Goal: Task Accomplishment & Management: Use online tool/utility

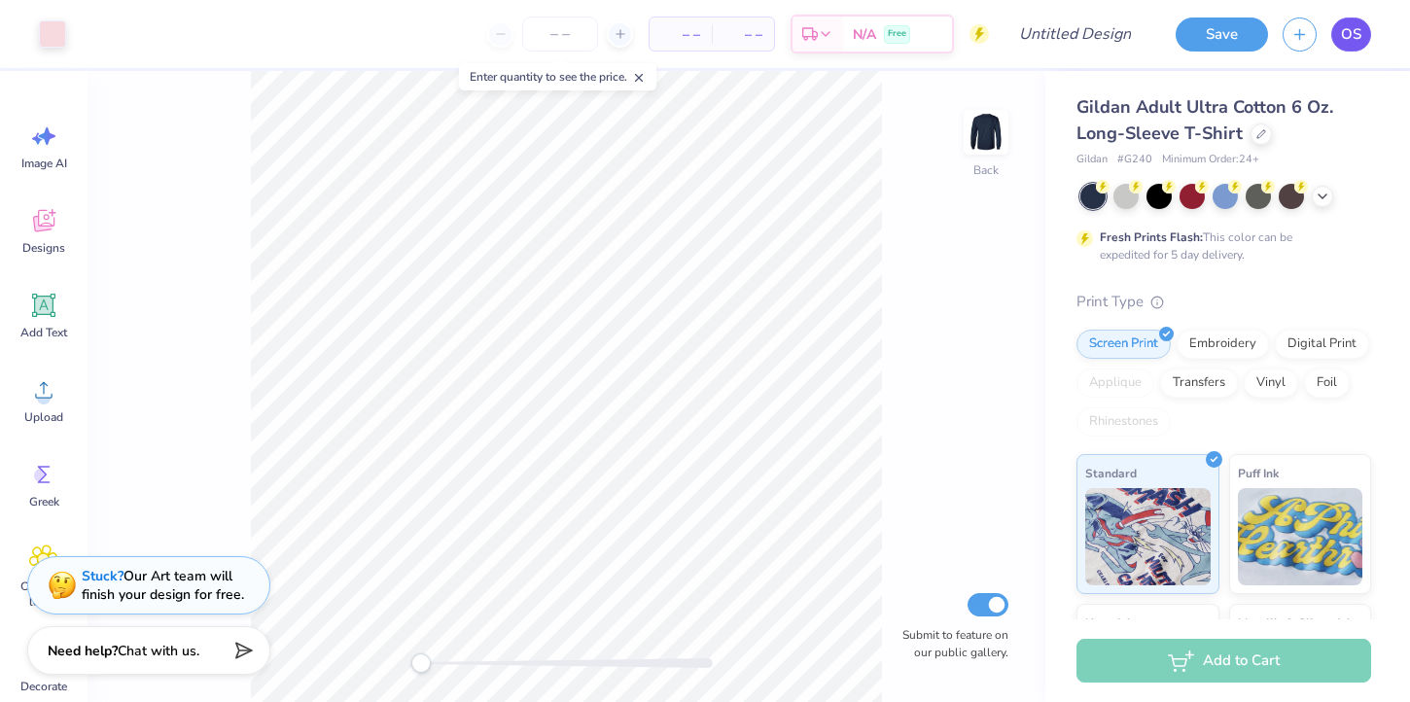
click at [1348, 37] on span "OS" at bounding box center [1351, 34] width 20 height 22
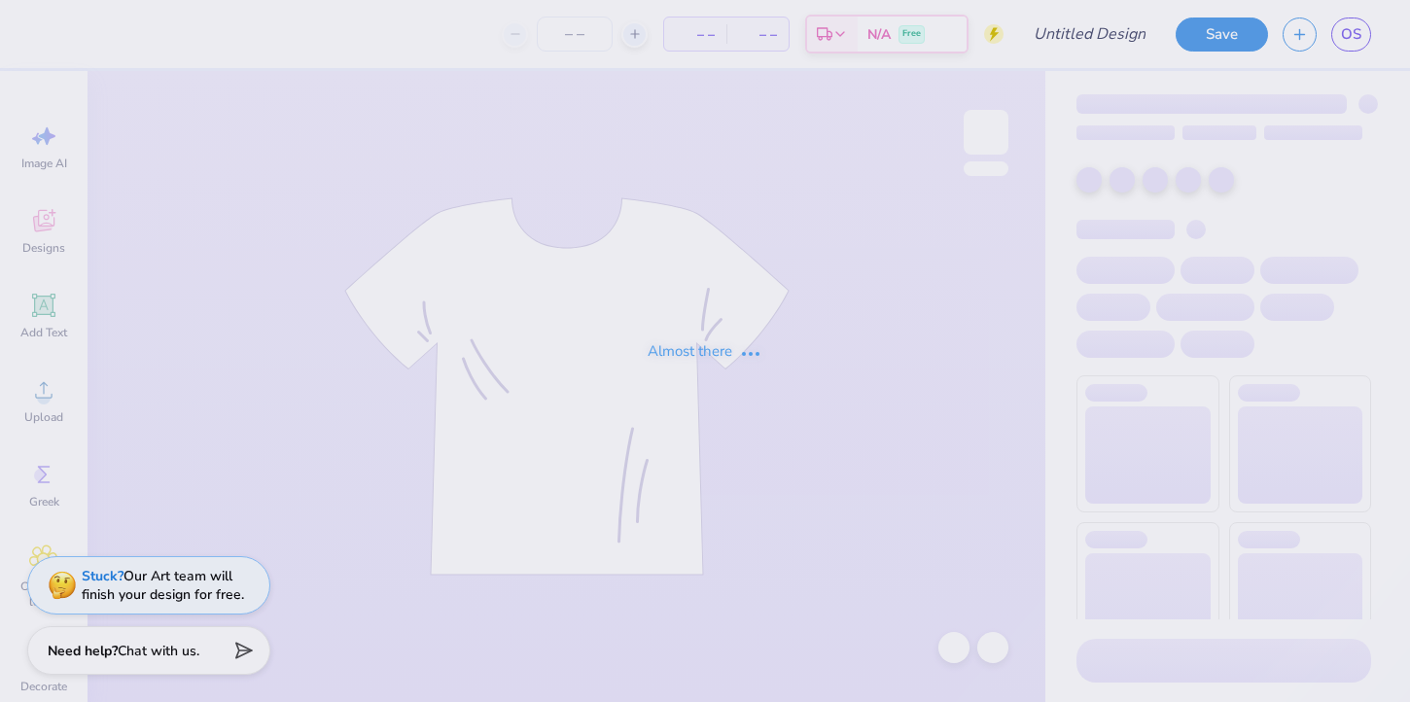
type input "heart philo"
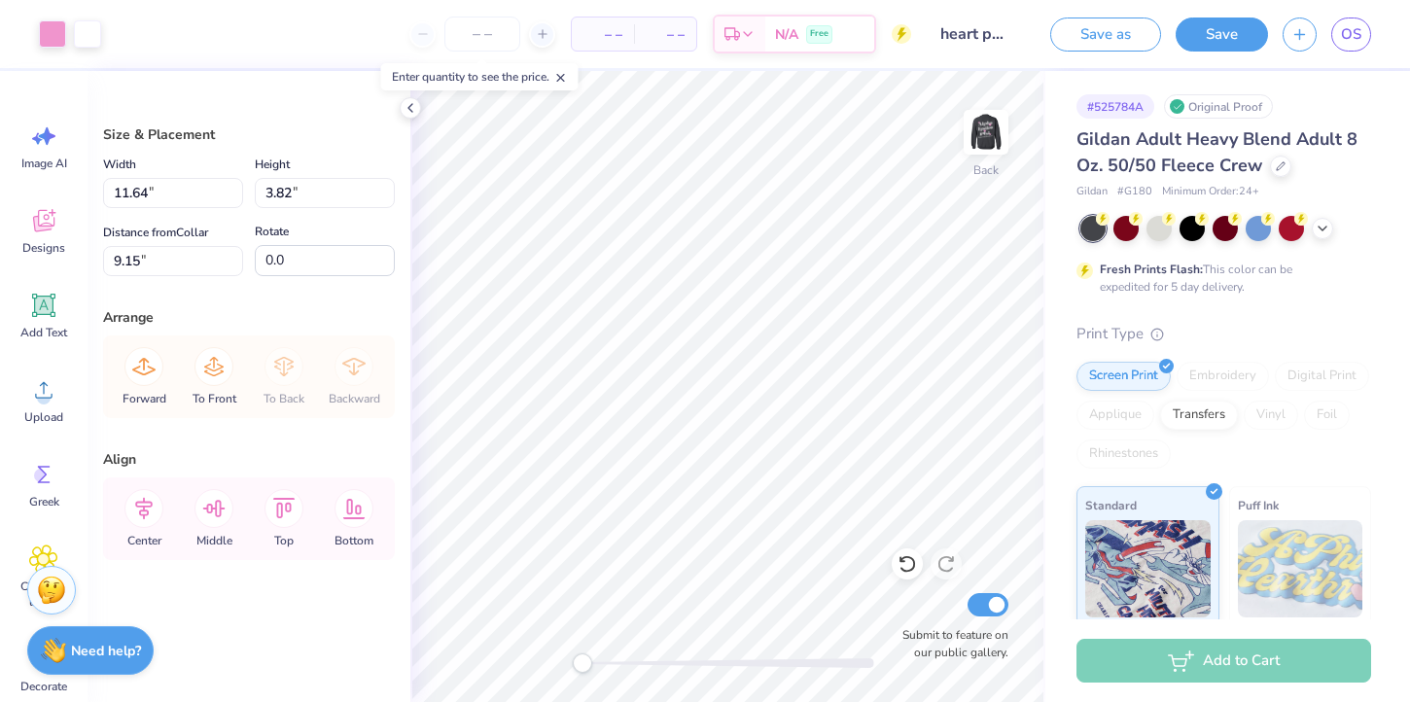
type input "5.94"
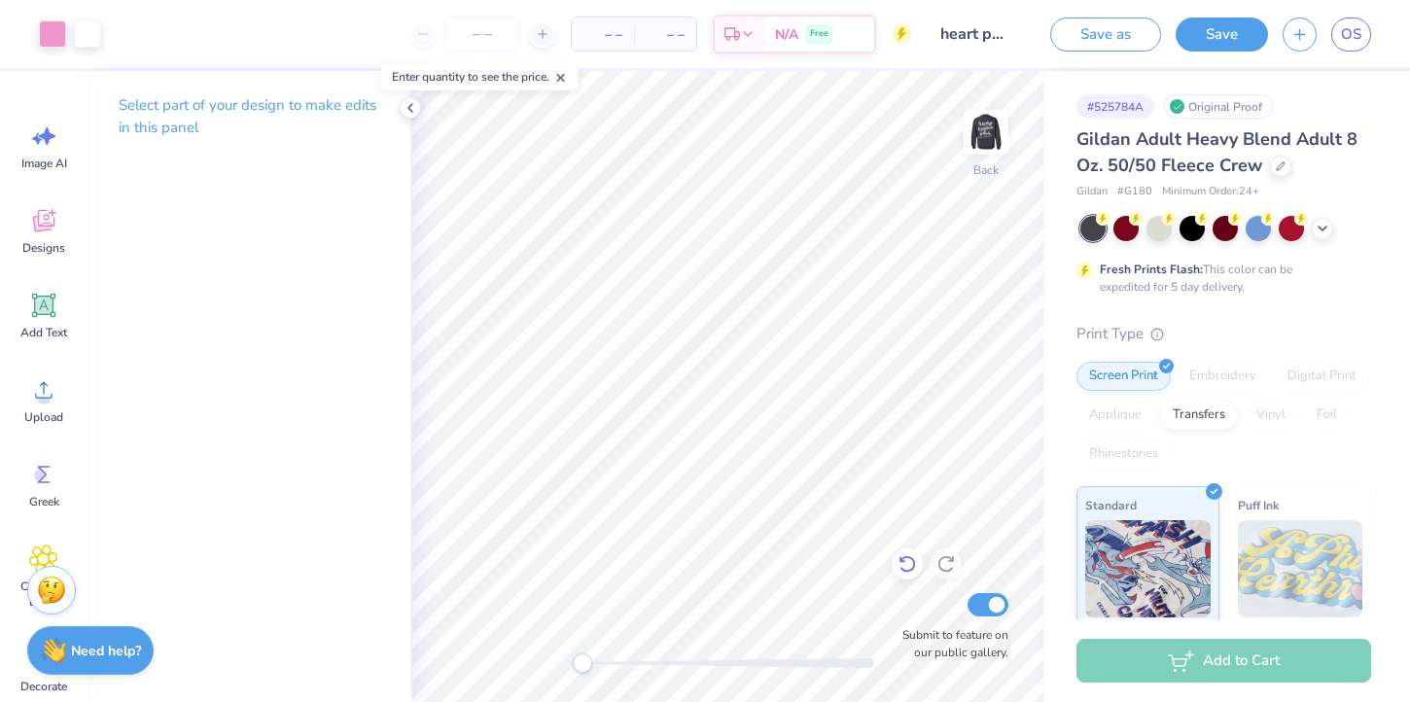
click at [901, 562] on icon at bounding box center [902, 560] width 4 height 4
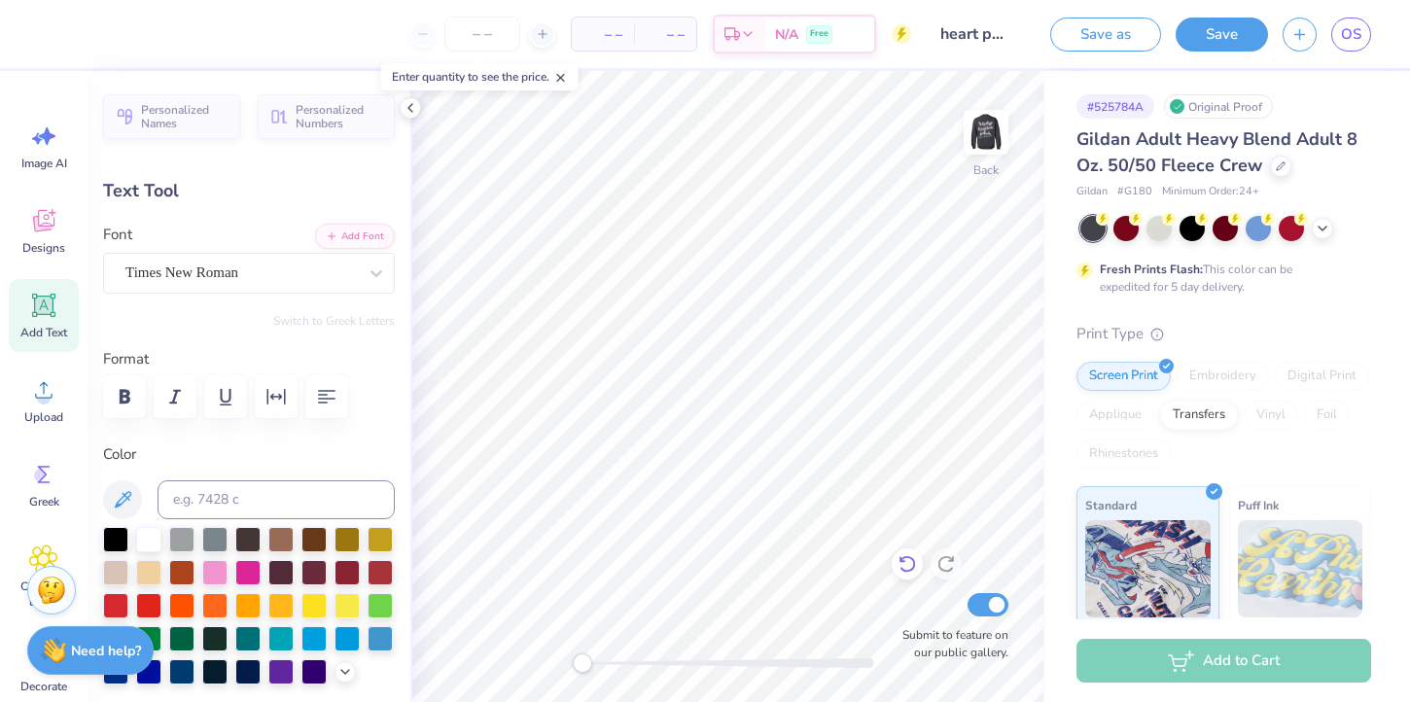
type textarea "2025"
type input "0.0"
type input "2.41"
type input "0.90"
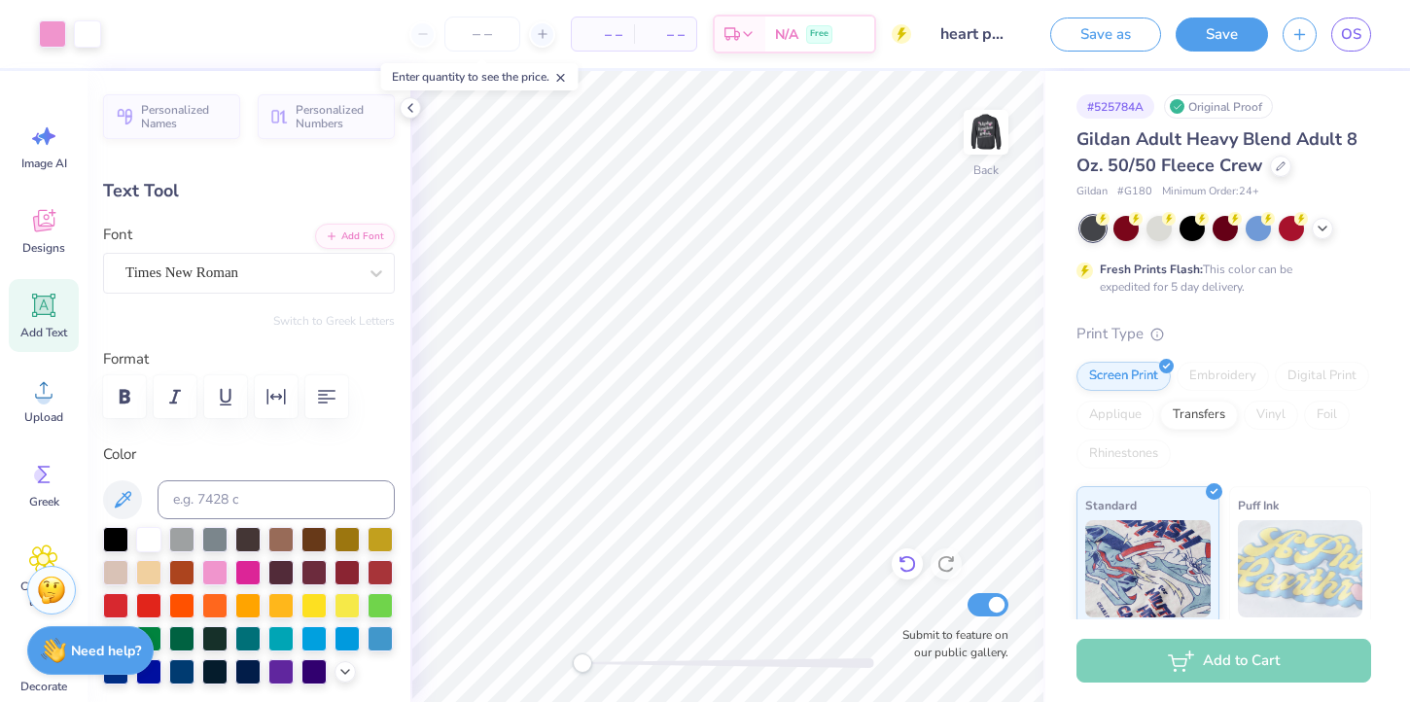
type input "8.41"
type input "0.0"
click at [898, 559] on icon at bounding box center [906, 563] width 19 height 19
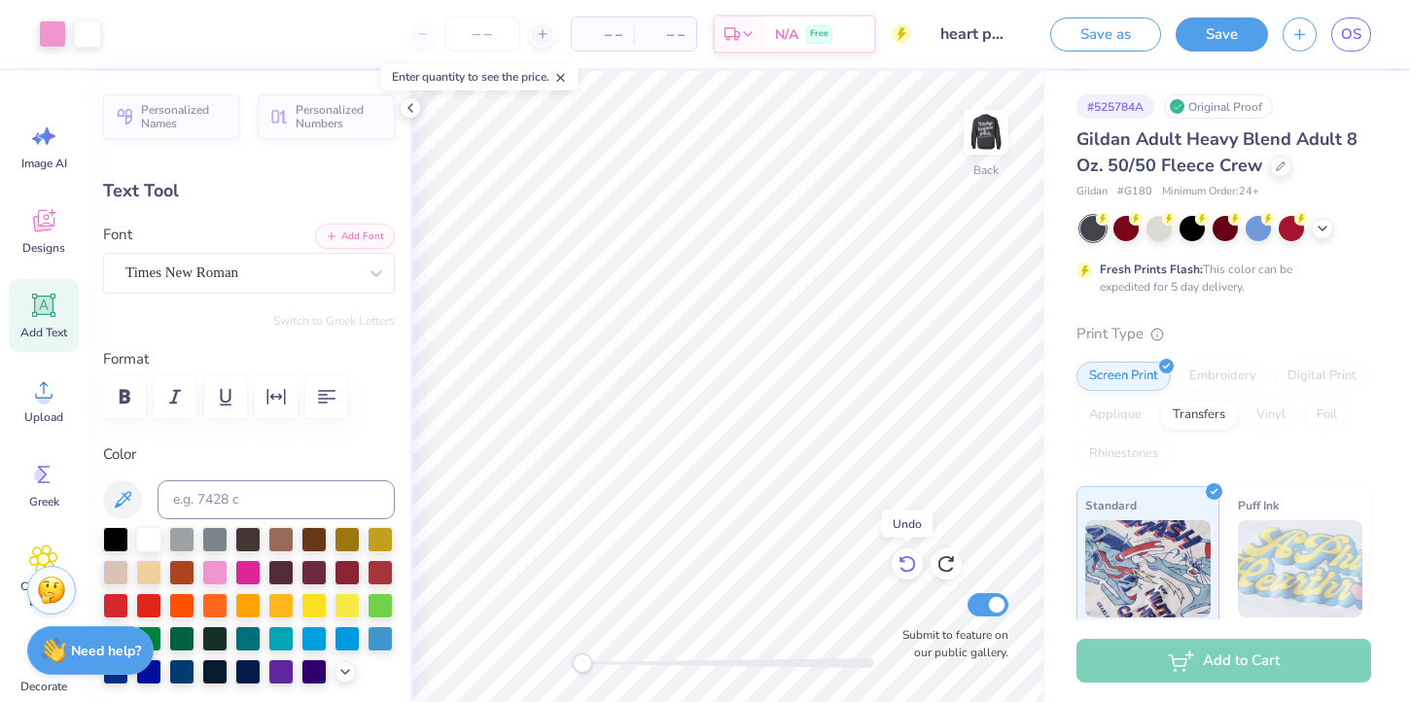
click at [898, 559] on icon at bounding box center [906, 563] width 19 height 19
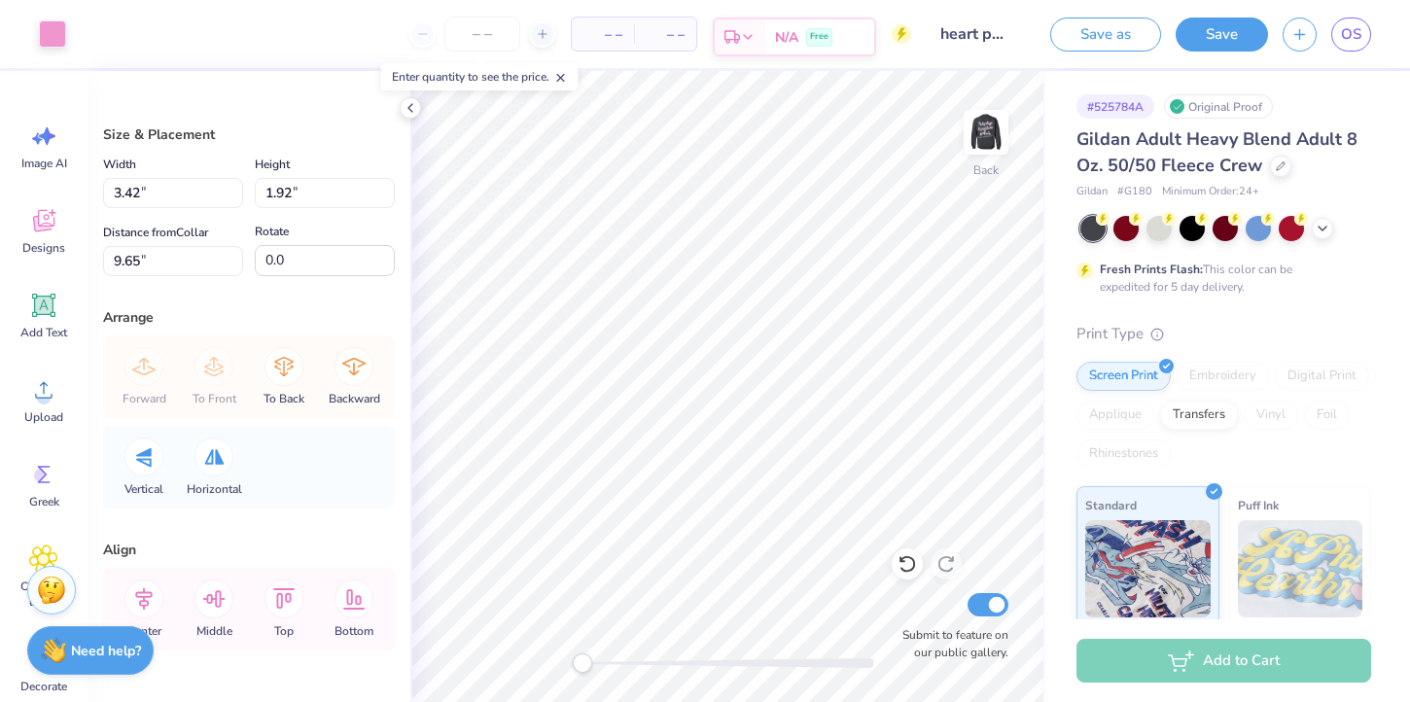
type input "15.00"
type input "1.38"
type input "5.59"
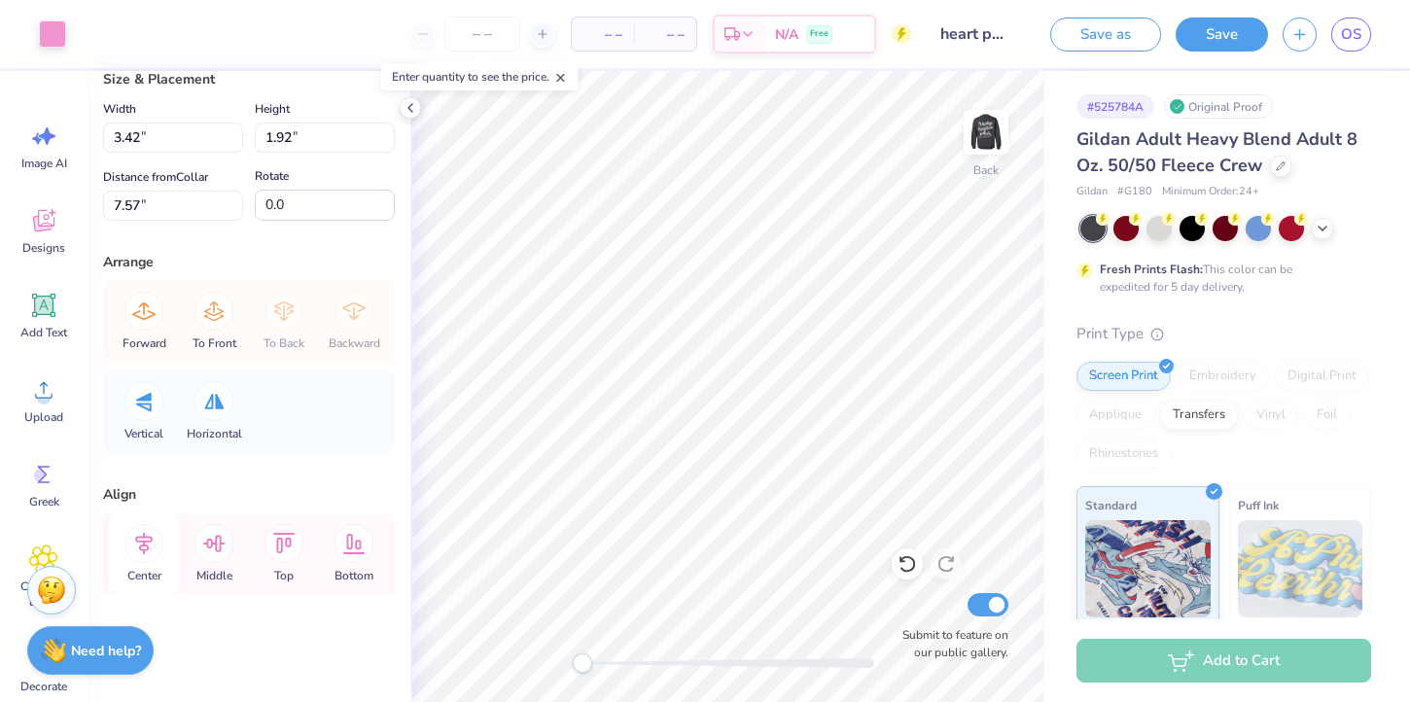
click at [161, 554] on div "Center" at bounding box center [144, 553] width 70 height 83
click at [152, 550] on icon at bounding box center [143, 543] width 39 height 39
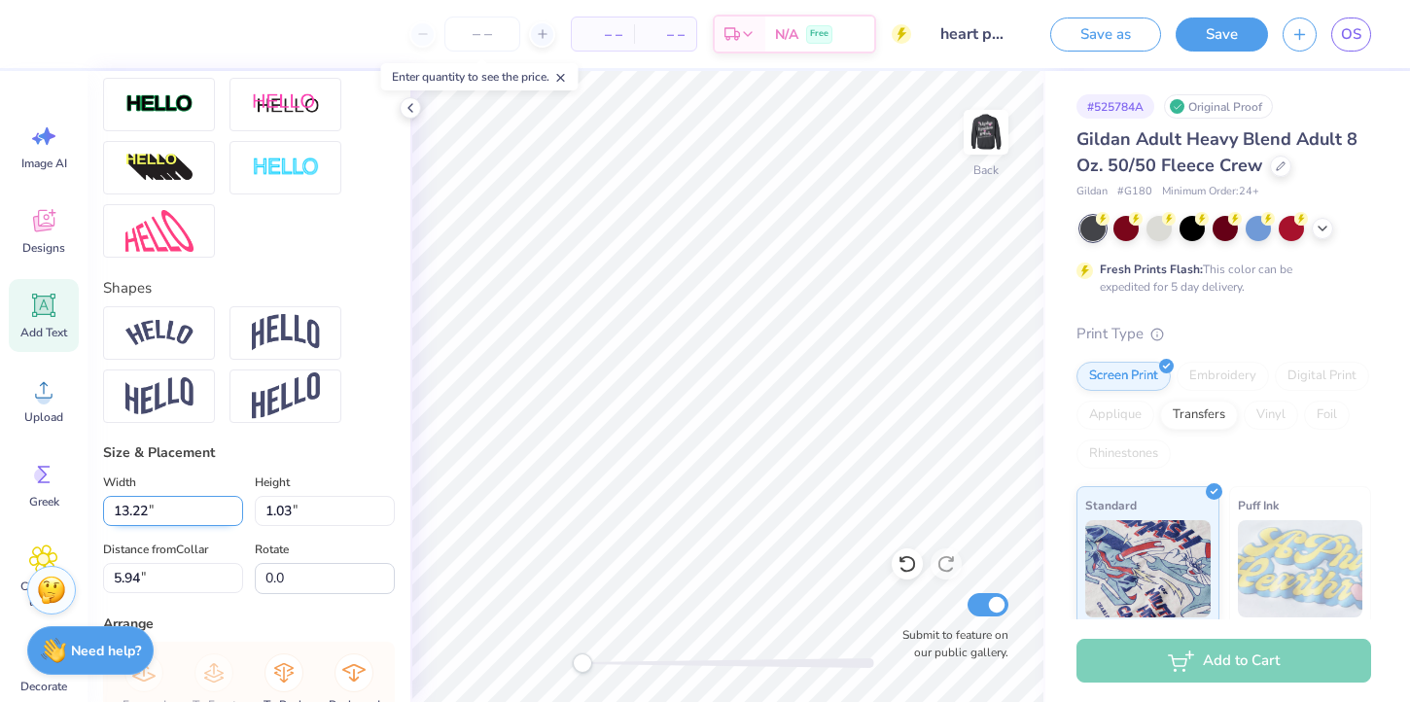
scroll to position [849, 0]
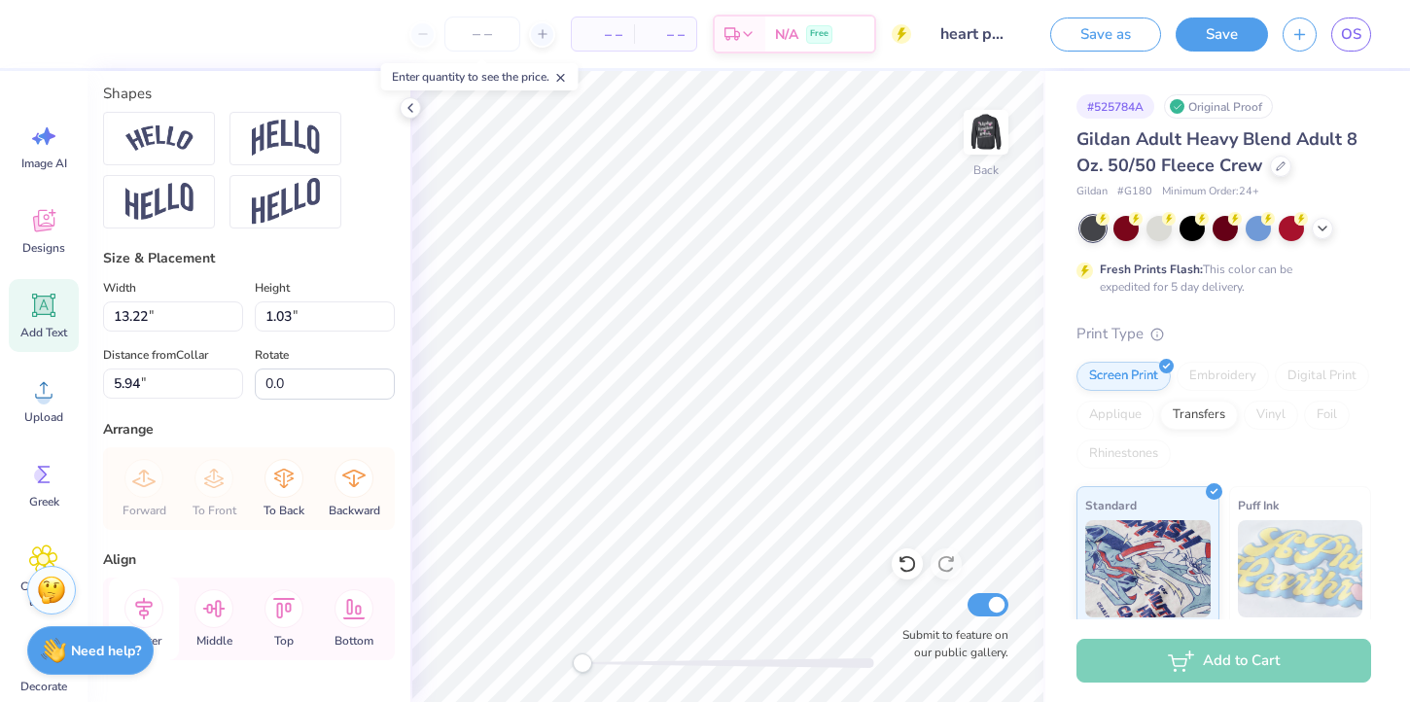
click at [148, 612] on icon at bounding box center [143, 608] width 17 height 22
click at [899, 564] on icon at bounding box center [906, 563] width 19 height 19
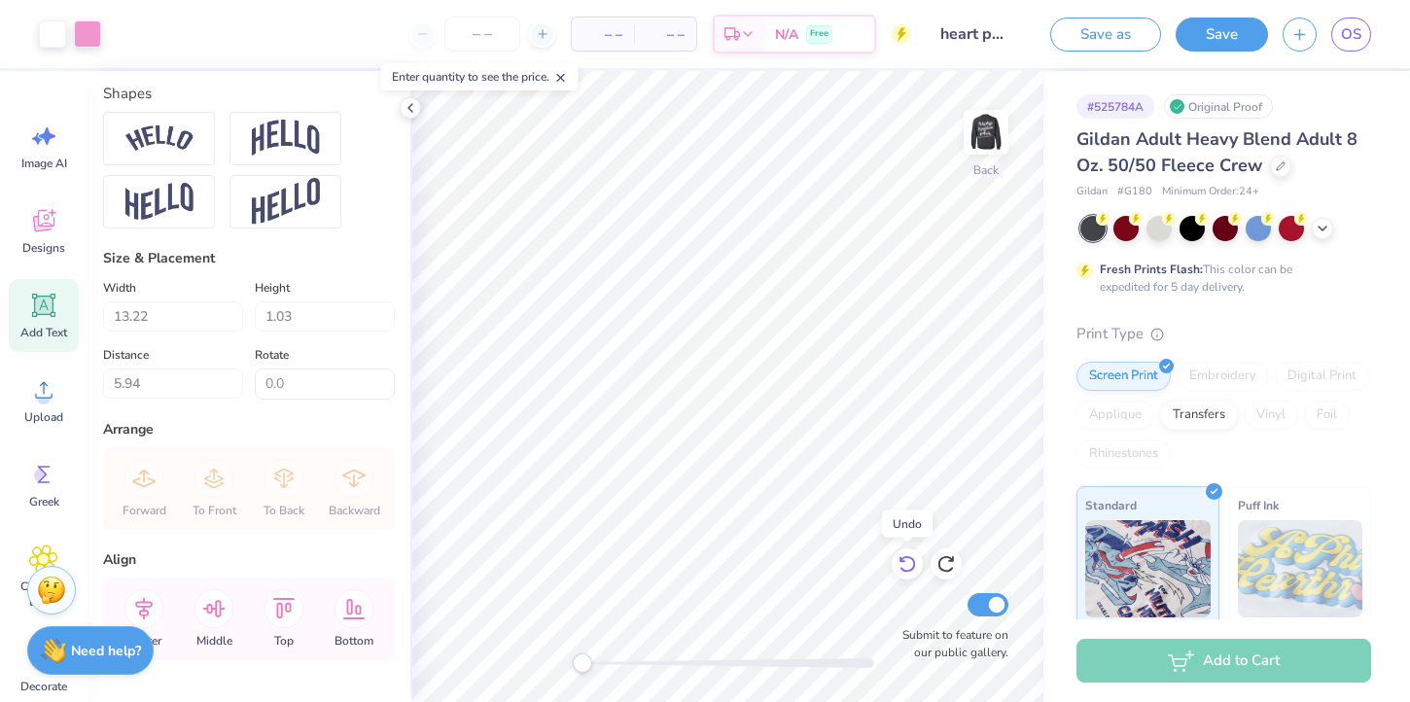
click at [899, 564] on icon at bounding box center [906, 563] width 19 height 19
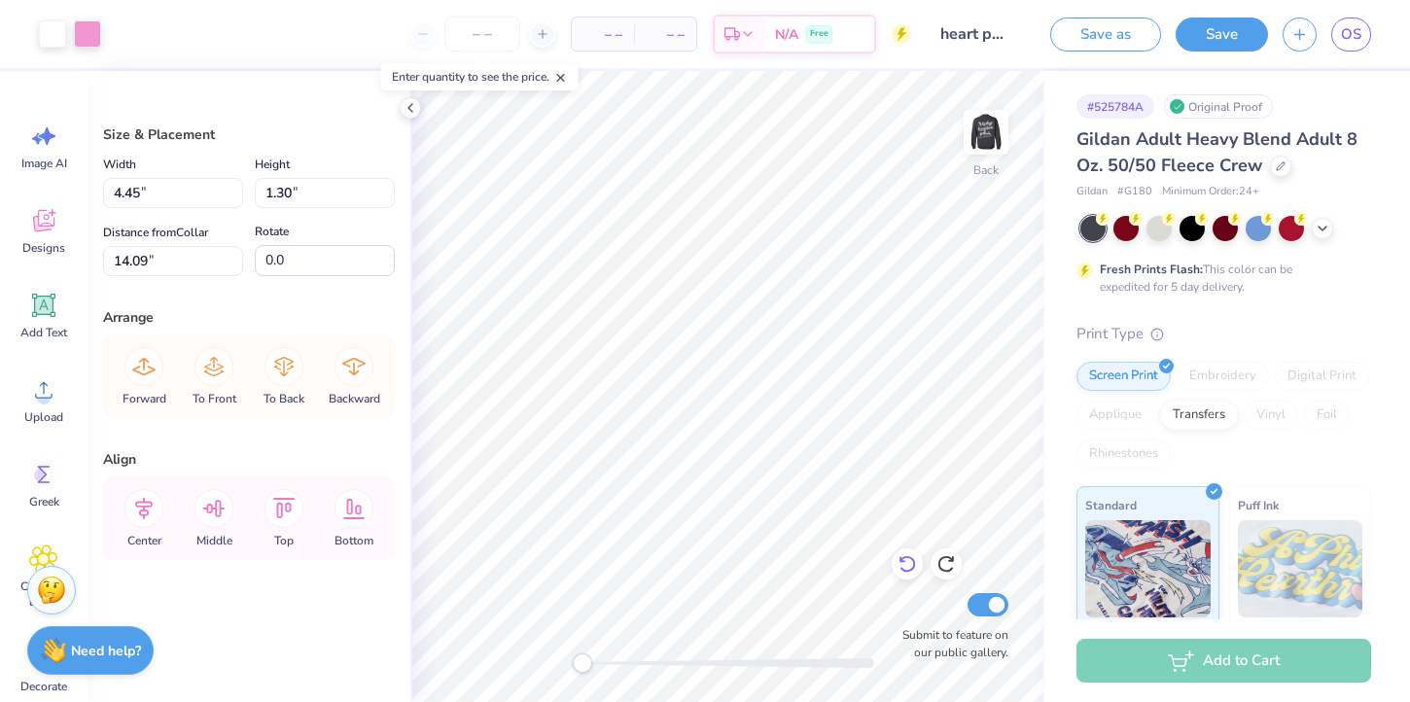
type input "15.00"
type input "1.38"
type input "5.60"
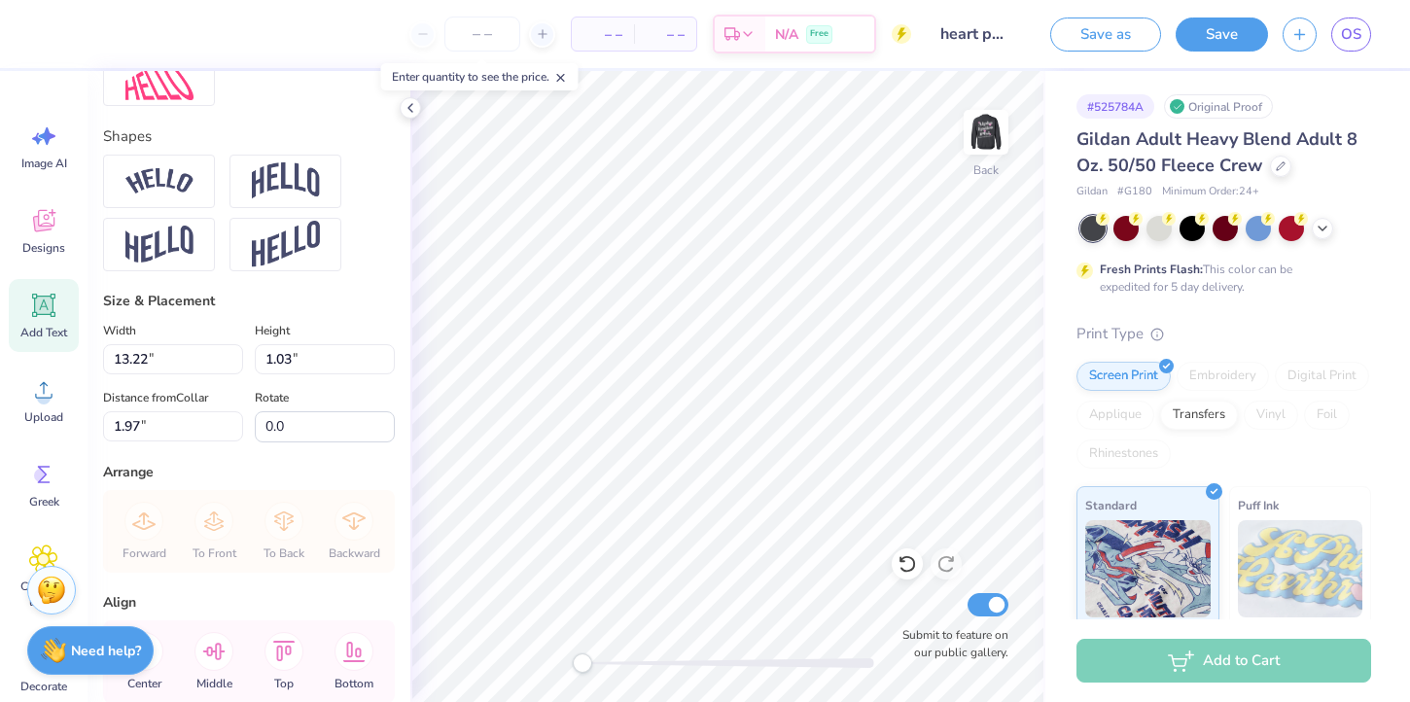
scroll to position [903, 0]
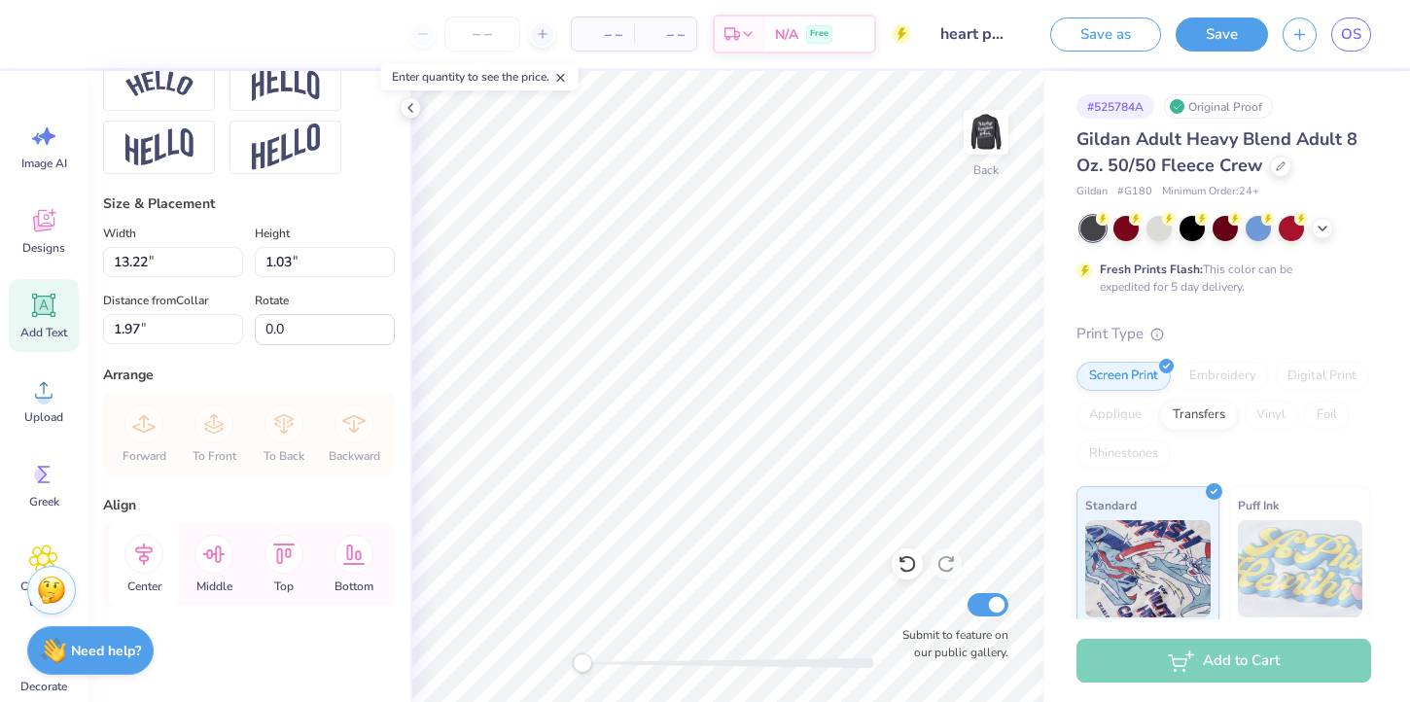
click at [146, 570] on icon at bounding box center [143, 554] width 39 height 39
click at [142, 559] on icon at bounding box center [143, 553] width 17 height 22
type input "6.22"
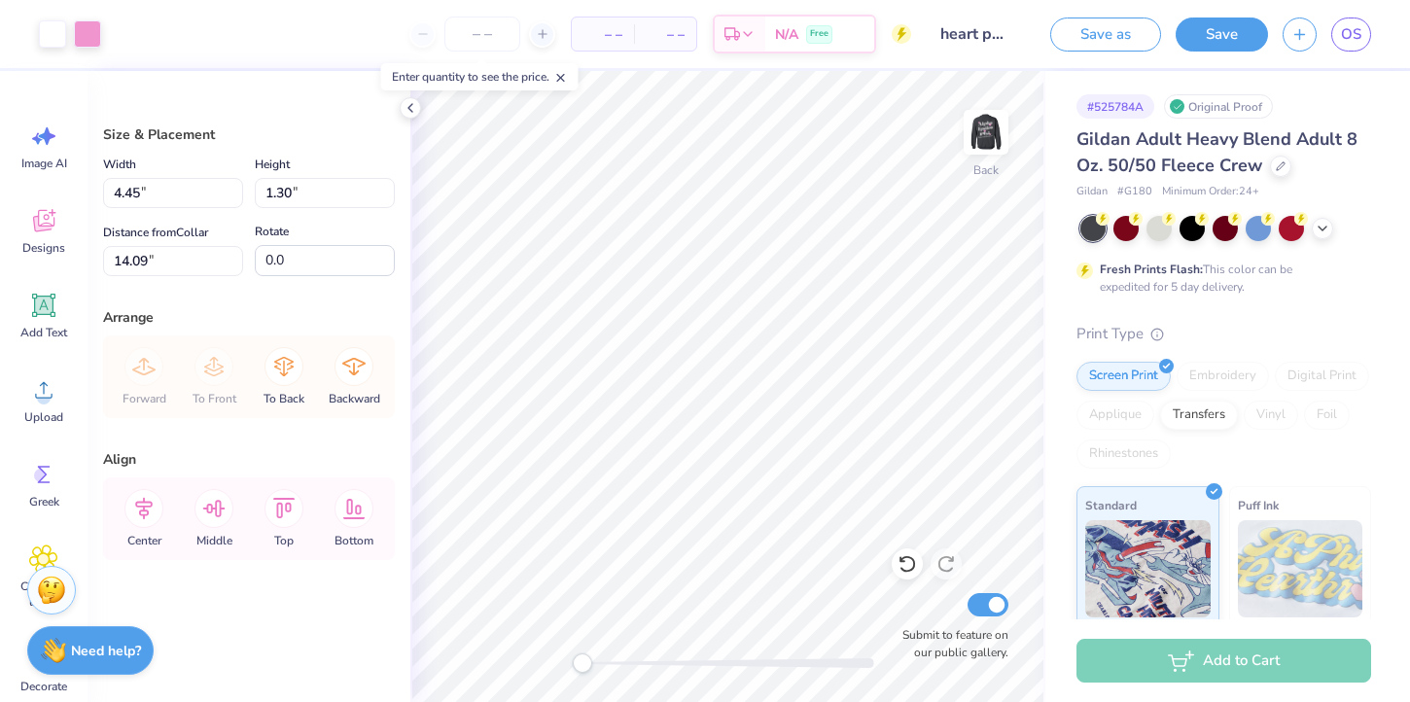
type input "8.19"
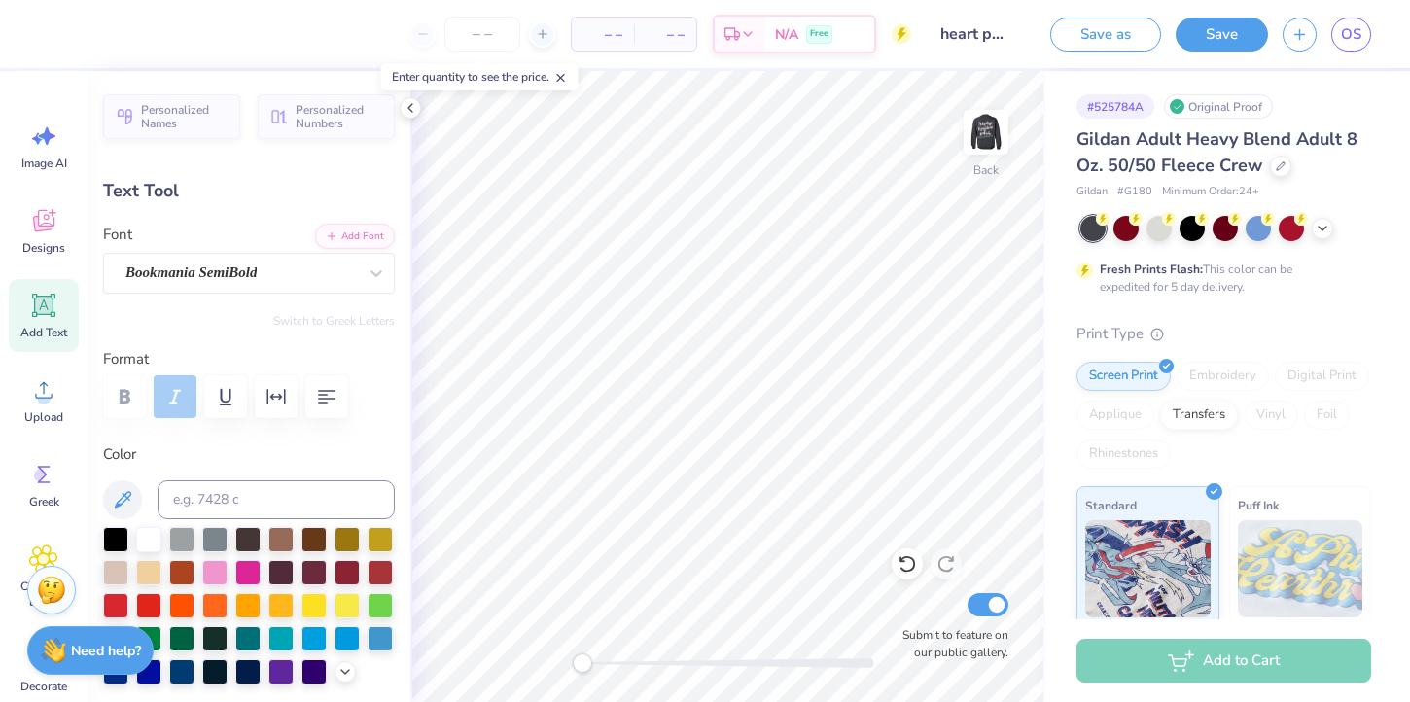
type textarea "Aephi Philanthropy"
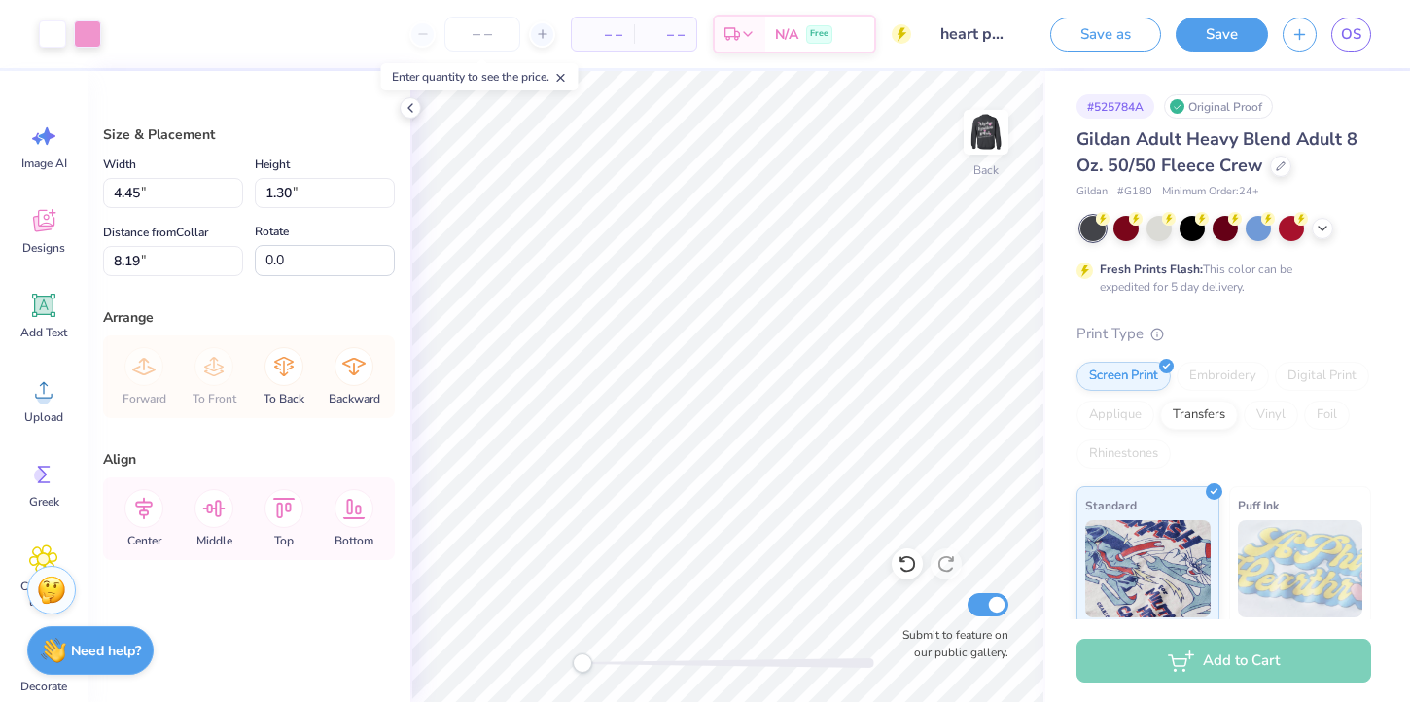
type input "8.16"
type input "15.00"
type input "1.38"
type input "5.68"
type input "7.64"
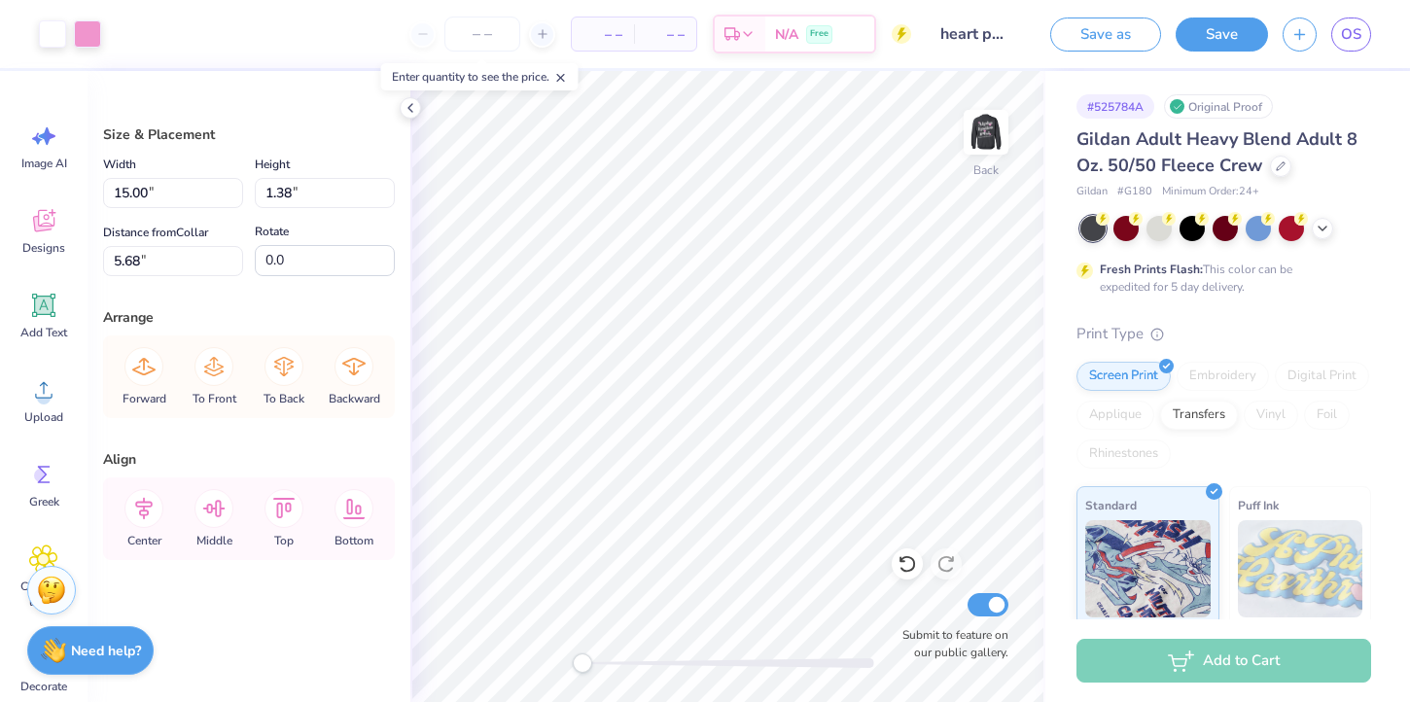
type input "0.71"
type input "6.36"
type input "0.36"
type input "1.61"
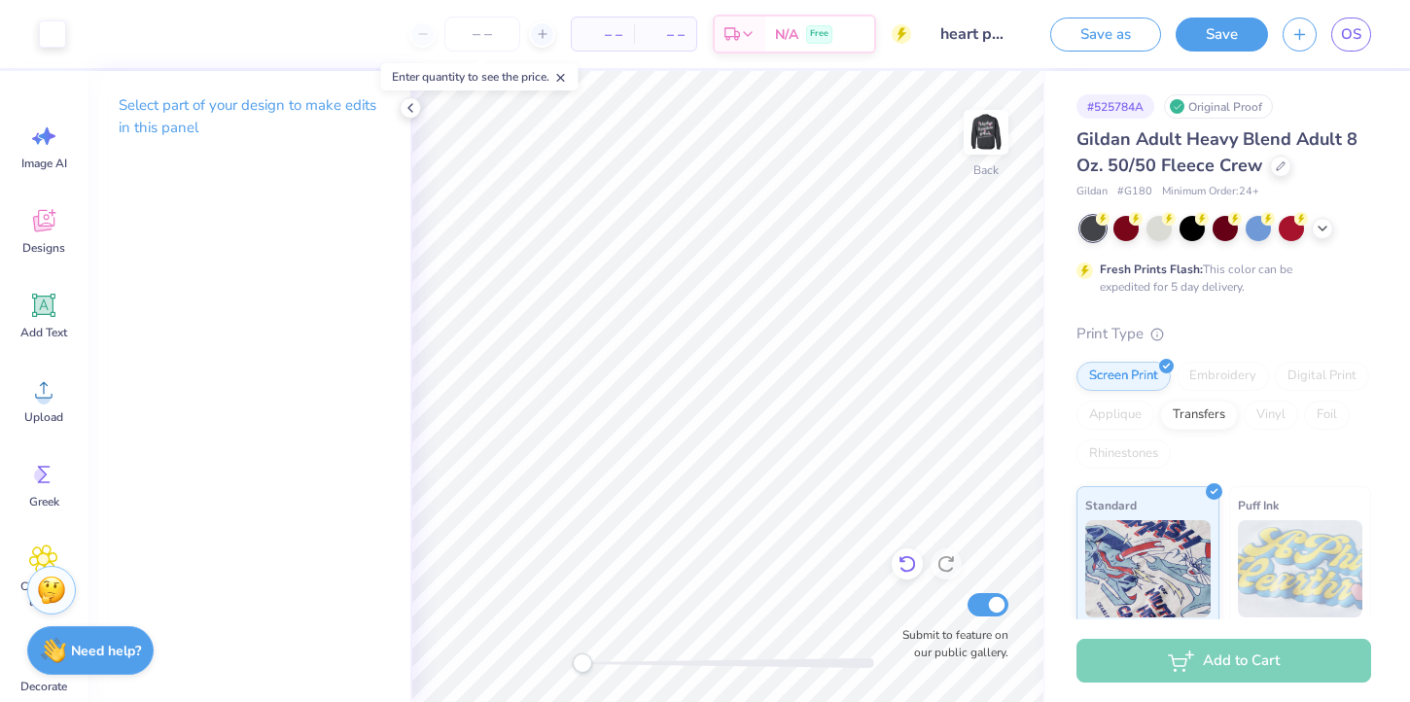
click at [905, 566] on icon at bounding box center [906, 563] width 19 height 19
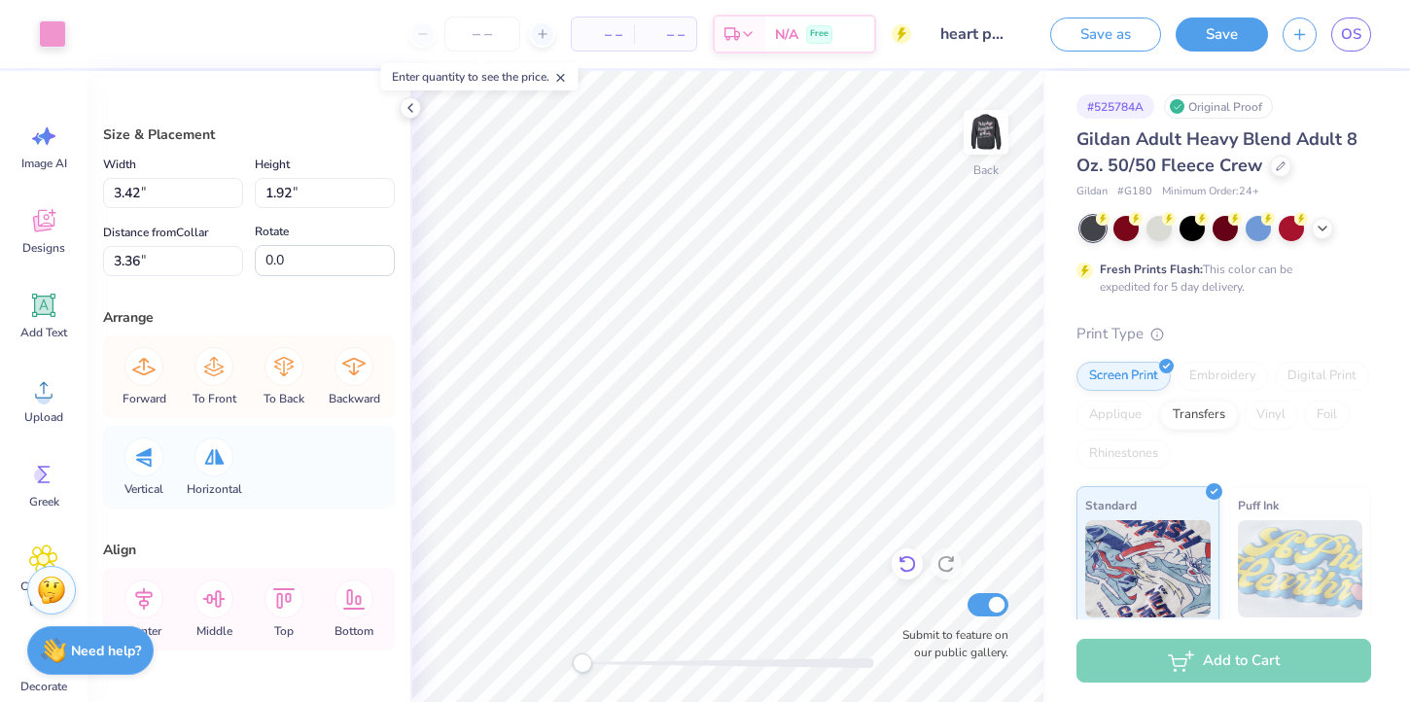
click at [904, 554] on icon at bounding box center [906, 563] width 19 height 19
type input "7.57"
click at [904, 554] on icon at bounding box center [906, 563] width 19 height 19
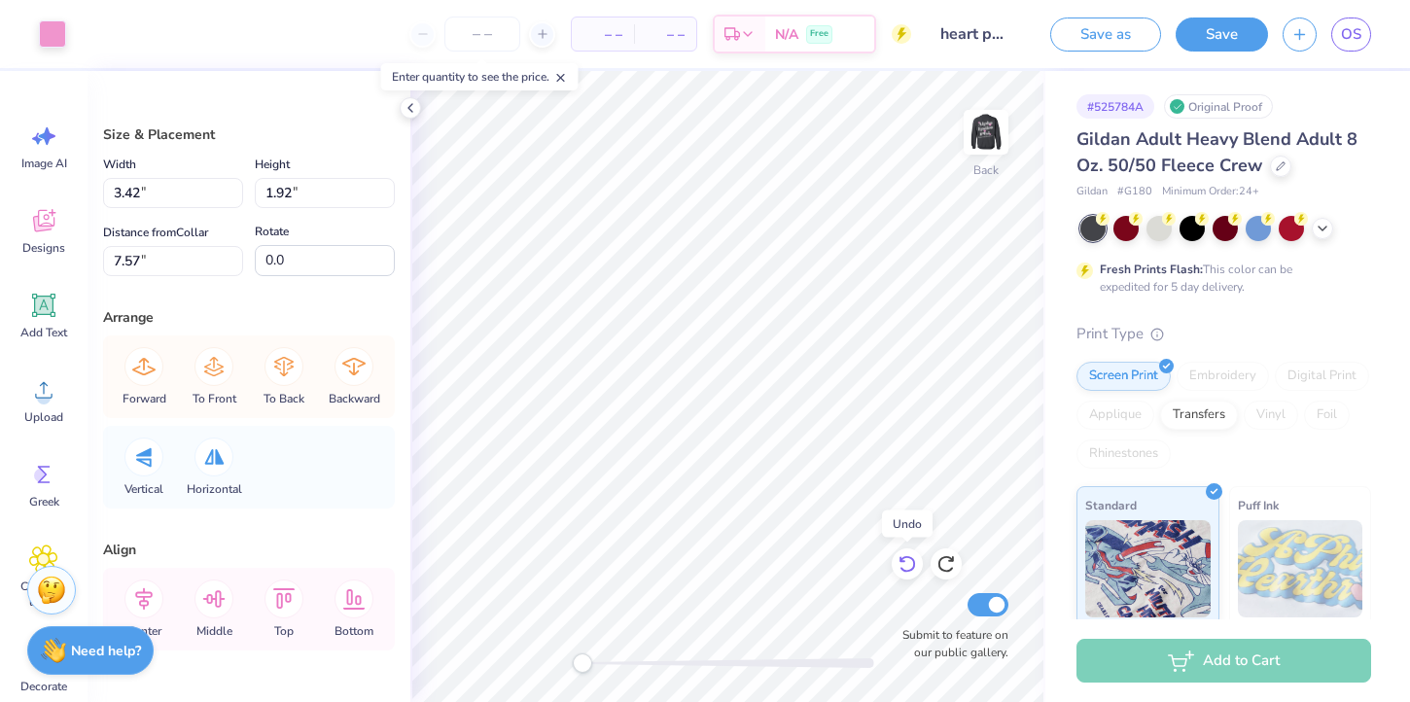
click at [904, 554] on icon at bounding box center [906, 563] width 19 height 19
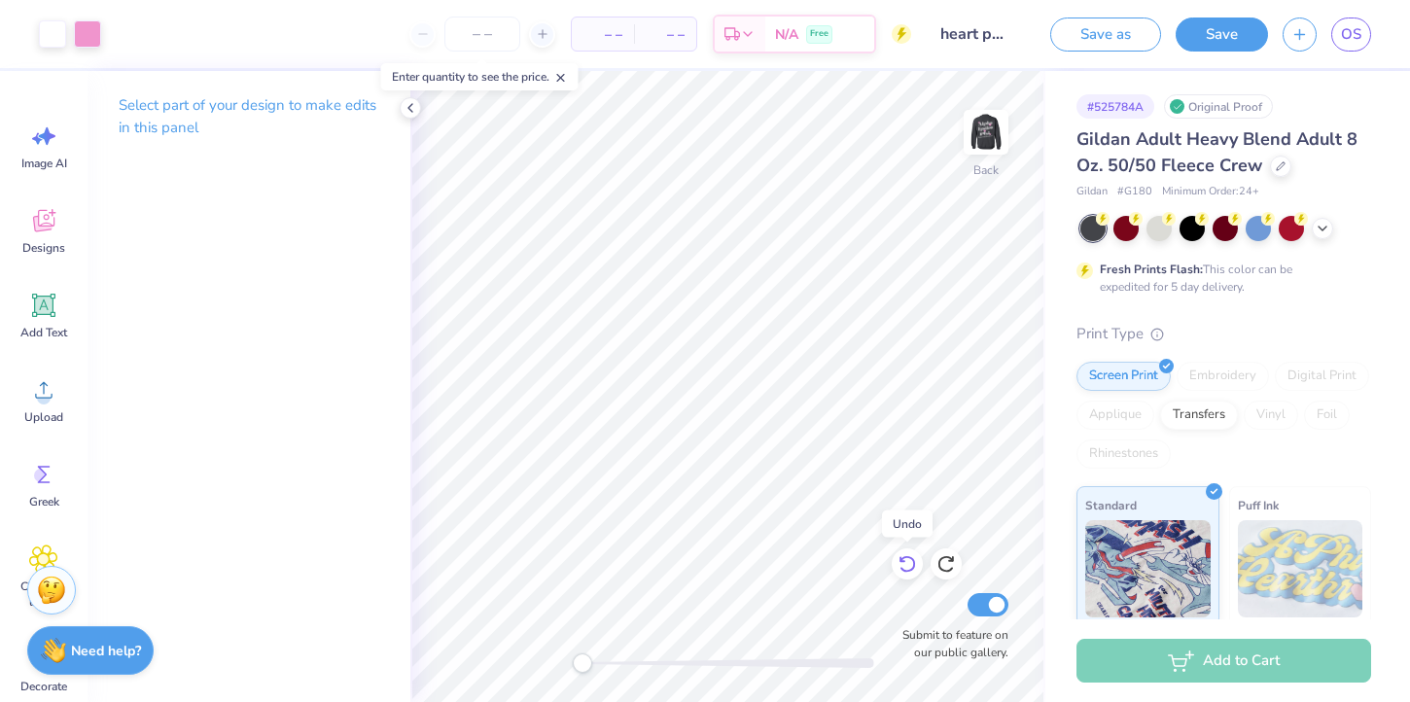
click at [904, 554] on icon at bounding box center [906, 563] width 19 height 19
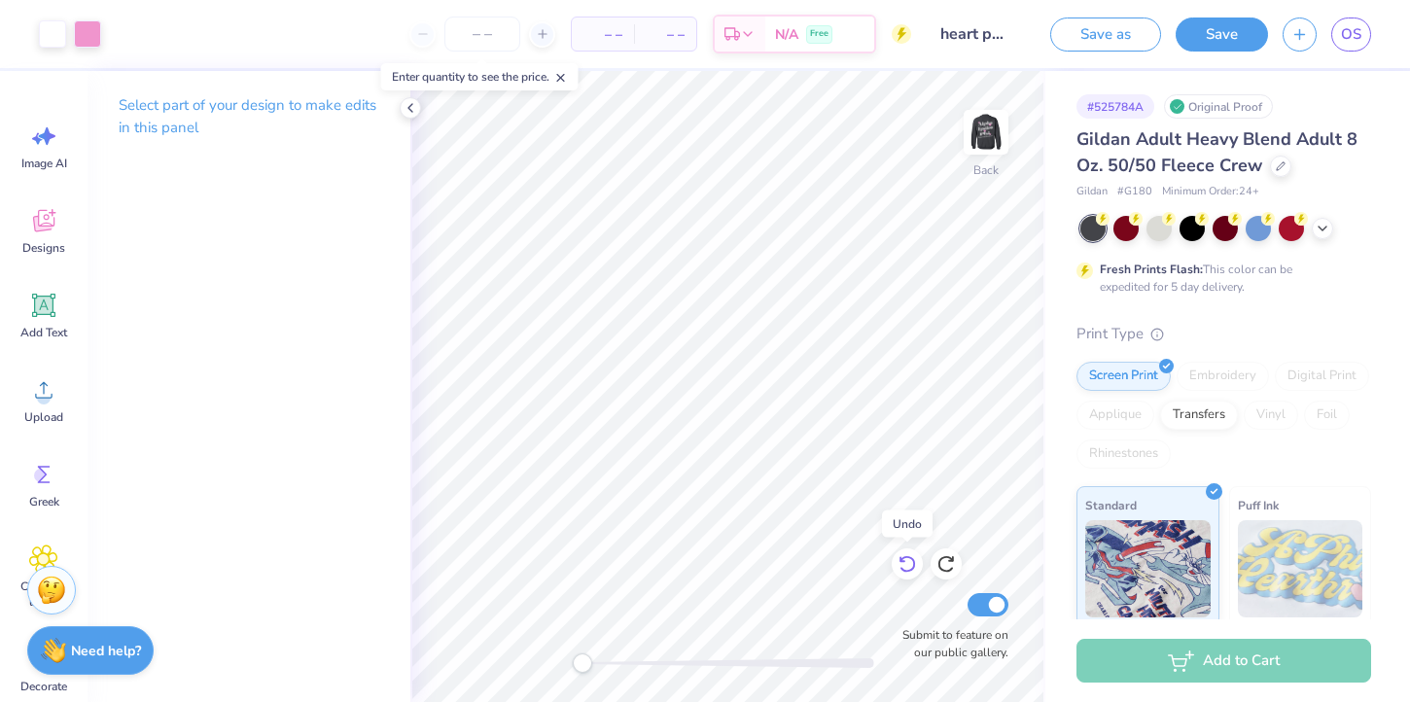
click at [904, 554] on icon at bounding box center [906, 563] width 19 height 19
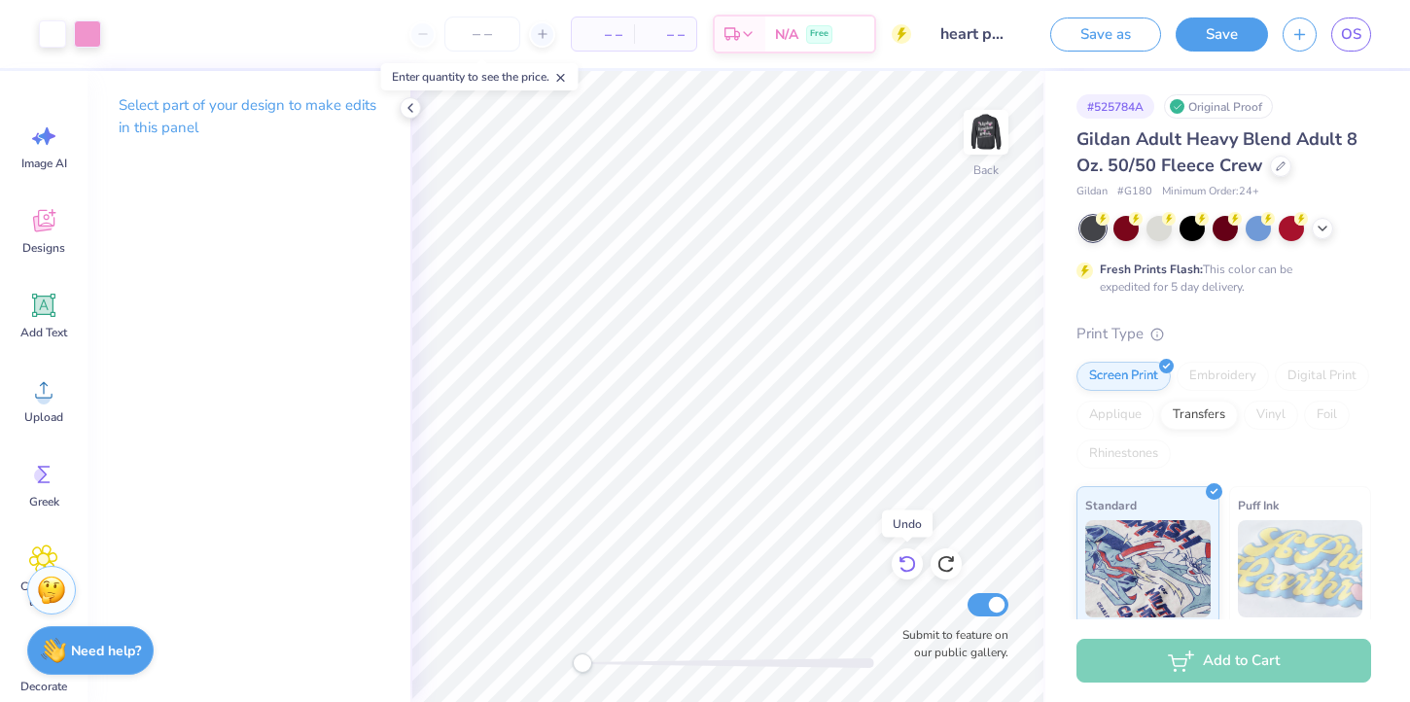
click at [904, 554] on icon at bounding box center [906, 563] width 19 height 19
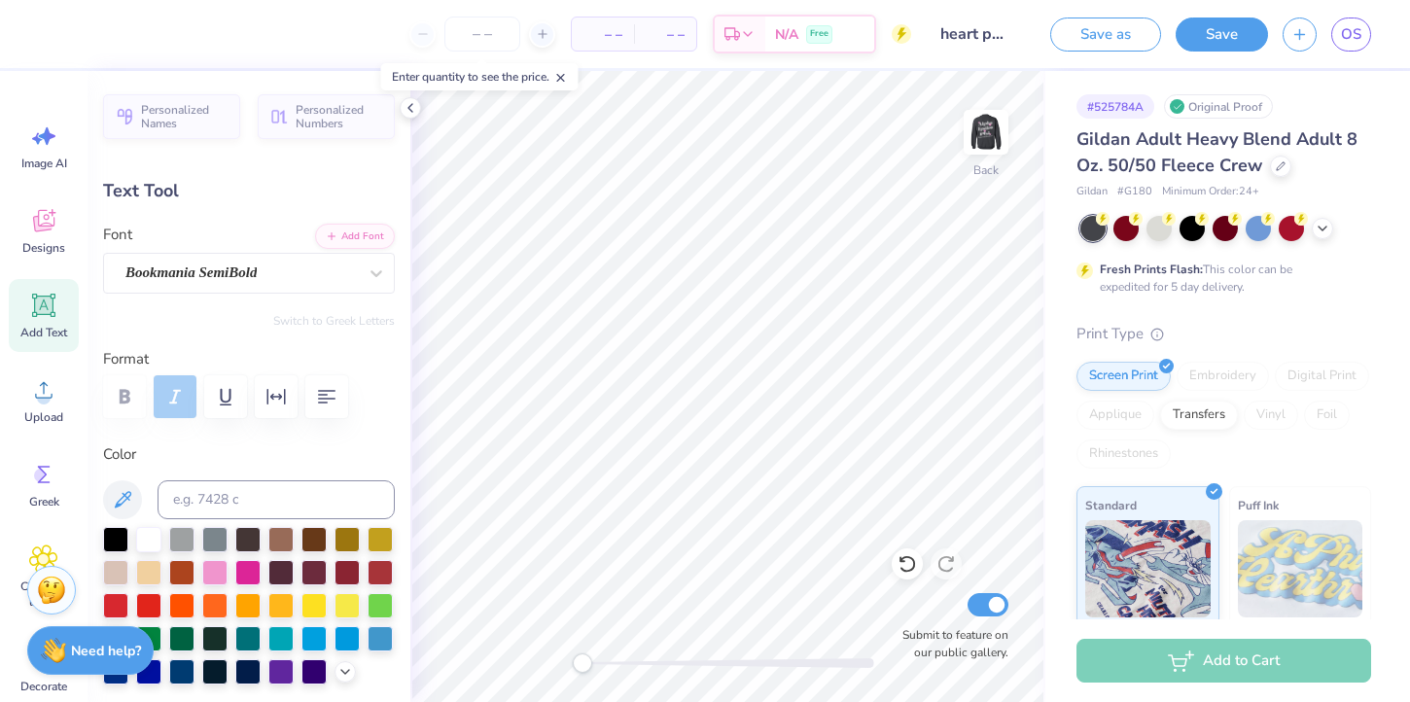
type input "5.58"
type input "0.57"
type input "3.93"
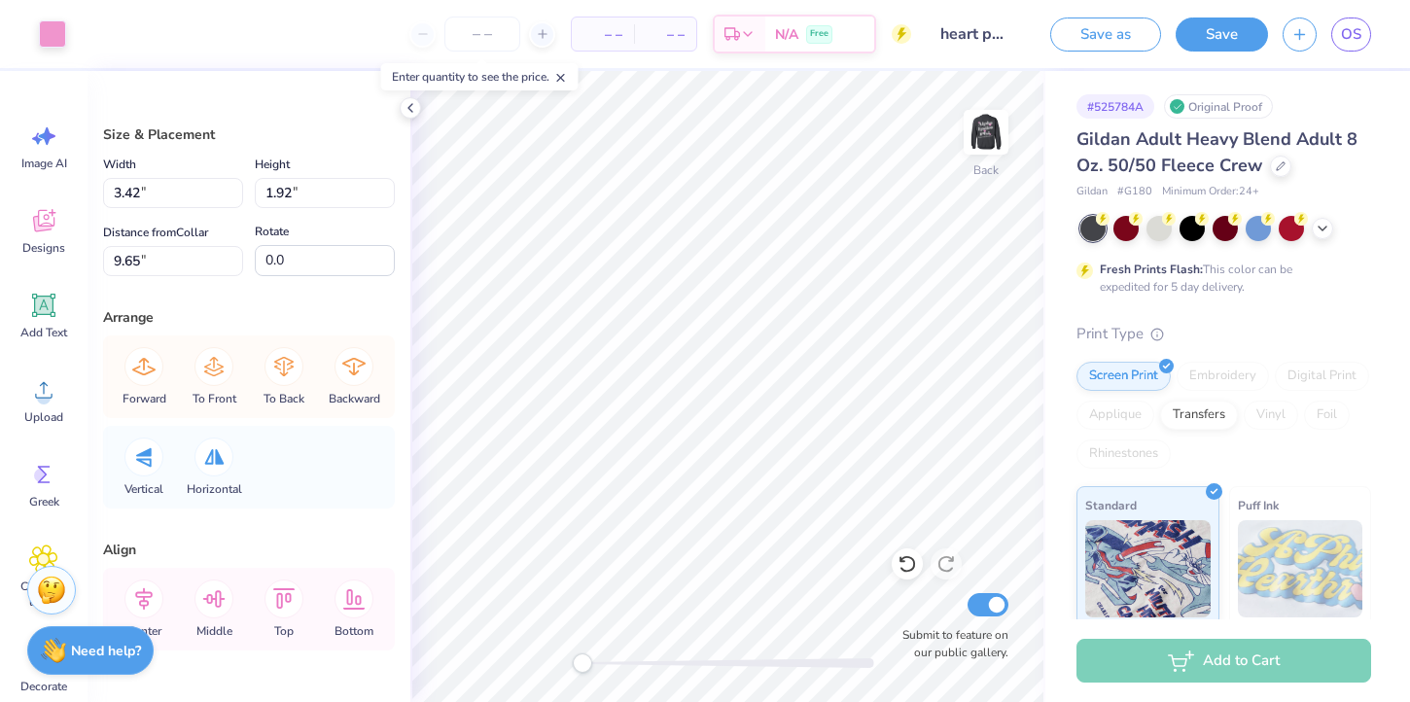
type input "3.00"
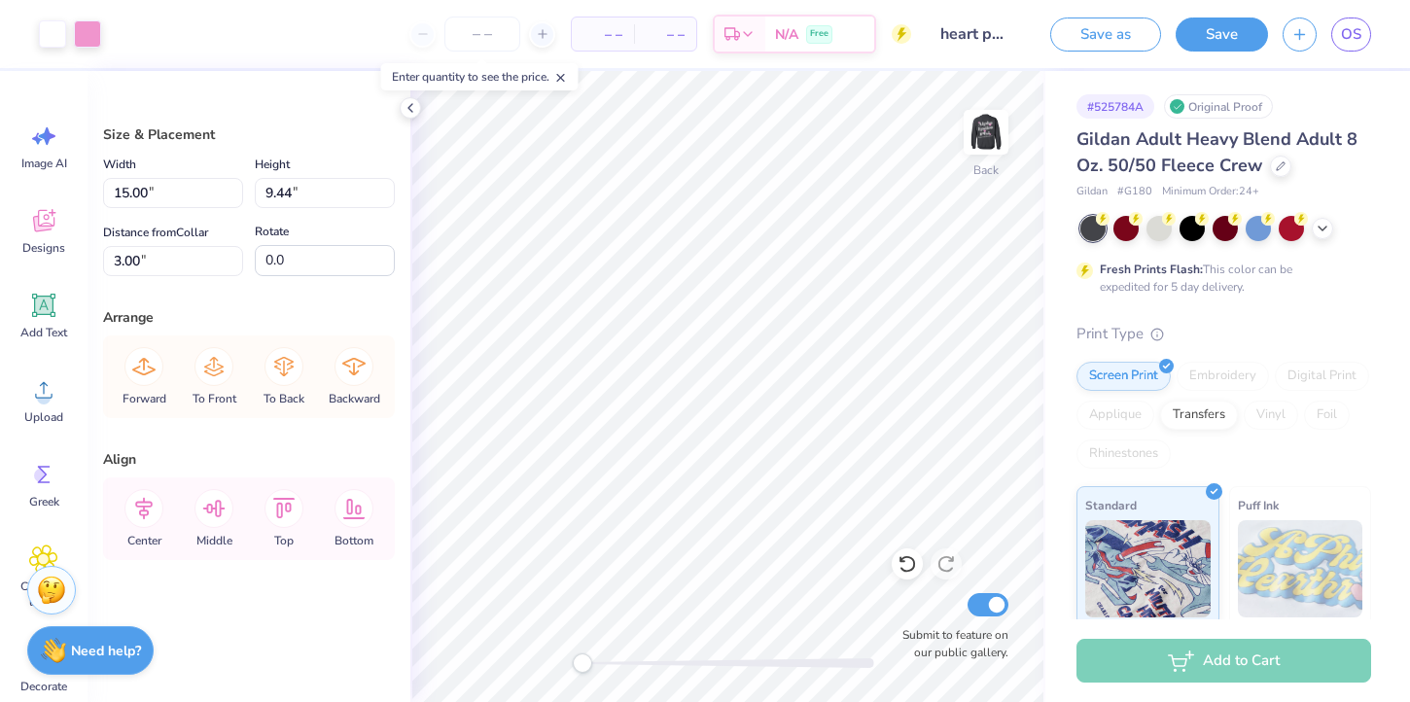
type input "8.64"
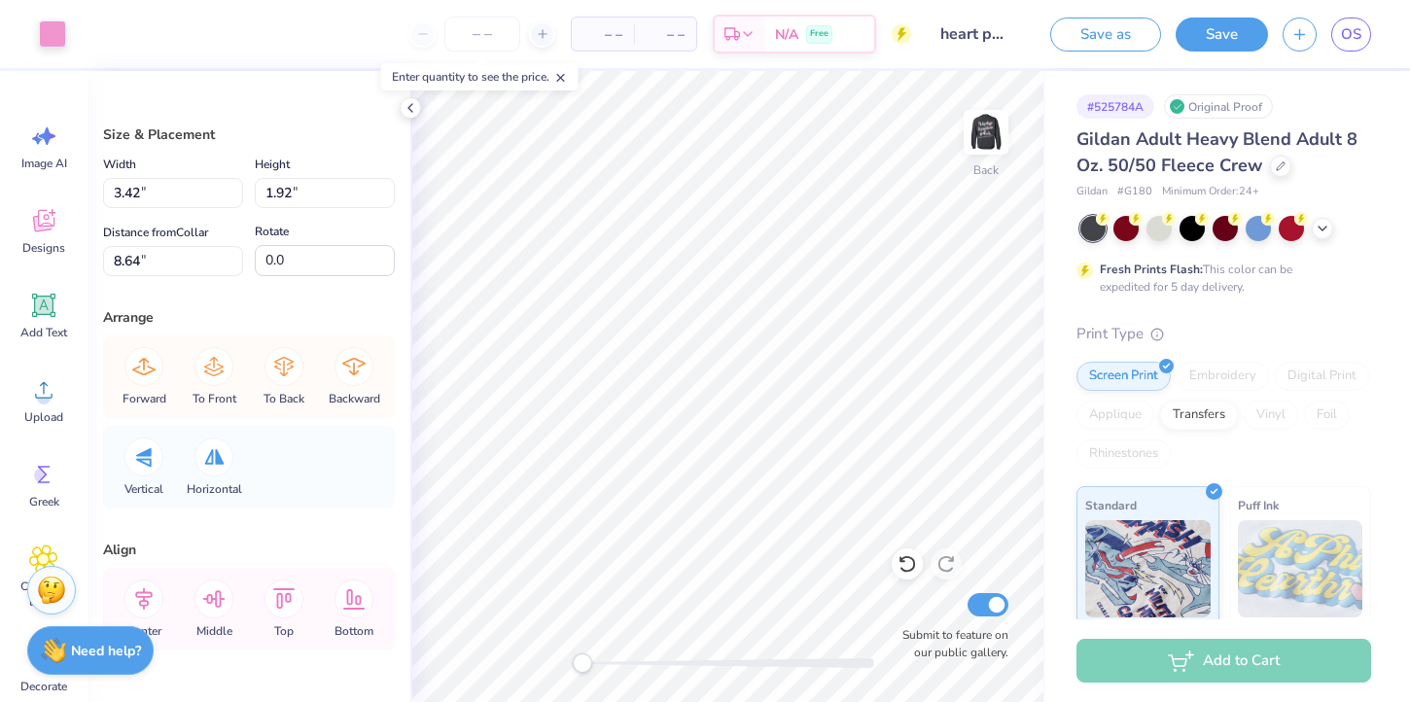
type input "12.15"
type input "6.81"
type input "3.75"
type input "13.86"
type input "7.77"
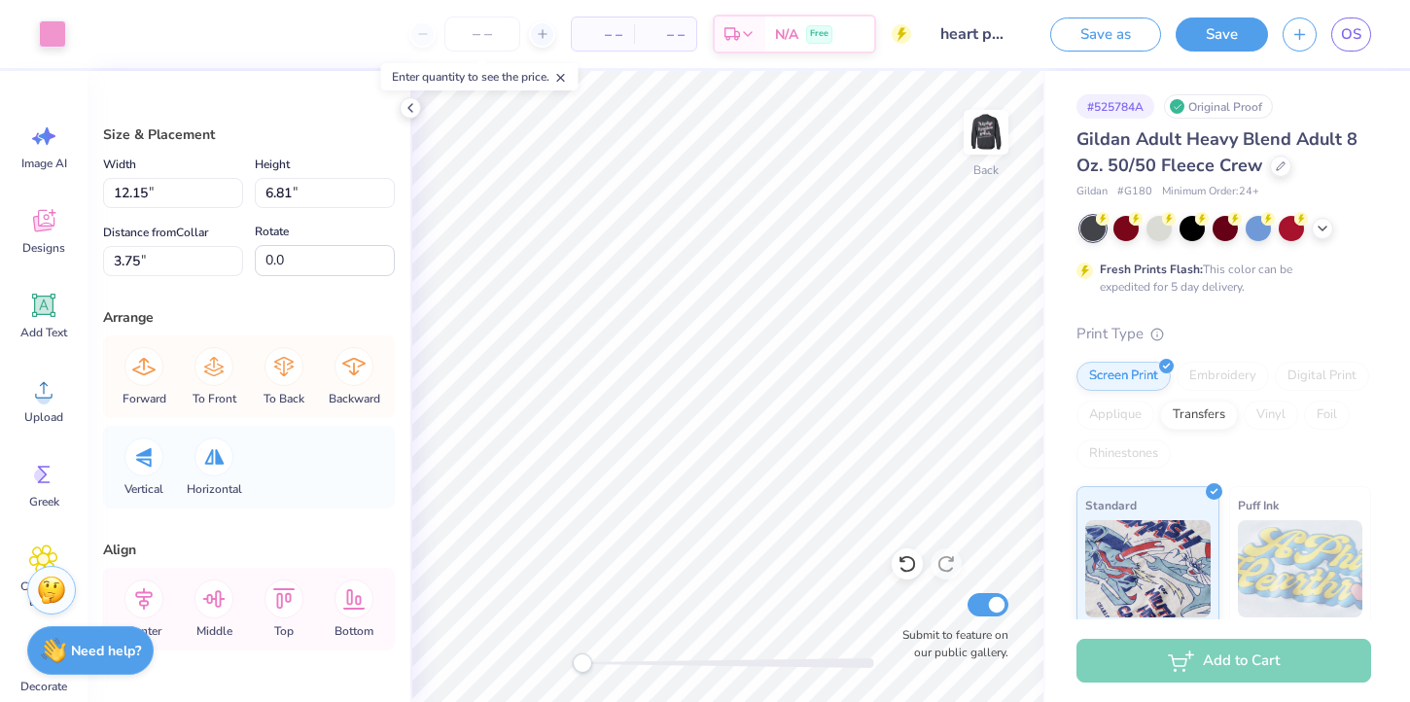
type input "2.79"
type input "15.00"
type input "1.38"
type input "11.23"
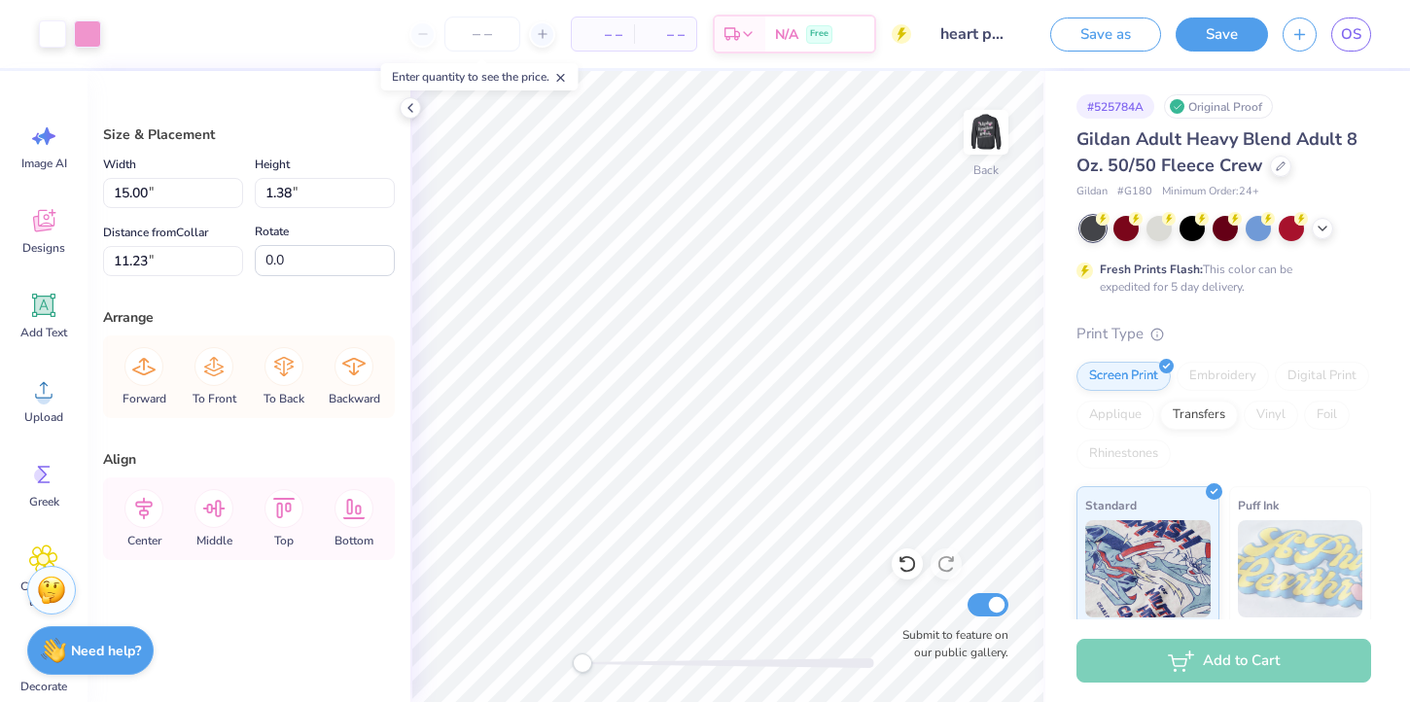
type input "13.86"
type input "7.77"
type input "2.79"
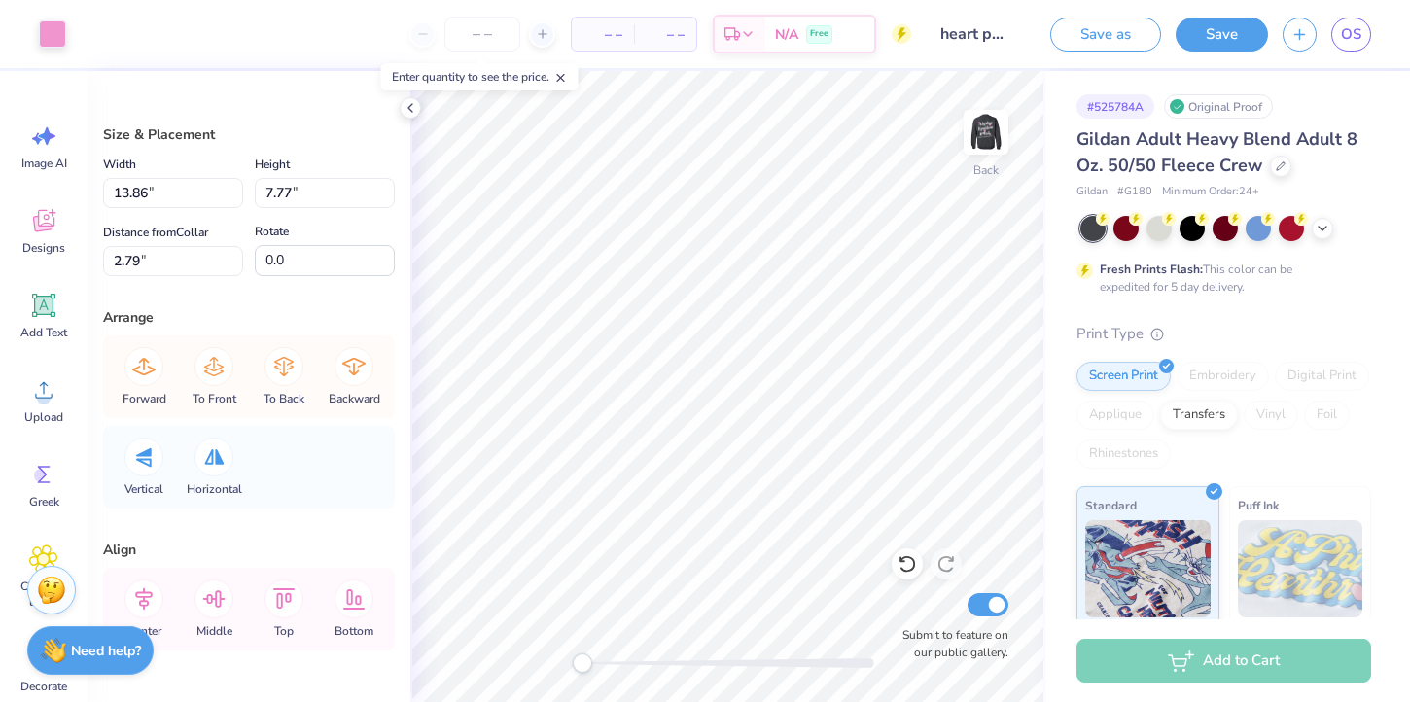
type input "15.00"
type input "1.38"
type input "11.23"
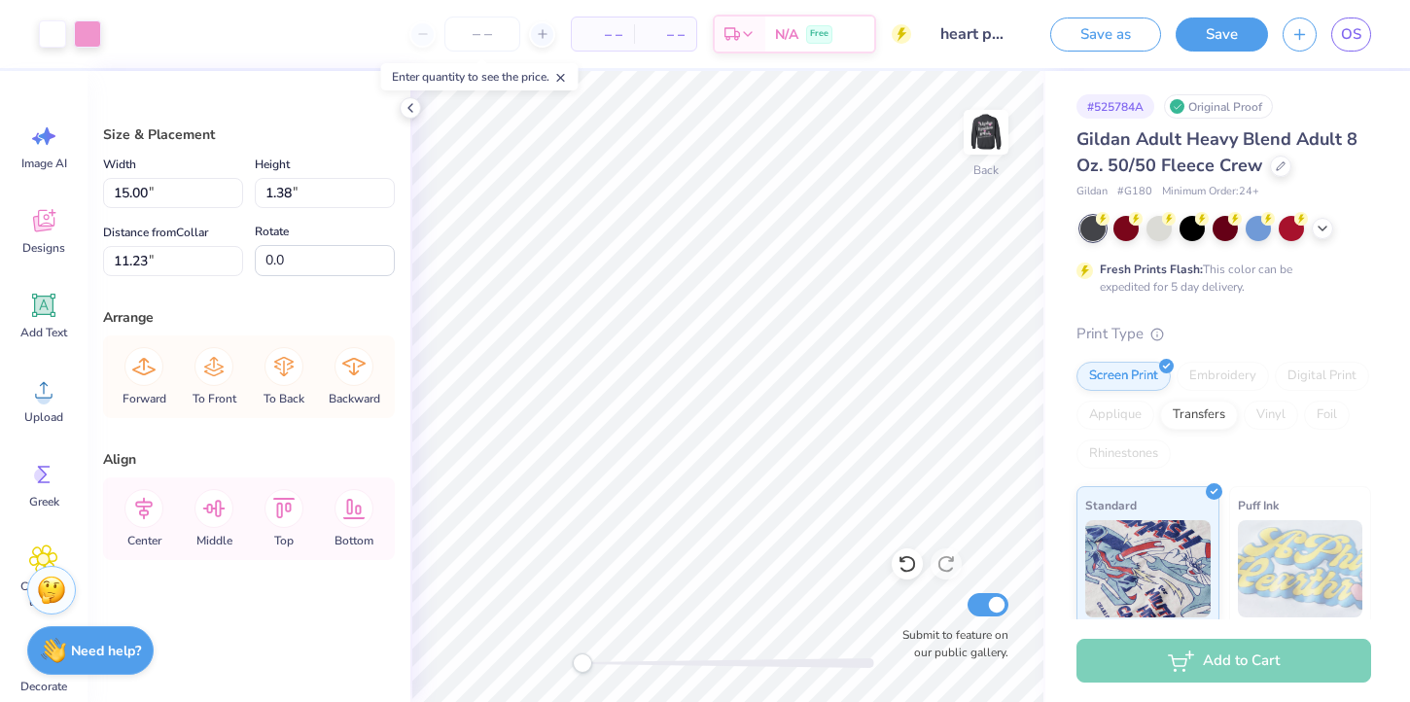
type input "13.86"
type input "7.77"
type input "14.74"
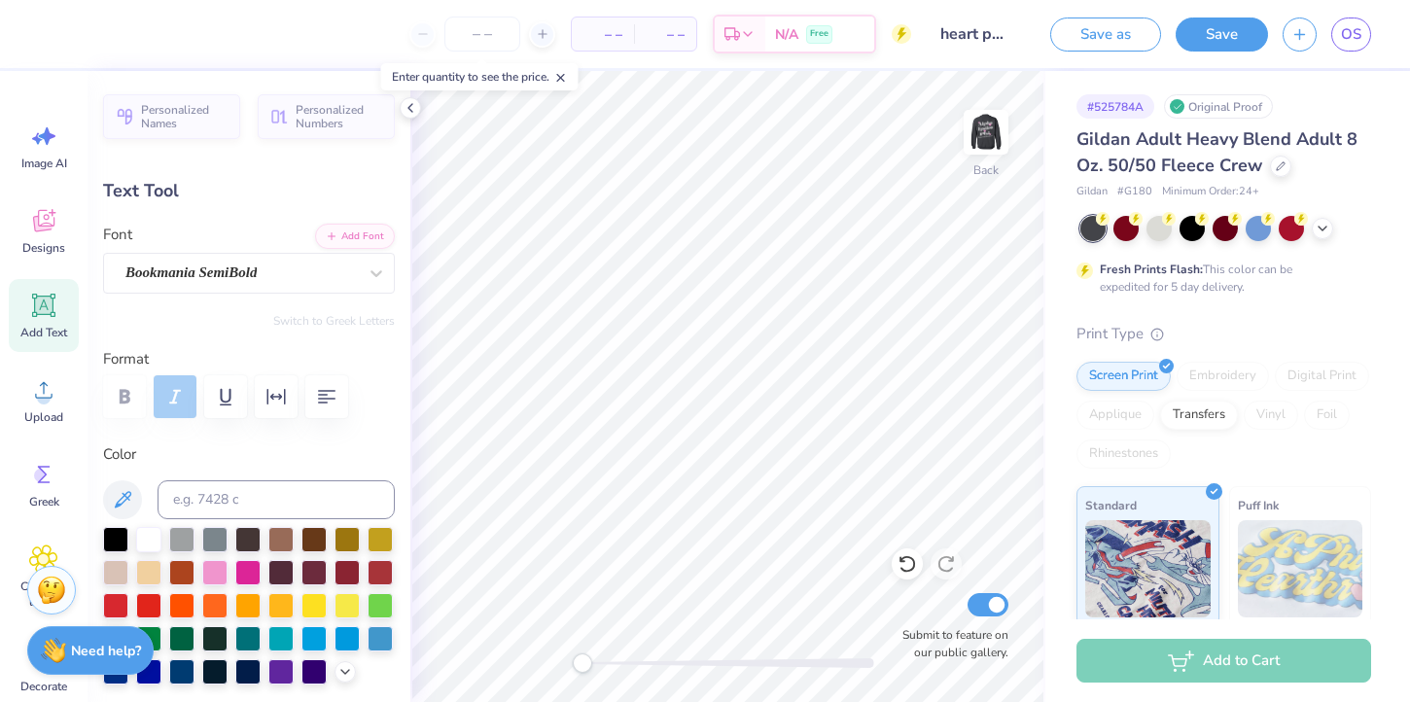
type input "3.58"
type input "0.36"
type input "6.52"
type input "4.20"
type input "0.43"
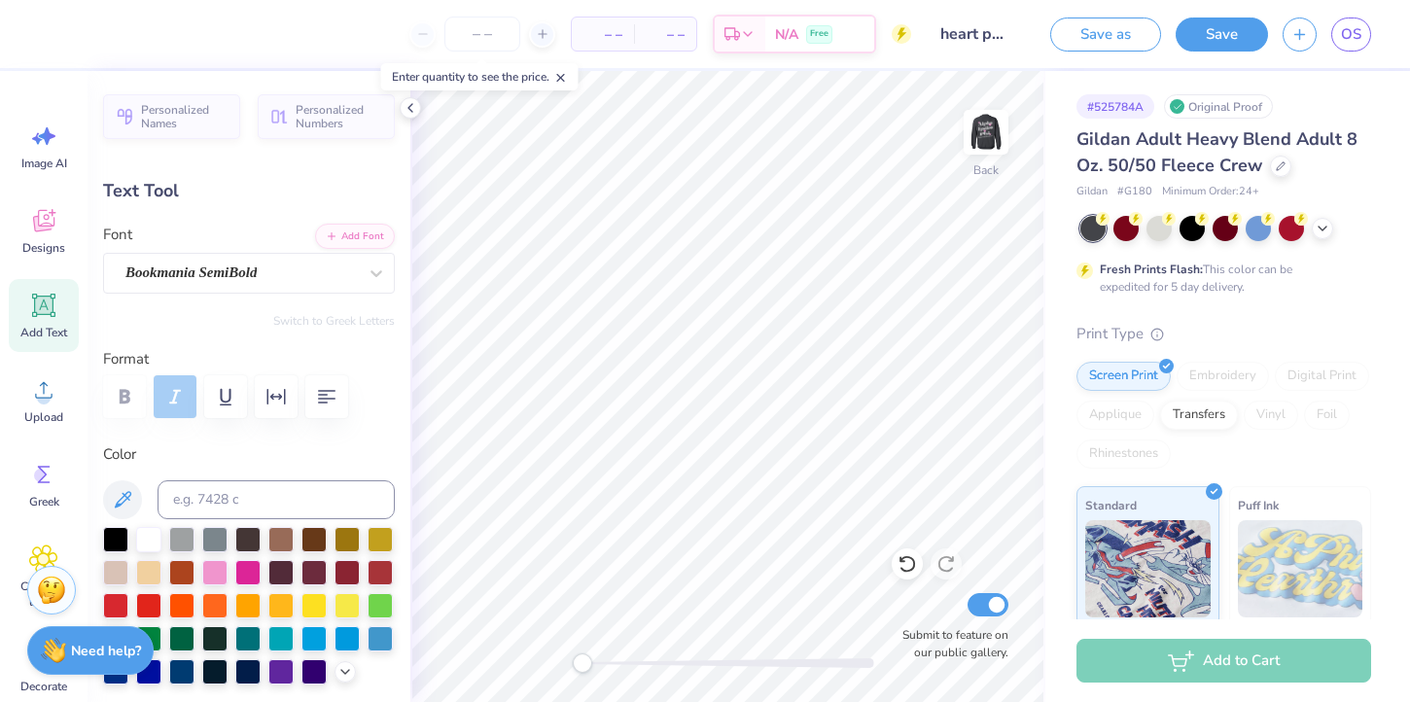
type input "6.46"
type input "36.6"
type input "3.70"
type input "2.71"
type input "5.37"
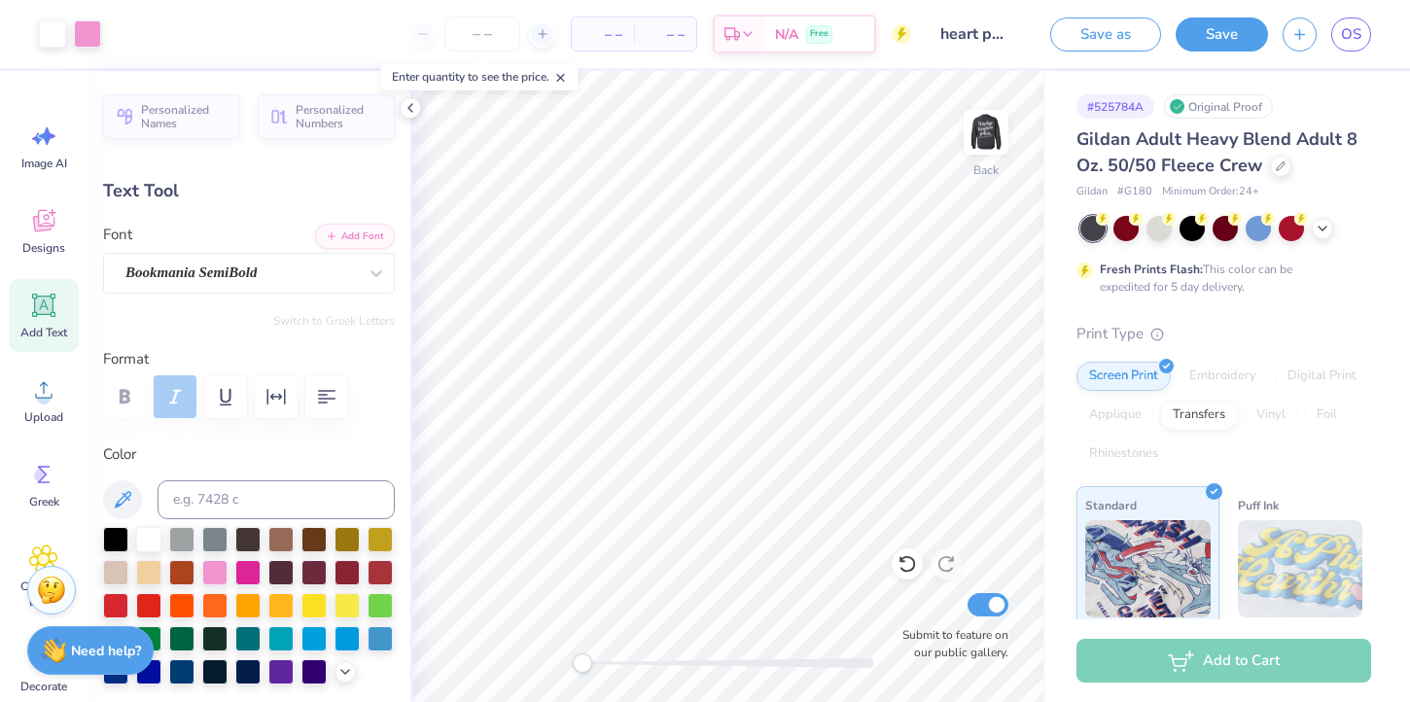
type input "36.6"
type input "4.07"
type input "2.99"
type input "6.09"
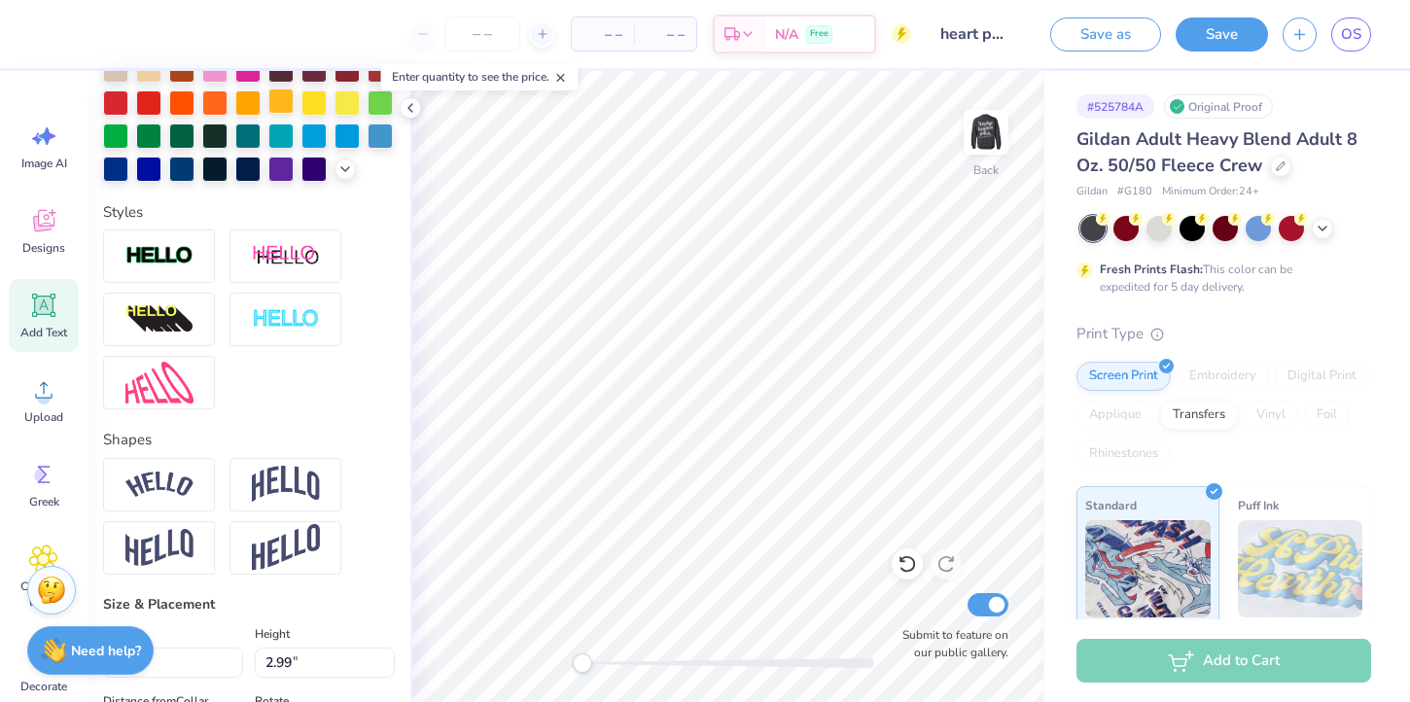
scroll to position [665, 0]
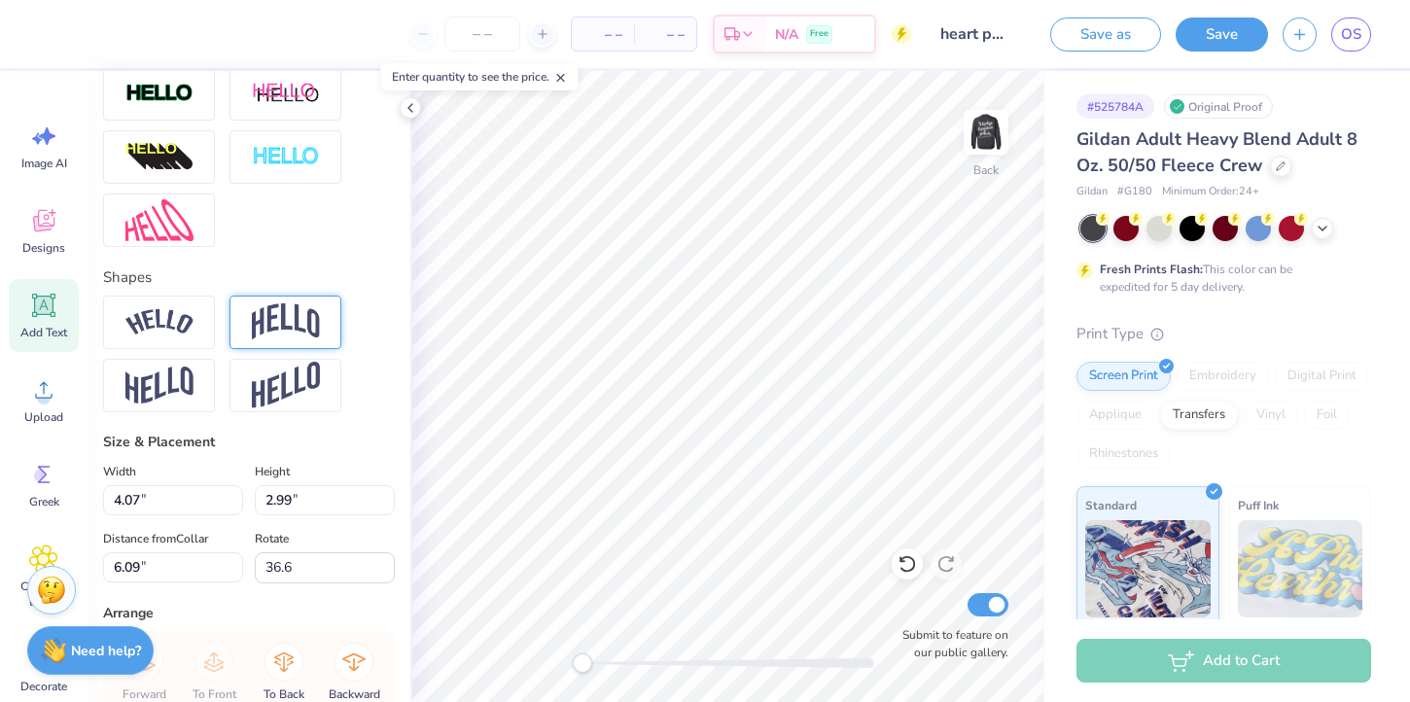
click at [263, 326] on img at bounding box center [286, 321] width 68 height 37
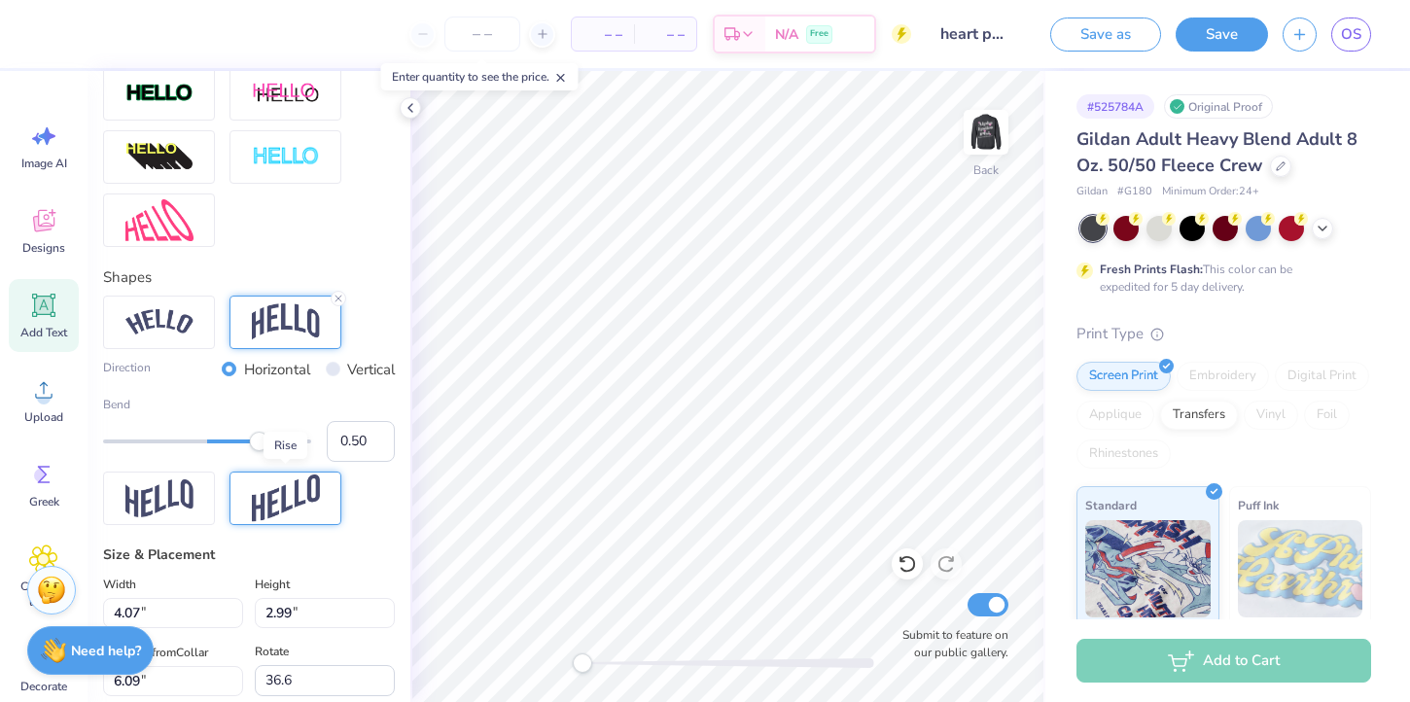
scroll to position [702, 0]
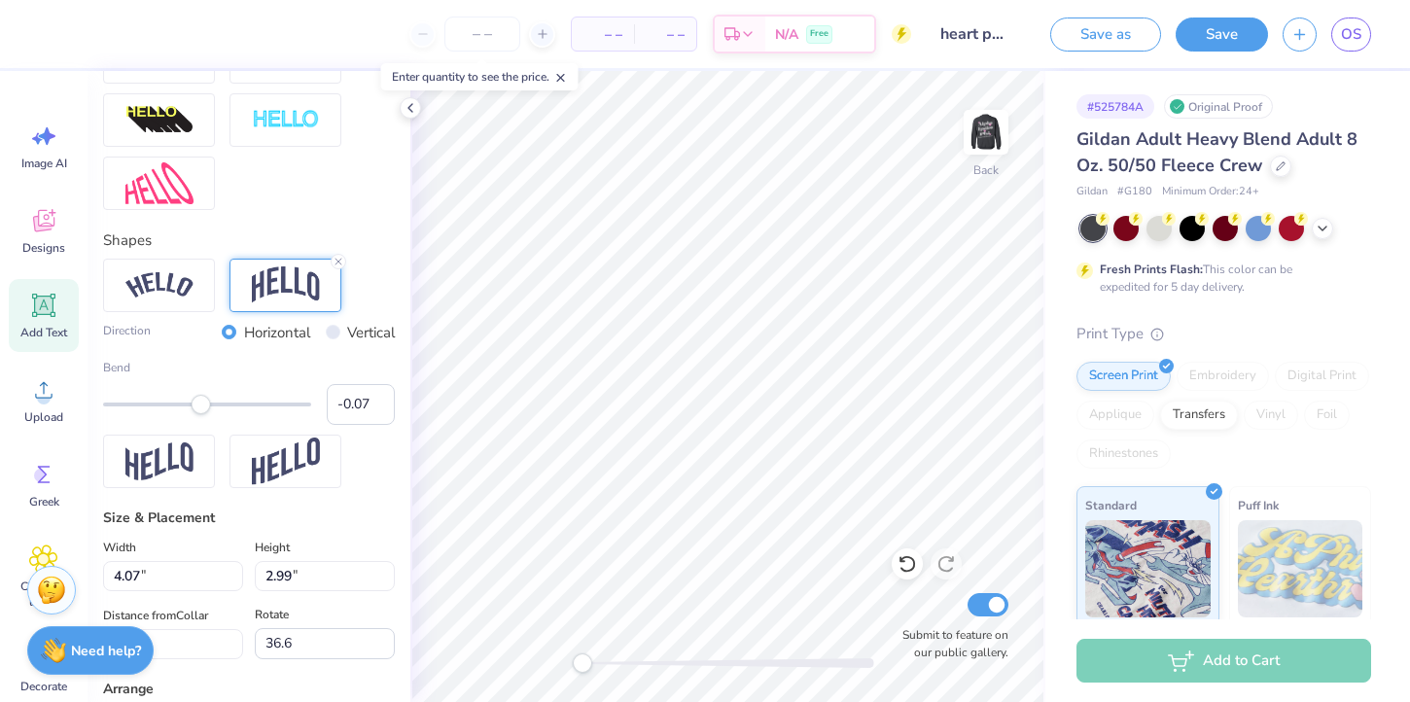
type input "-0.08"
drag, startPoint x: 258, startPoint y: 403, endPoint x: 198, endPoint y: 399, distance: 59.5
click at [198, 399] on div "Accessibility label" at bounding box center [198, 404] width 19 height 19
type input "-0.45"
drag, startPoint x: 198, startPoint y: 399, endPoint x: 160, endPoint y: 400, distance: 37.9
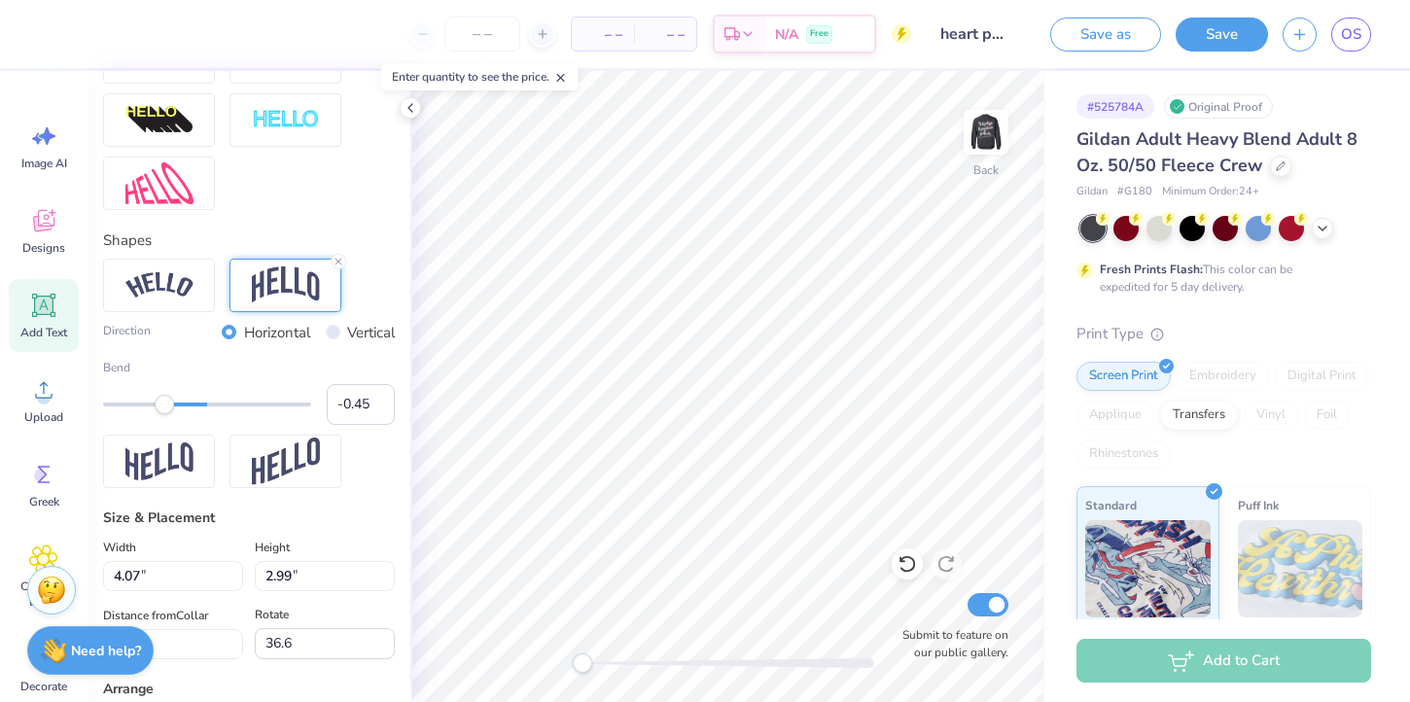
click at [160, 400] on div "Accessibility label" at bounding box center [164, 404] width 19 height 19
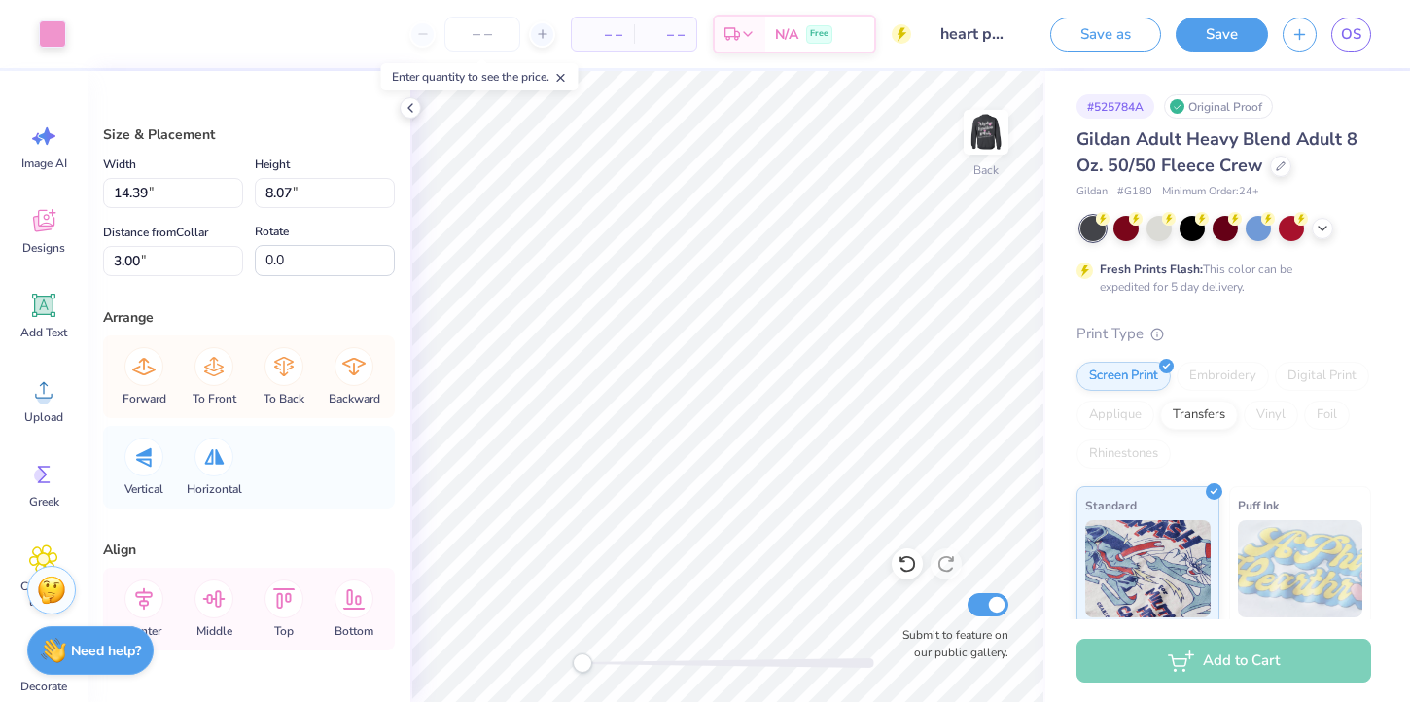
type input "14.39"
type input "8.07"
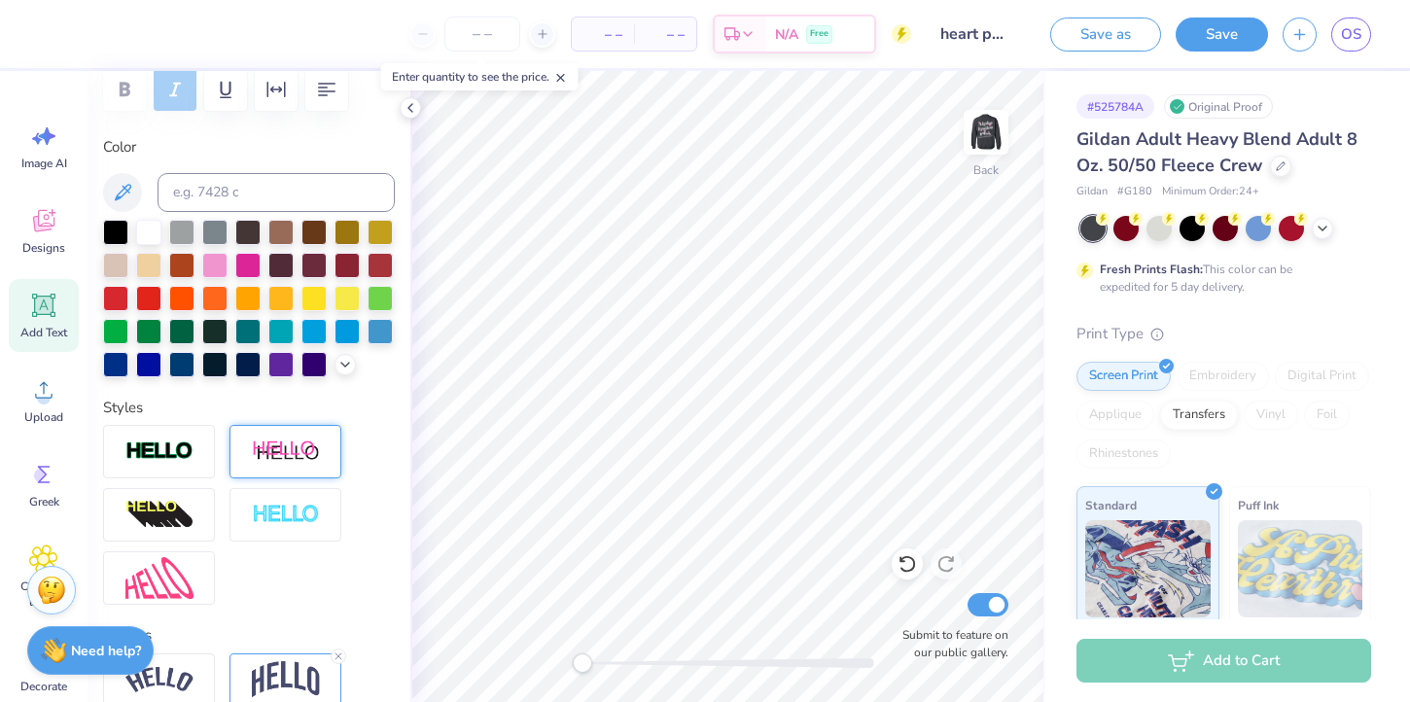
scroll to position [510, 0]
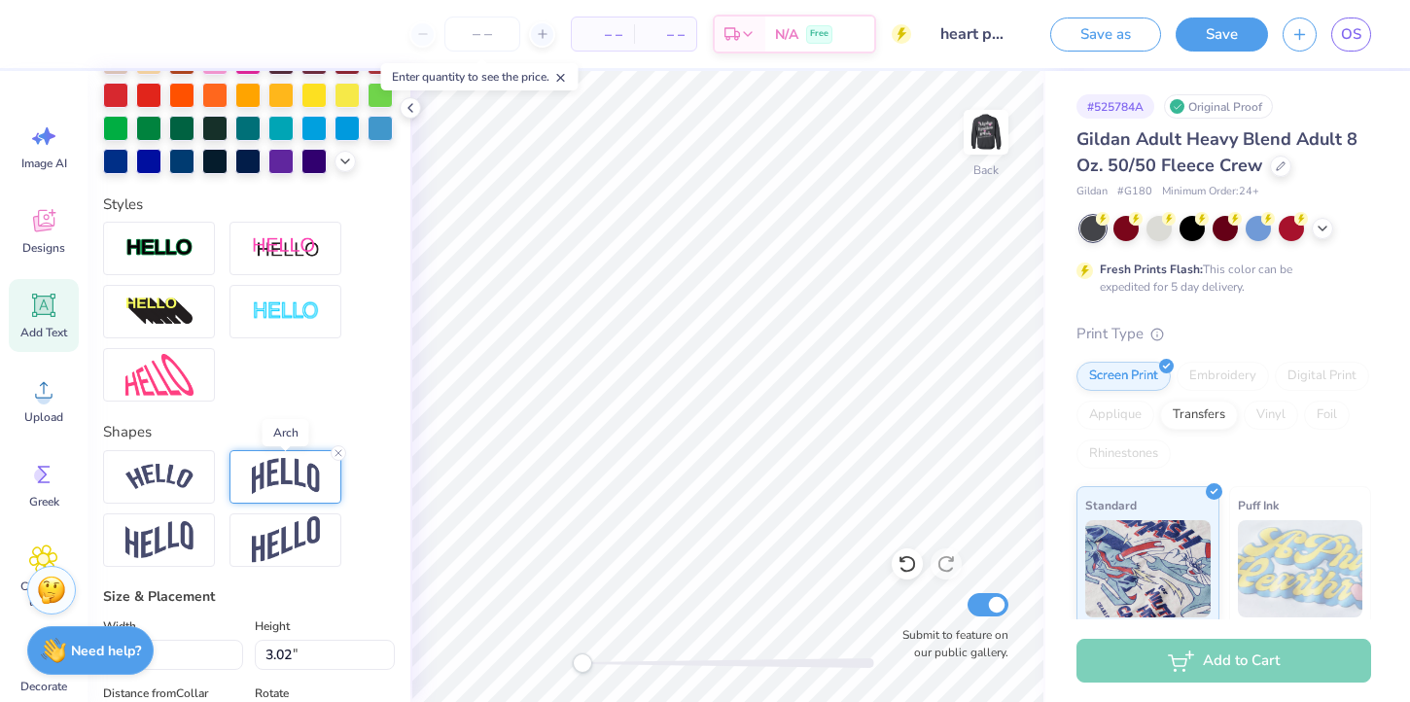
click at [260, 479] on img at bounding box center [286, 476] width 68 height 37
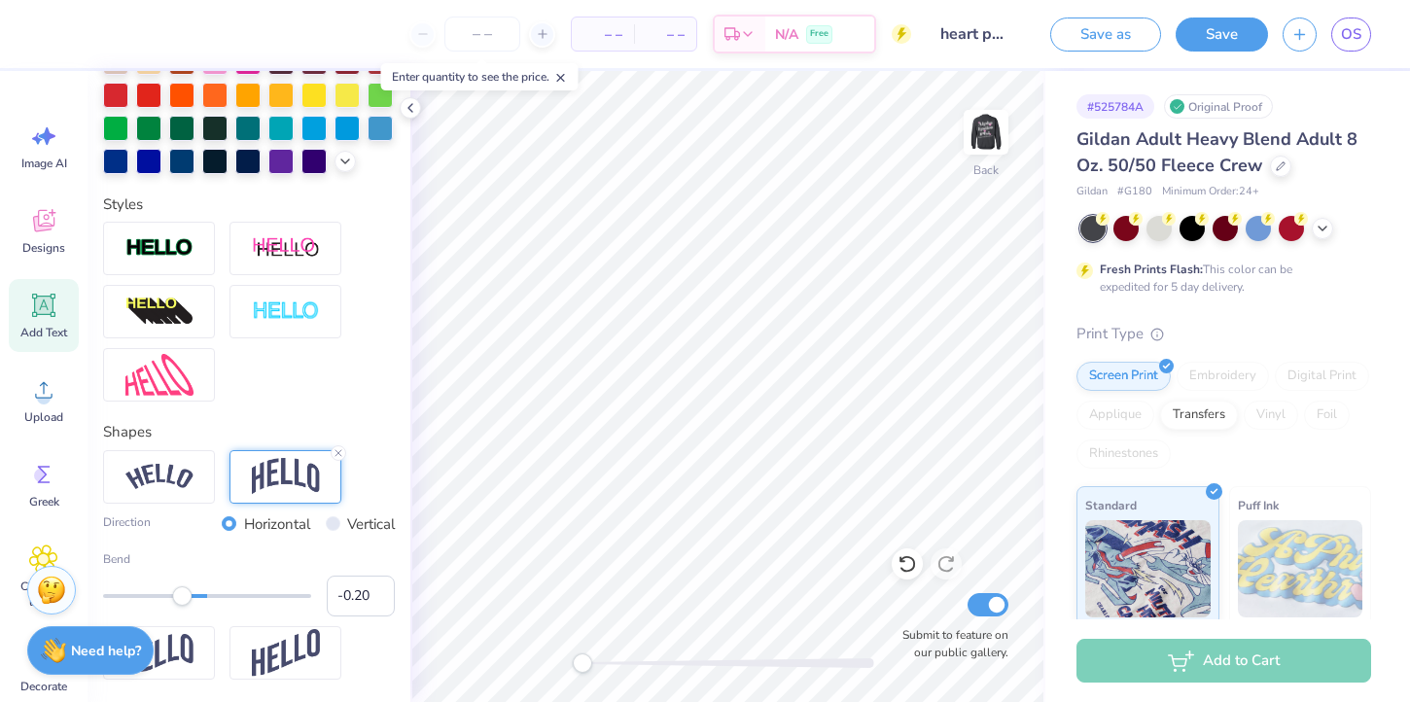
type input "-0.19"
drag, startPoint x: 161, startPoint y: 590, endPoint x: 188, endPoint y: 592, distance: 26.3
click at [188, 592] on div "Accessibility label" at bounding box center [187, 595] width 19 height 19
type input "0.0"
type input "2.98"
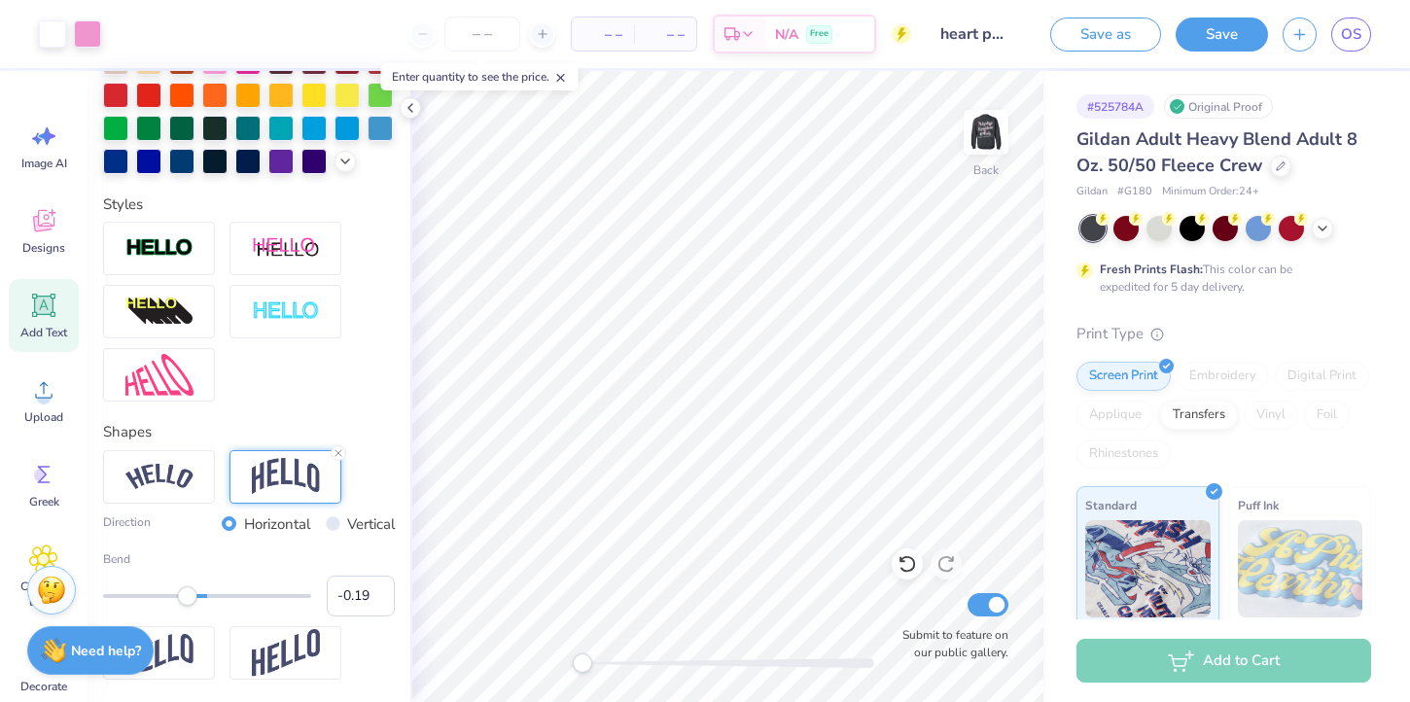
type input "6.14"
type input "0.0"
type input "6.53"
type input "36.6"
type input "-0.15"
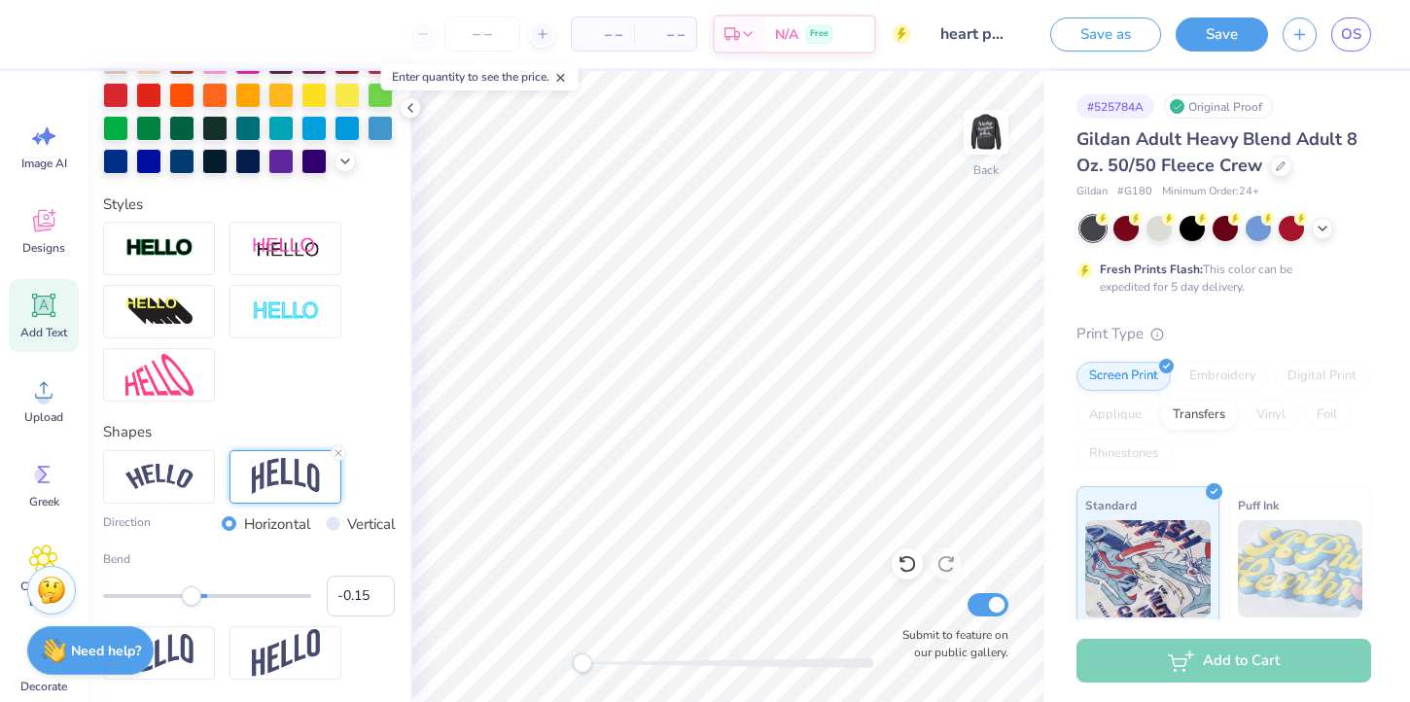
click at [192, 595] on div "Accessibility label" at bounding box center [191, 595] width 19 height 19
type input "-0.22"
drag, startPoint x: 193, startPoint y: 595, endPoint x: 184, endPoint y: 597, distance: 9.9
click at [184, 597] on div "Accessibility label" at bounding box center [183, 595] width 19 height 19
type input "0.0"
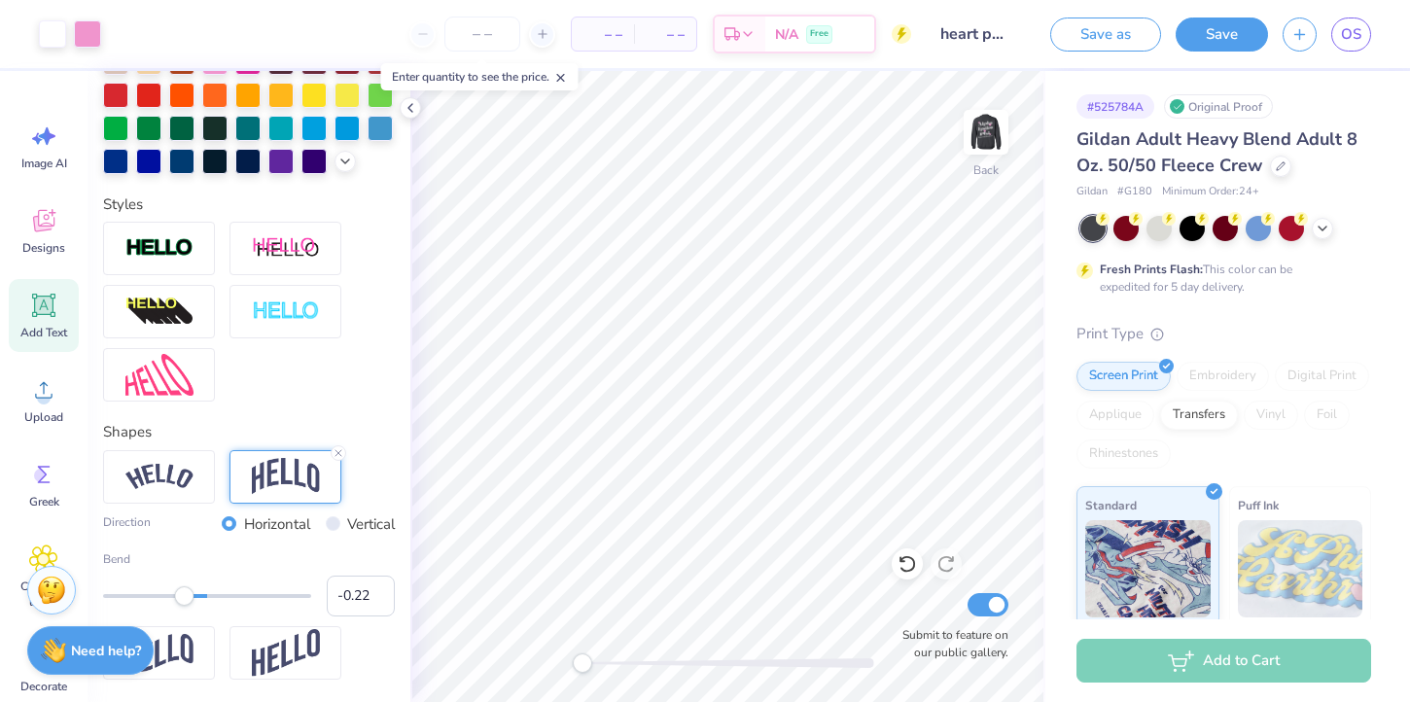
type input "6.52"
type input "0.0"
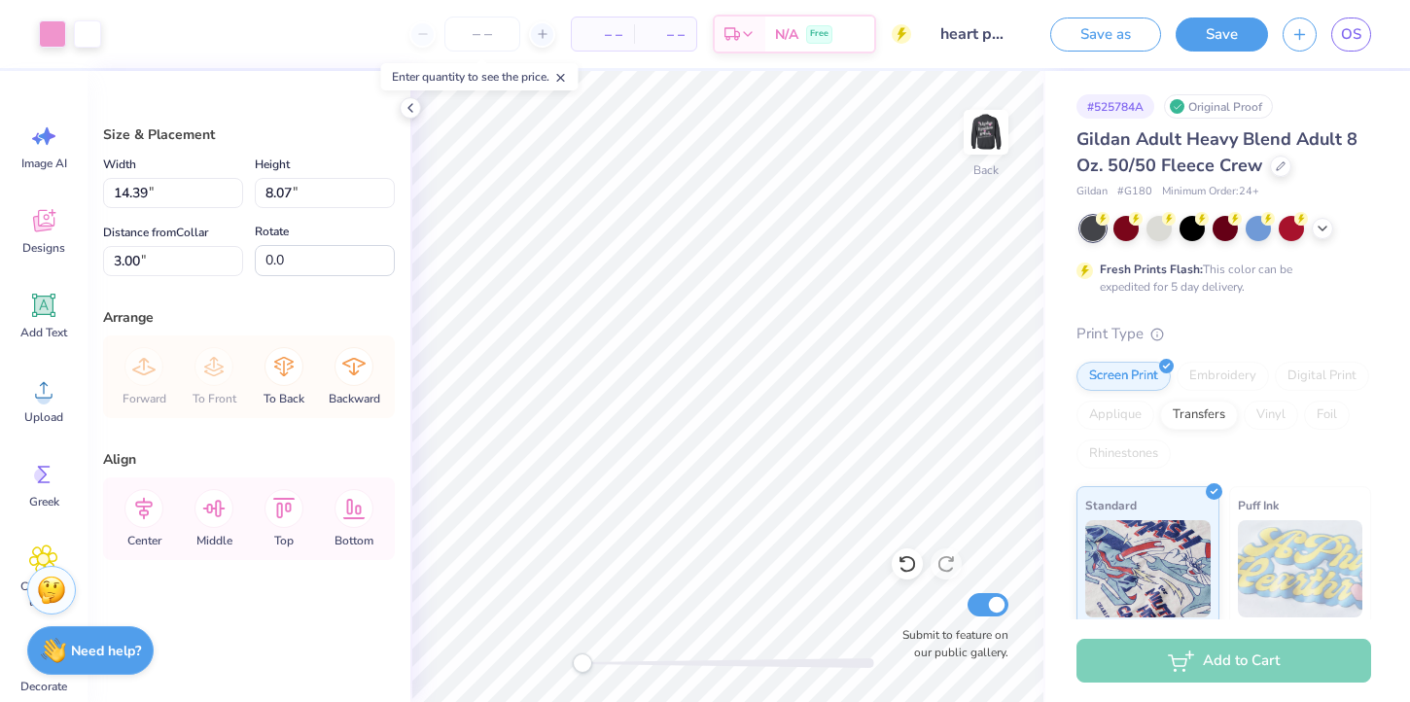
type input "7.26"
type input "4.07"
type input "7.00"
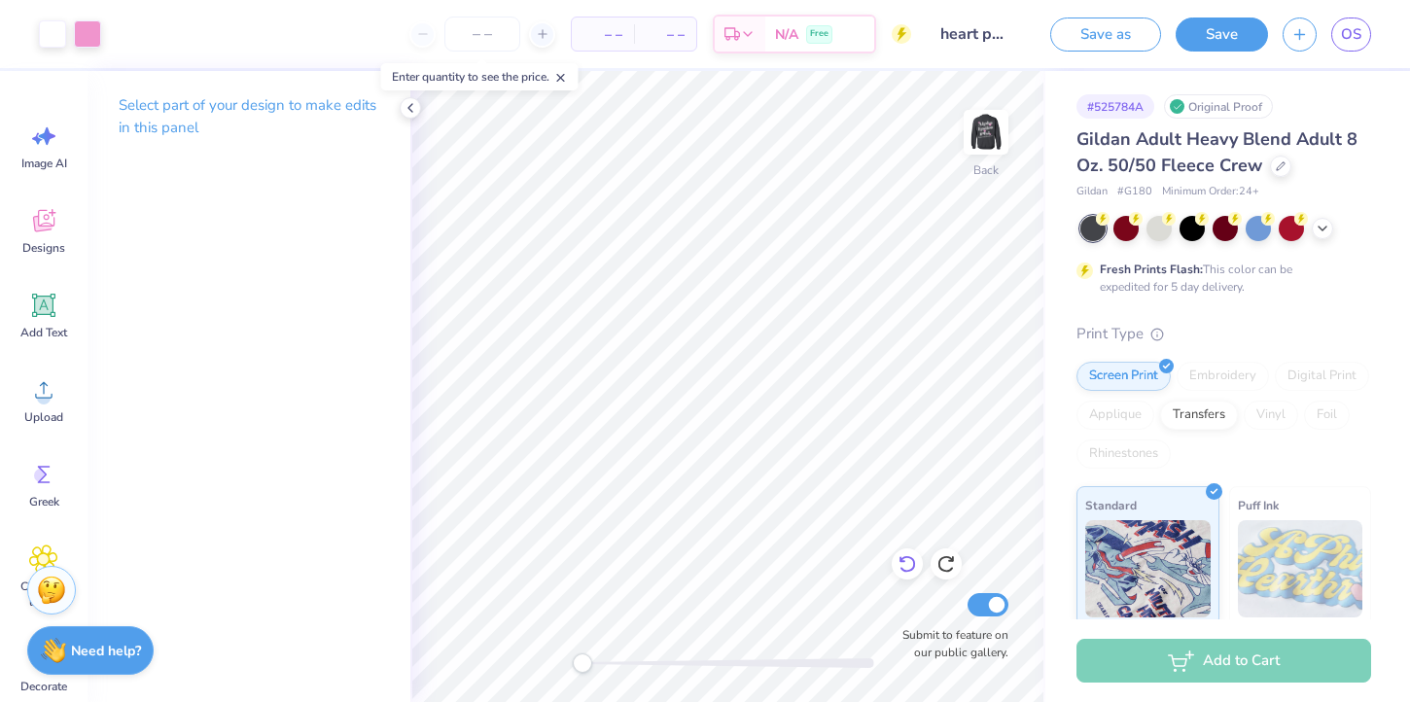
click at [903, 564] on icon at bounding box center [906, 563] width 19 height 19
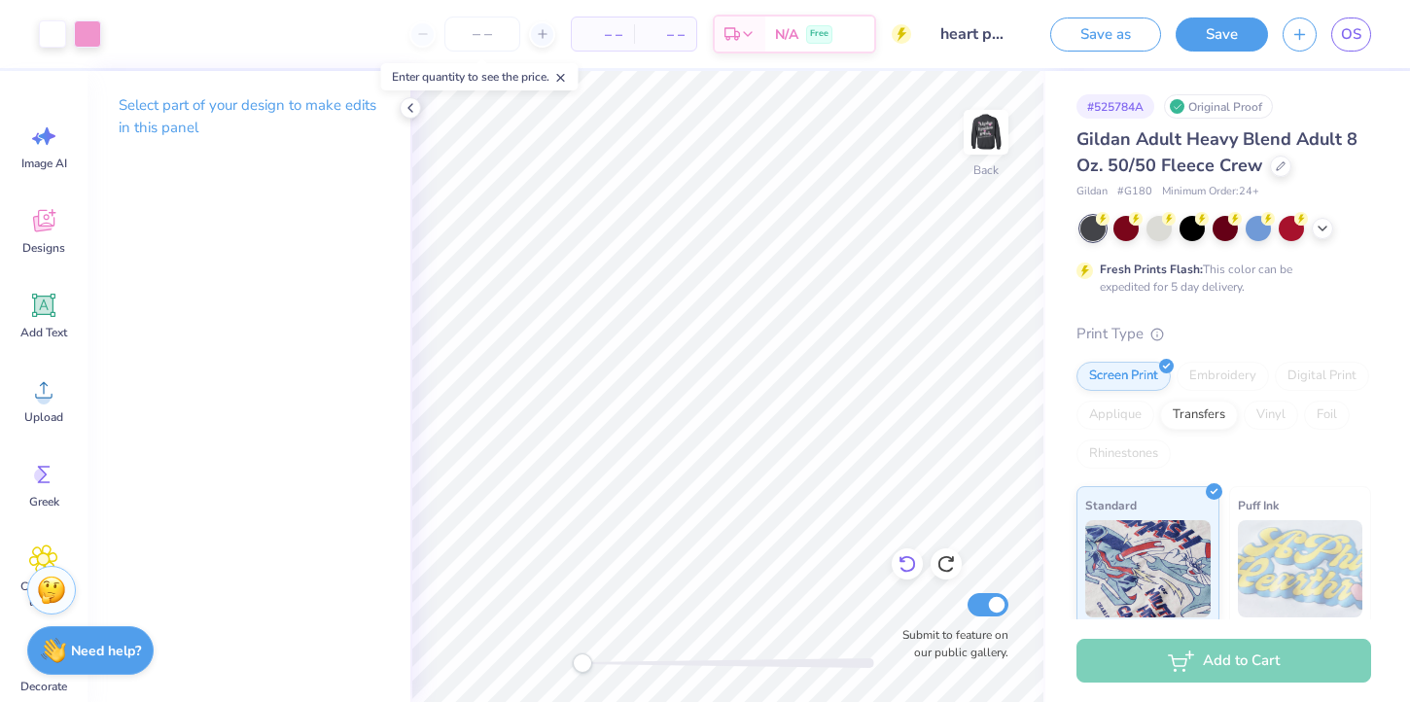
click at [903, 564] on icon at bounding box center [906, 563] width 19 height 19
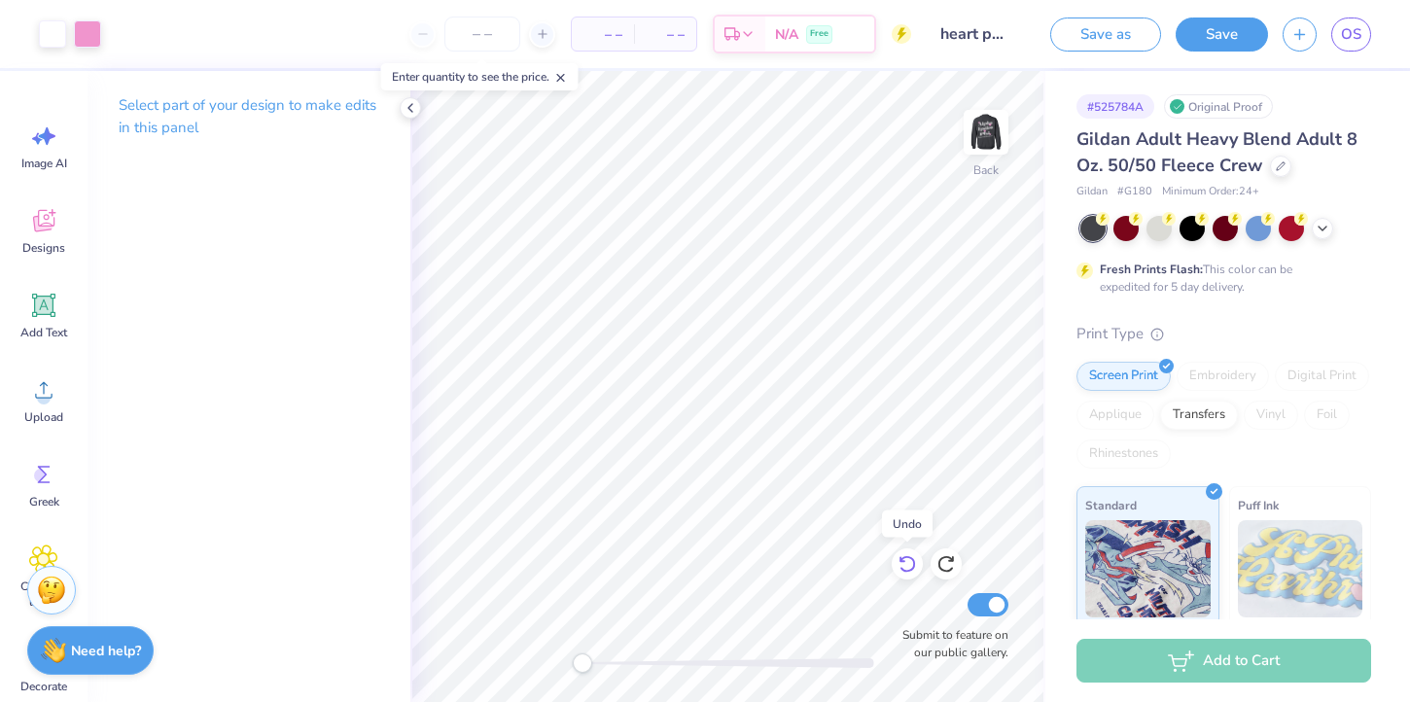
click at [903, 564] on icon at bounding box center [906, 563] width 19 height 19
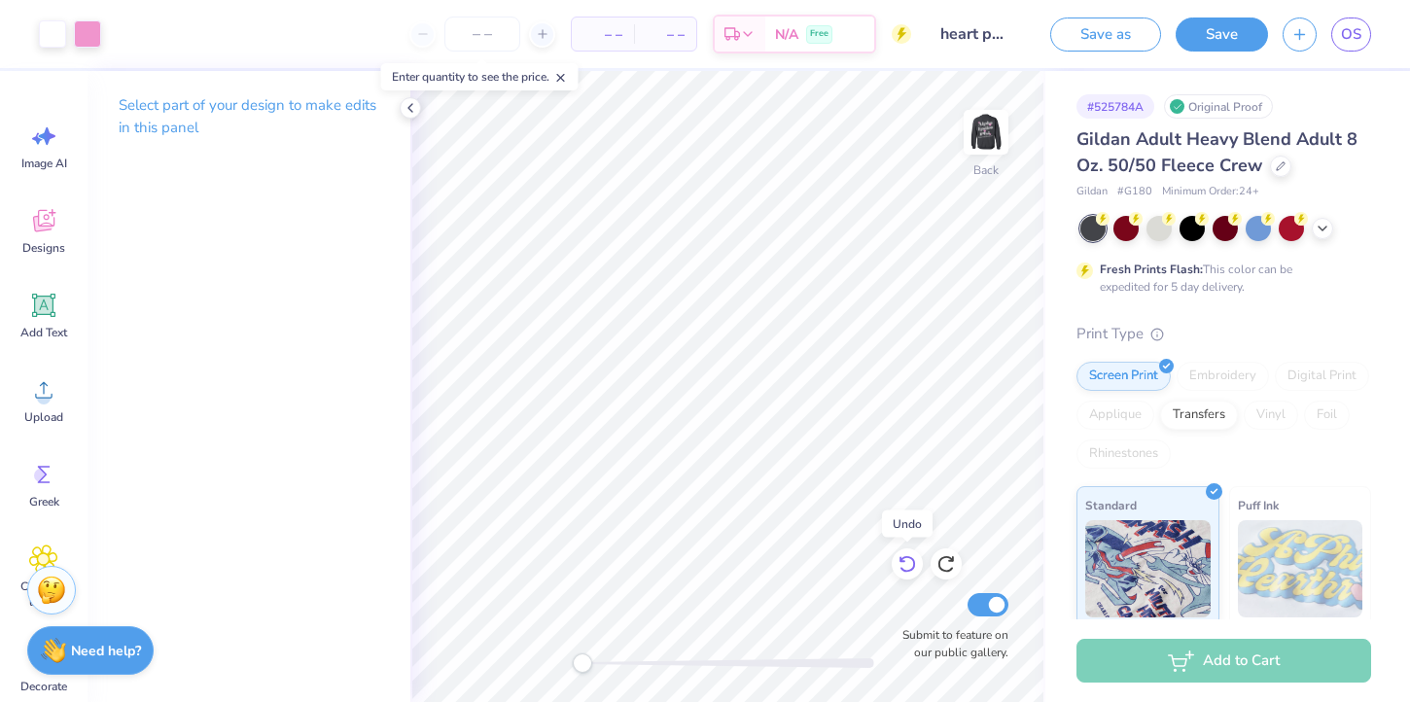
click at [903, 564] on icon at bounding box center [906, 563] width 19 height 19
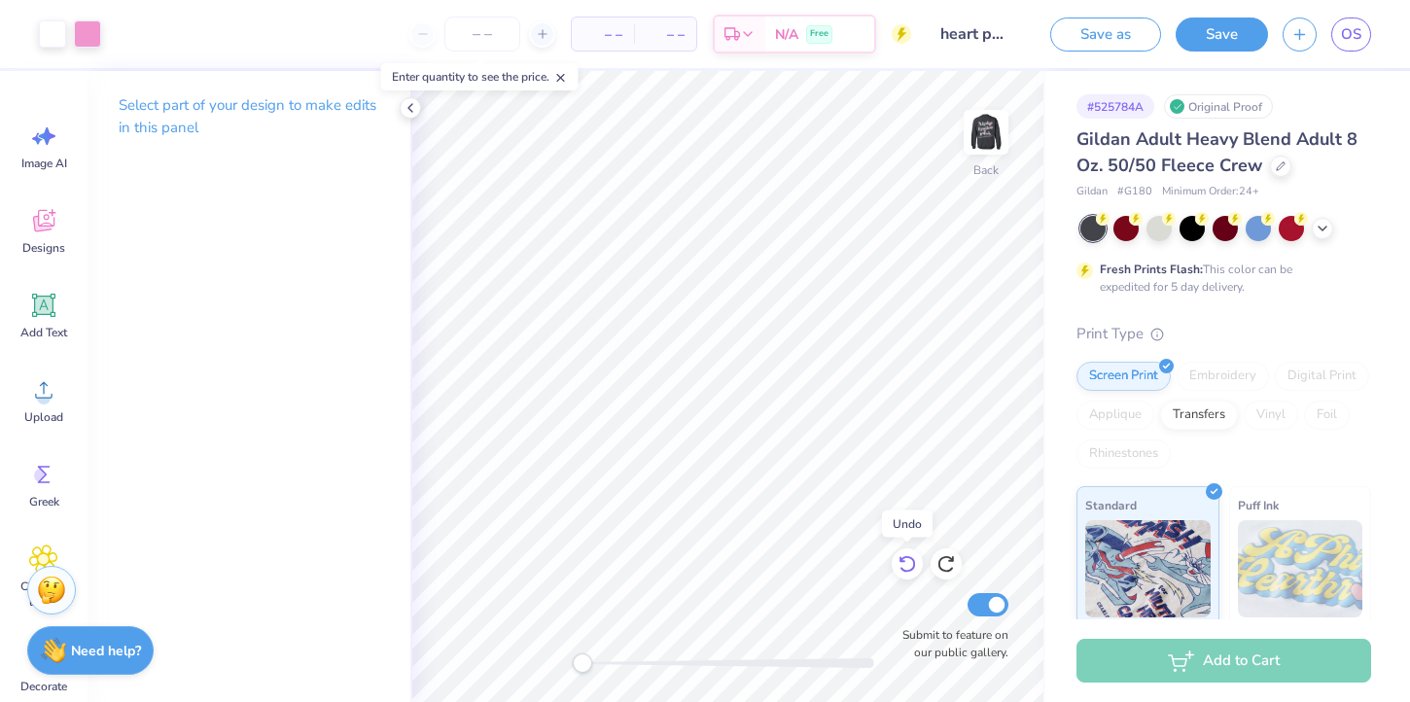
click at [903, 564] on icon at bounding box center [906, 563] width 19 height 19
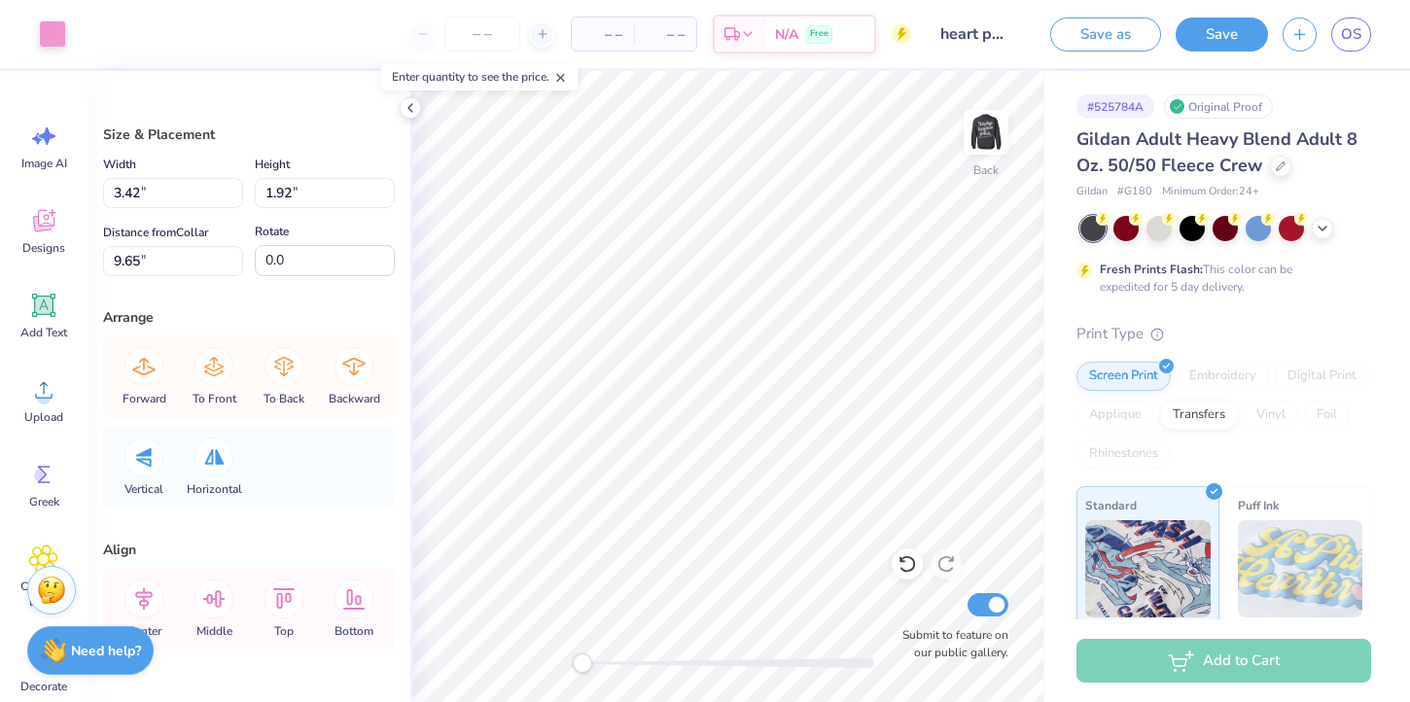
type input "15.00"
type input "1.38"
type input "5.59"
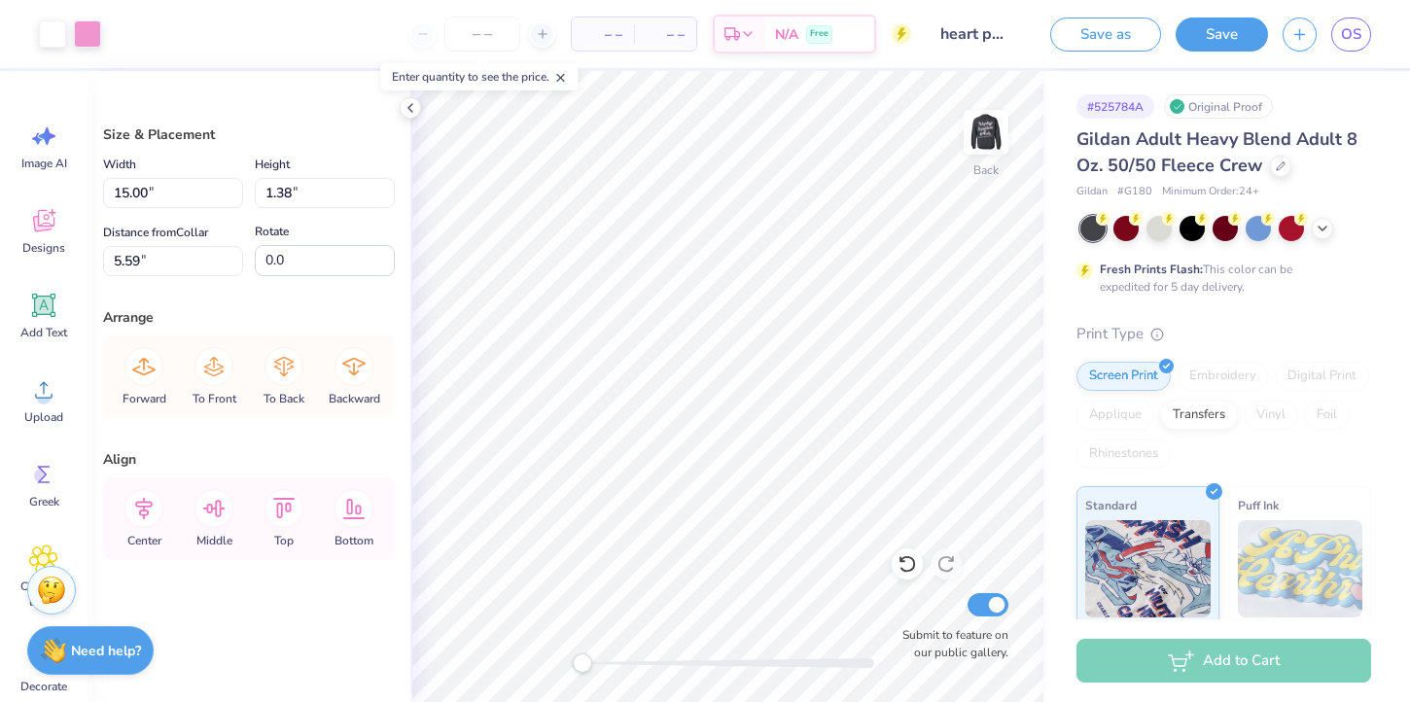
type input "6.20"
type input "0.57"
type input "4.64"
type input "6.12"
type input "0.56"
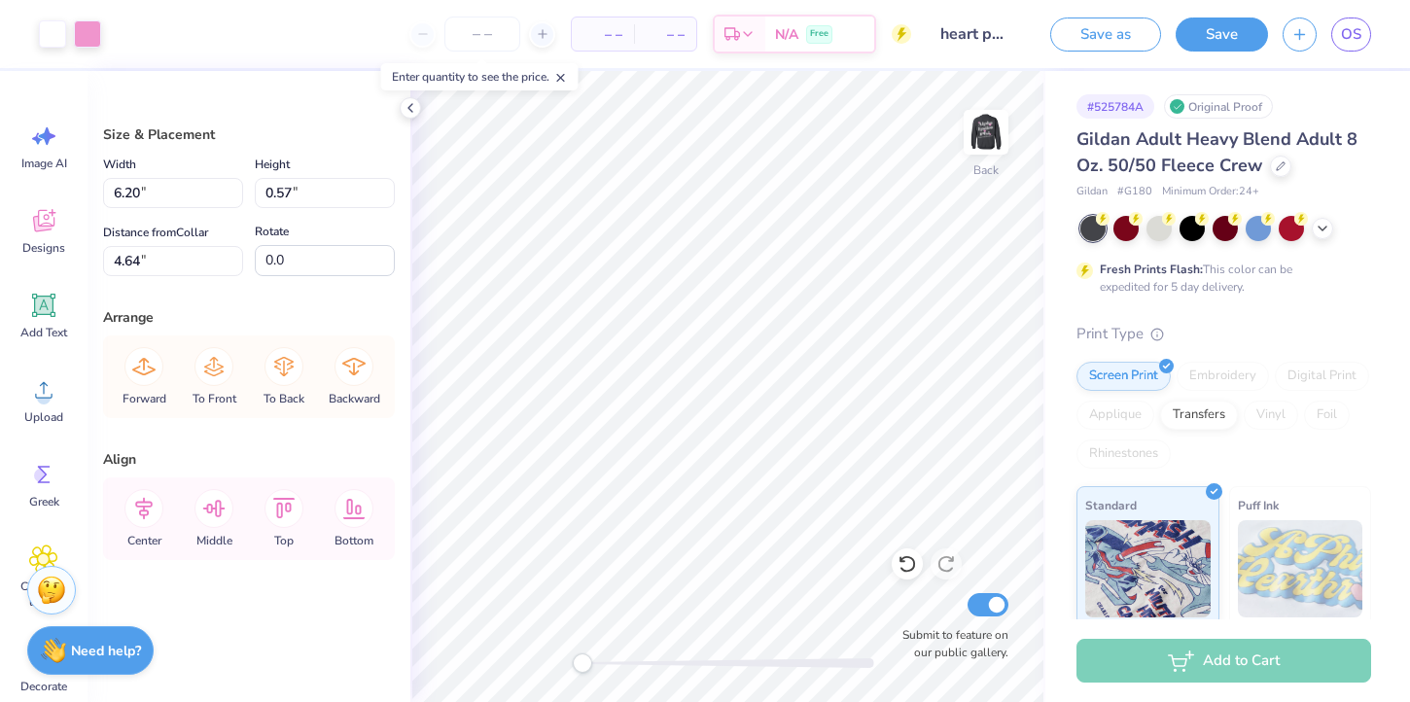
type input "4.66"
type input "13.12"
type input "1.21"
type input "4.02"
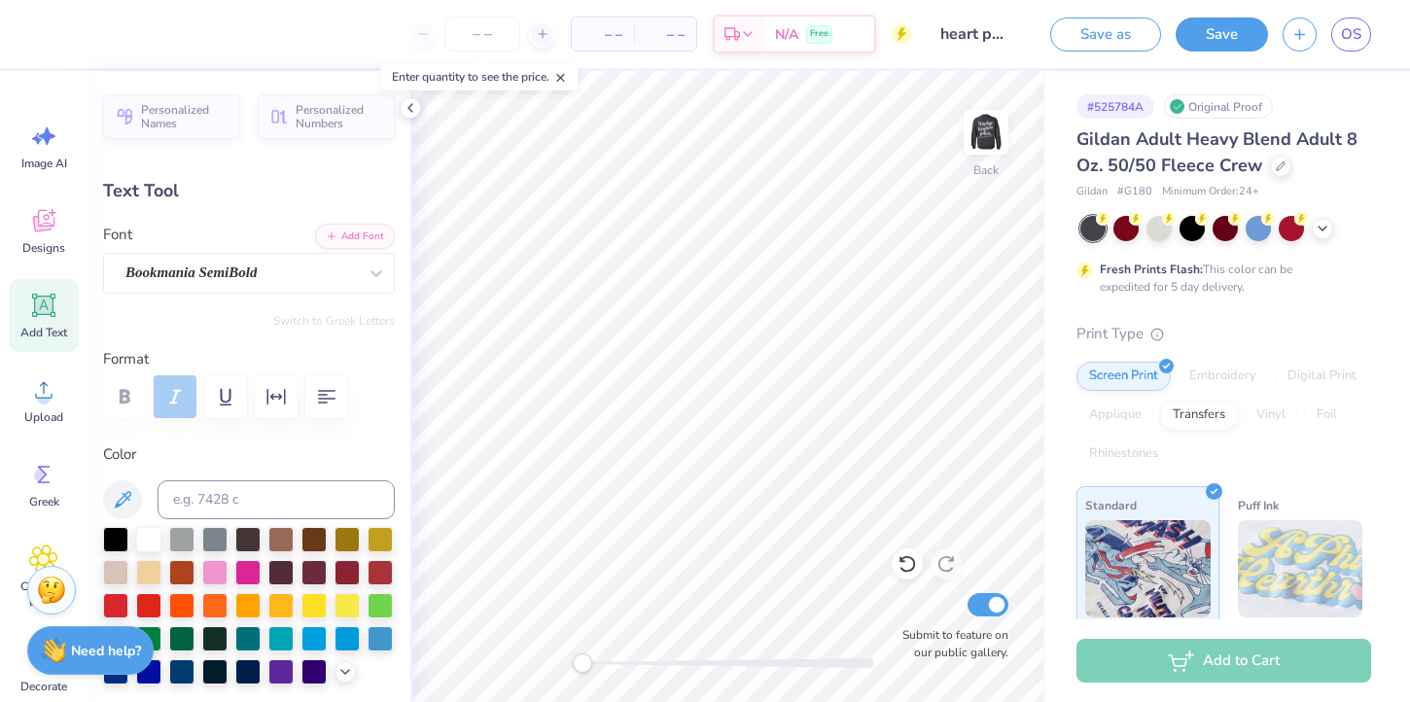
type textarea "Aephi Philanthropy 2025"
type input "14.93"
type input "1.19"
type input "16.00"
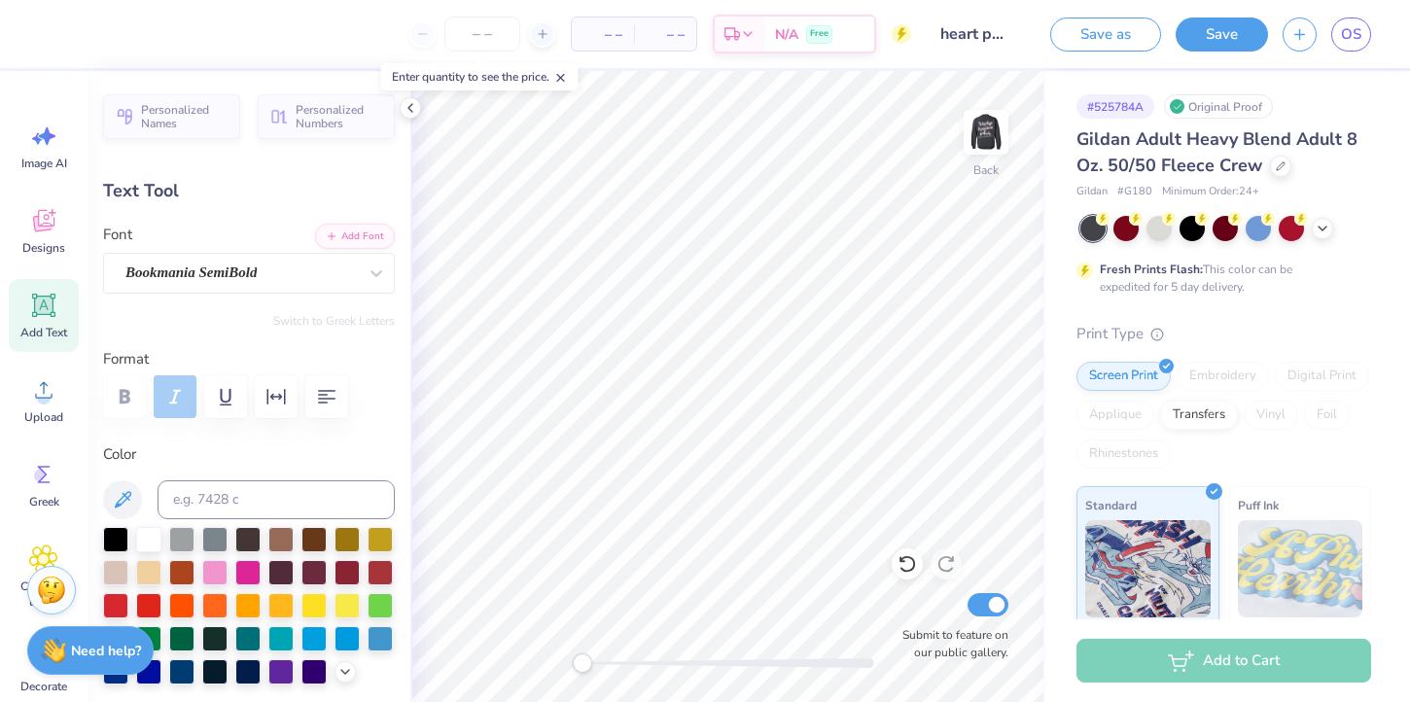
type input "7.89"
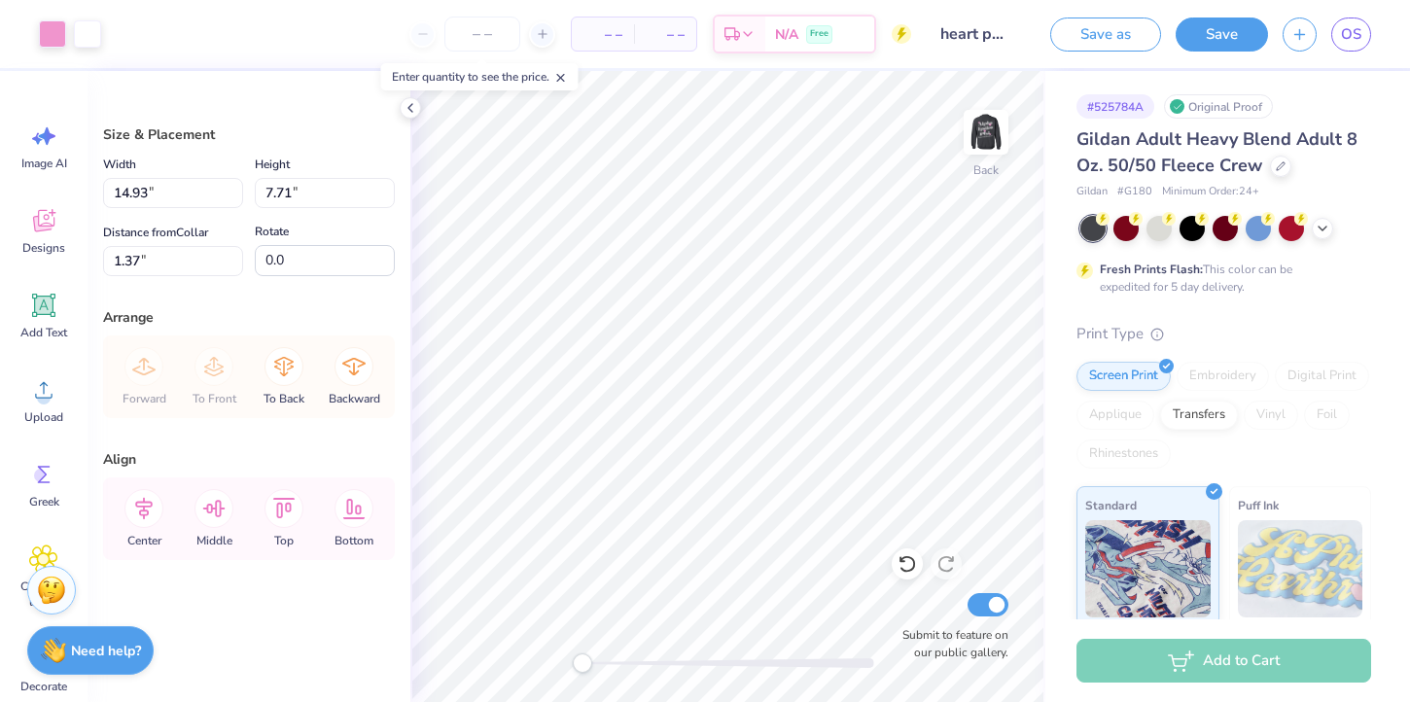
type input "1.36"
type input "8.82"
type input "4.56"
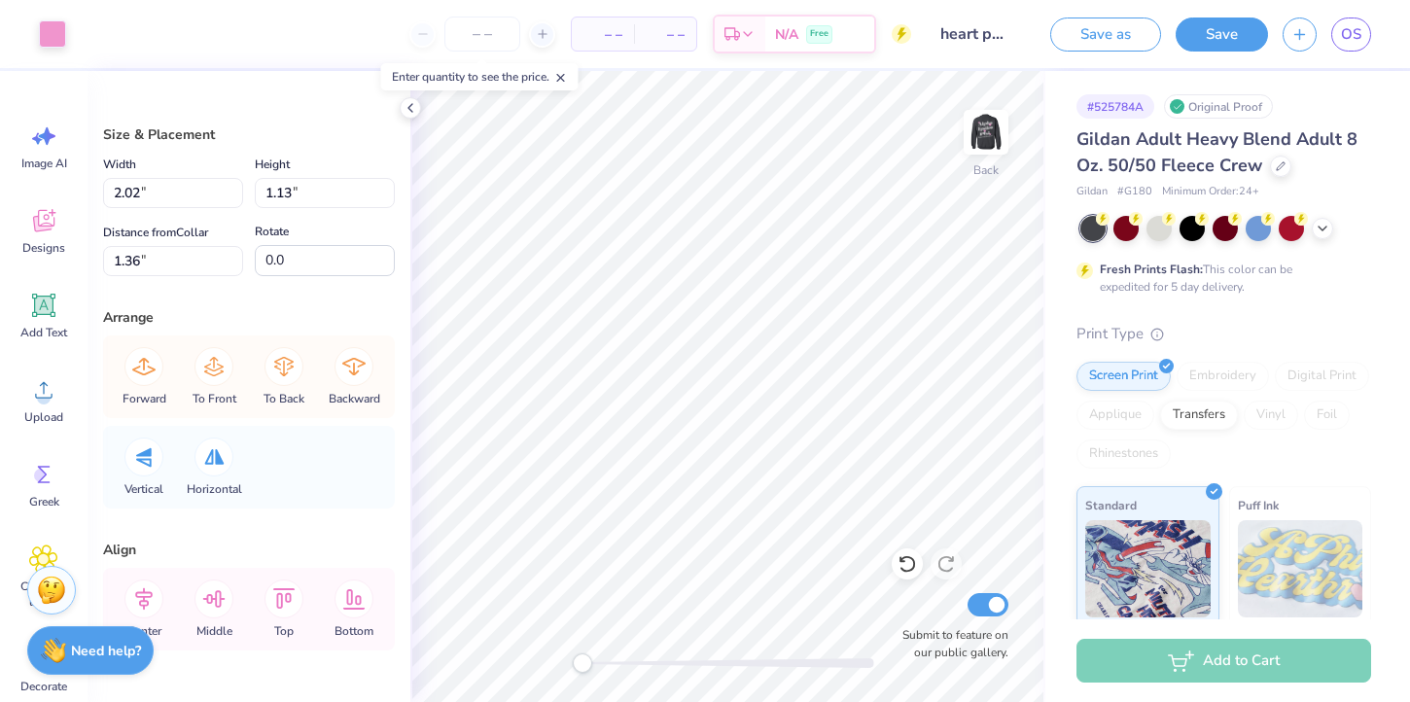
type input "3.39"
type input "1.90"
type input "0.59"
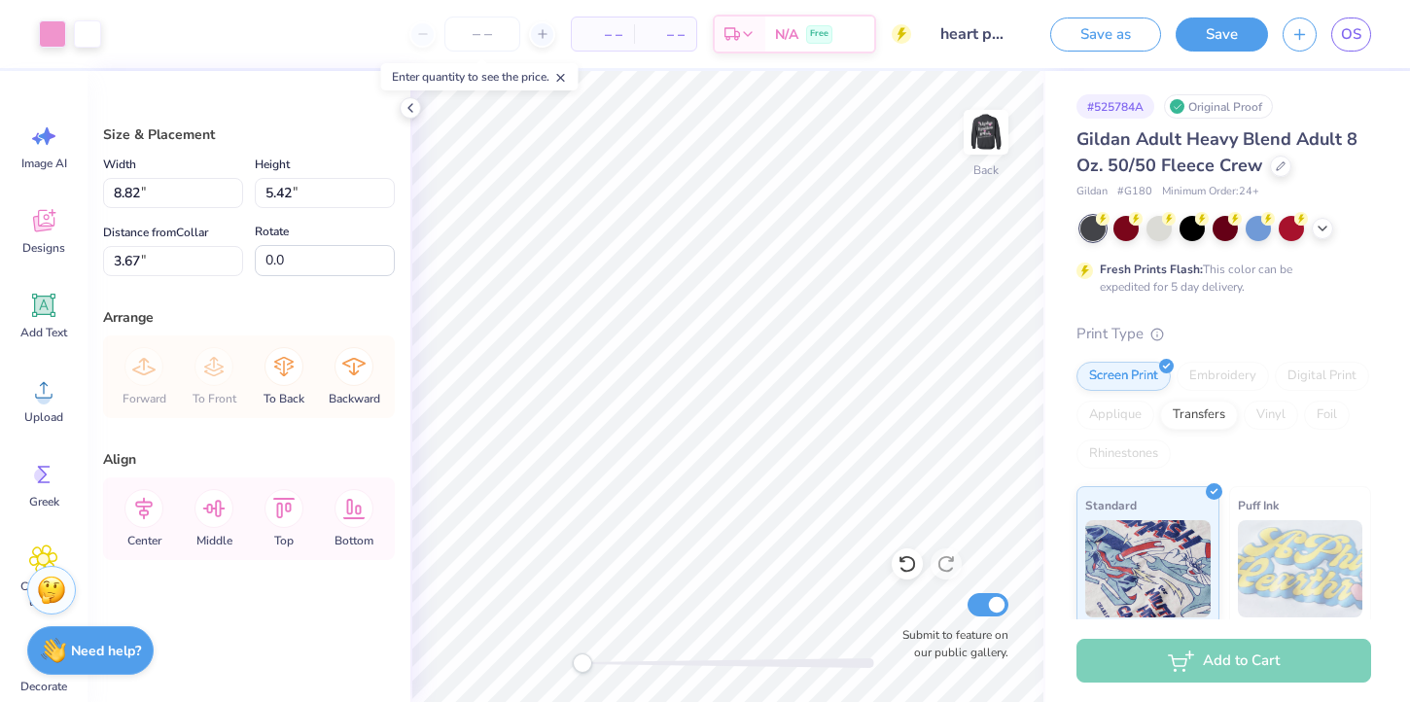
type input "3.69"
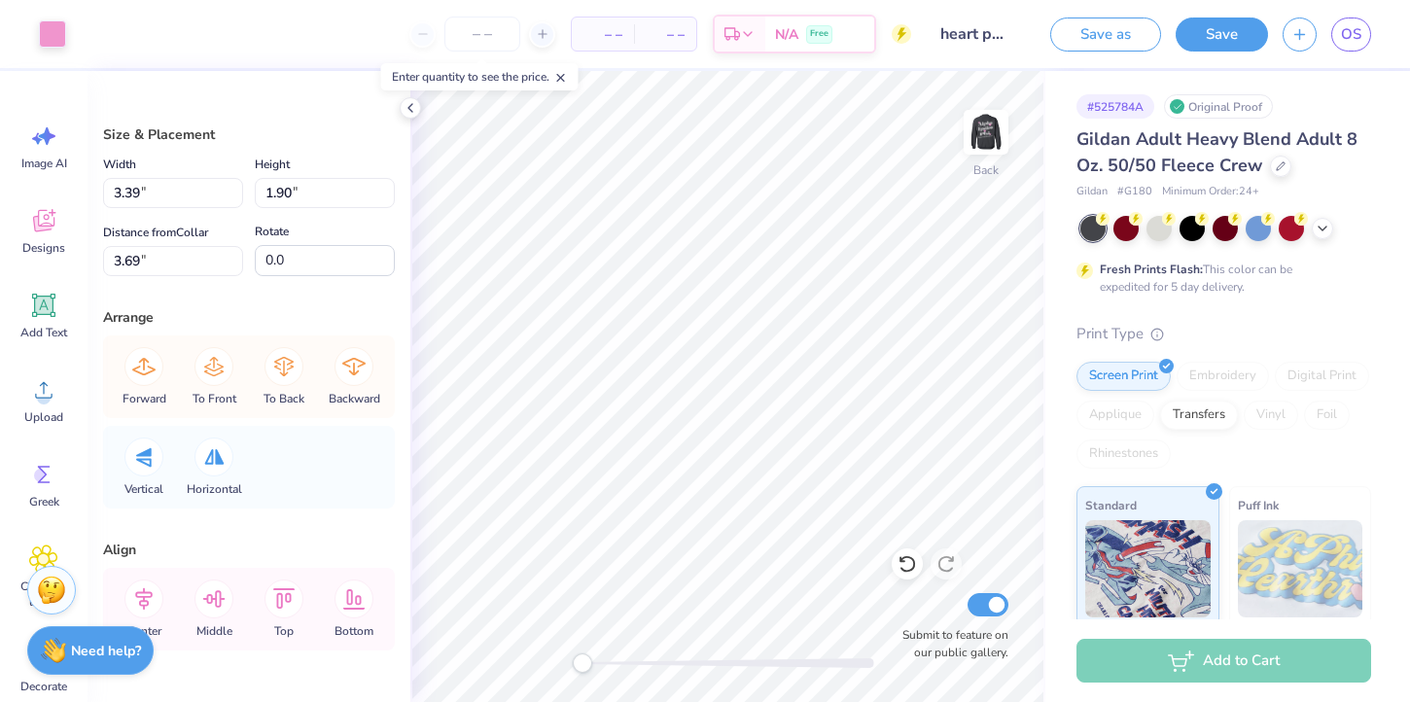
type input "3.39"
type input "1.90"
type input "3.69"
type input "0.0"
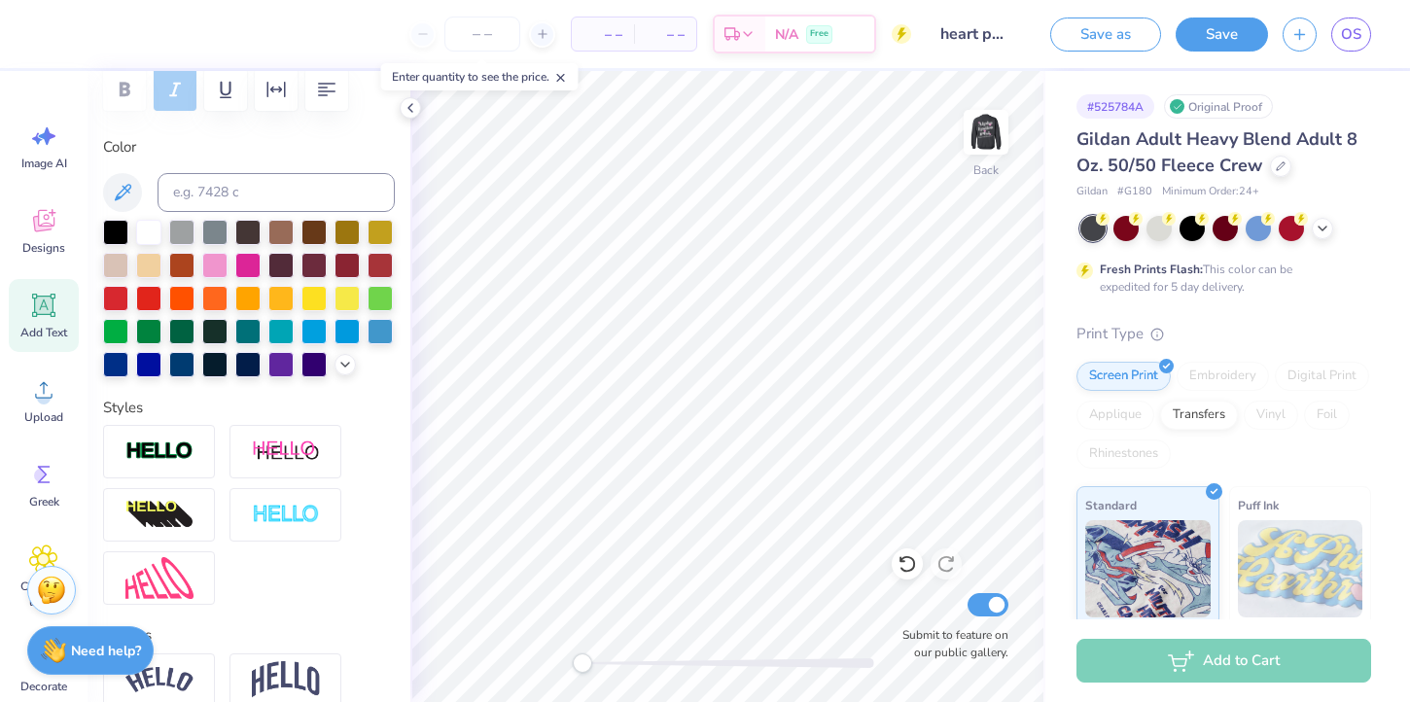
scroll to position [384, 0]
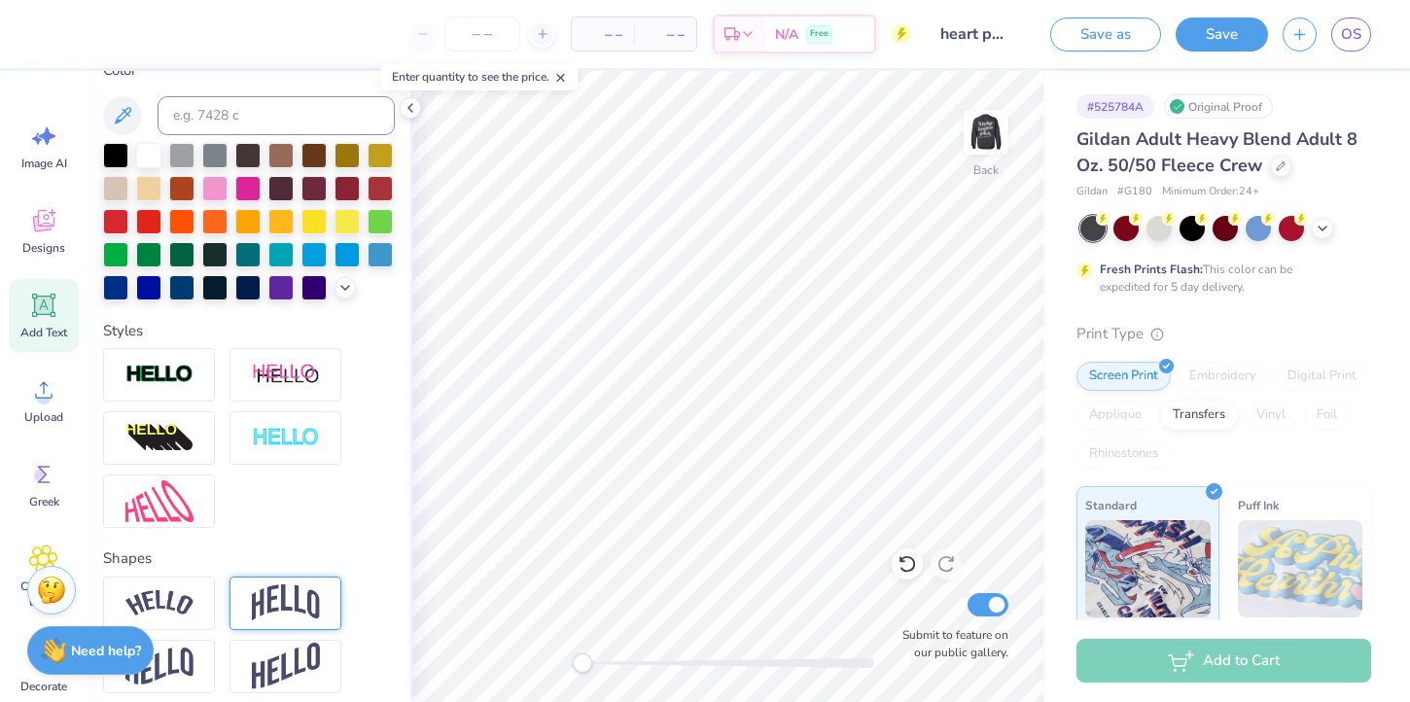
click at [274, 591] on img at bounding box center [286, 602] width 68 height 37
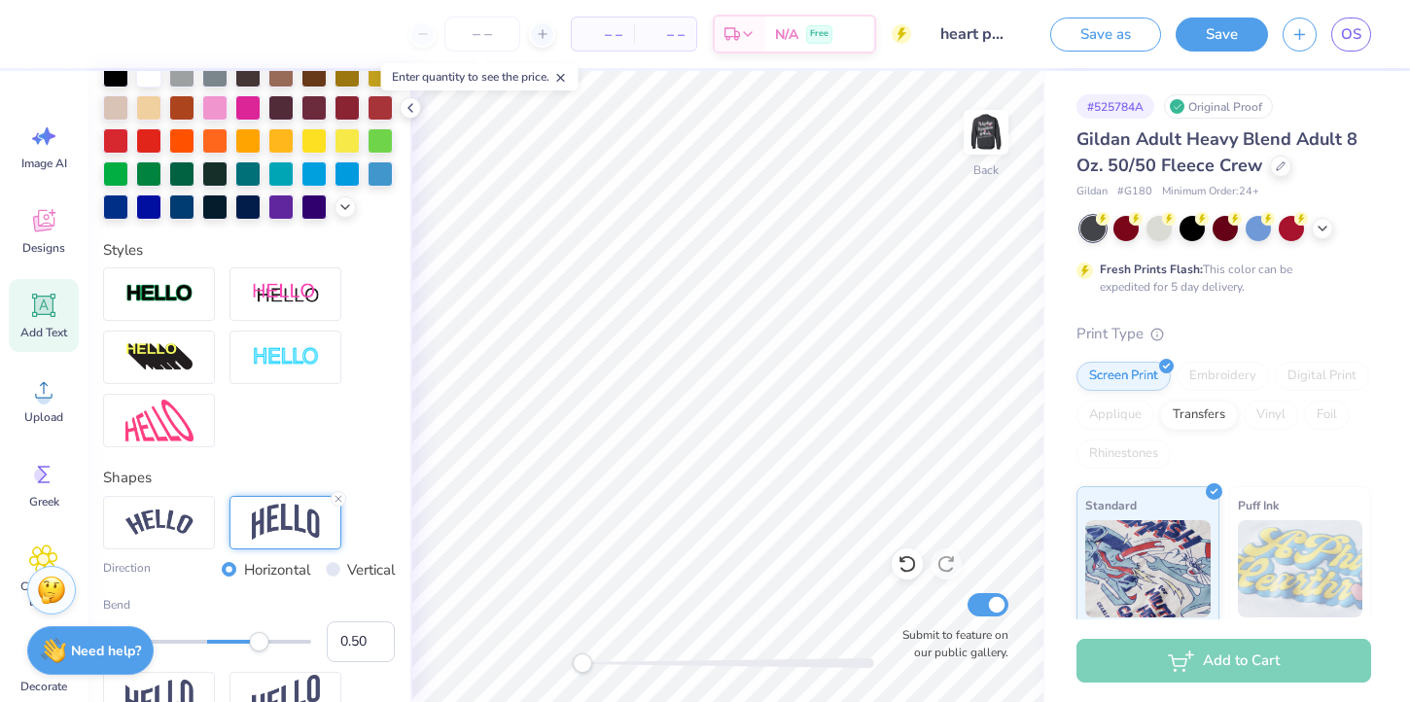
scroll to position [638, 0]
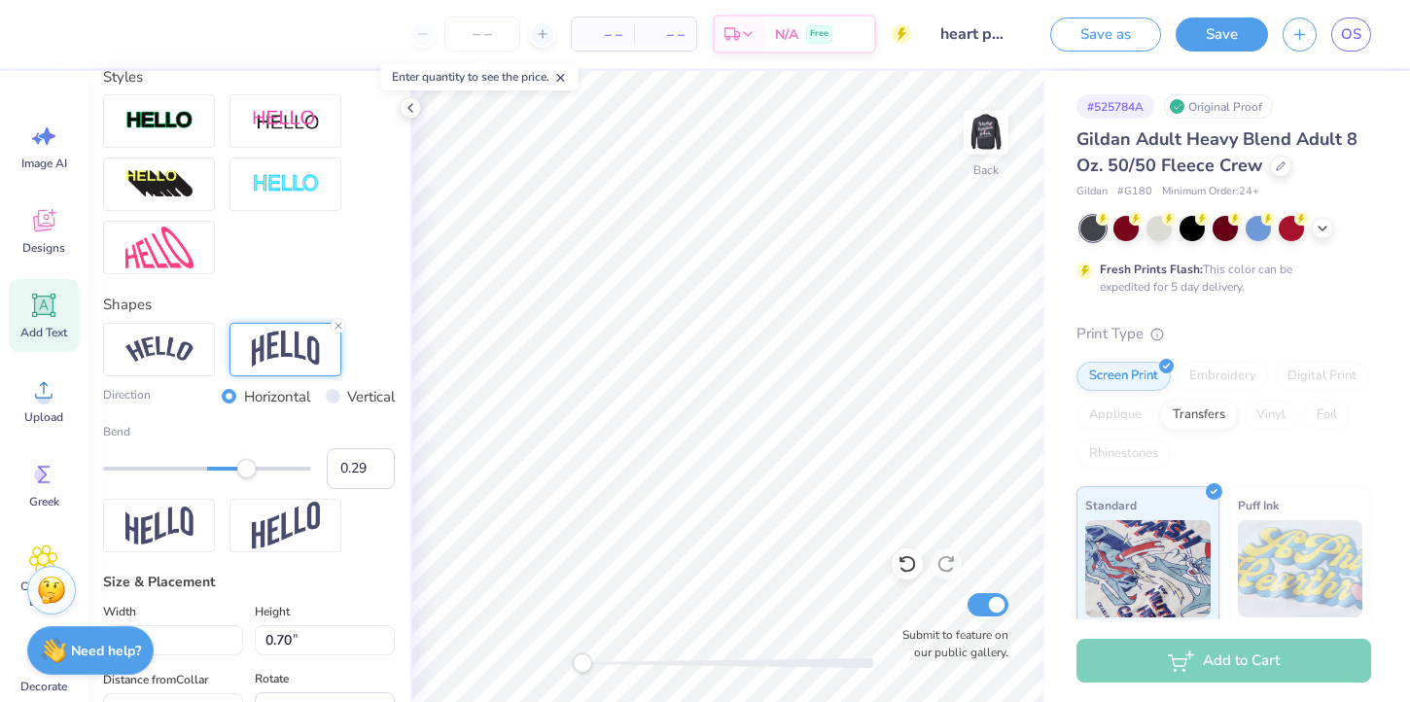
type input "0.27"
drag, startPoint x: 257, startPoint y: 472, endPoint x: 235, endPoint y: 474, distance: 21.5
click at [235, 474] on div "Accessibility label" at bounding box center [235, 468] width 19 height 19
type input "1.21"
type input "0.88"
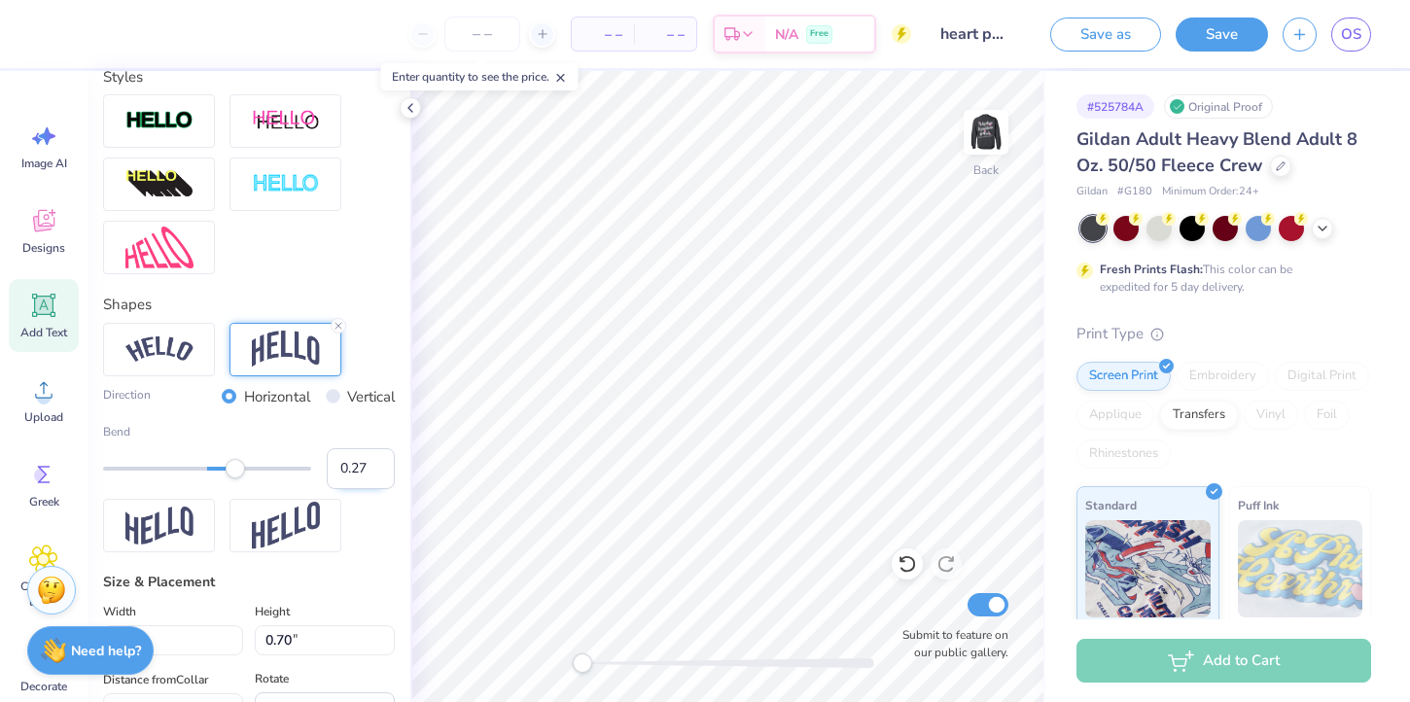
type input "14.29"
type input "-0.7"
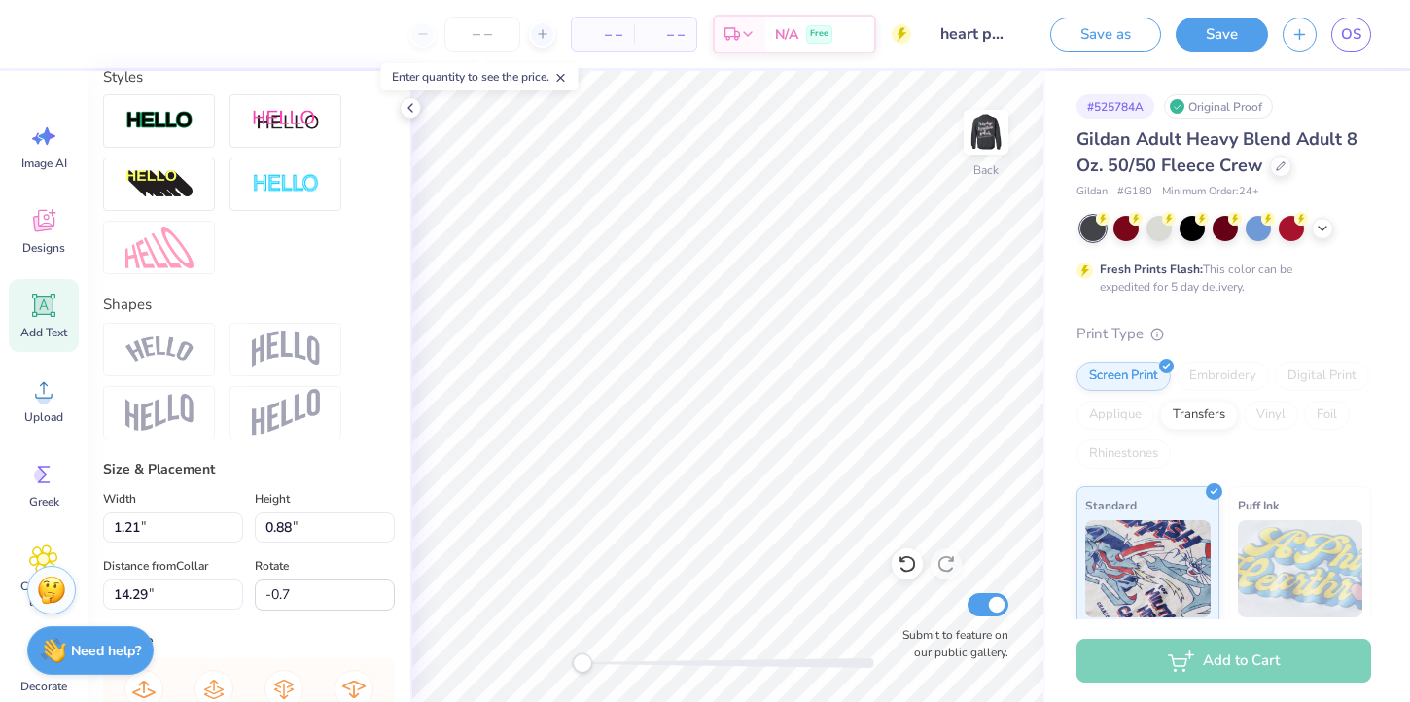
type input "8.82"
type input "1.48"
type input "1.80"
type input "0.0"
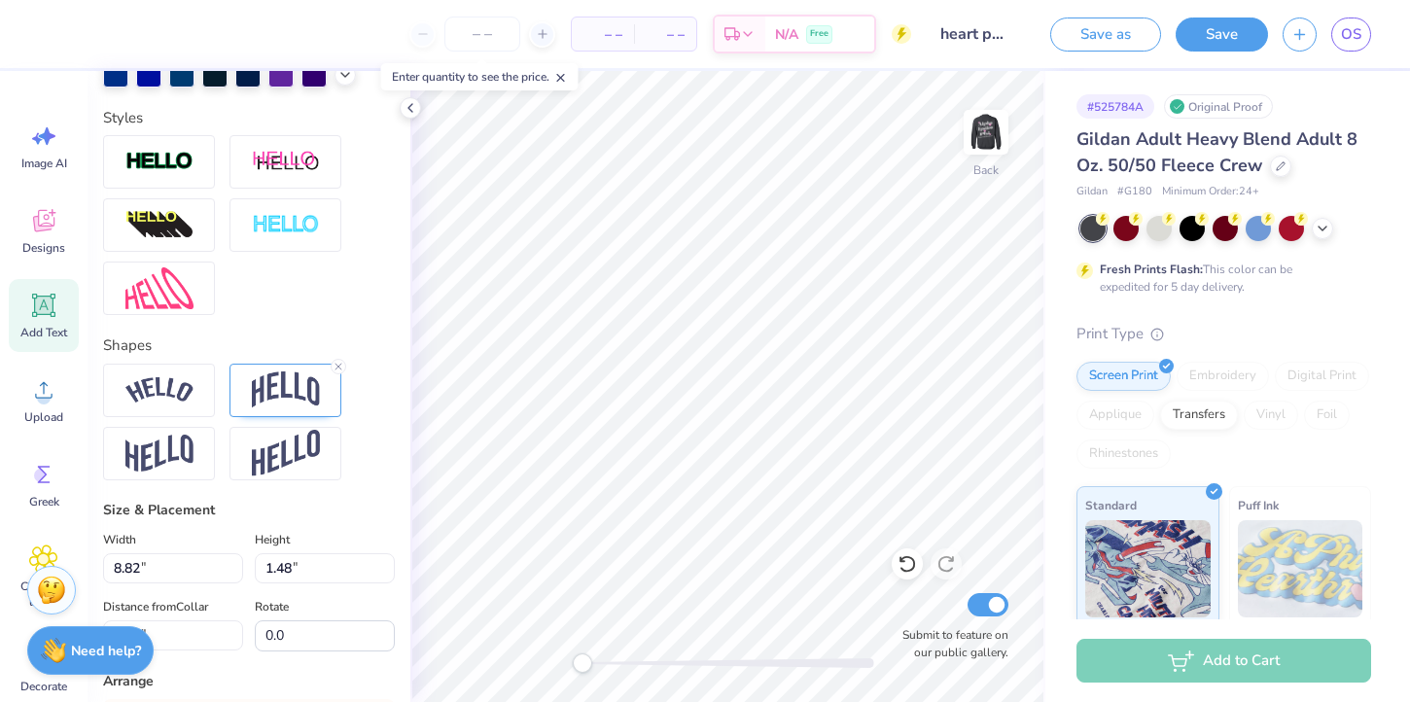
scroll to position [430, 0]
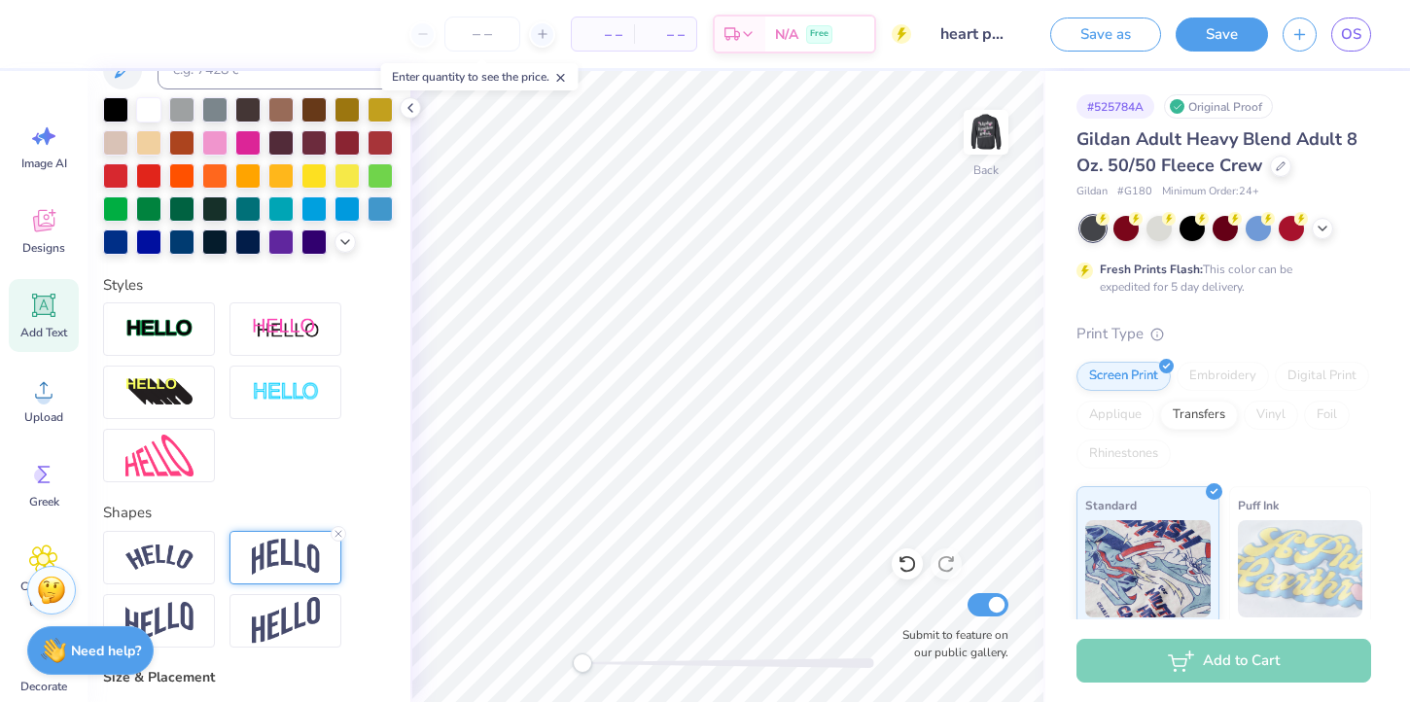
click at [281, 552] on img at bounding box center [286, 557] width 68 height 37
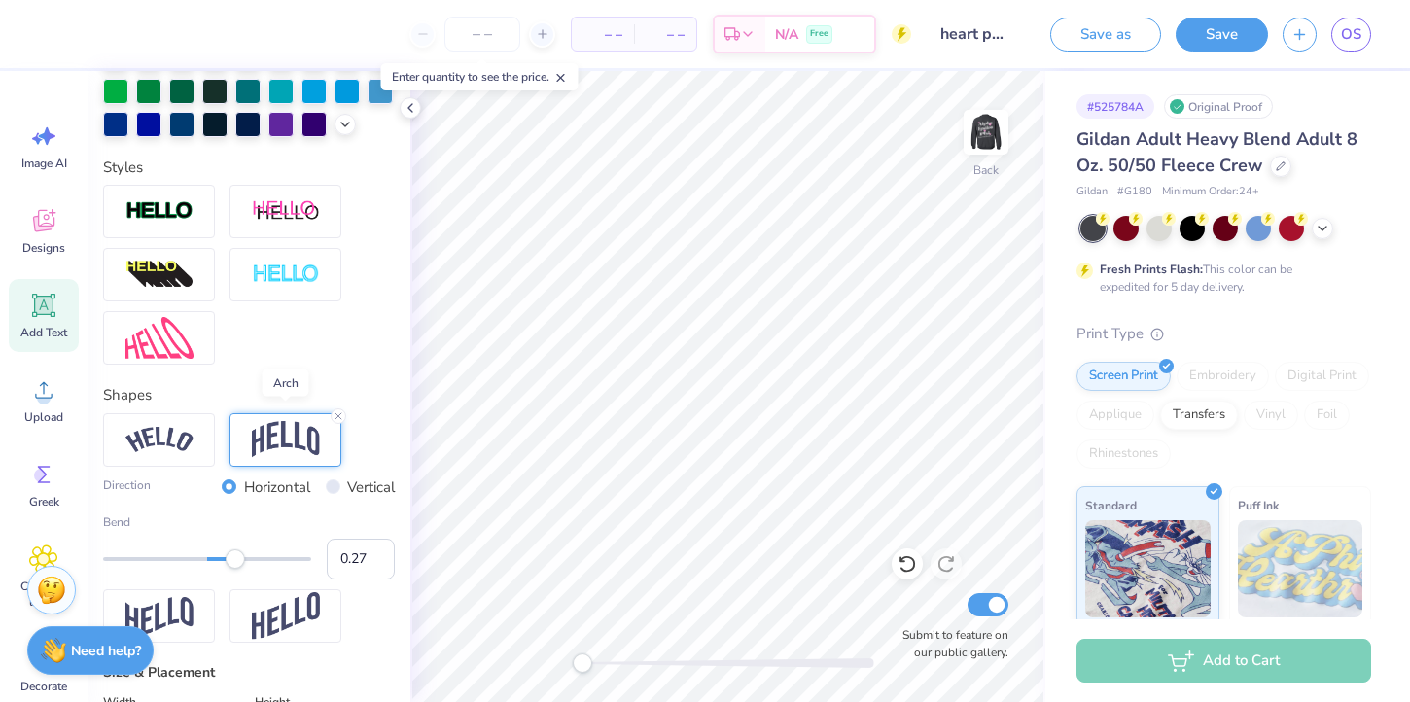
scroll to position [611, 0]
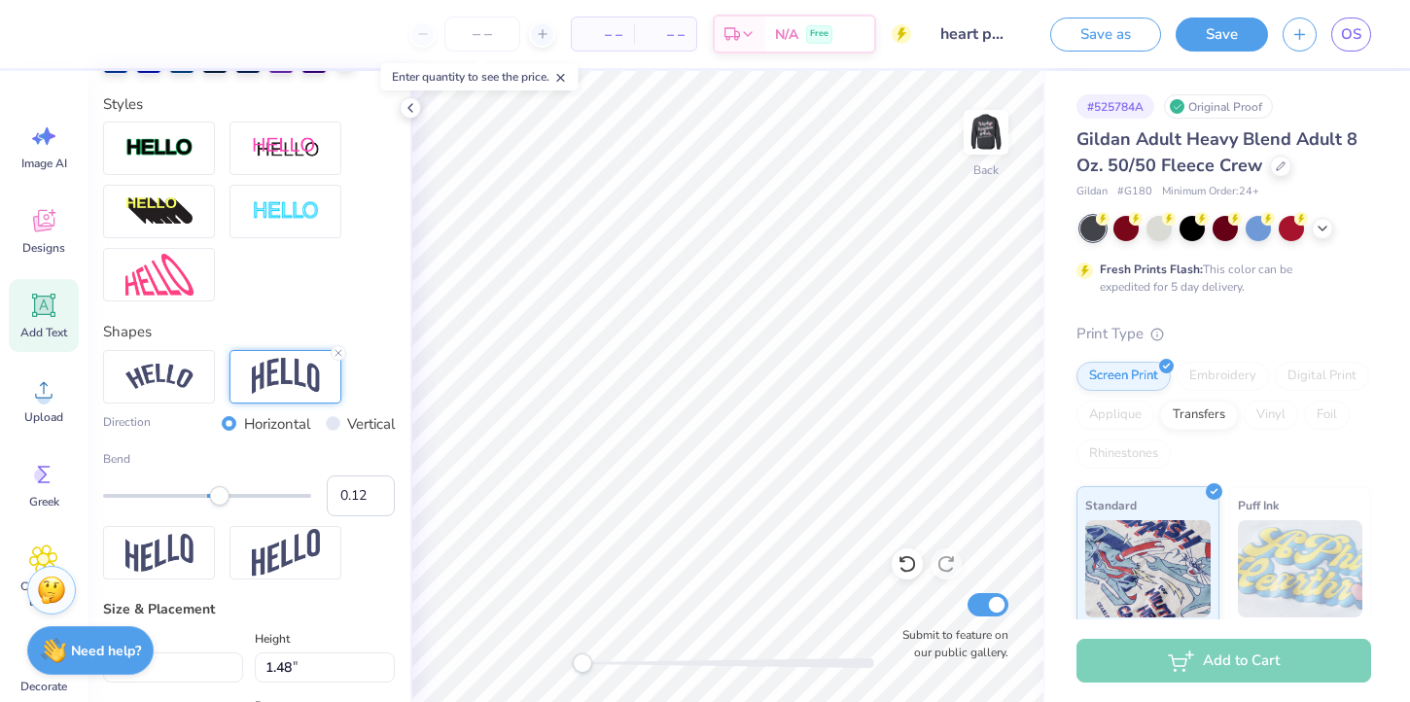
type input "0.11"
drag, startPoint x: 230, startPoint y: 497, endPoint x: 219, endPoint y: 498, distance: 11.7
click at [219, 498] on div "Accessibility label" at bounding box center [218, 495] width 19 height 19
click at [332, 423] on input "Vertical" at bounding box center [333, 423] width 15 height 15
radio input "true"
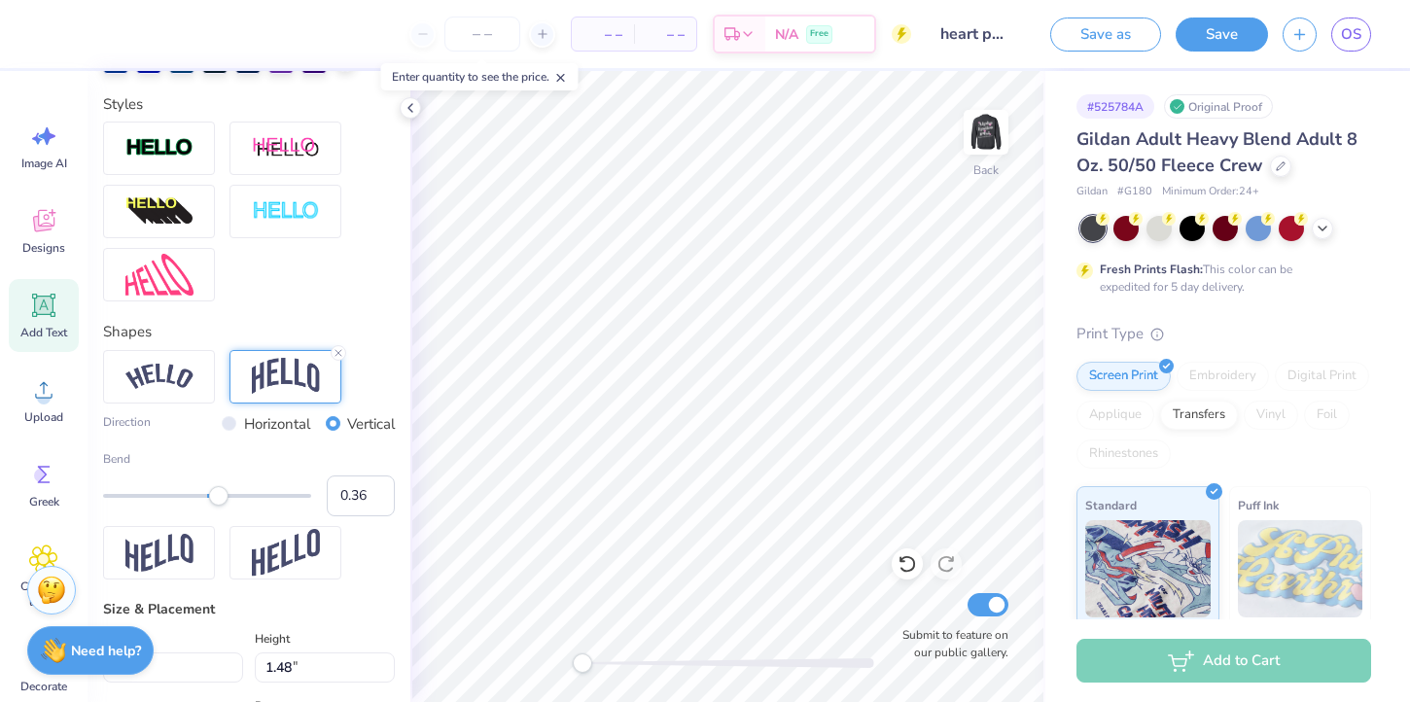
type input "0.37"
drag, startPoint x: 224, startPoint y: 497, endPoint x: 246, endPoint y: 499, distance: 22.4
click at [228, 499] on div "Accessibility label" at bounding box center [218, 495] width 19 height 19
click at [227, 424] on input "Horizontal" at bounding box center [229, 423] width 15 height 15
radio input "true"
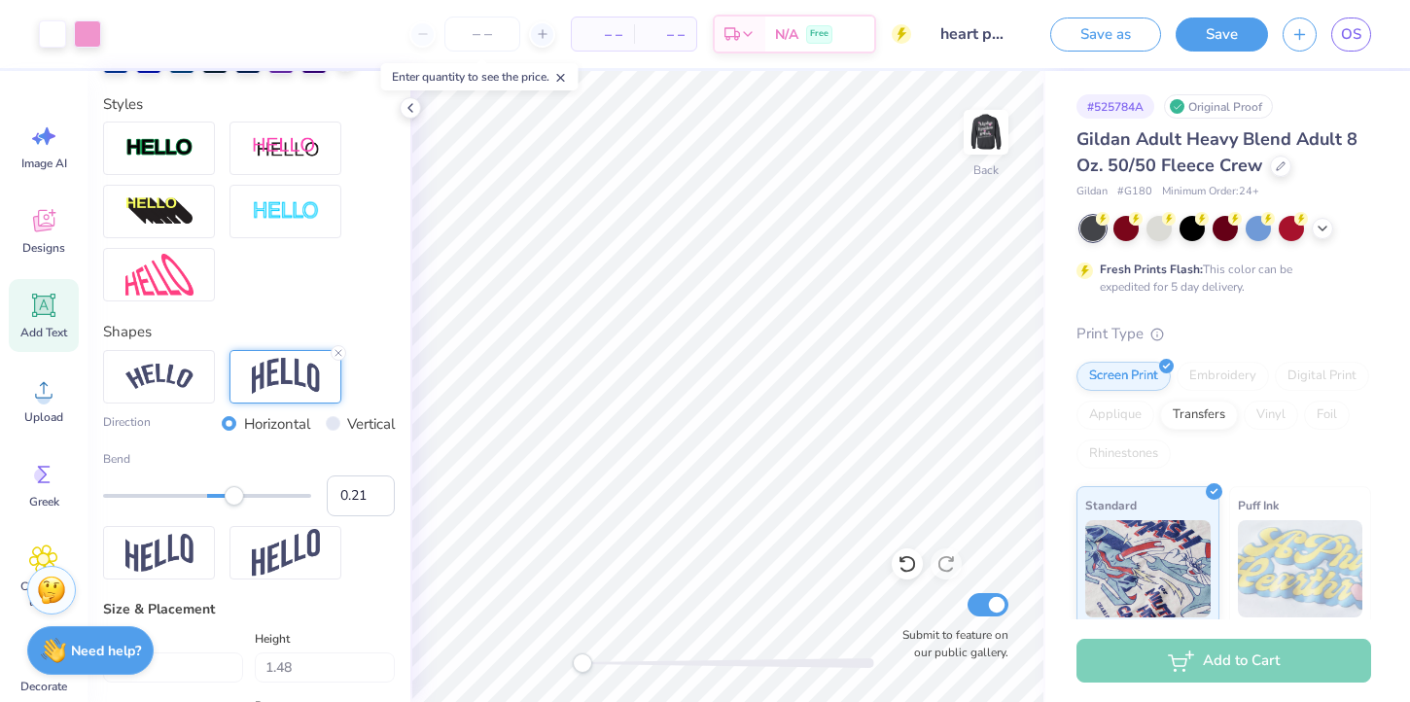
type input "0.20"
drag, startPoint x: 245, startPoint y: 491, endPoint x: 227, endPoint y: 491, distance: 17.5
click at [227, 491] on div "Accessibility label" at bounding box center [227, 495] width 19 height 19
type input "0.10"
click at [218, 491] on div "Accessibility label" at bounding box center [223, 495] width 19 height 19
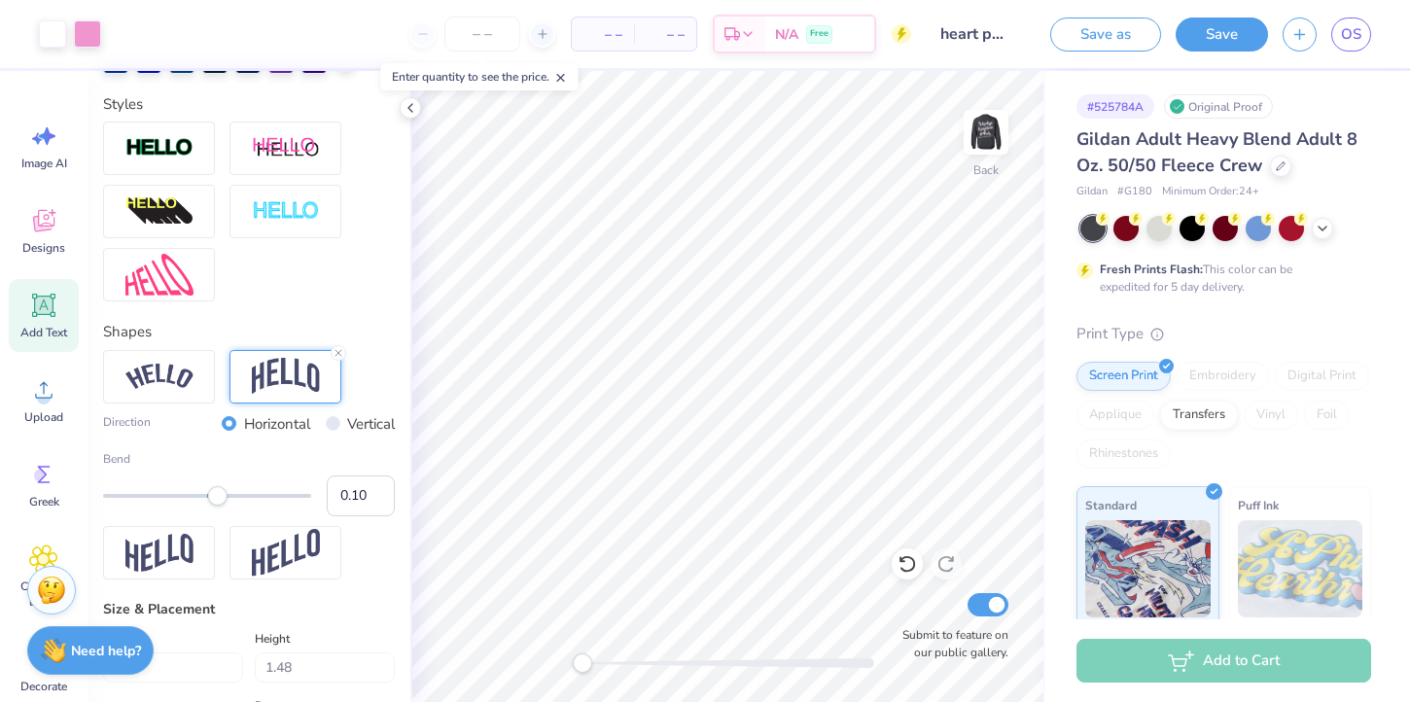
type input "0.90"
type input "2.55"
type textarea "Aephi Philanthropy"
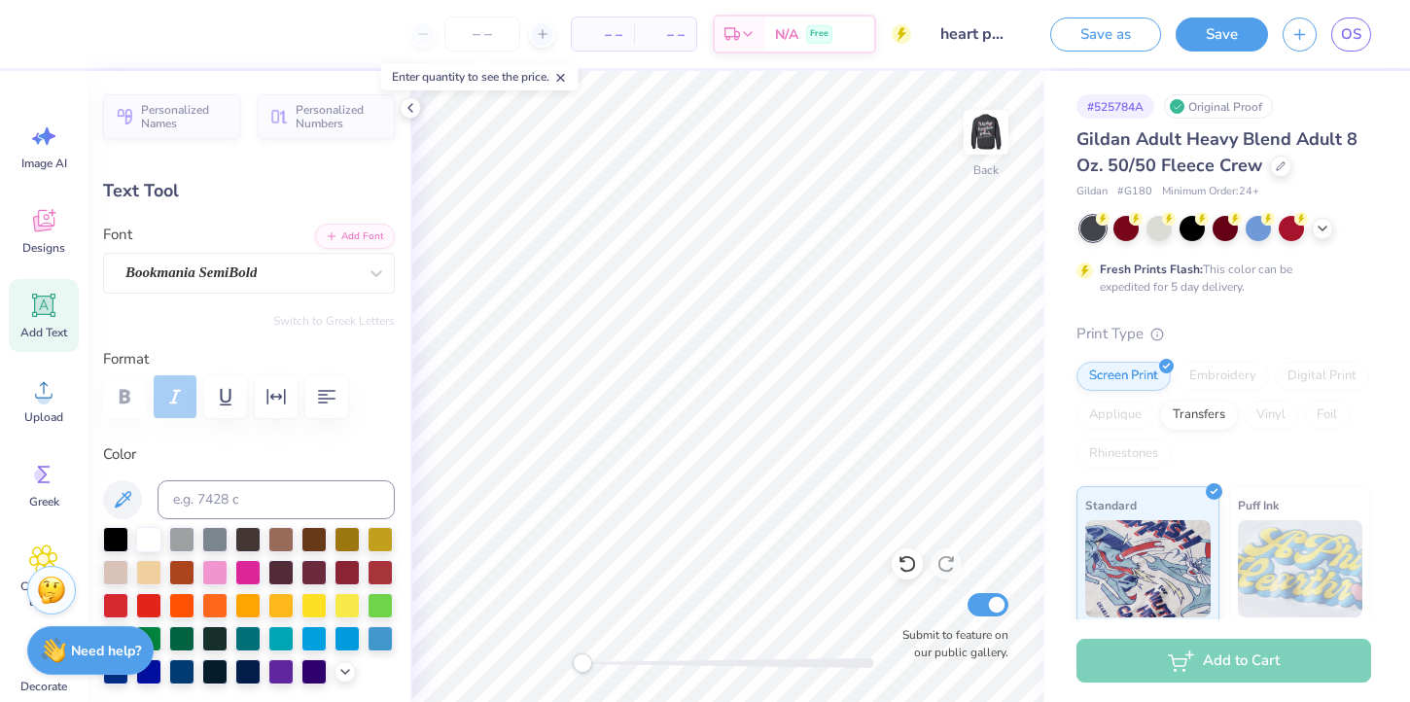
type input "5.77"
type input "0.76"
type input "2.69"
type input "6.70"
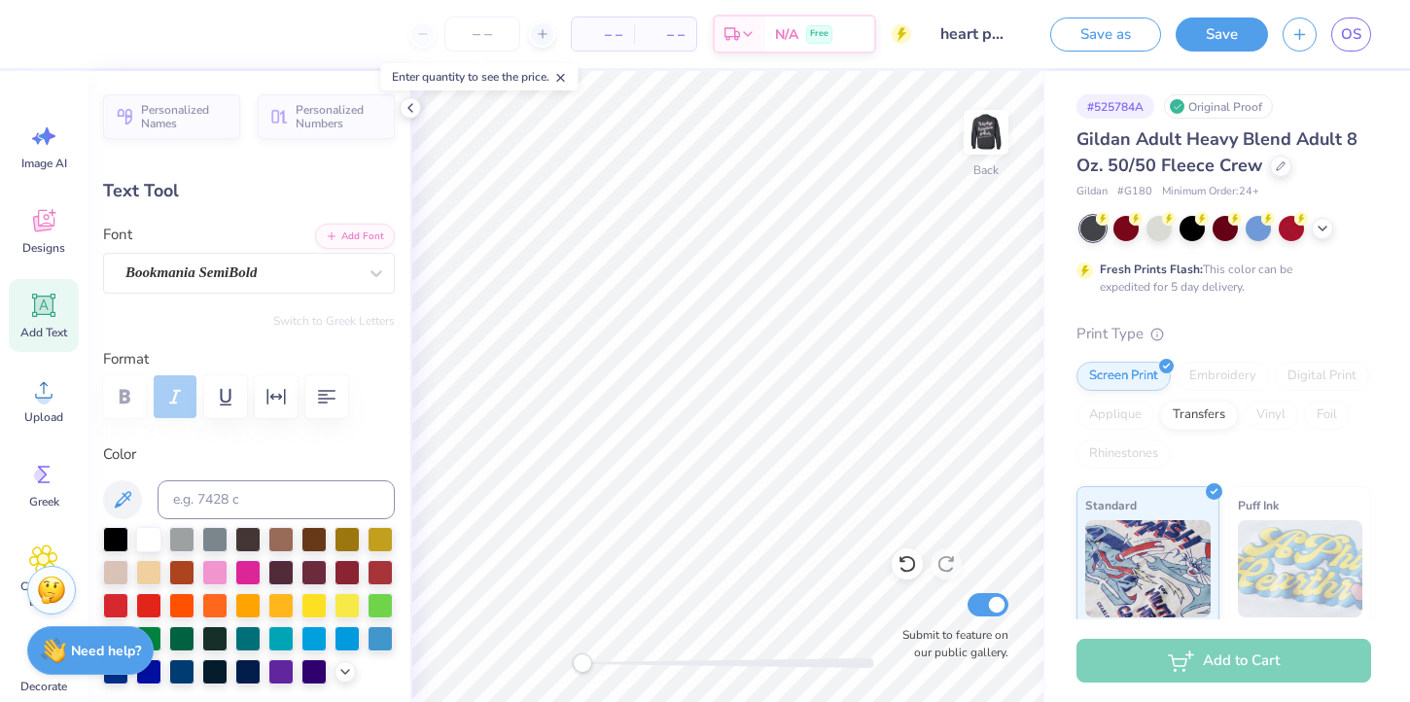
type textarea "A"
type textarea "2025"
type input "1.51"
type input "0.51"
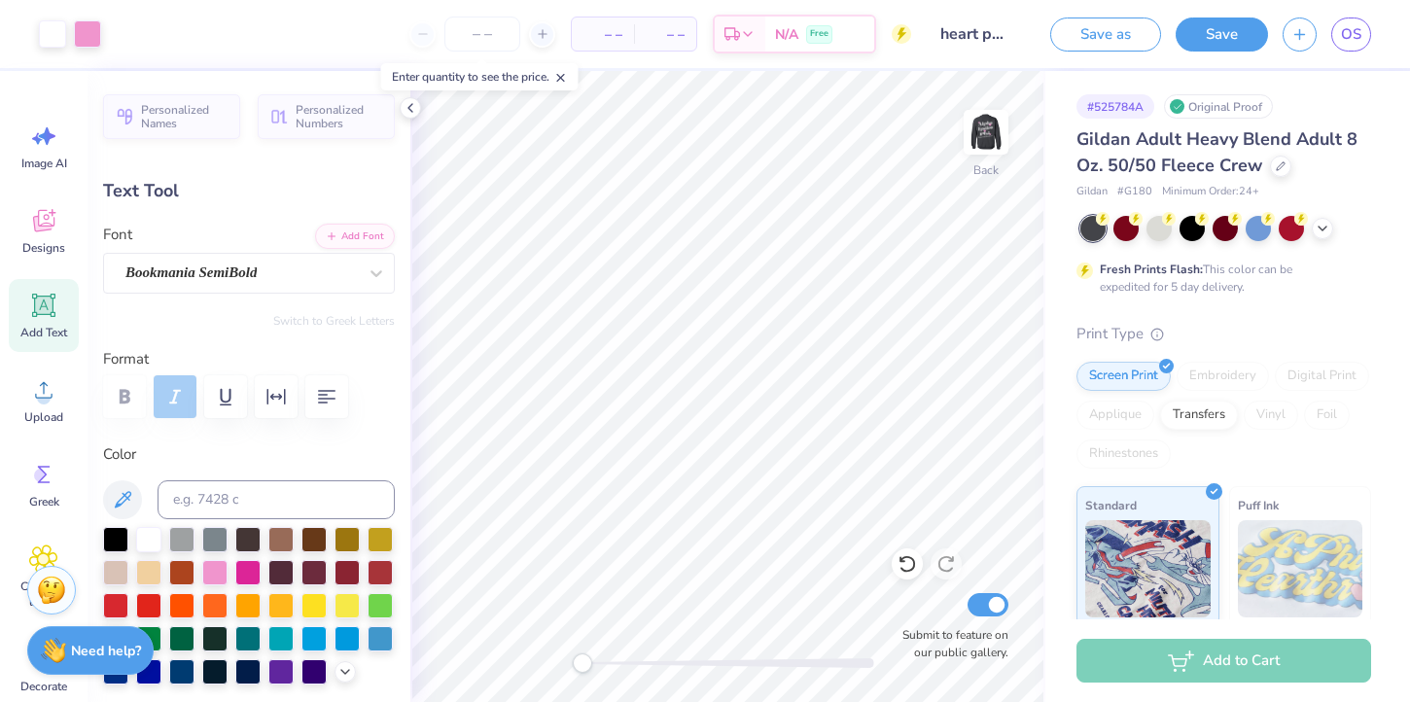
type input "6.13"
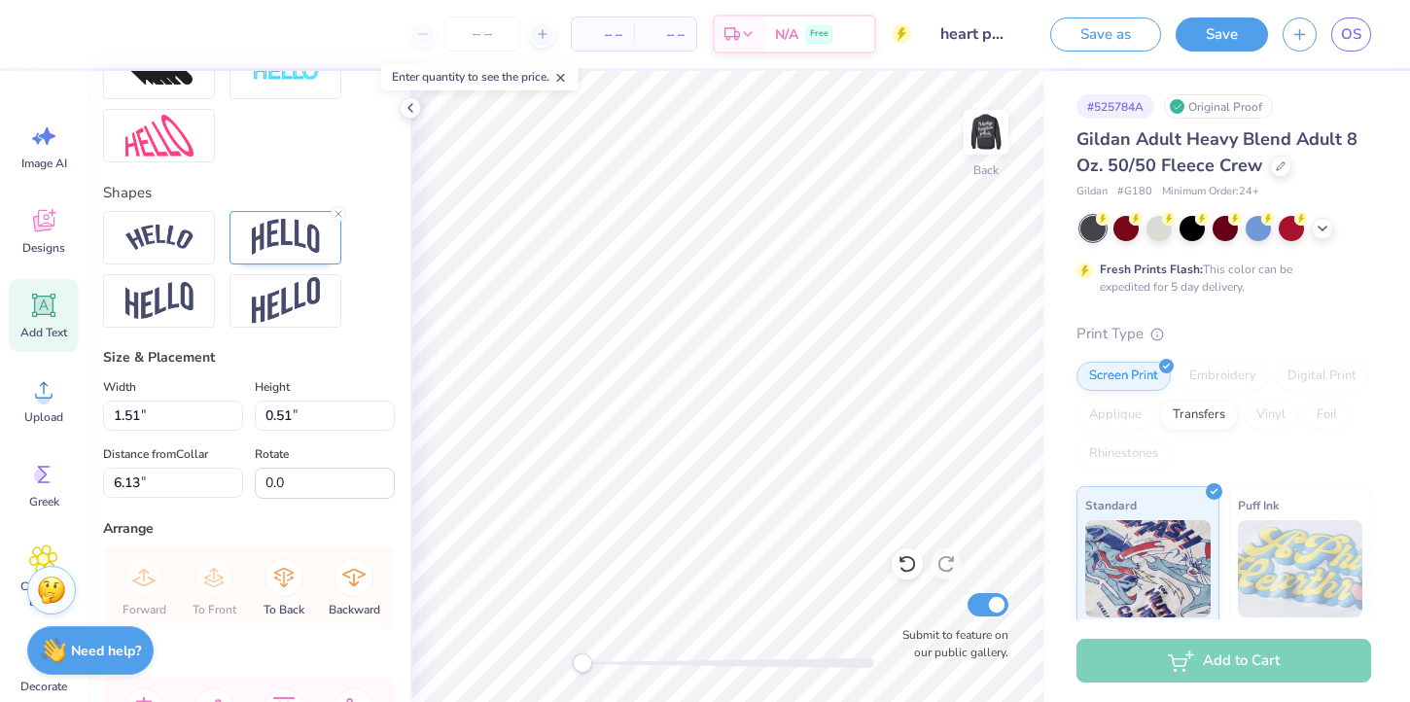
scroll to position [718, 0]
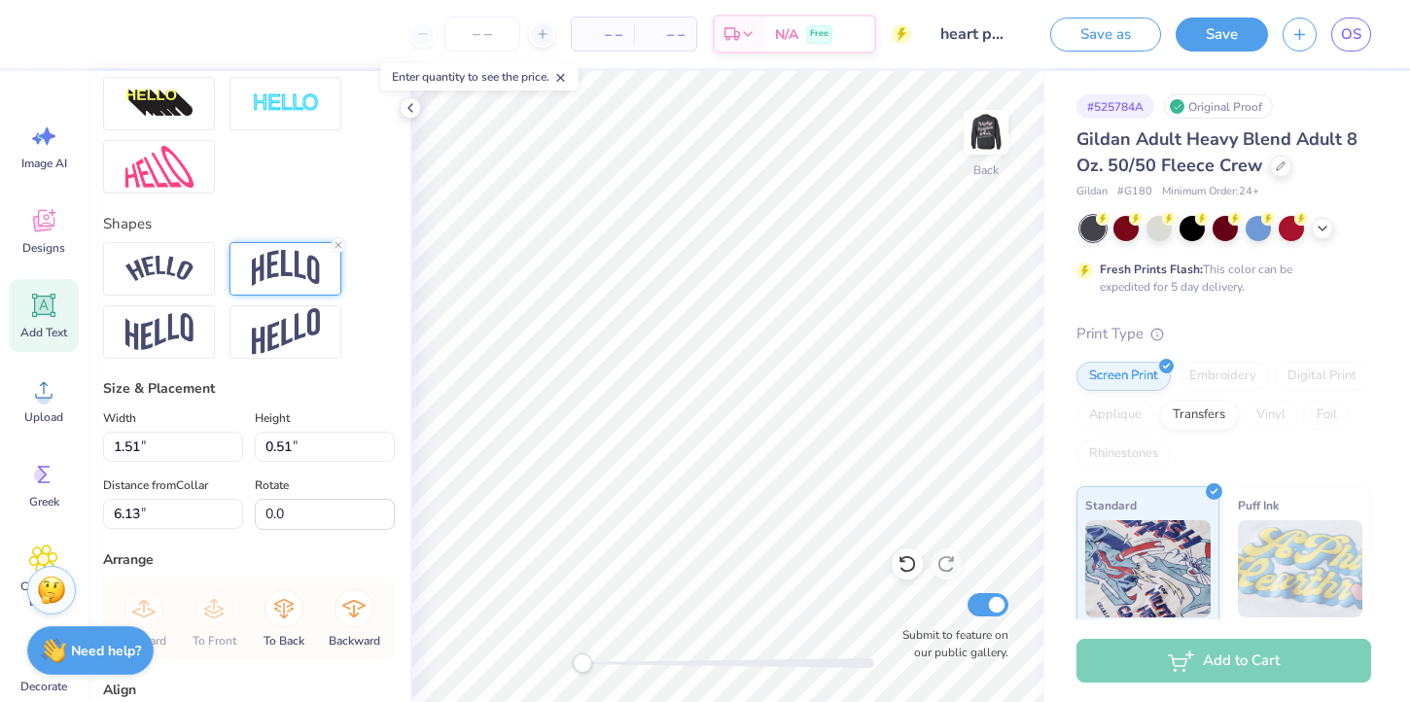
click at [276, 278] on img at bounding box center [286, 268] width 68 height 37
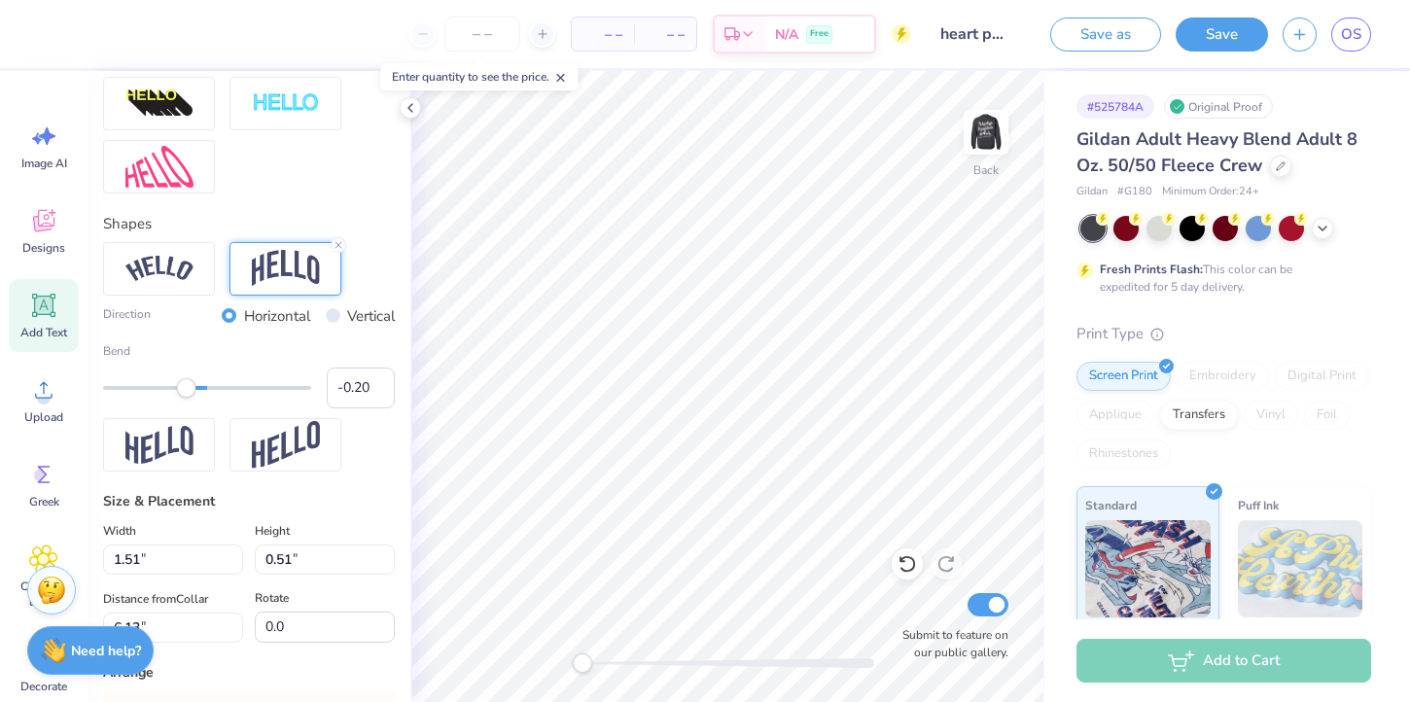
type input "-0.21"
drag, startPoint x: 218, startPoint y: 388, endPoint x: 186, endPoint y: 385, distance: 32.2
click at [186, 385] on div "Accessibility label" at bounding box center [186, 387] width 19 height 19
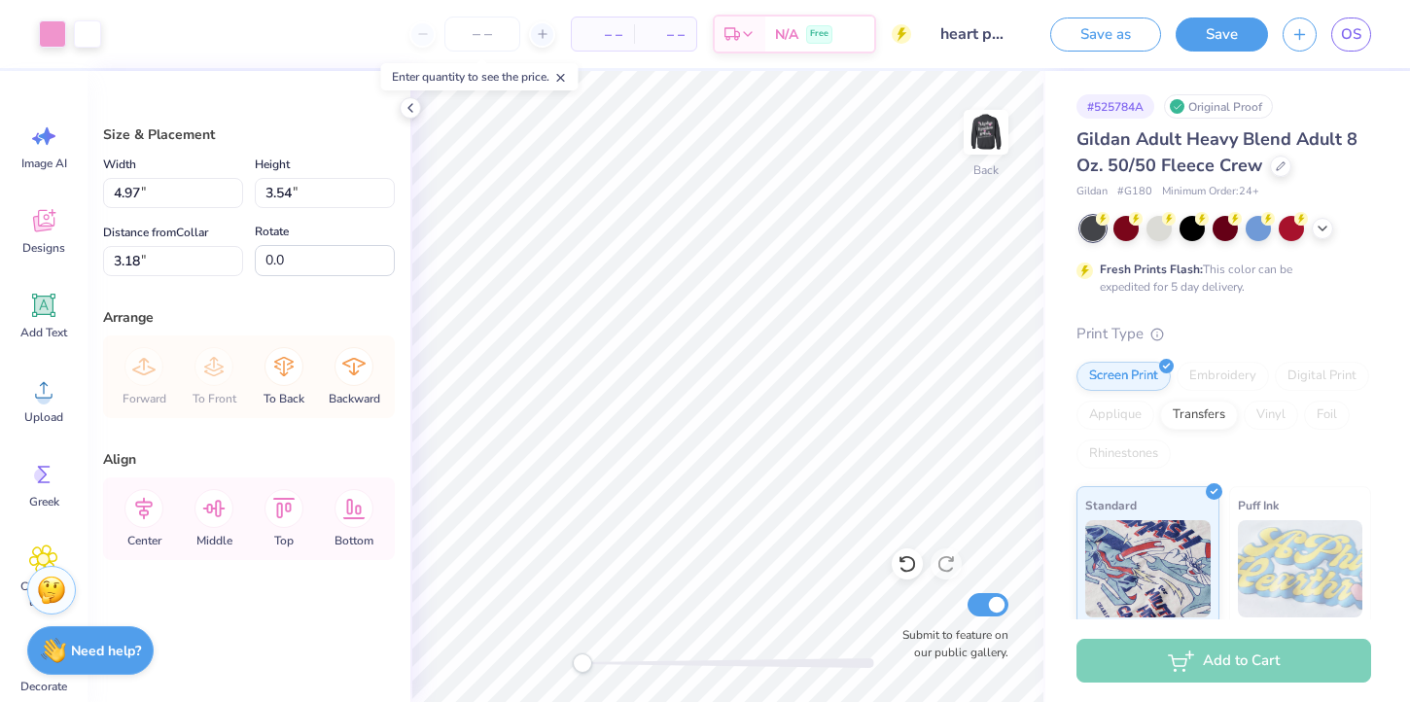
type input "1.95"
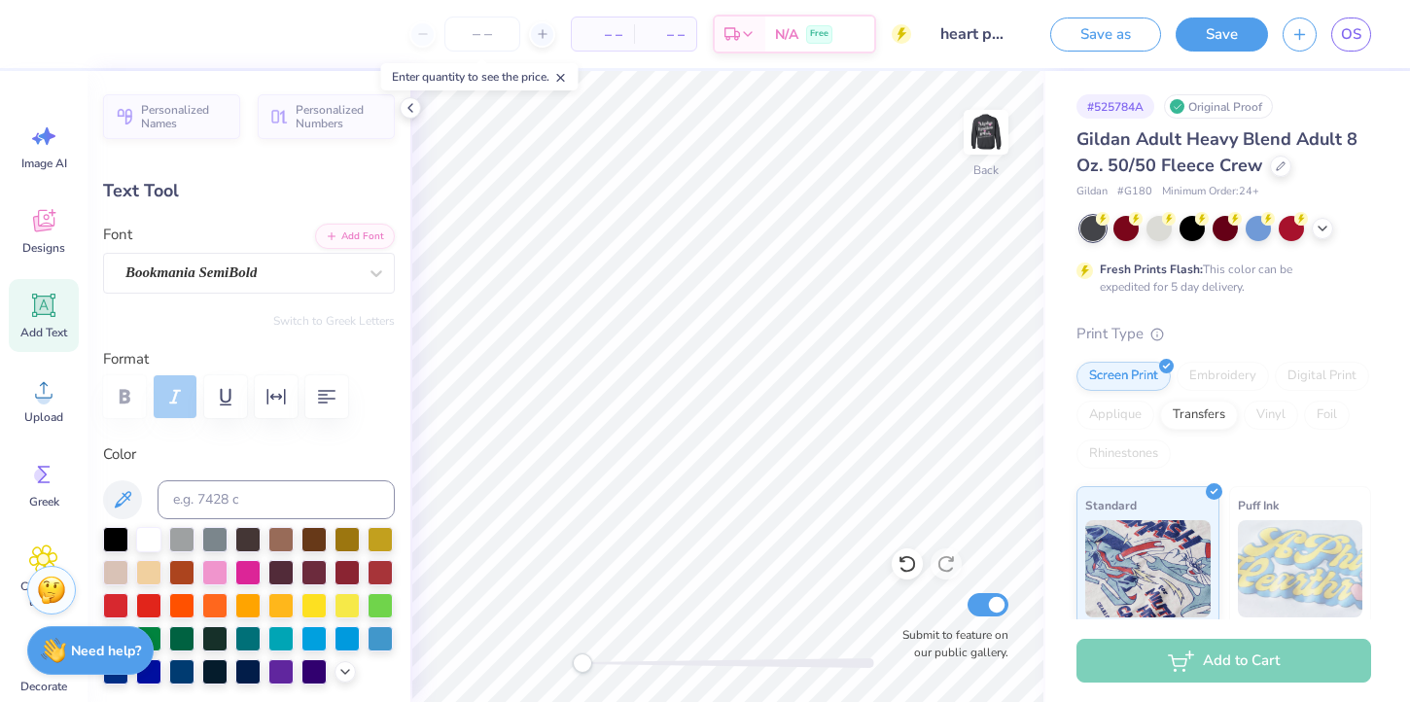
scroll to position [0, 7]
type textarea "Aephi Philanthropy 2025"
type input "6.38"
type input "0.65"
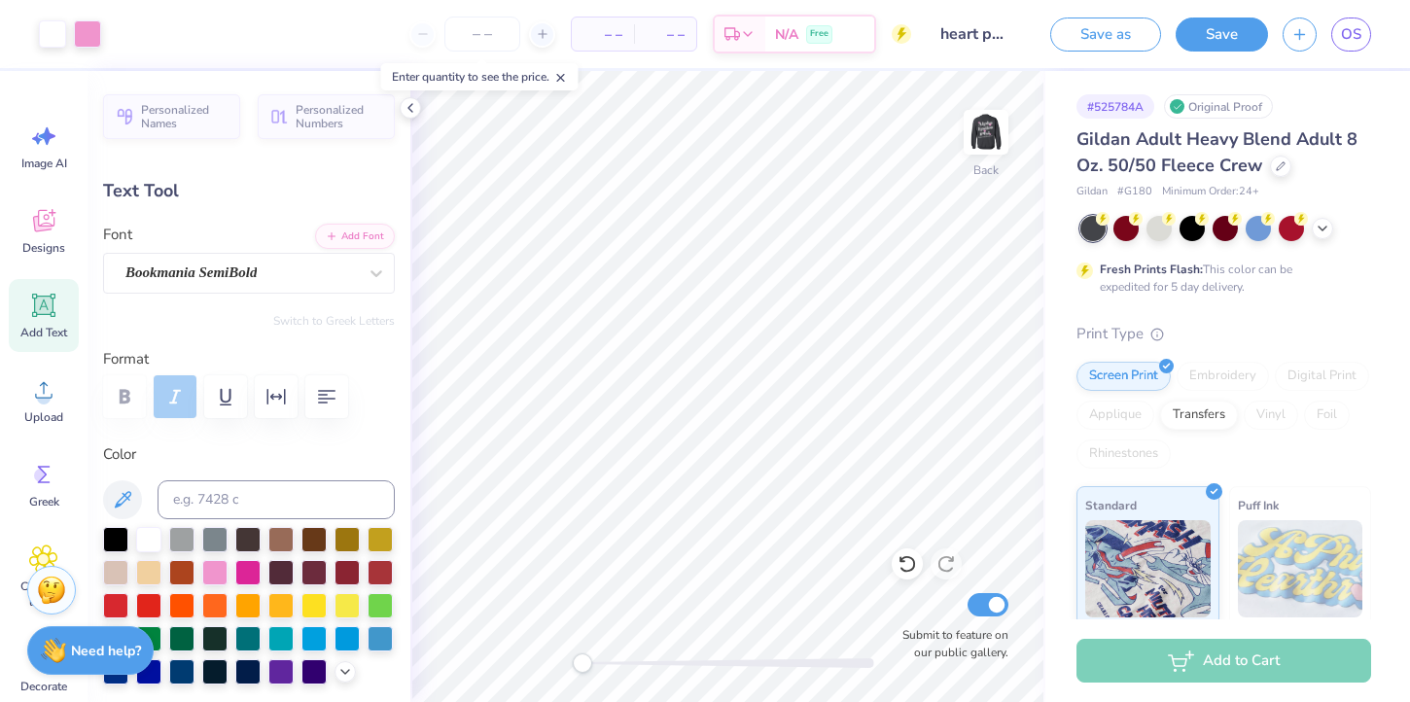
type input "1.71"
type input "1.30"
type input "0.51"
type input "4.98"
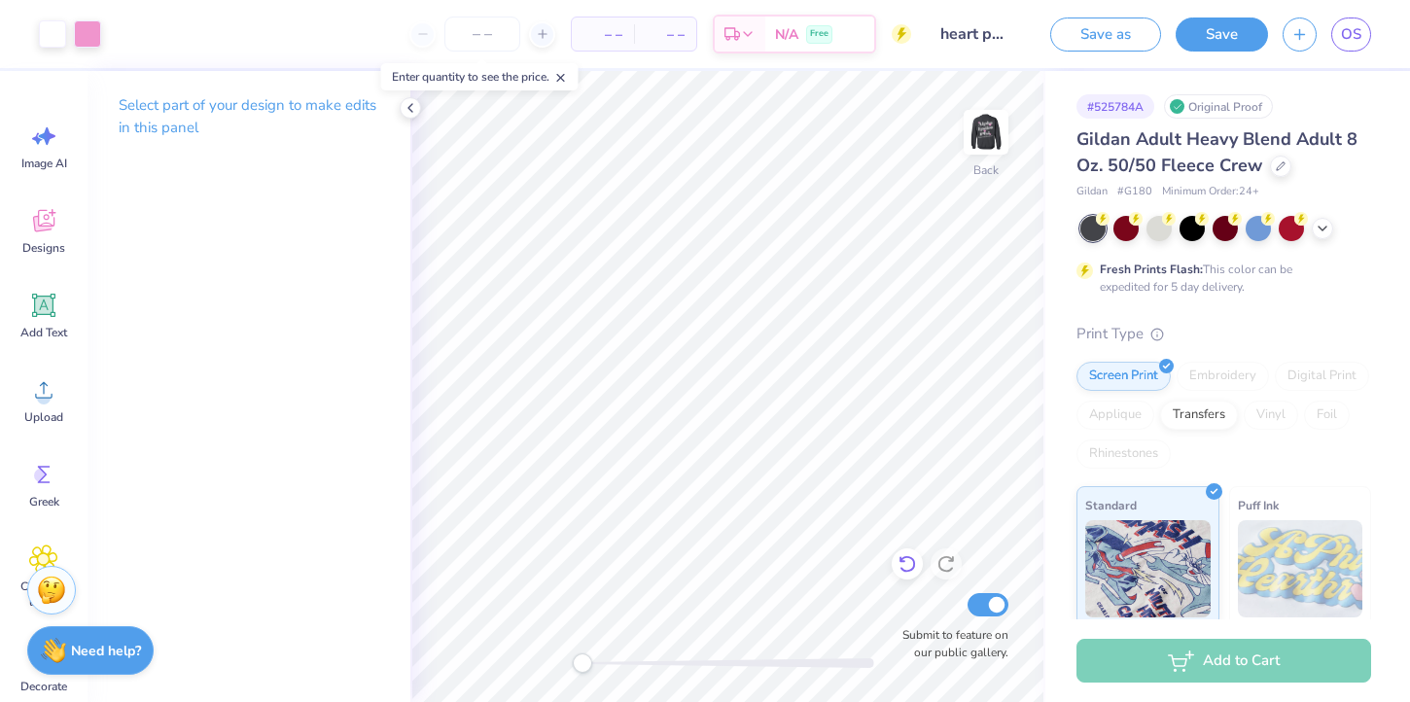
click at [908, 559] on icon at bounding box center [906, 563] width 19 height 19
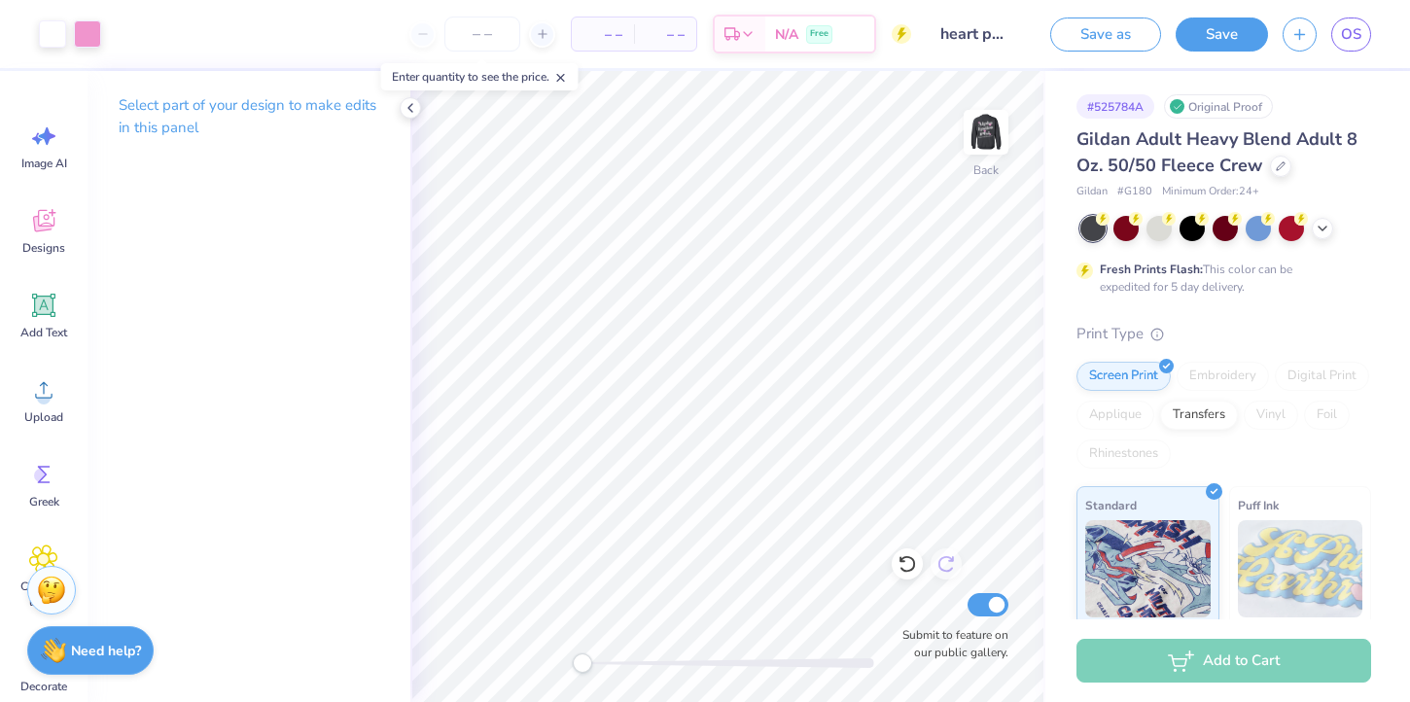
click at [908, 559] on icon at bounding box center [906, 563] width 19 height 19
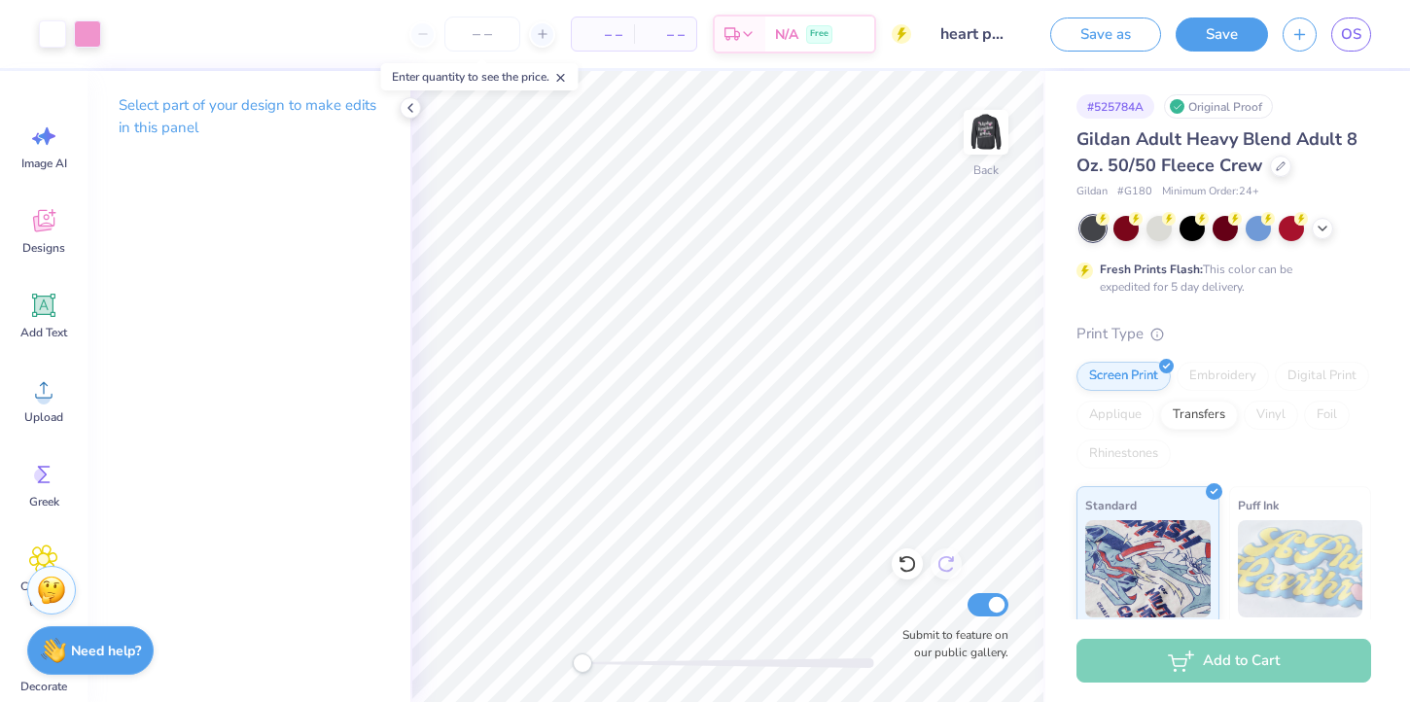
click at [943, 561] on icon at bounding box center [945, 563] width 19 height 19
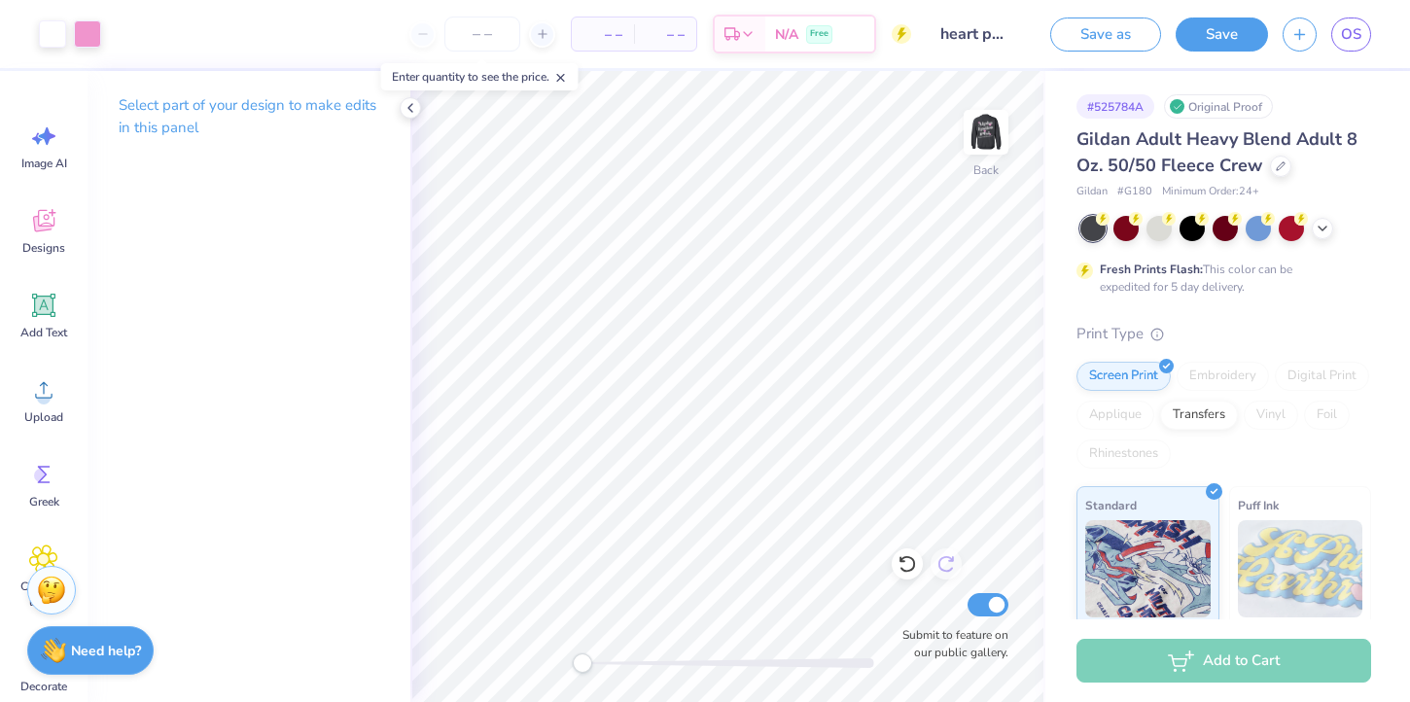
click at [943, 561] on icon at bounding box center [945, 563] width 19 height 19
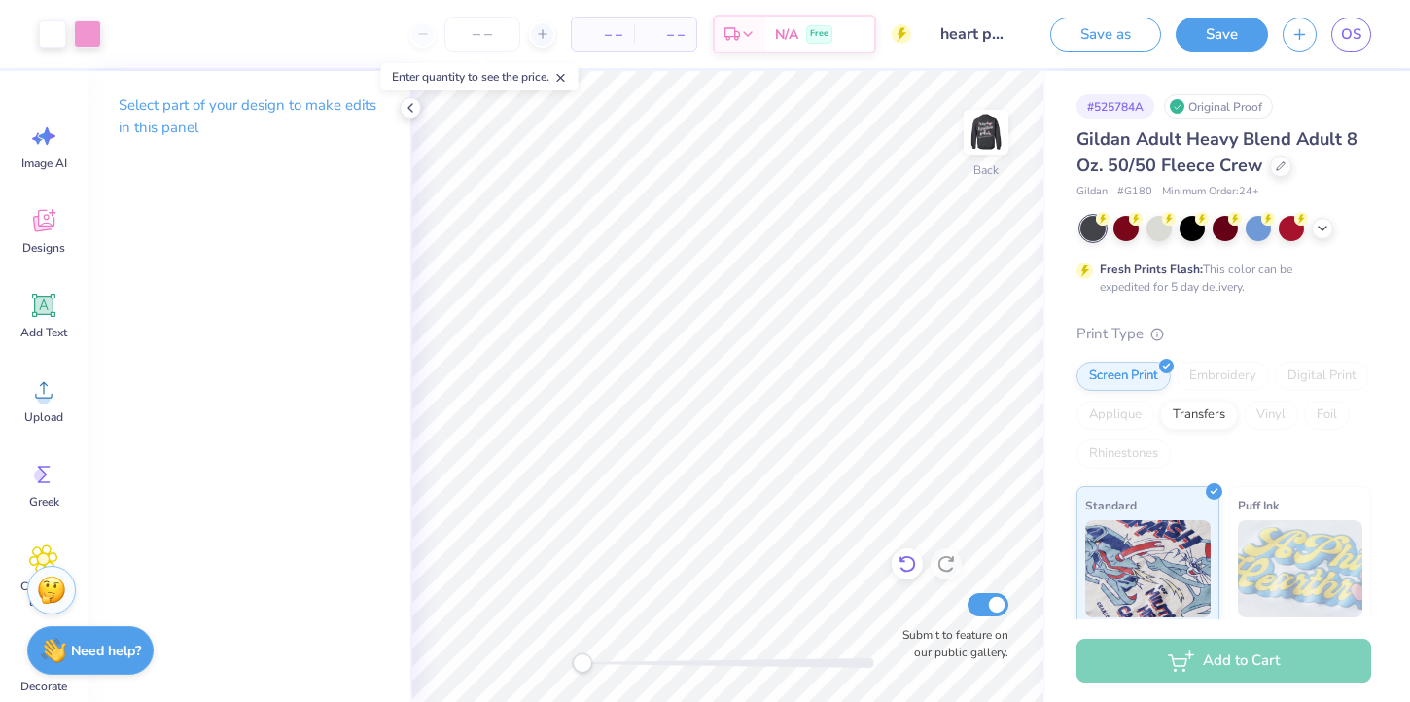
click at [903, 565] on icon at bounding box center [906, 563] width 19 height 19
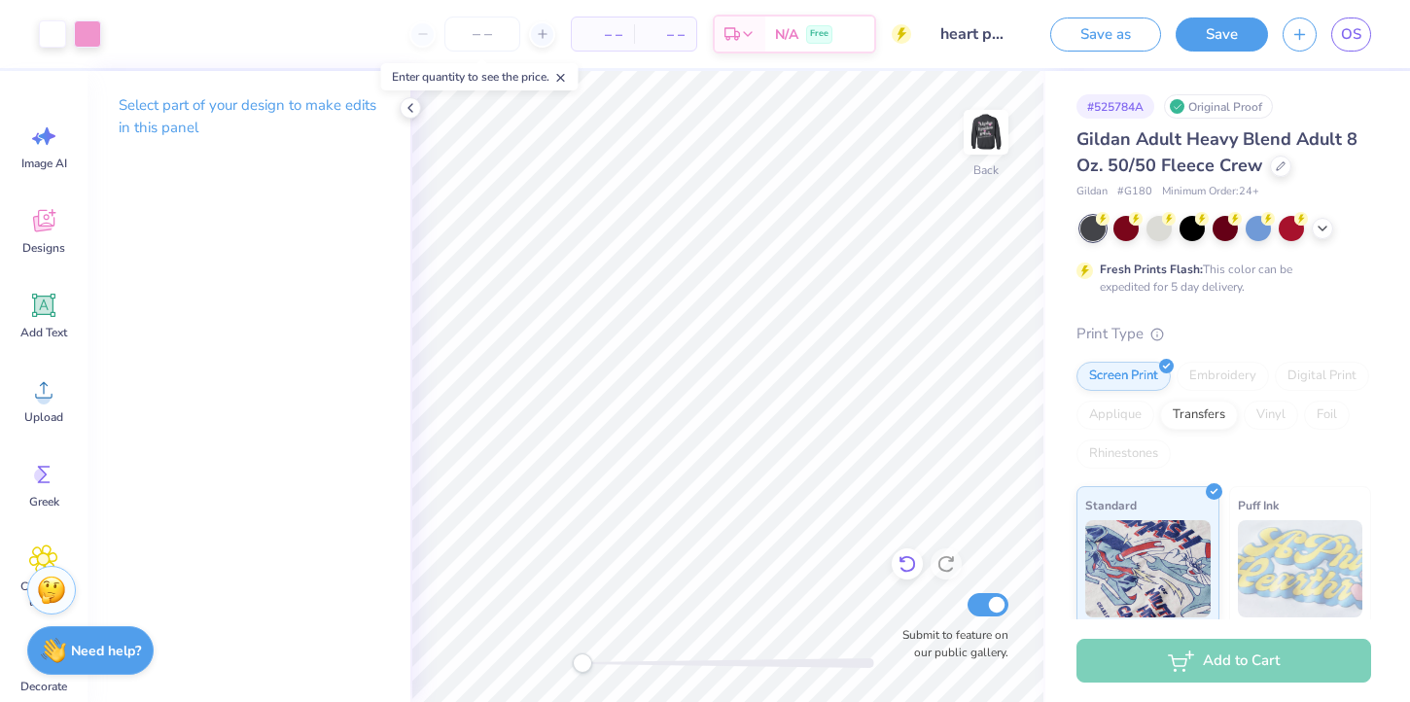
click at [903, 565] on icon at bounding box center [906, 563] width 19 height 19
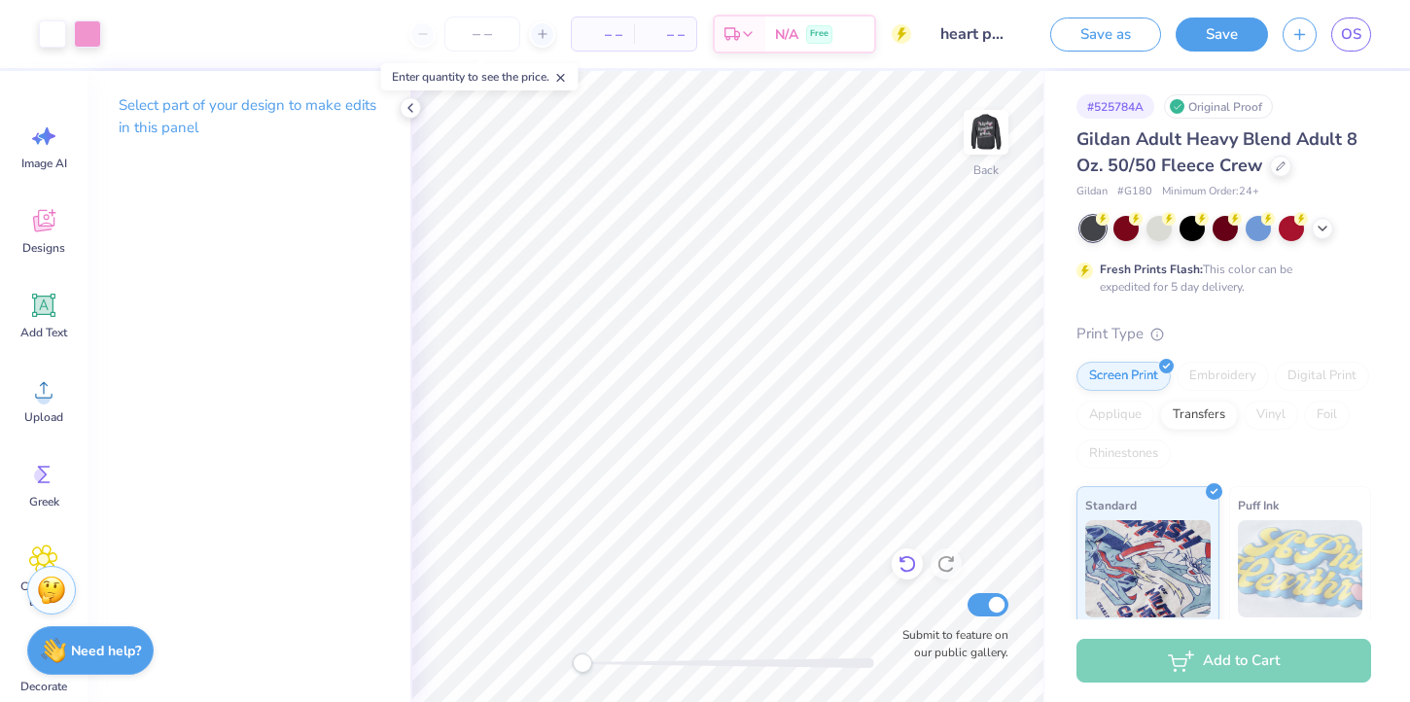
click at [903, 565] on icon at bounding box center [906, 563] width 19 height 19
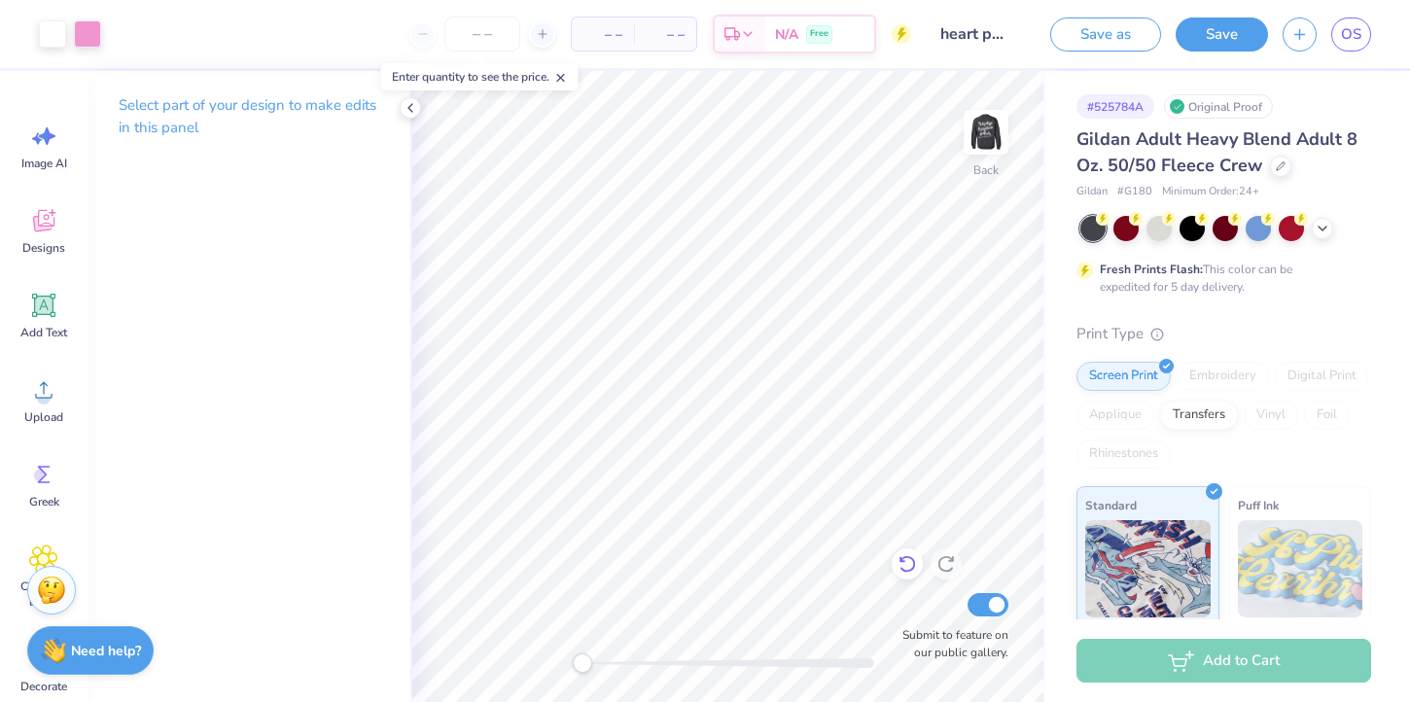
click at [903, 565] on icon at bounding box center [906, 563] width 19 height 19
click at [910, 564] on icon at bounding box center [906, 563] width 19 height 19
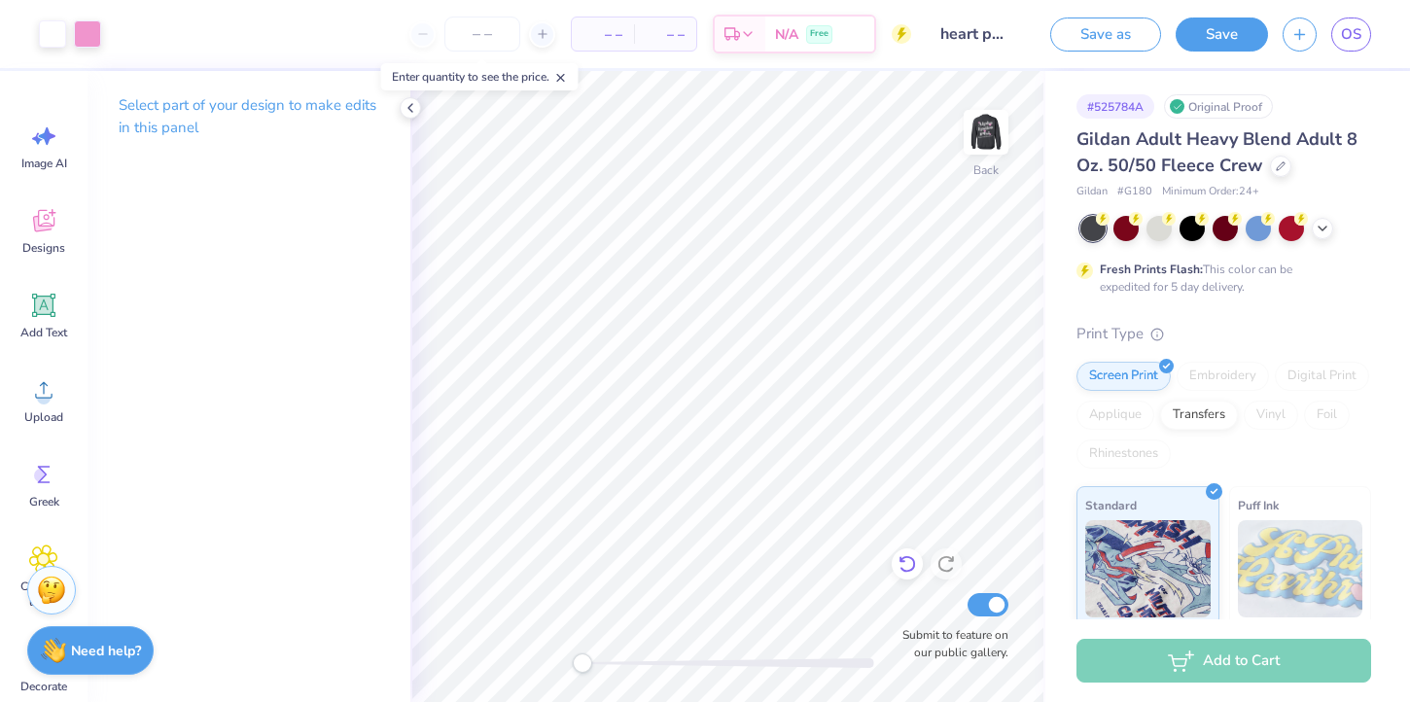
click at [910, 564] on icon at bounding box center [906, 563] width 19 height 19
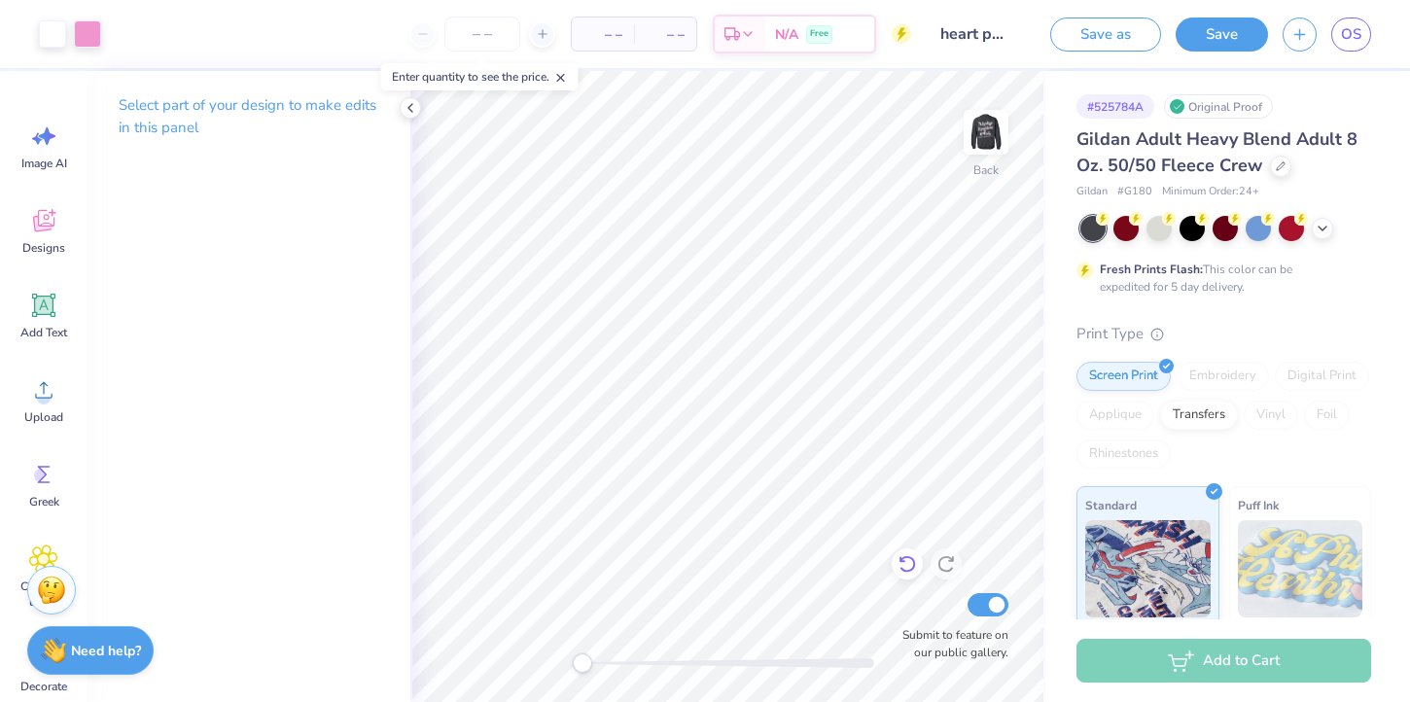
click at [910, 564] on icon at bounding box center [906, 563] width 19 height 19
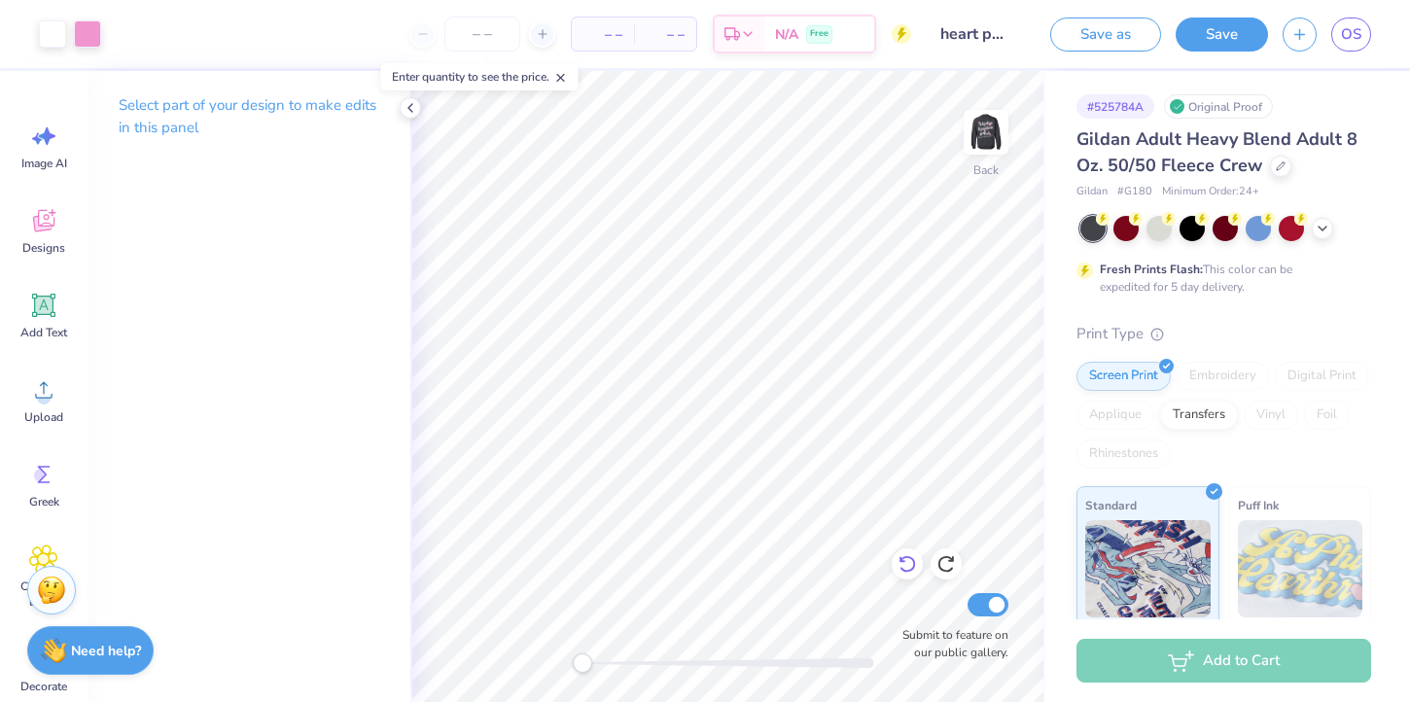
click at [910, 564] on icon at bounding box center [906, 563] width 19 height 19
click at [909, 564] on icon at bounding box center [906, 563] width 19 height 19
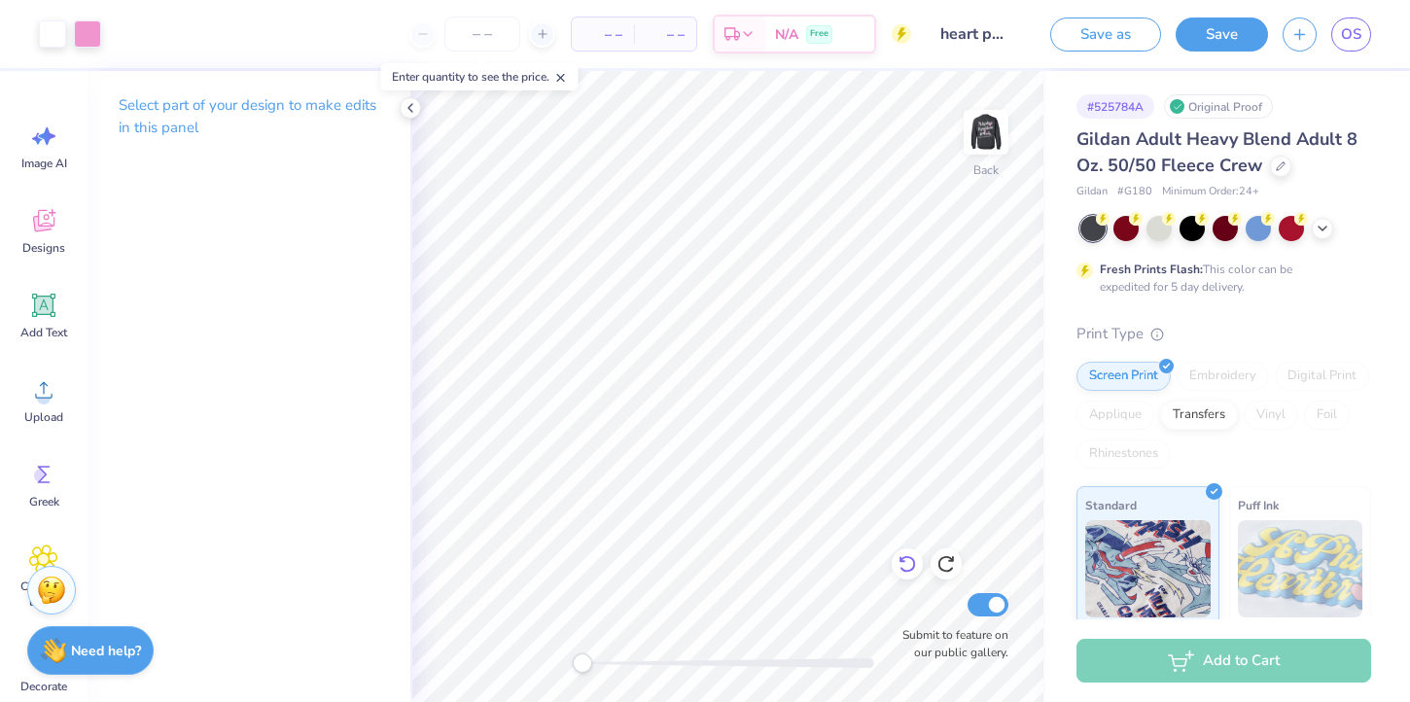
click at [909, 564] on icon at bounding box center [906, 563] width 19 height 19
click at [909, 565] on icon at bounding box center [906, 563] width 19 height 19
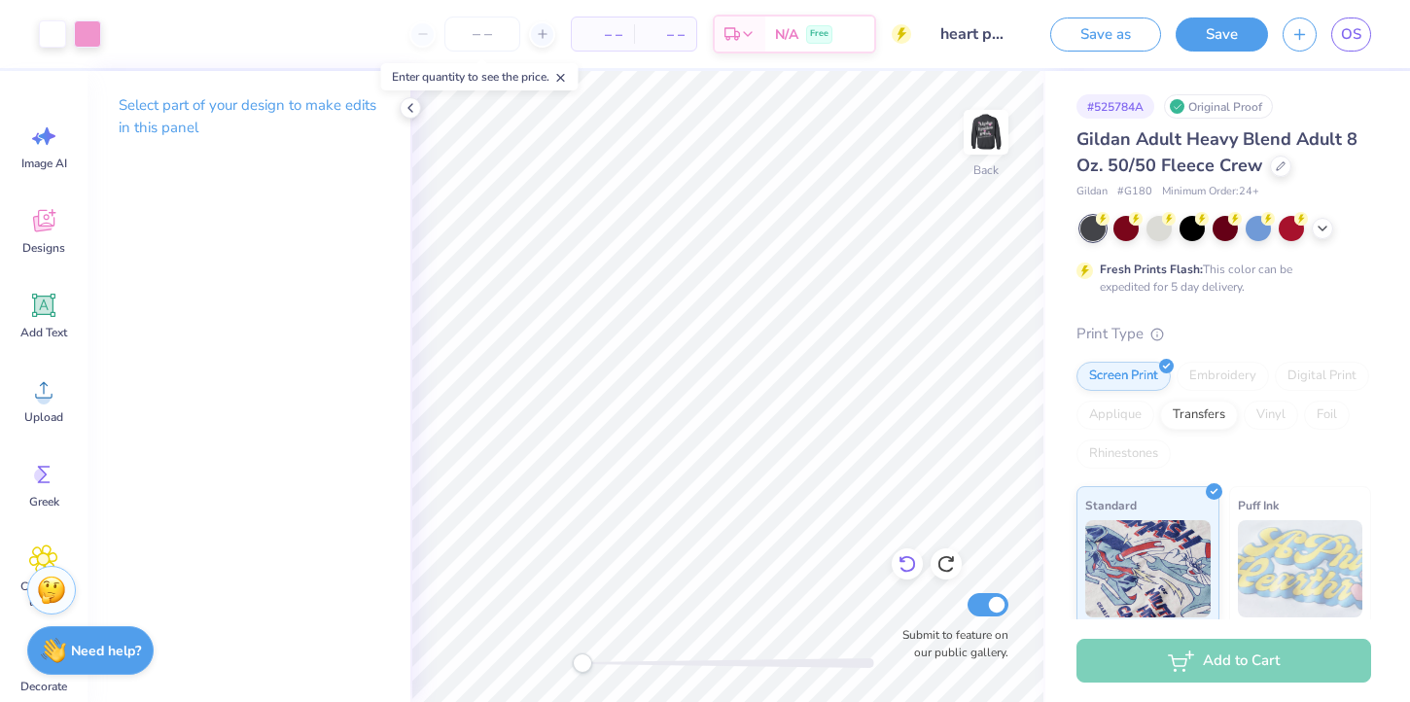
click at [909, 565] on icon at bounding box center [906, 563] width 19 height 19
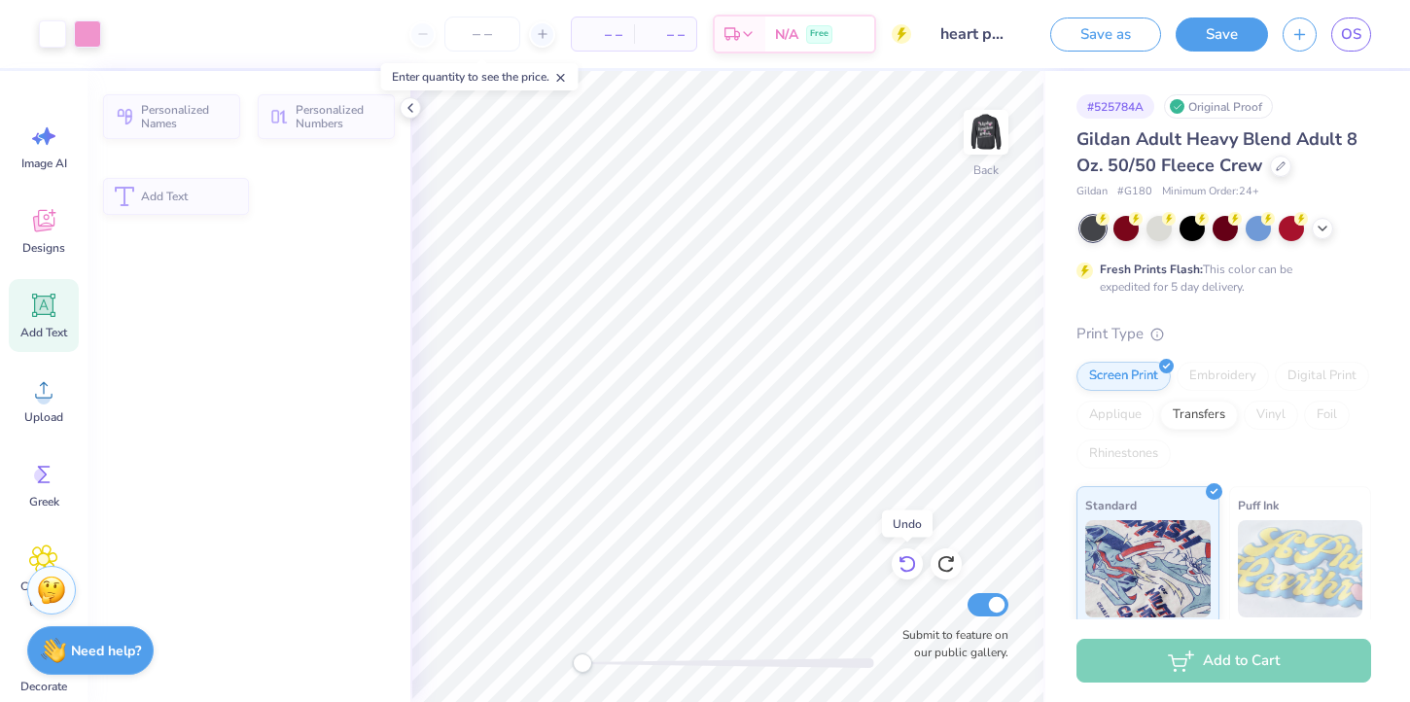
click at [909, 565] on icon at bounding box center [906, 563] width 19 height 19
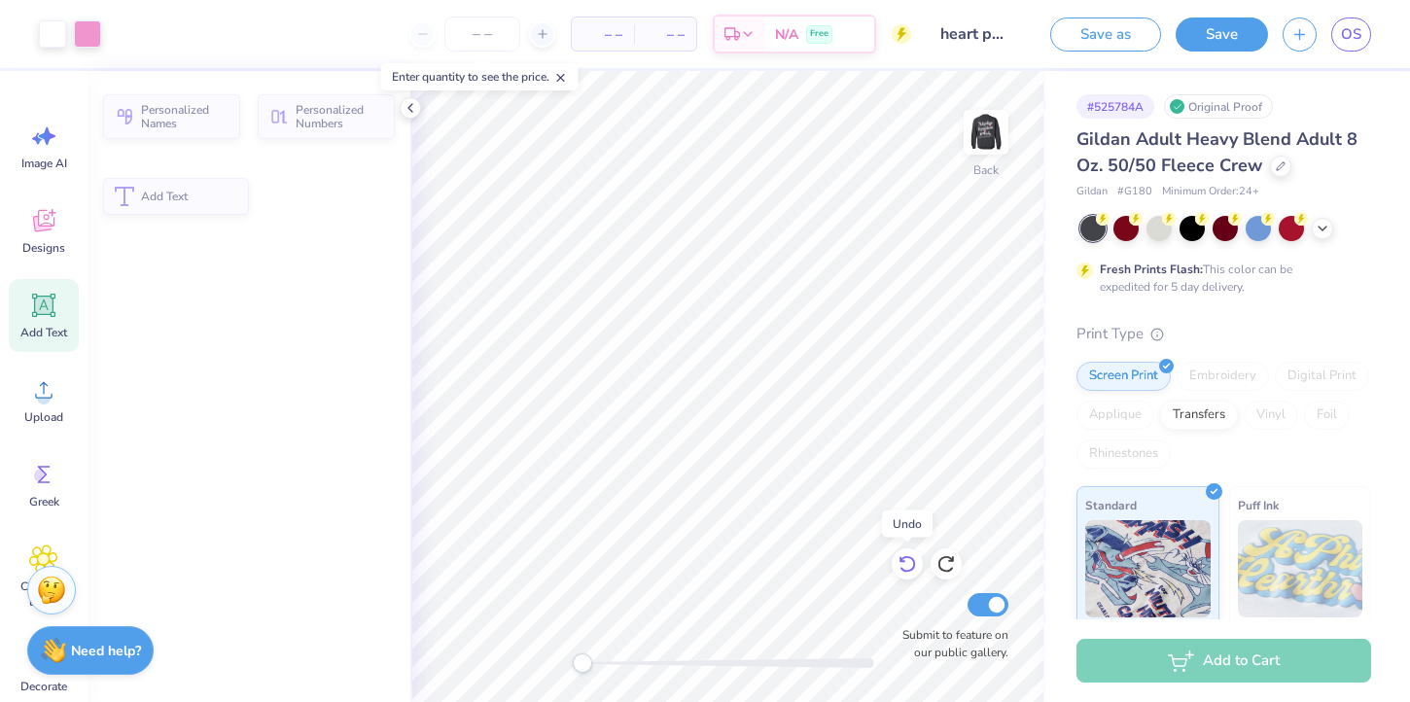
click at [909, 565] on icon at bounding box center [906, 563] width 19 height 19
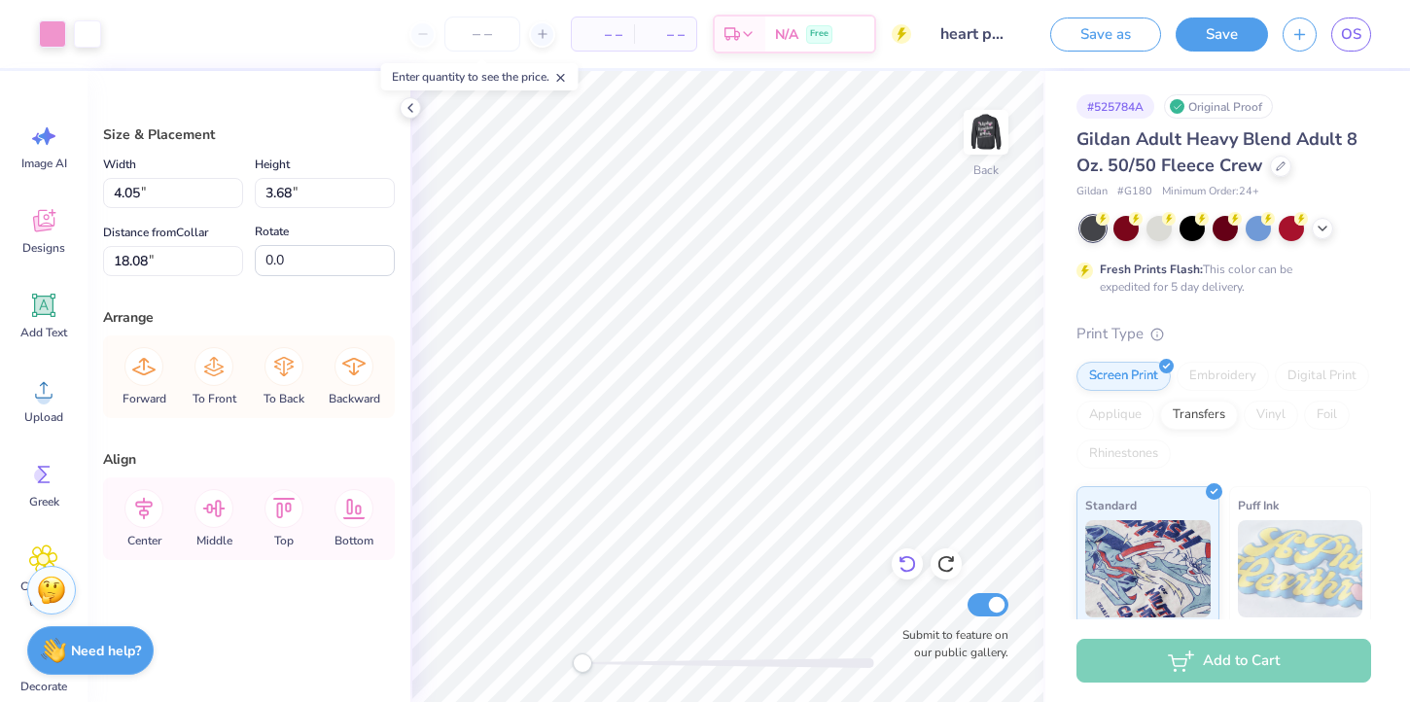
type input "5.13"
type input "15.00"
type input "1.38"
type input "5.59"
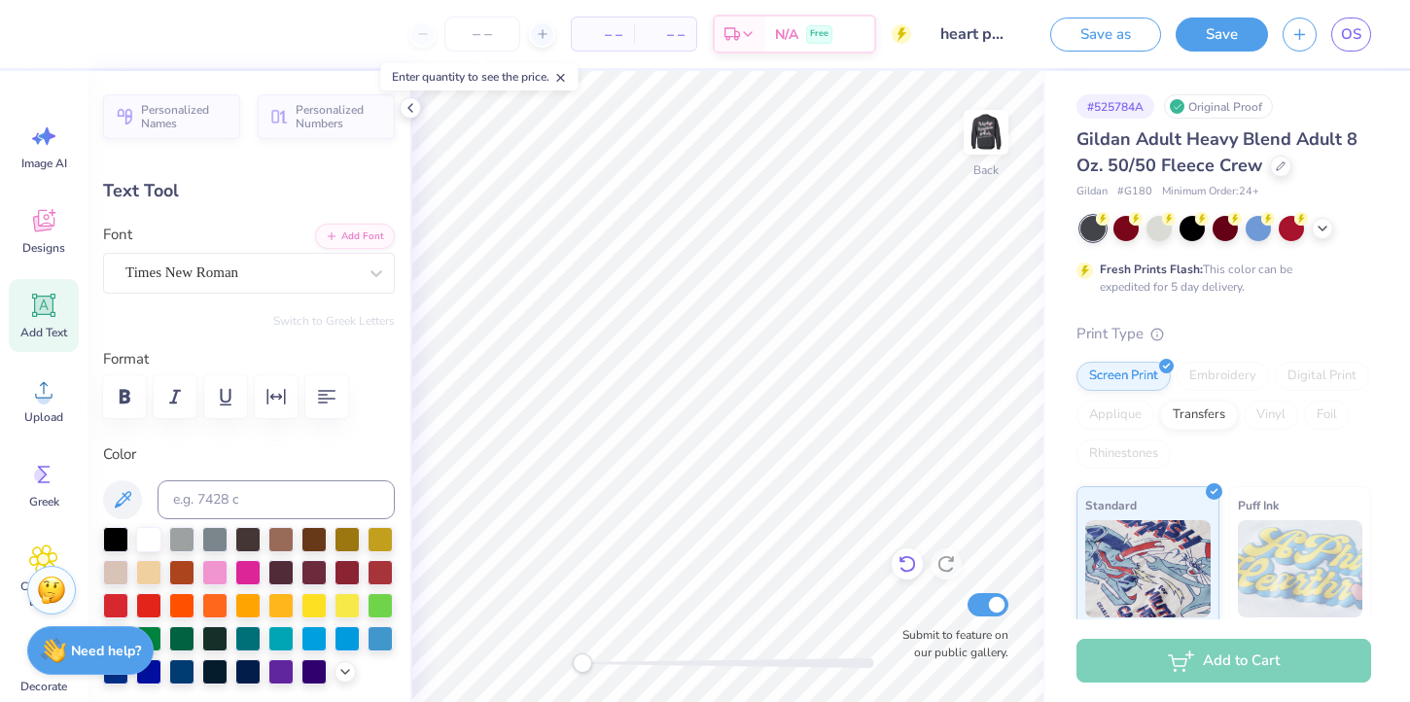
type input "0.0"
type input "11.64"
type input "1.18"
type input "3.31"
type input "8.25"
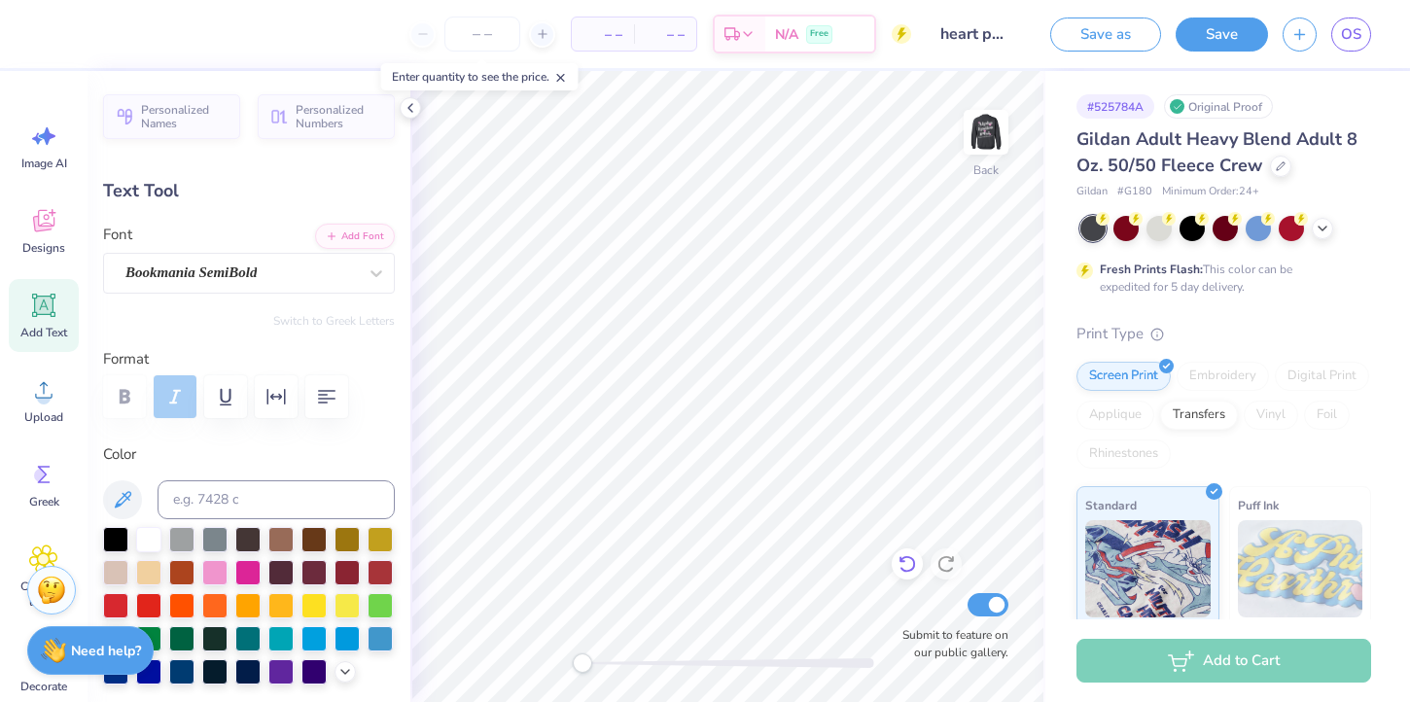
type input "0.84"
type input "3.65"
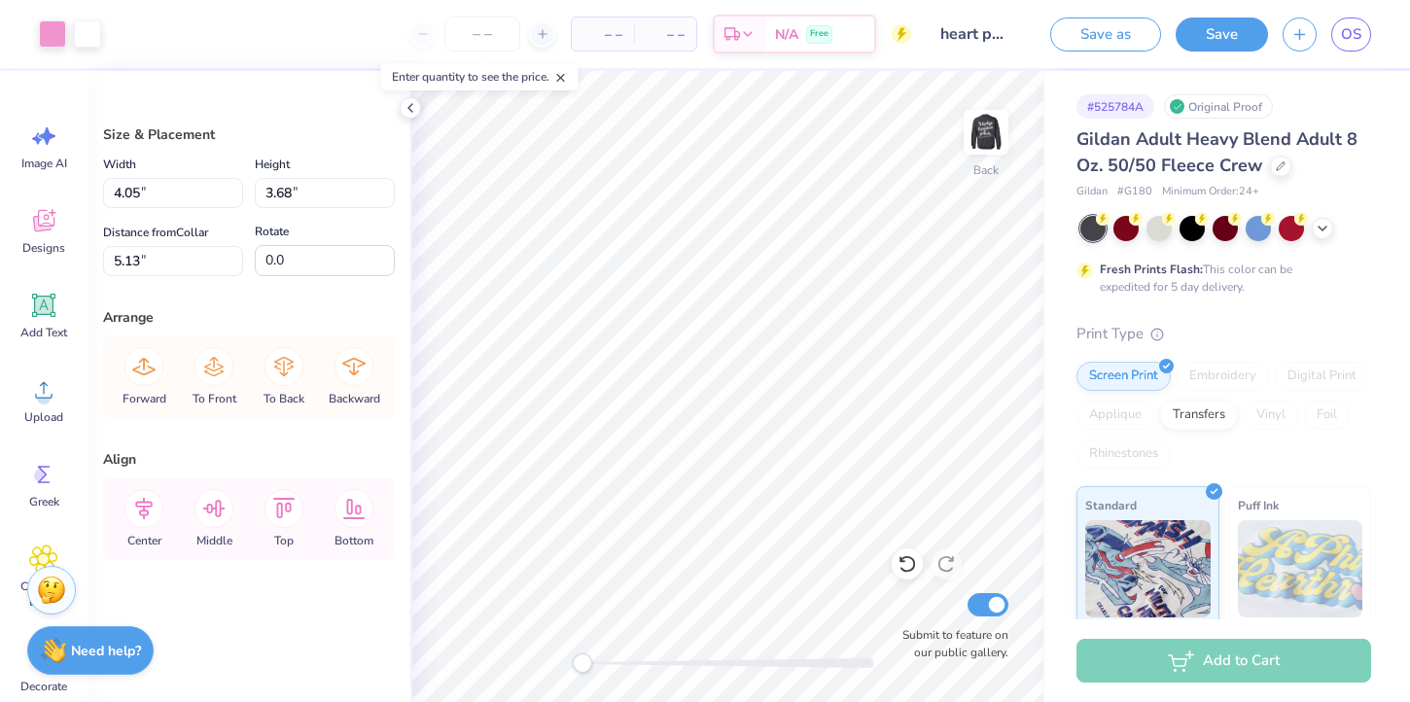
type input "3.79"
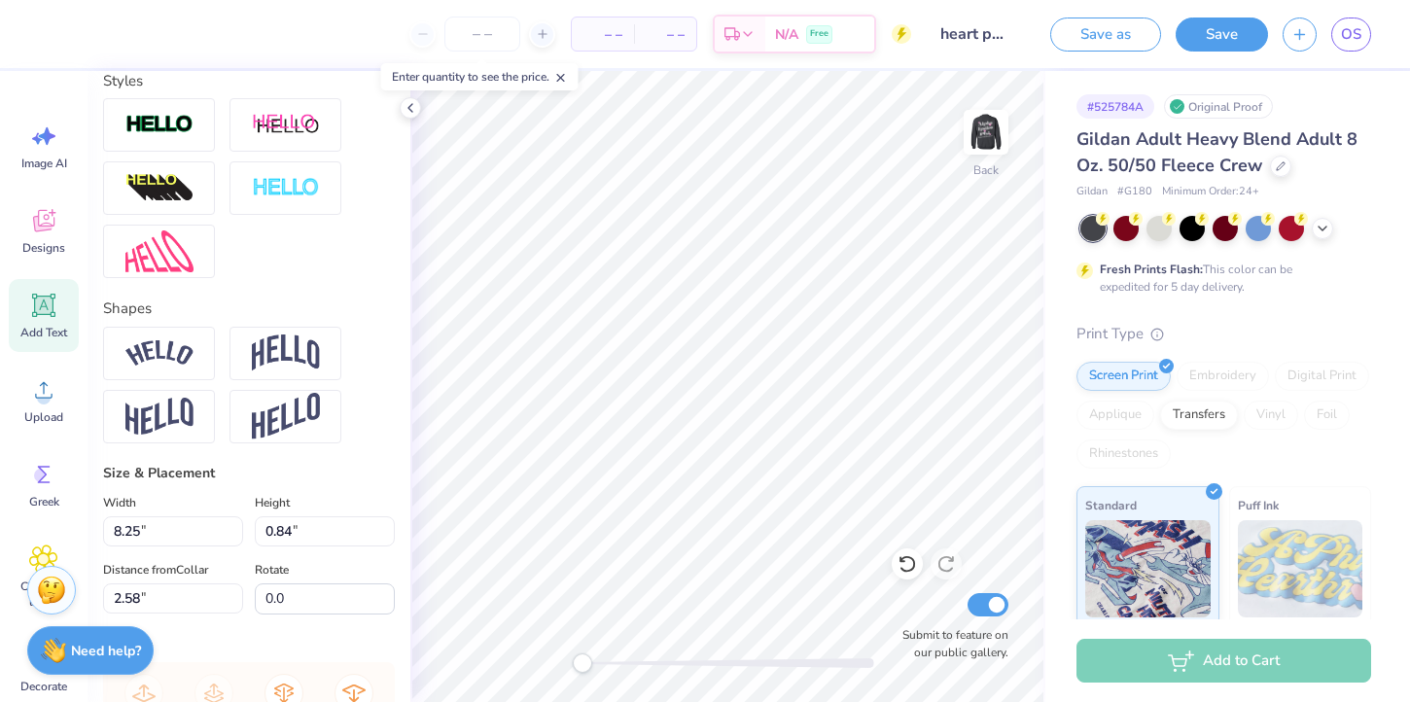
scroll to position [642, 0]
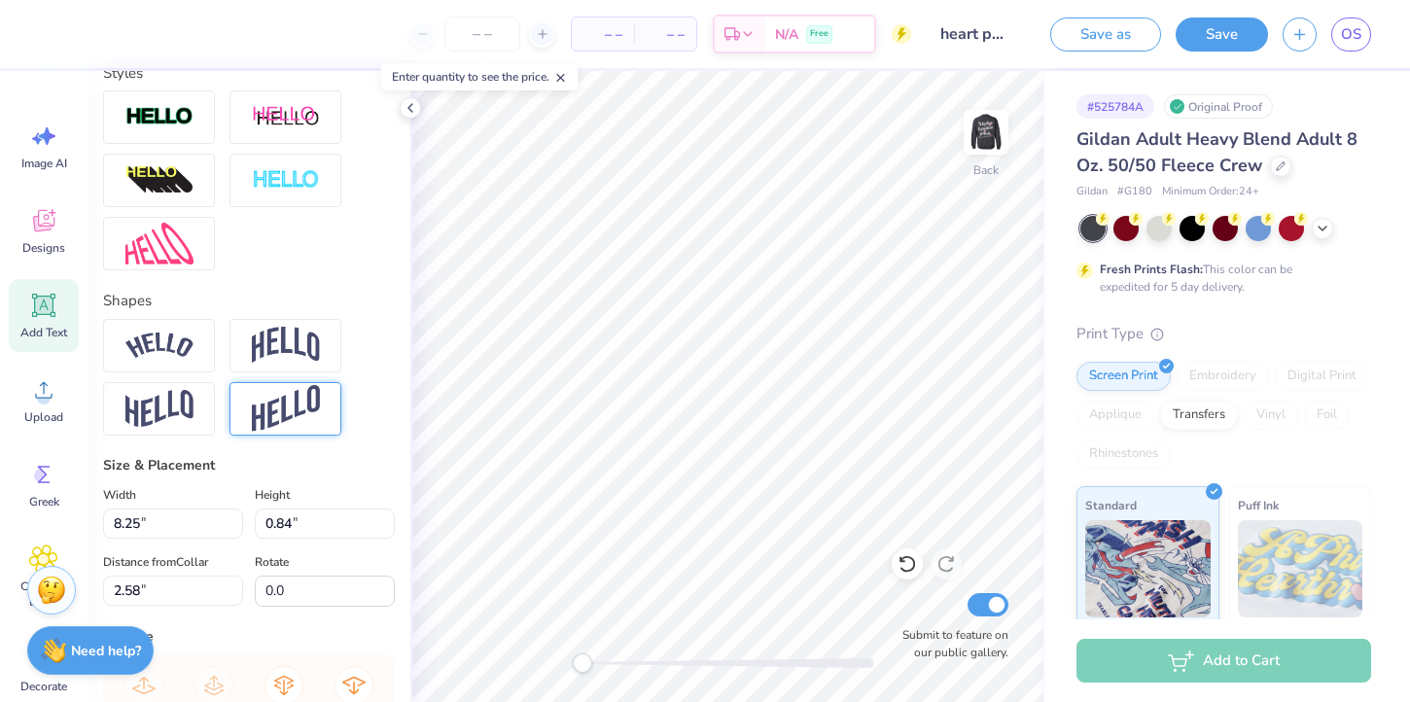
click at [277, 419] on img at bounding box center [286, 409] width 68 height 48
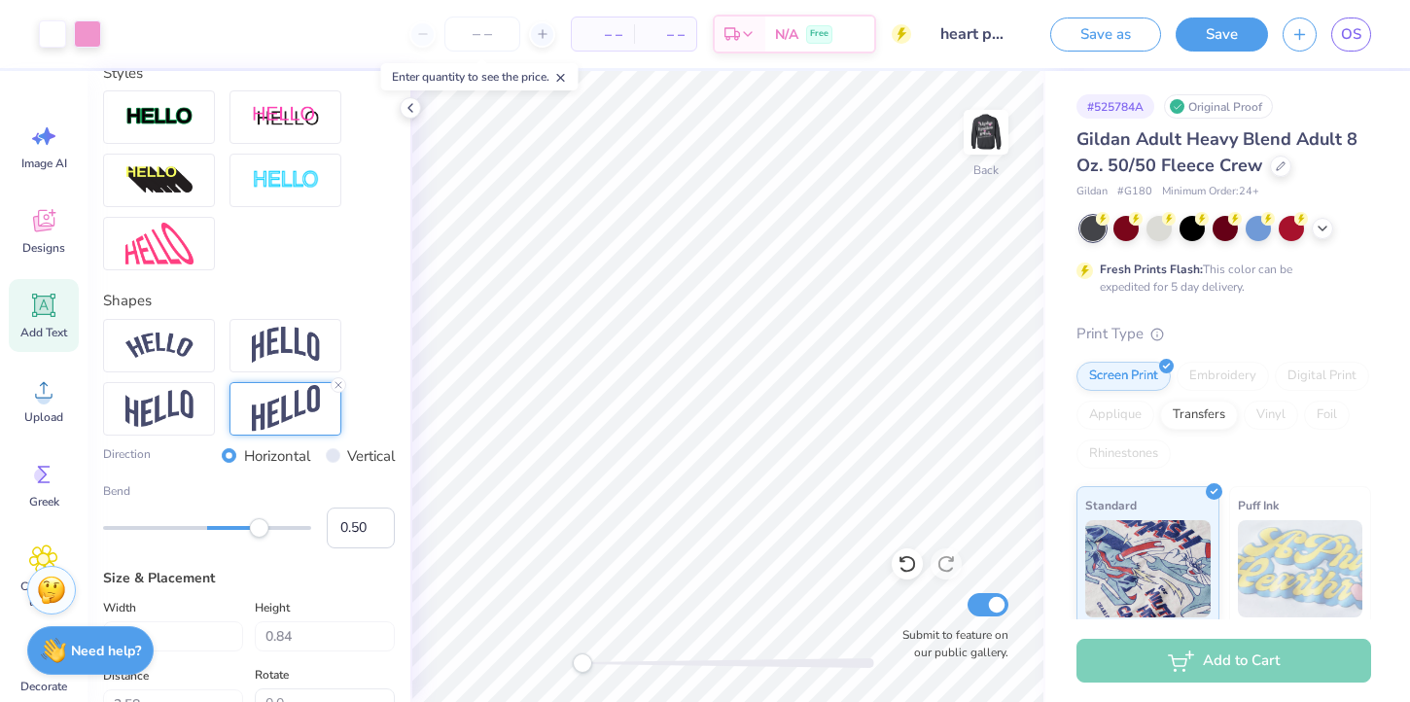
type input "1.70"
type input "2.02"
click at [287, 352] on img at bounding box center [286, 345] width 68 height 37
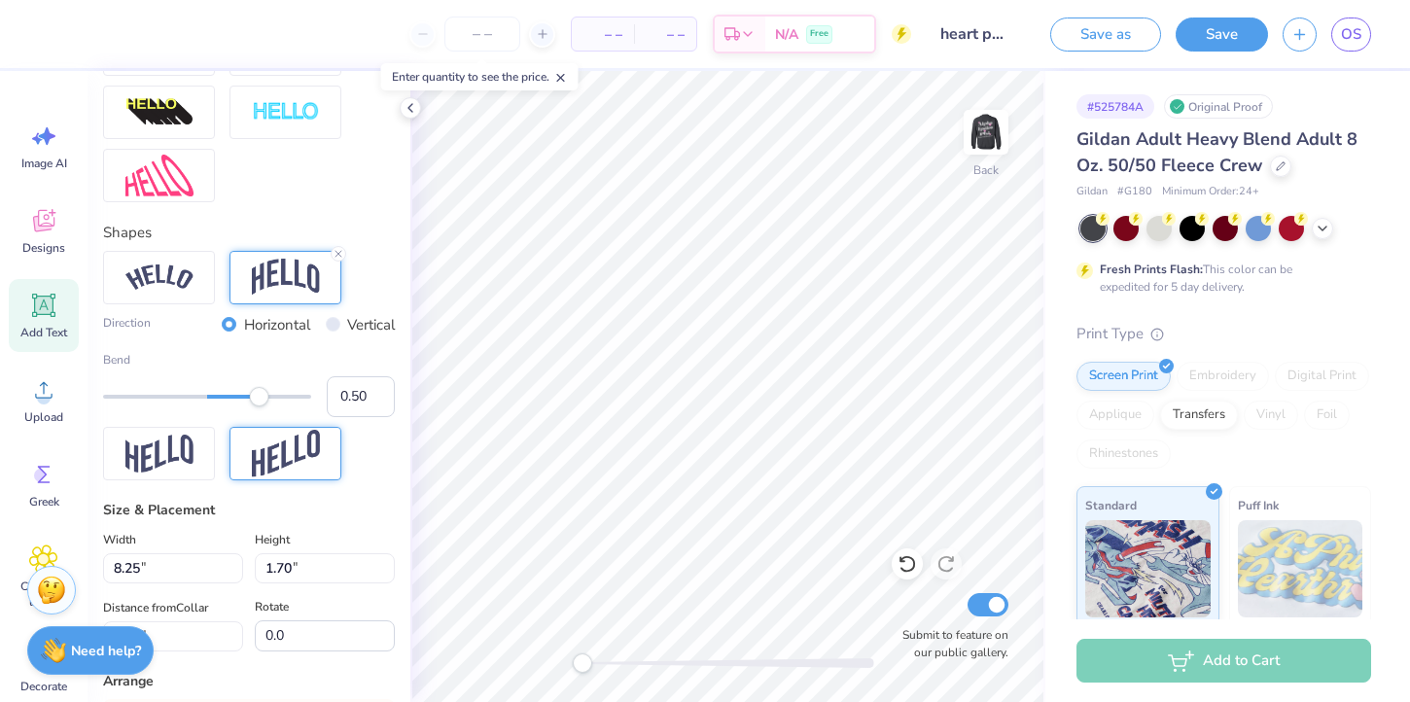
scroll to position [711, 0]
type input "0.41"
drag, startPoint x: 265, startPoint y: 394, endPoint x: 250, endPoint y: 396, distance: 15.7
click at [250, 396] on div "Accessibility label" at bounding box center [251, 395] width 19 height 19
type input "0.23"
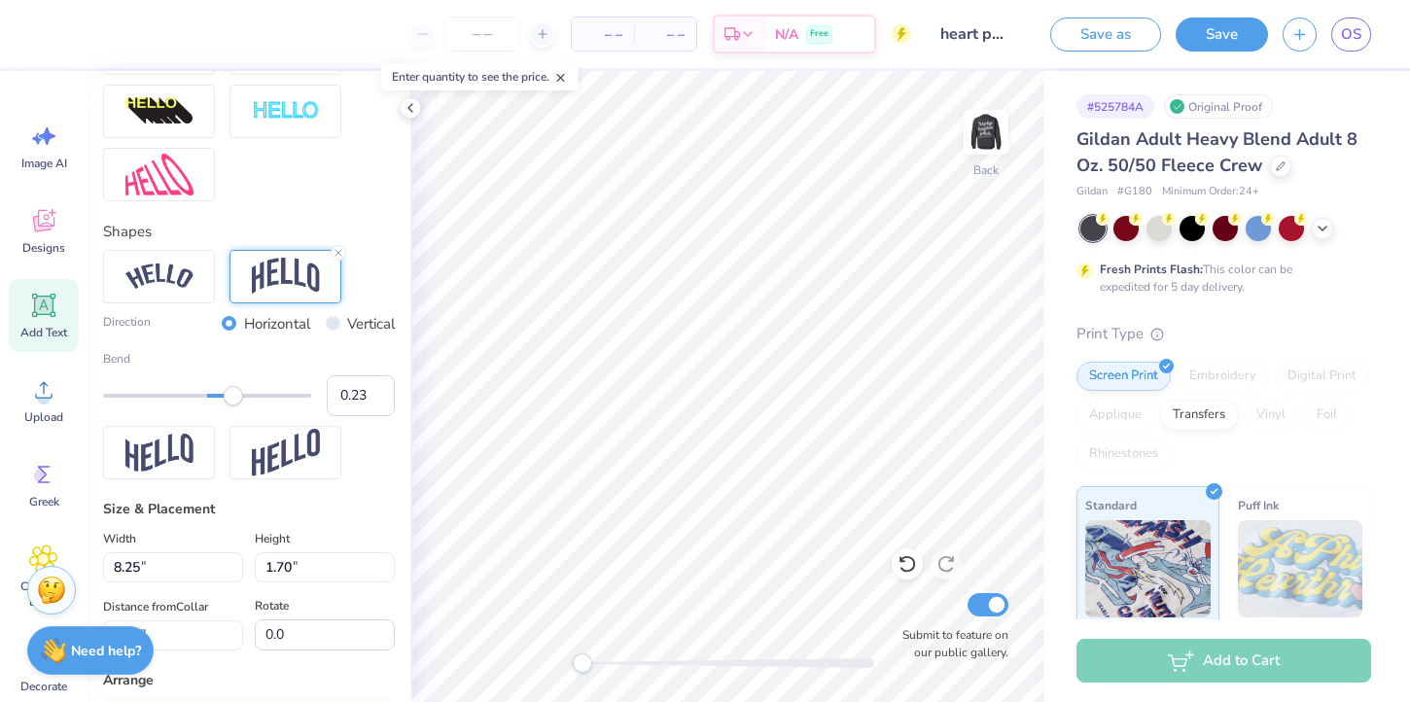
drag, startPoint x: 250, startPoint y: 397, endPoint x: 231, endPoint y: 395, distance: 18.6
click at [231, 396] on div "Accessibility label" at bounding box center [233, 395] width 19 height 19
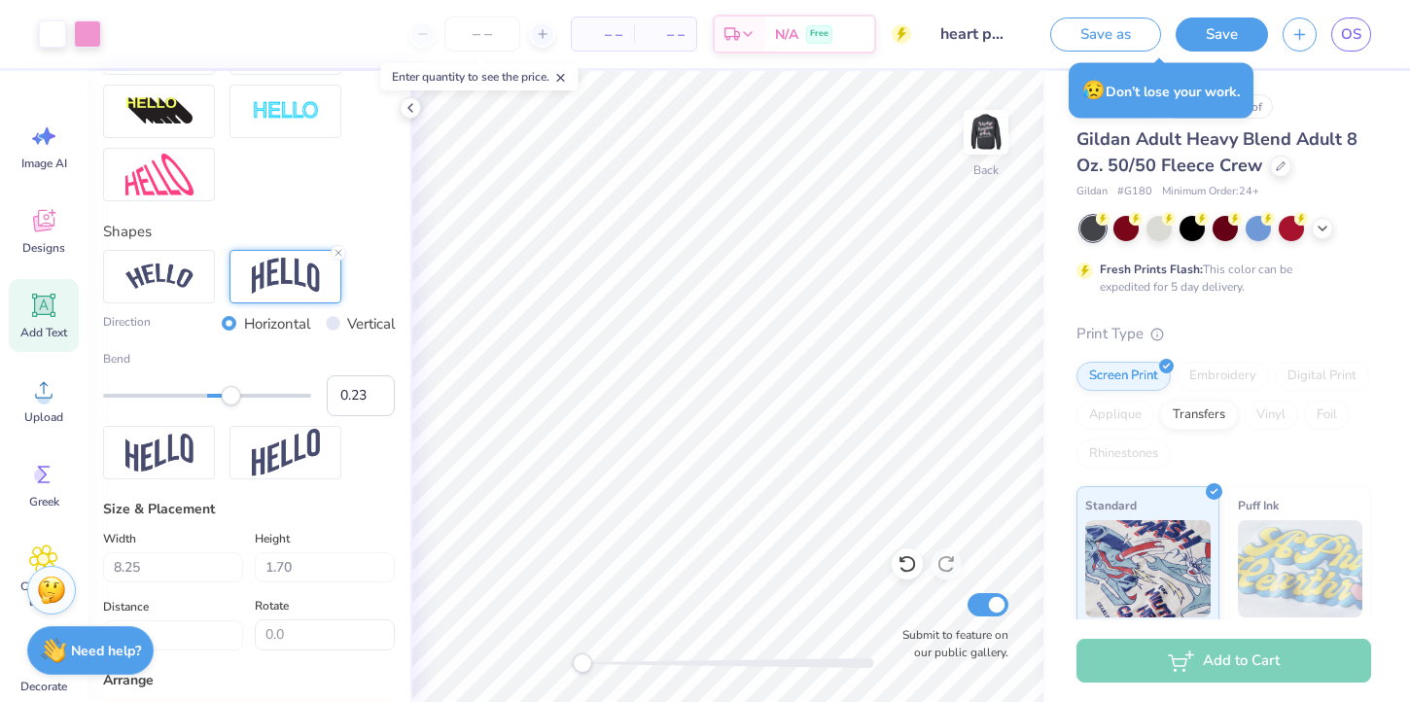
type input "1.42"
type input "2.16"
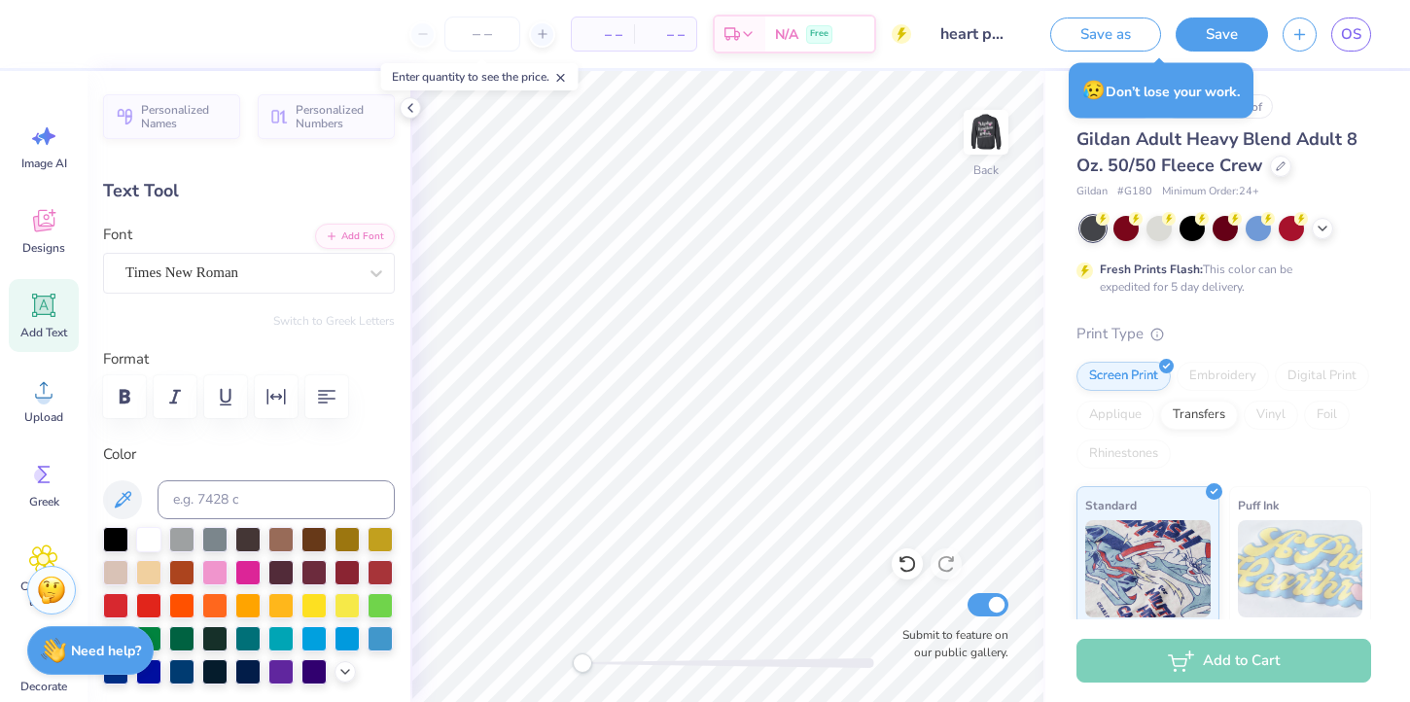
type input "0.0"
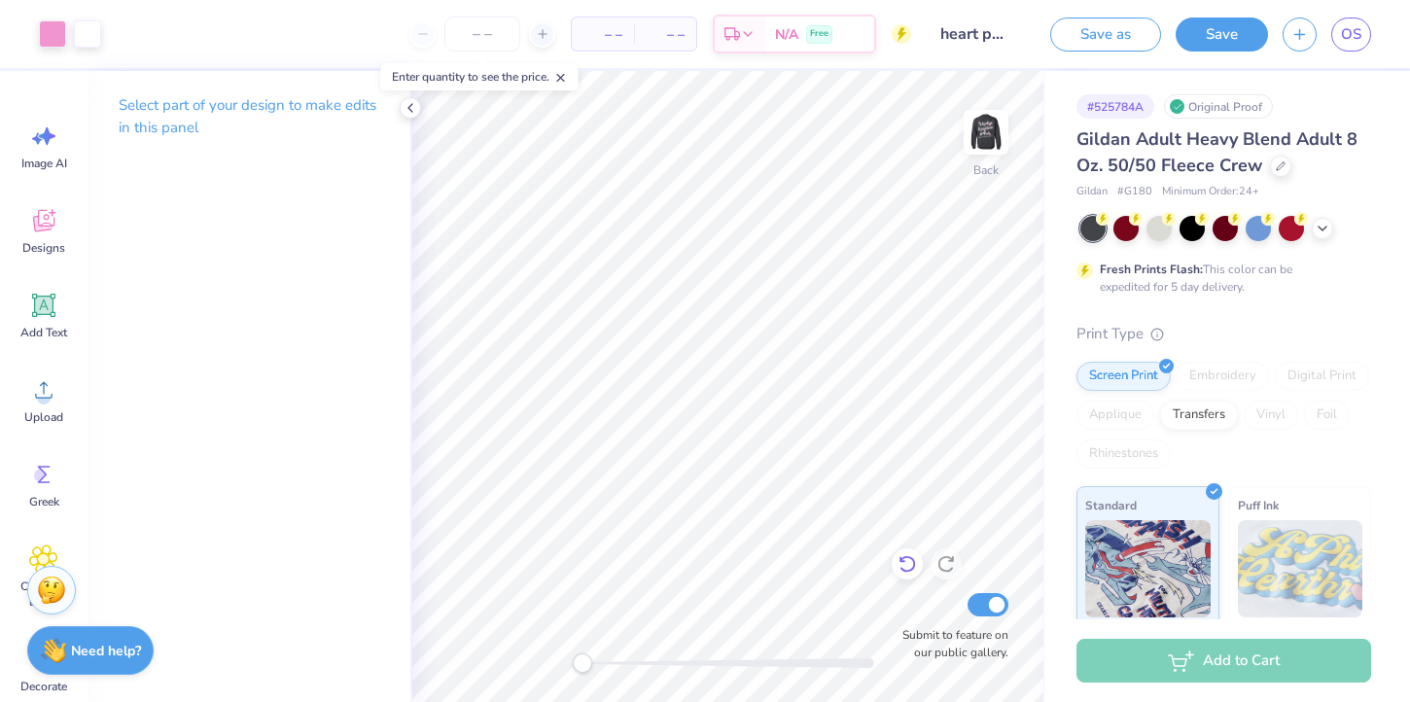
click at [911, 565] on icon at bounding box center [906, 563] width 19 height 19
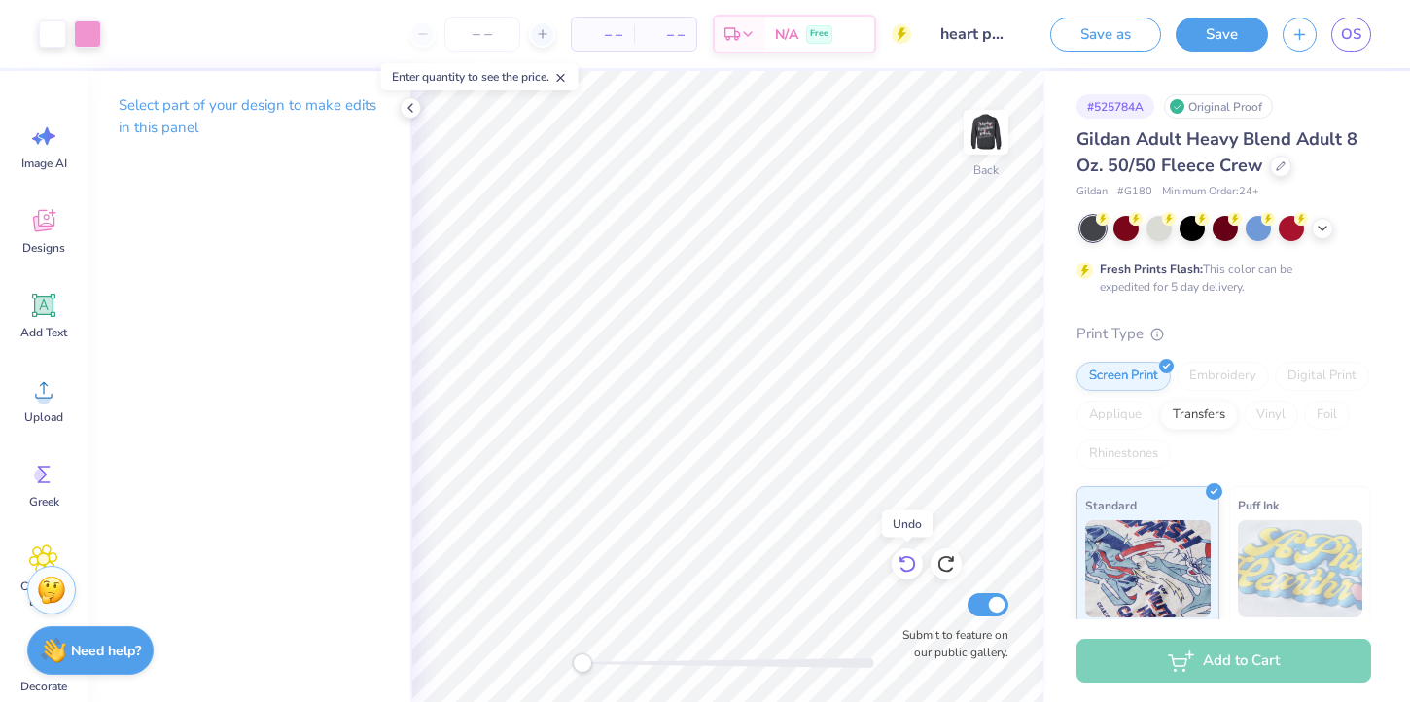
click at [911, 565] on icon at bounding box center [906, 563] width 19 height 19
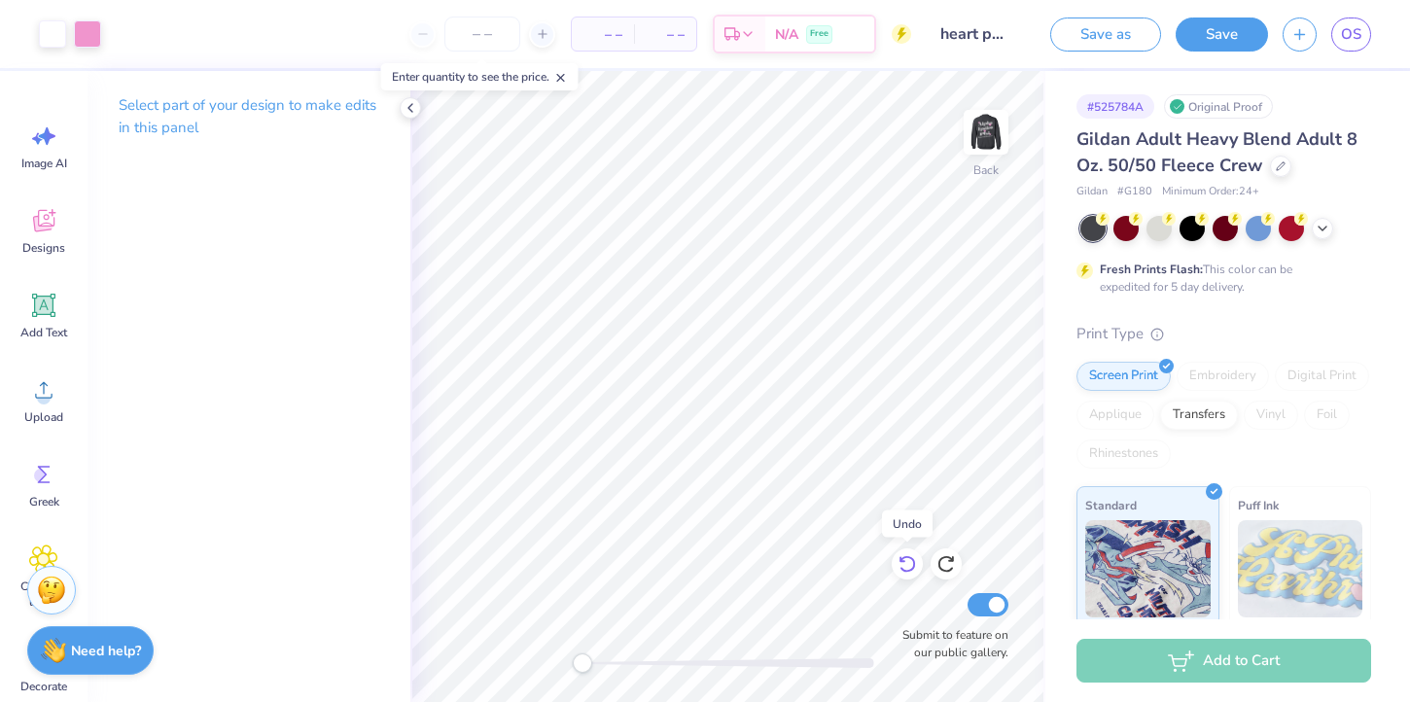
click at [911, 565] on icon at bounding box center [906, 563] width 19 height 19
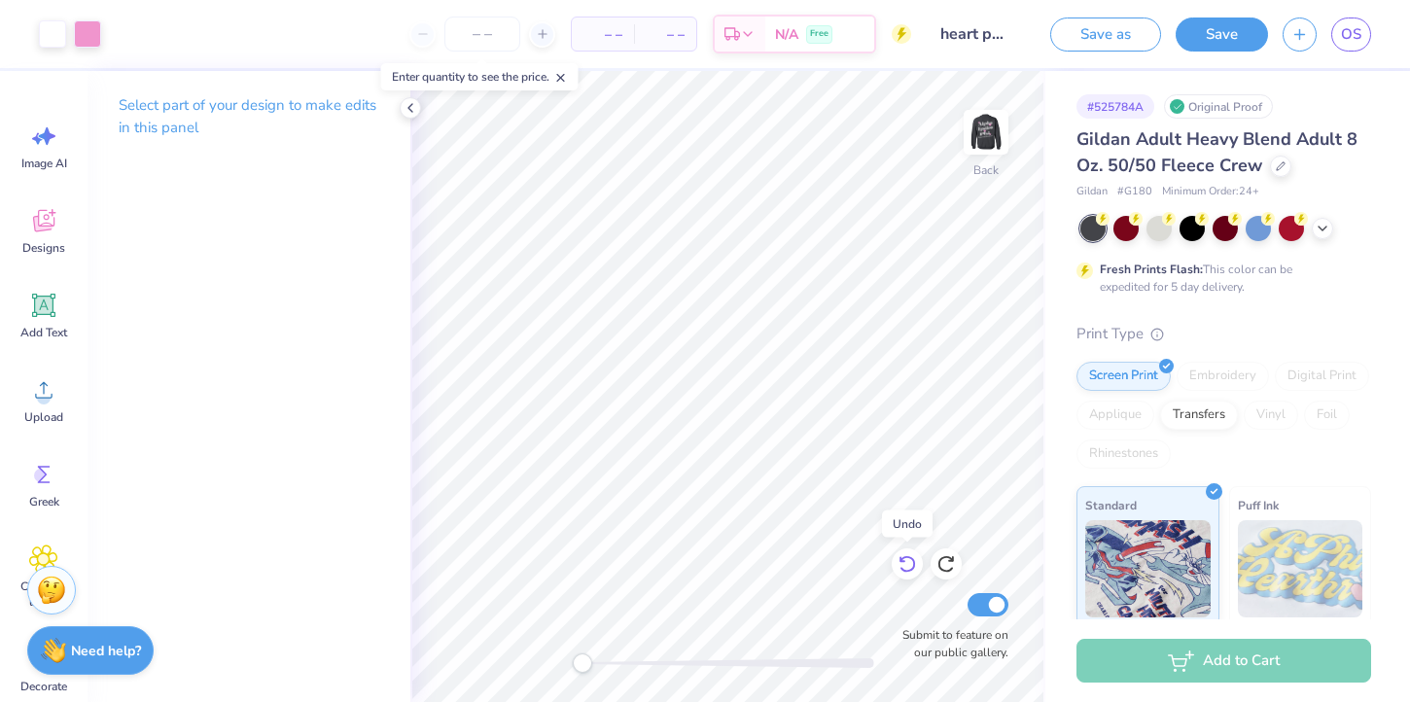
click at [911, 565] on icon at bounding box center [906, 563] width 19 height 19
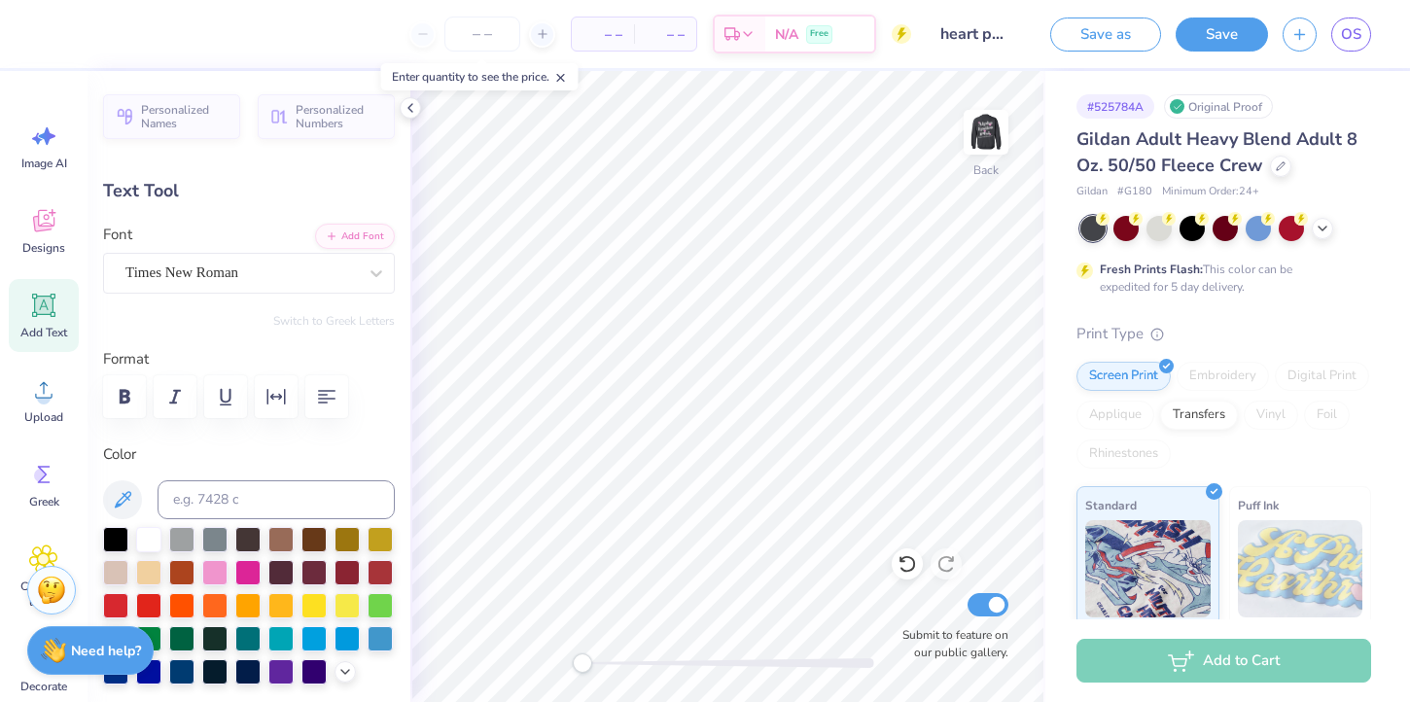
type input "0.0"
type input "1.18"
type input "0.87"
type input "11.57"
type input "0.0"
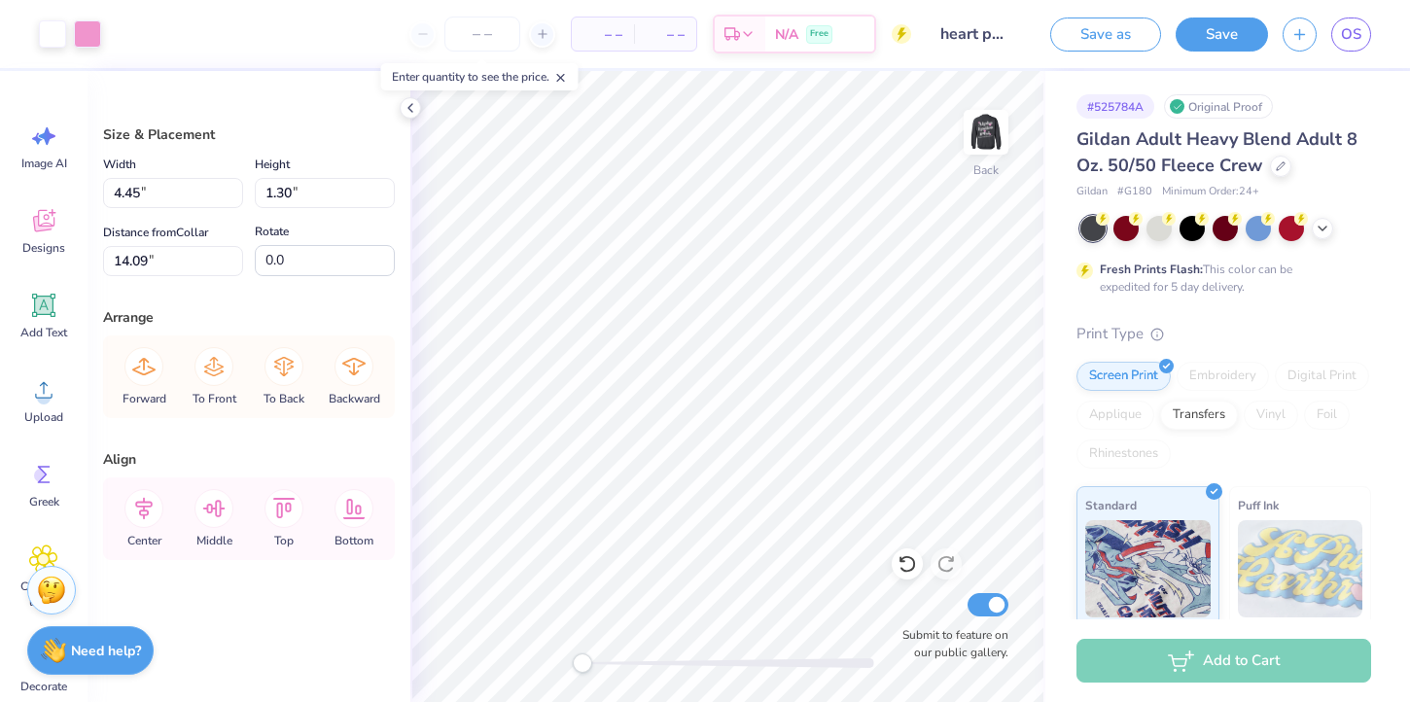
type input "9.85"
type input "7.96"
type input "14.09"
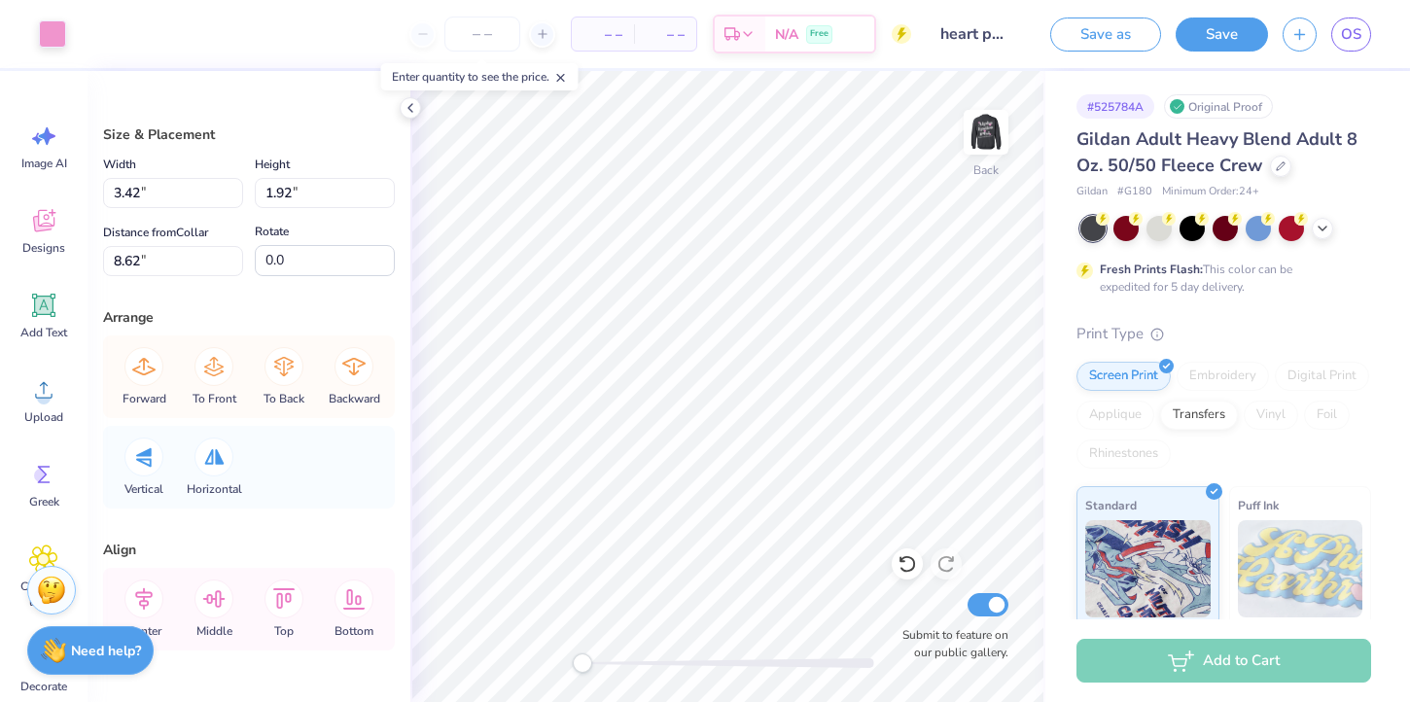
type input "5.06"
type input "2.84"
type input "7.70"
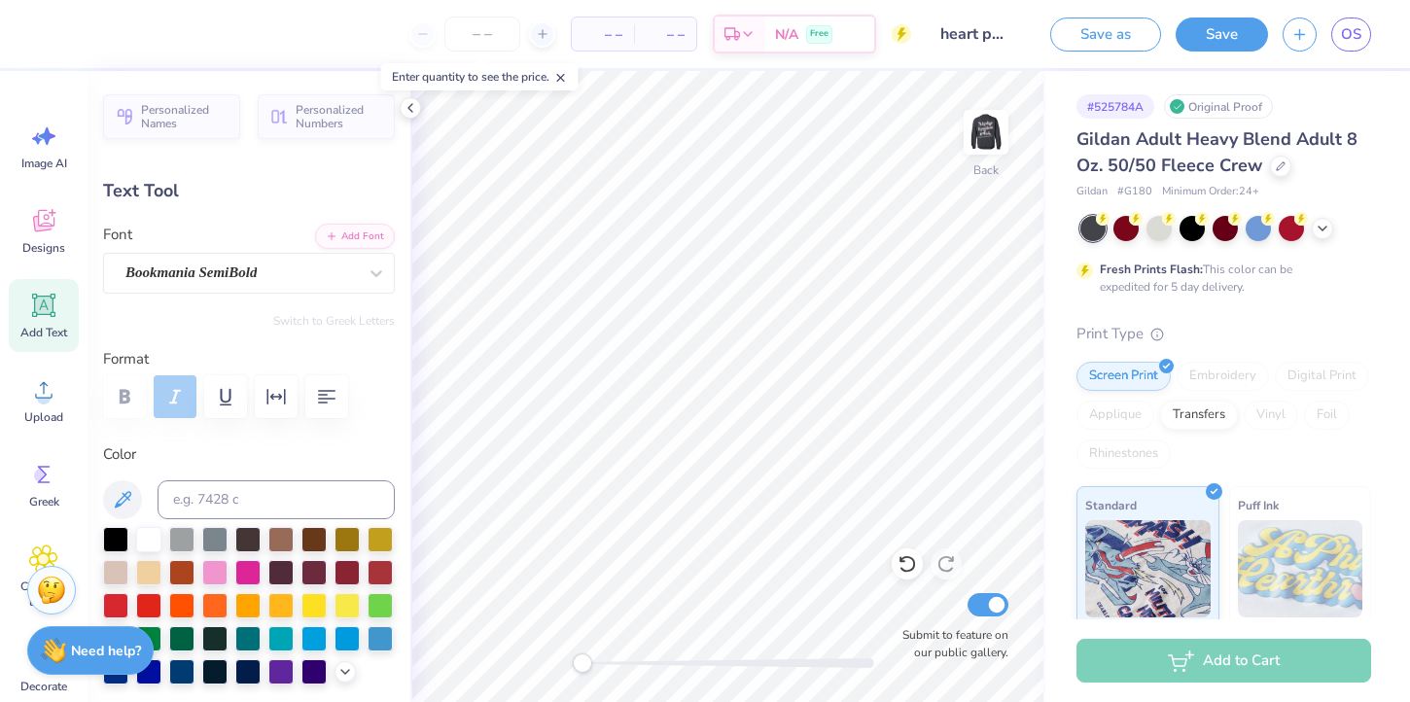
type input "6.39"
type input "0.65"
type input "5.27"
type textarea "Aephi Philanthropy 2025"
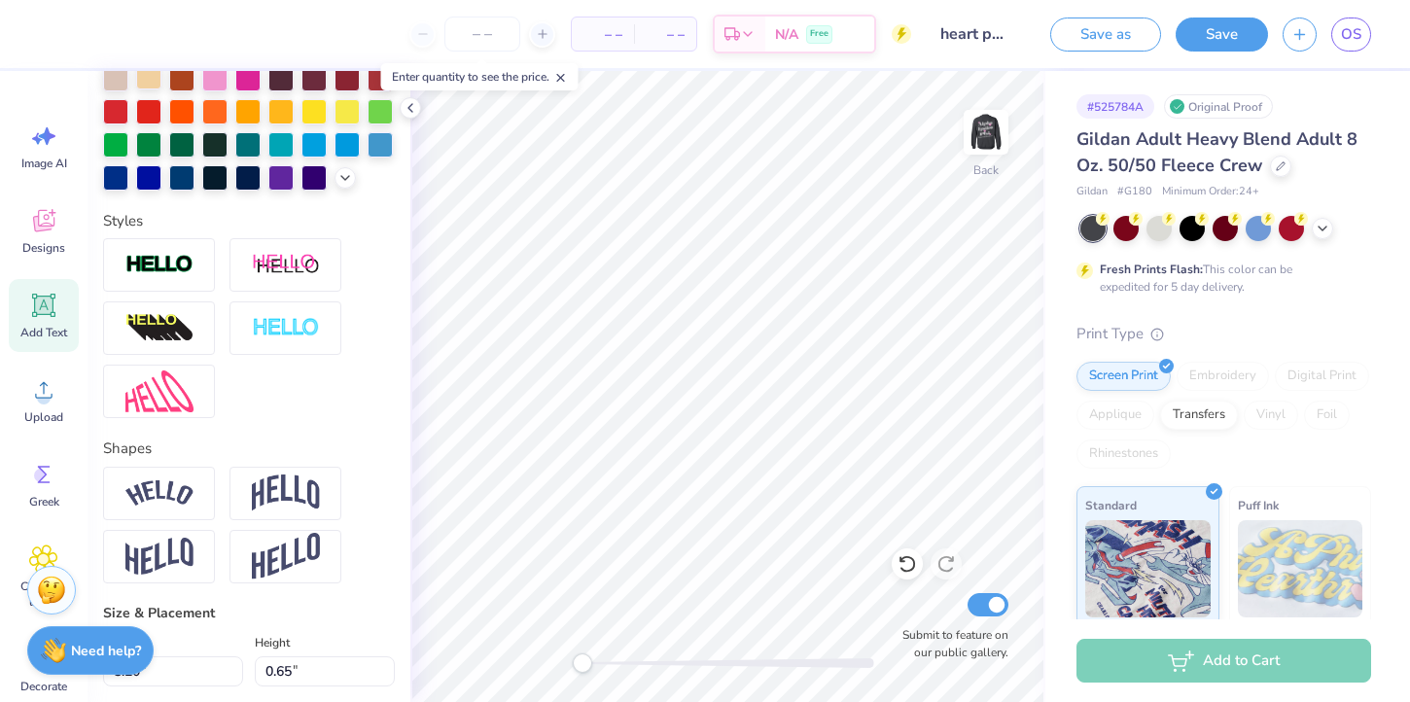
scroll to position [546, 0]
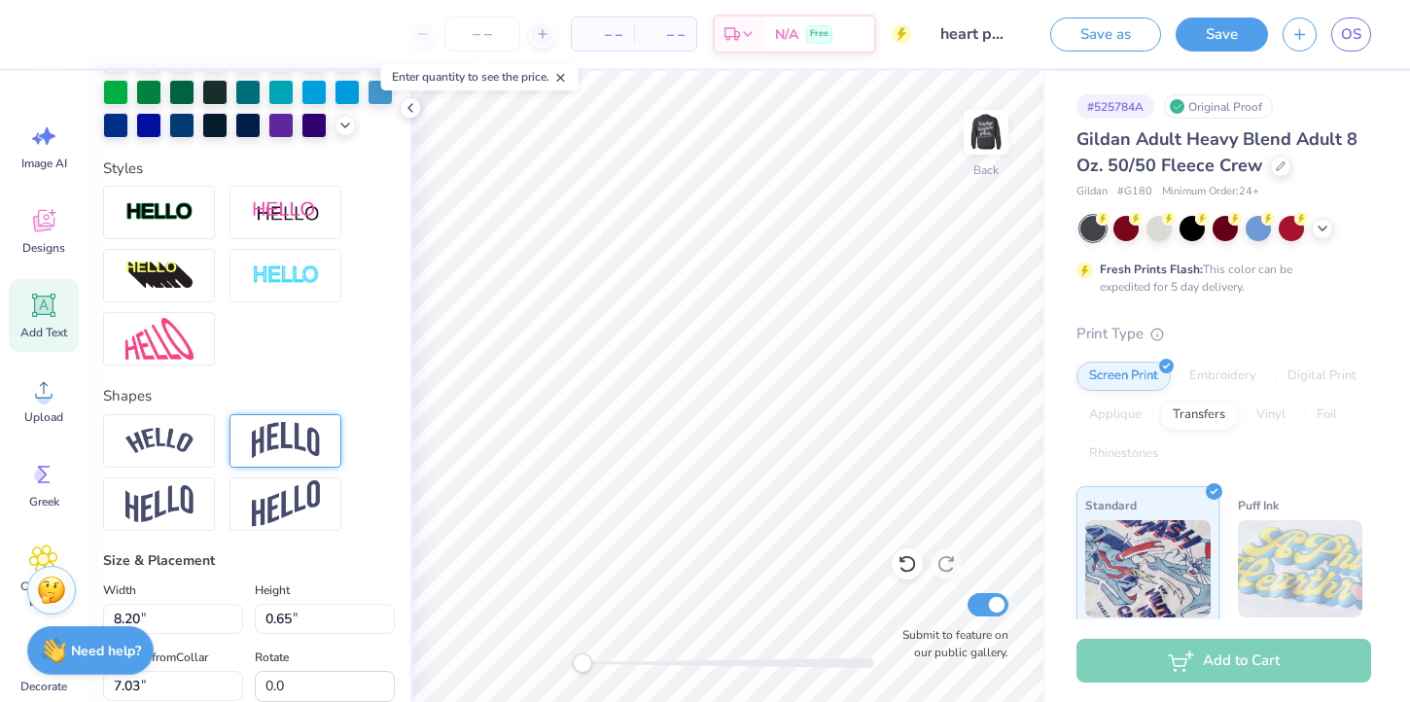
click at [243, 441] on div at bounding box center [285, 440] width 112 height 53
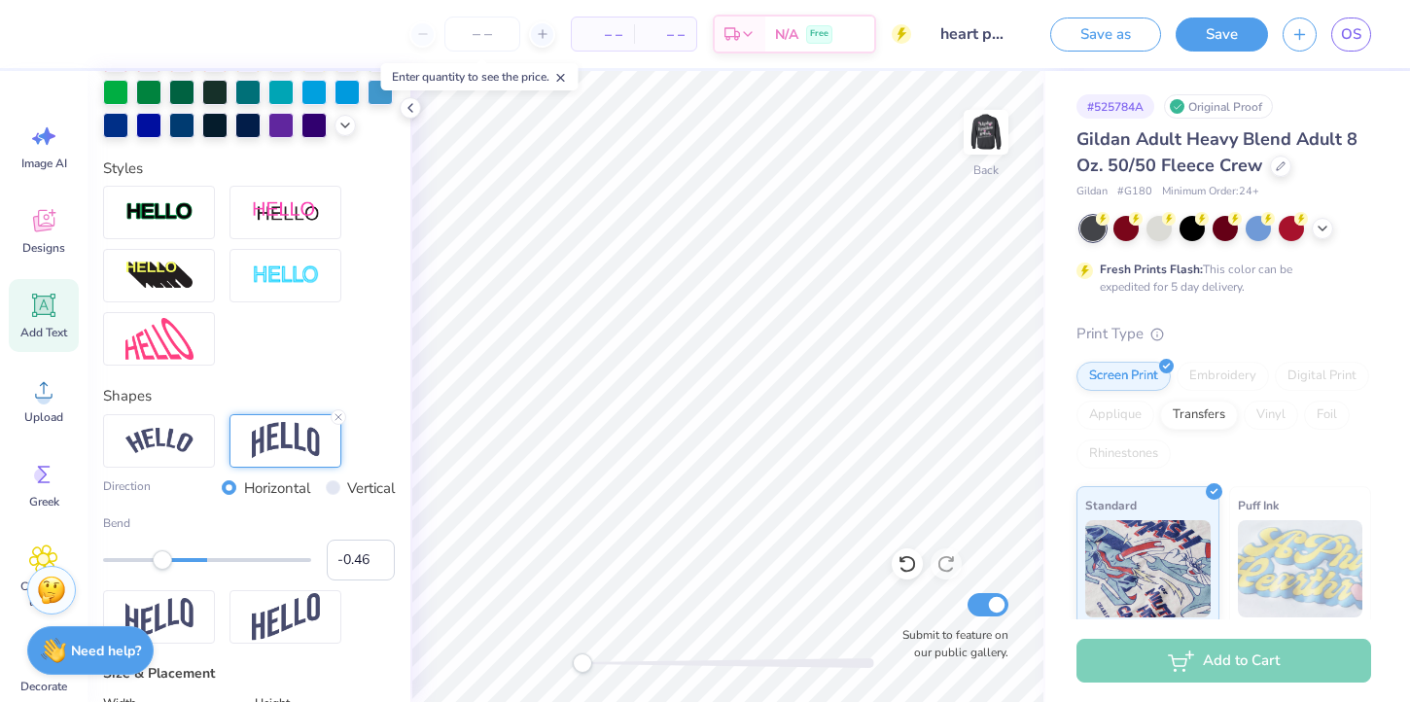
type input "-0.47"
drag, startPoint x: 255, startPoint y: 559, endPoint x: 158, endPoint y: 555, distance: 96.3
click at [158, 555] on div "Accessibility label" at bounding box center [158, 559] width 19 height 19
type textarea "Aephi Philanthropy"
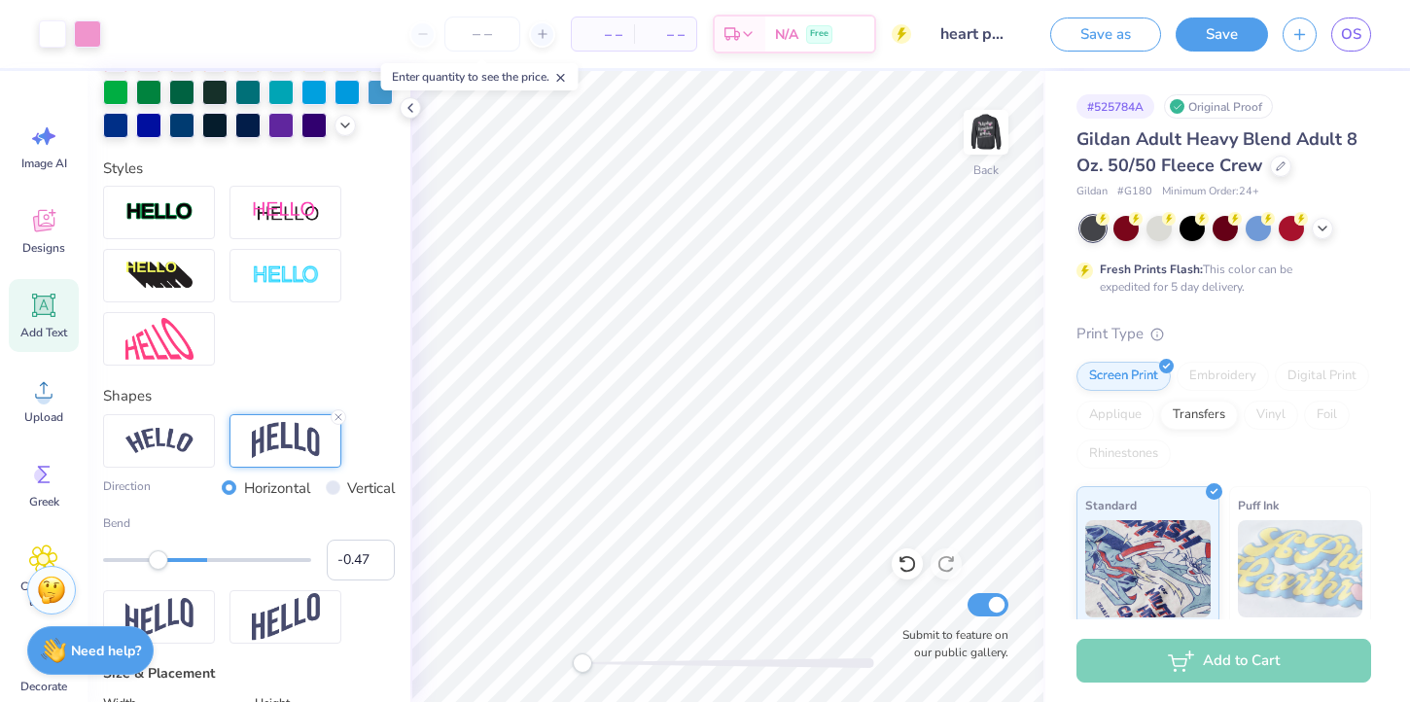
type input "6.39"
type input "1.56"
type input "5.12"
type input "-0.27"
drag, startPoint x: 158, startPoint y: 562, endPoint x: 179, endPoint y: 562, distance: 20.4
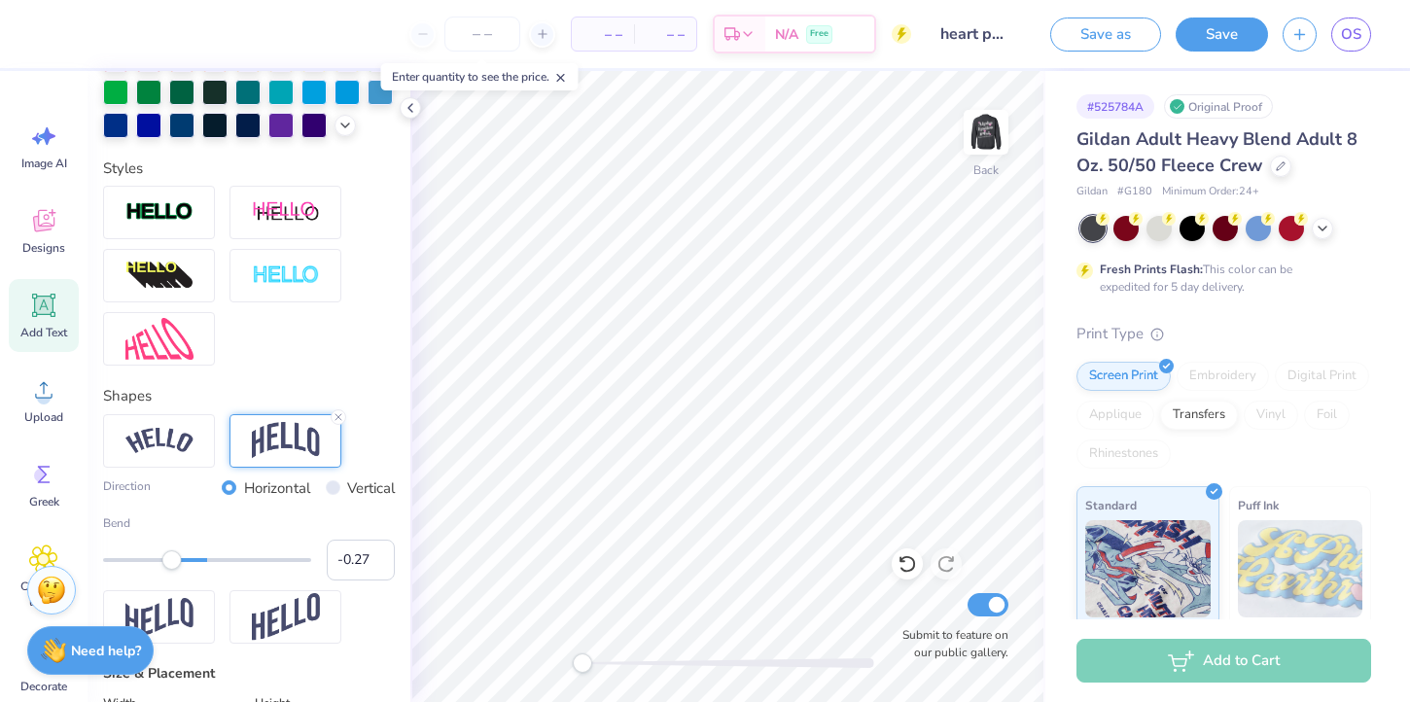
click at [179, 562] on div "Accessibility label" at bounding box center [171, 559] width 19 height 19
type input "0.0"
click at [911, 559] on icon at bounding box center [906, 563] width 19 height 19
click at [911, 559] on icon at bounding box center [906, 564] width 17 height 17
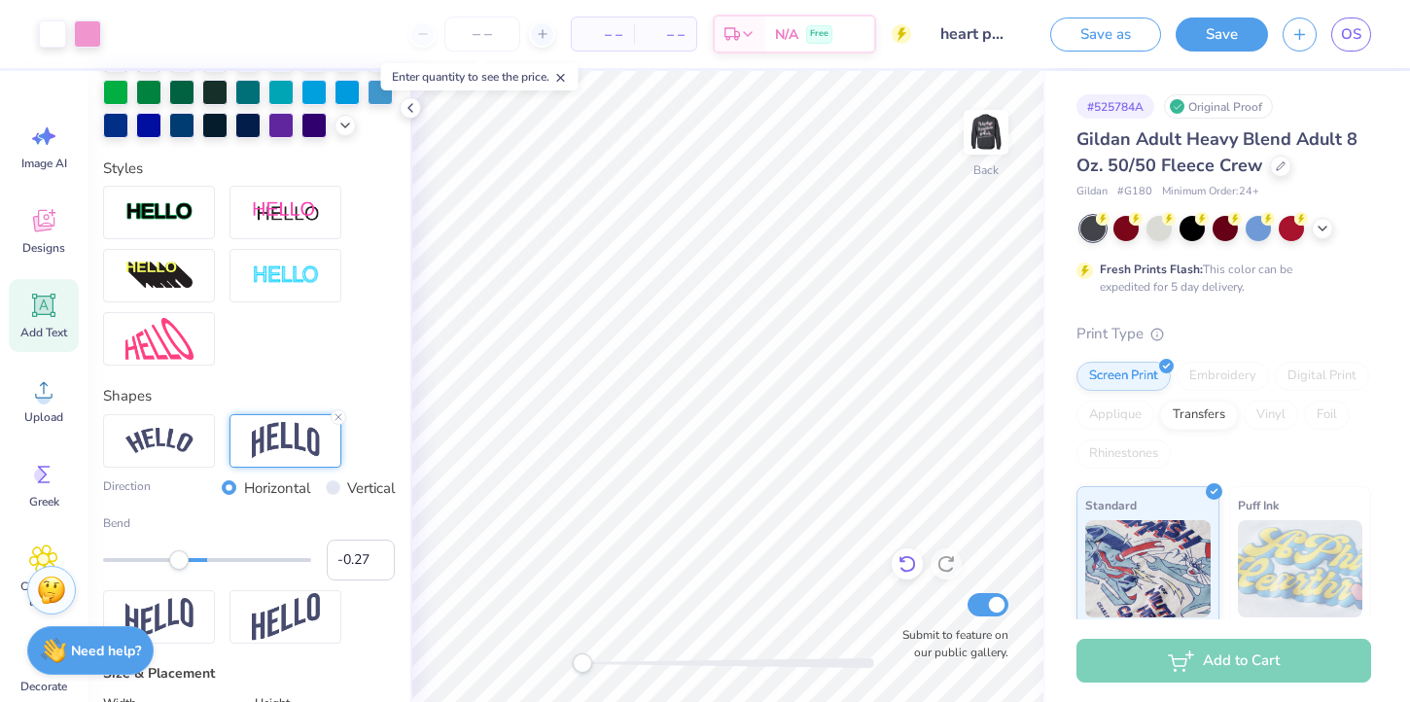
click at [911, 558] on icon at bounding box center [906, 564] width 17 height 17
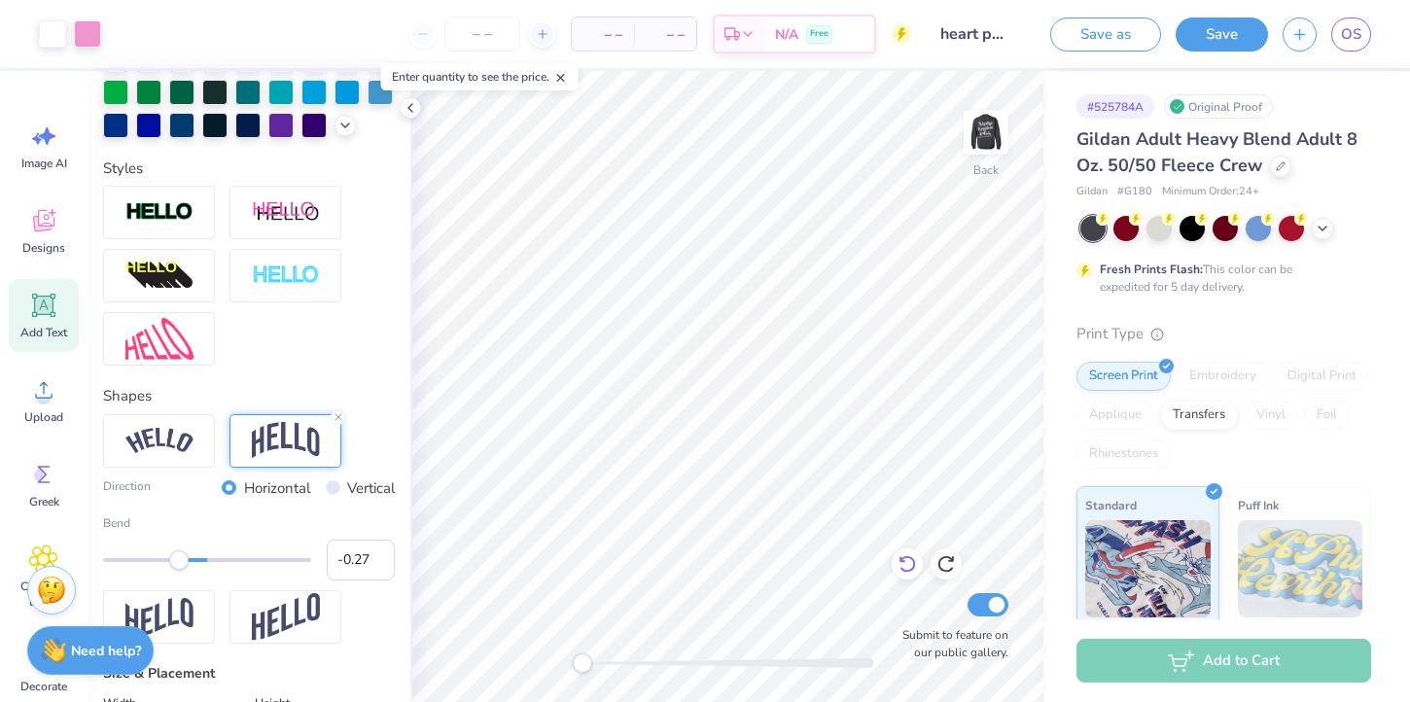
click at [911, 558] on icon at bounding box center [906, 564] width 17 height 17
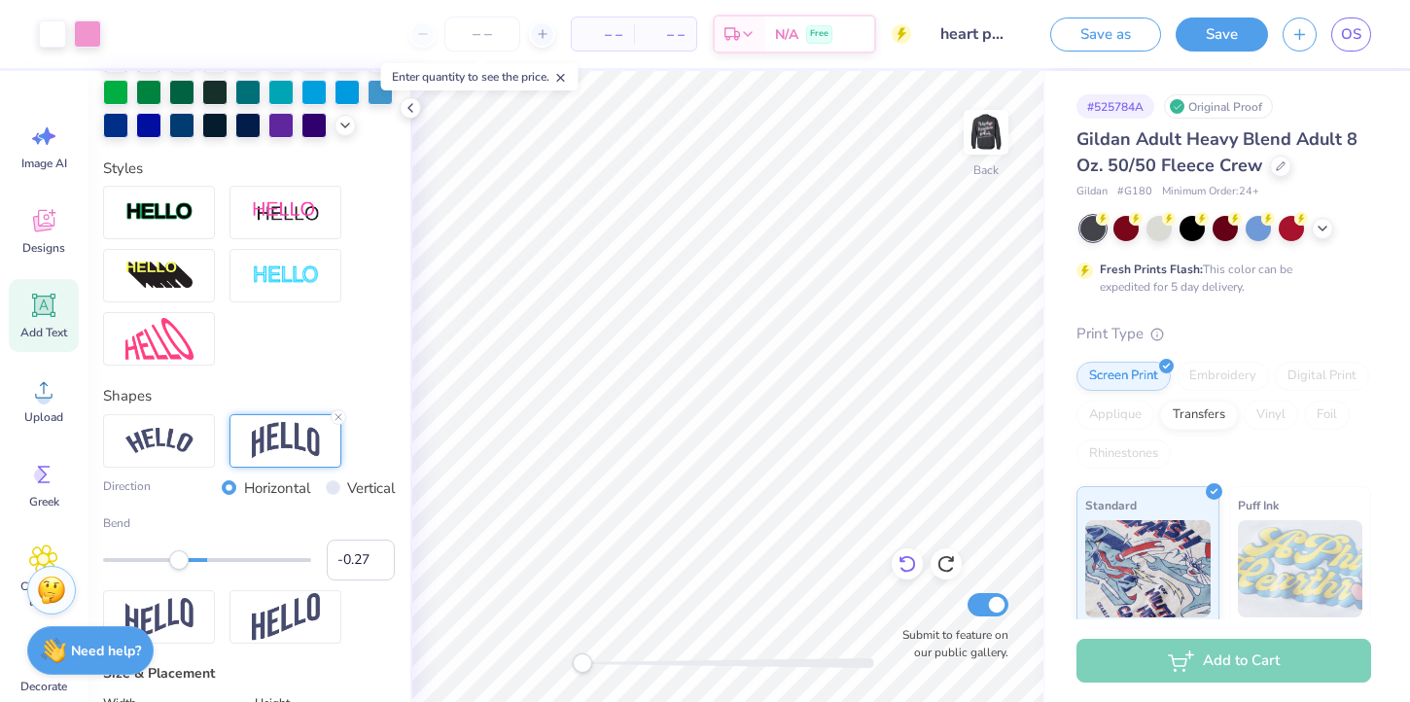
click at [911, 558] on icon at bounding box center [906, 564] width 17 height 17
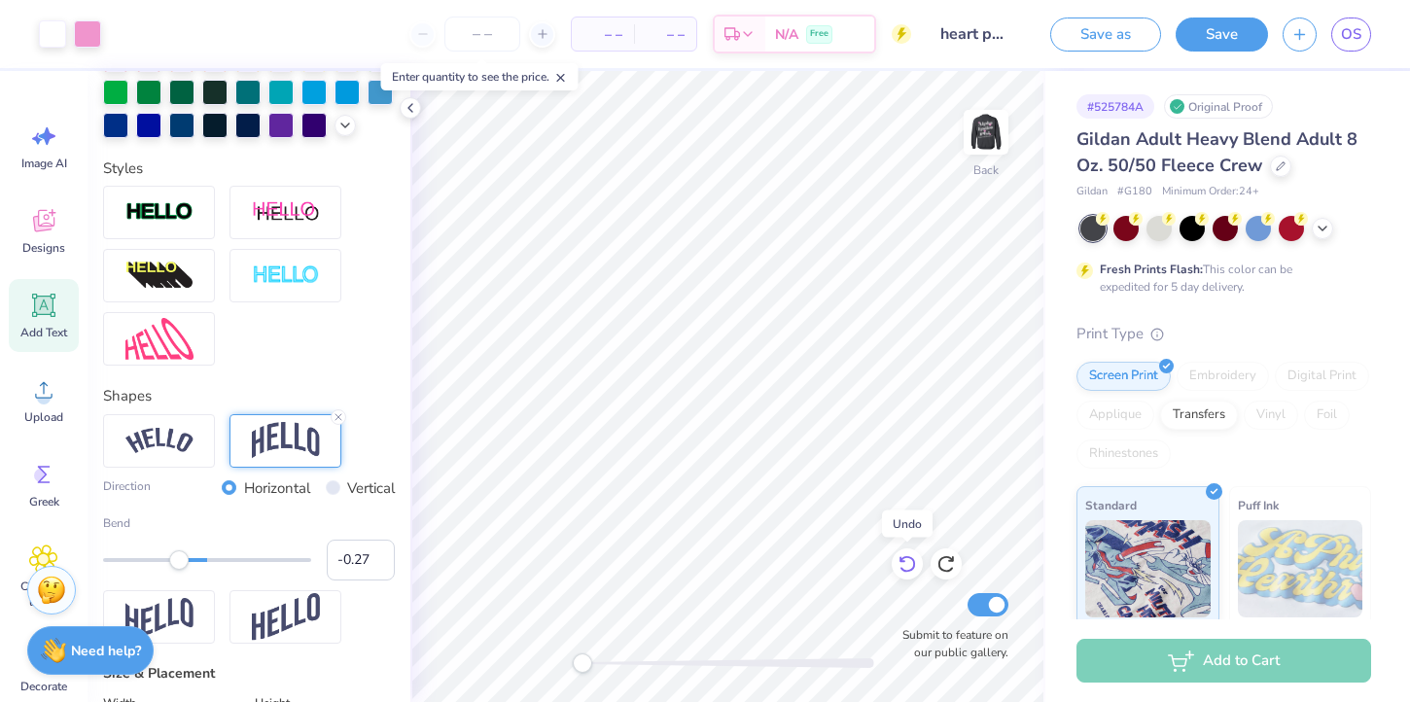
click at [911, 558] on icon at bounding box center [906, 564] width 17 height 17
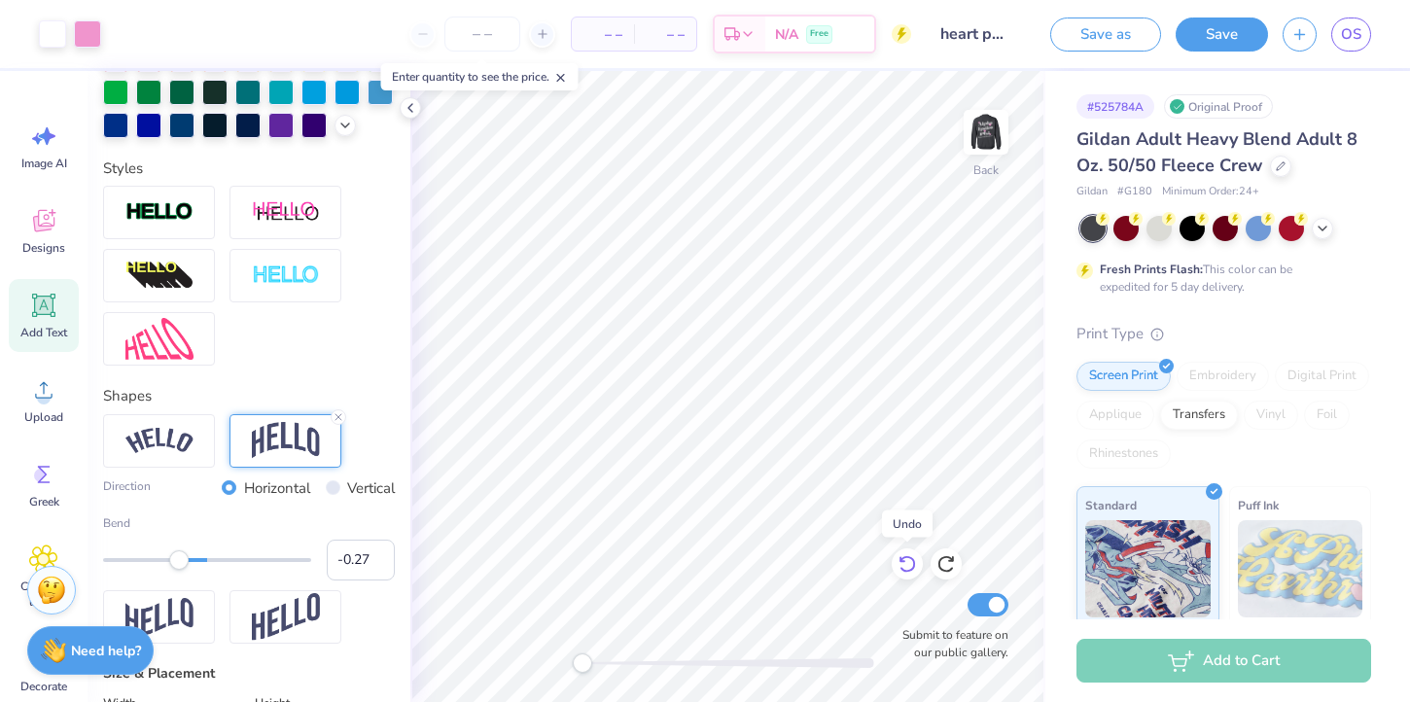
click at [911, 558] on icon at bounding box center [906, 564] width 17 height 17
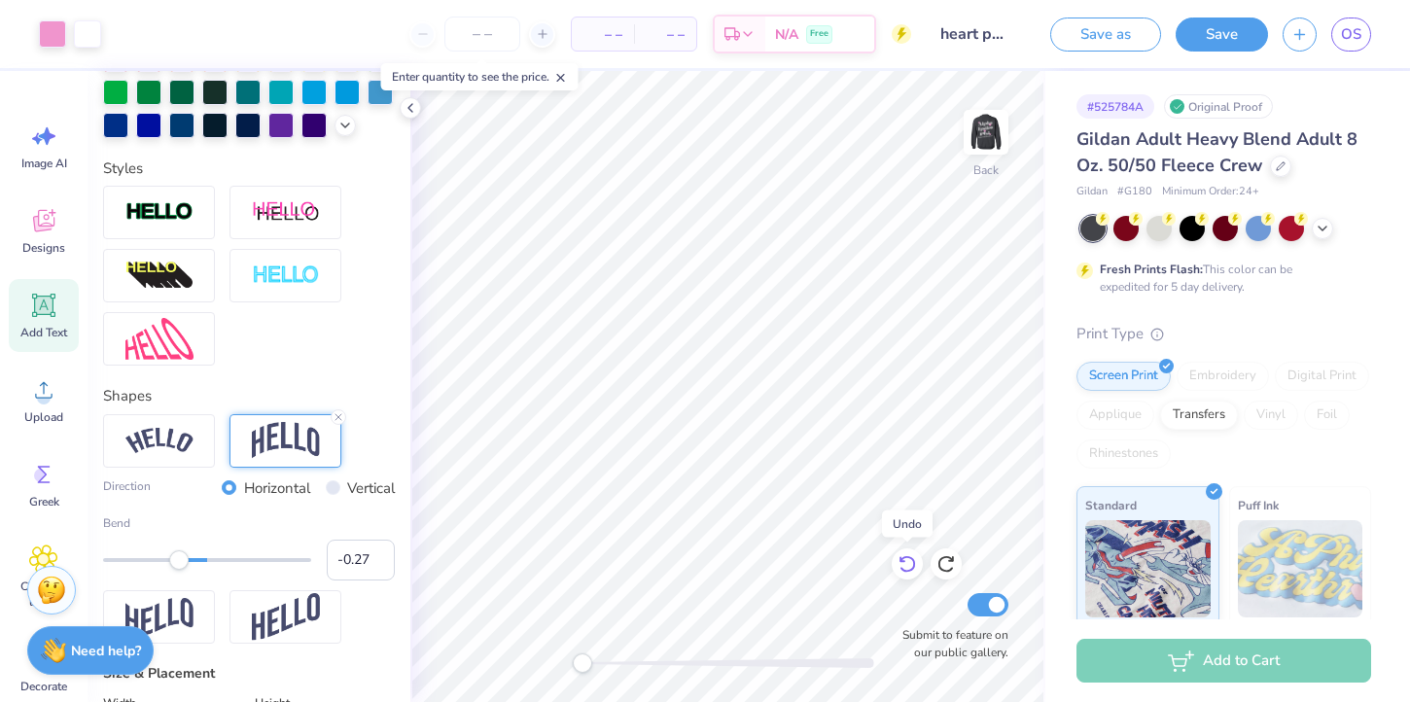
click at [911, 558] on icon at bounding box center [906, 564] width 17 height 17
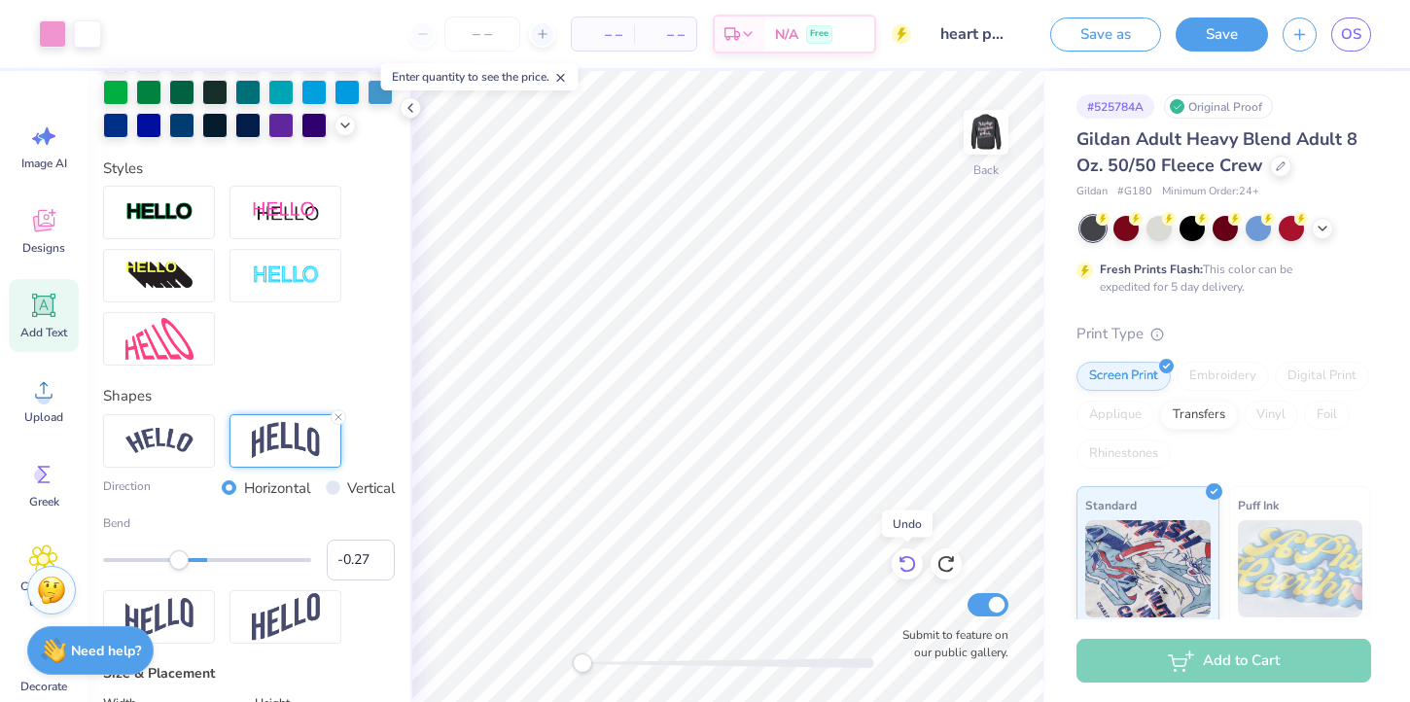
click at [906, 561] on icon at bounding box center [906, 563] width 19 height 19
click at [38, 222] on icon at bounding box center [43, 221] width 21 height 22
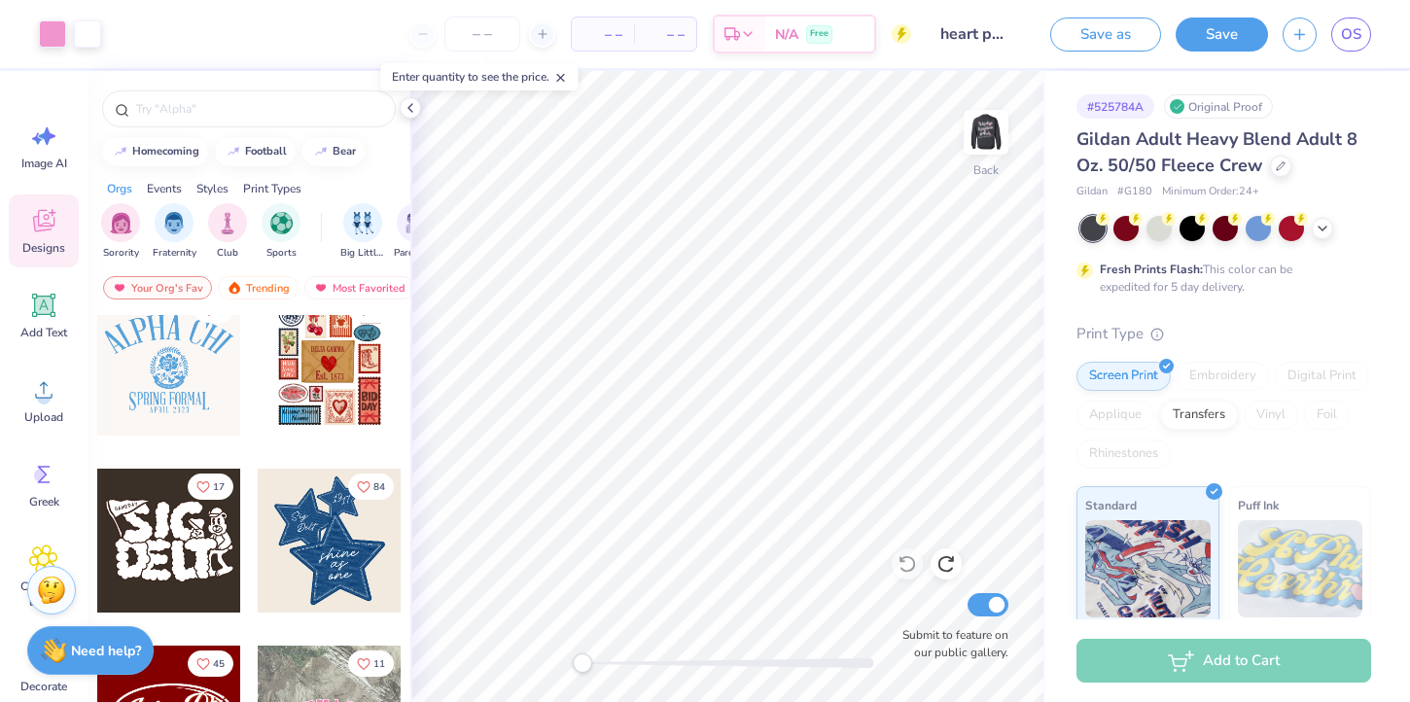
scroll to position [812, 0]
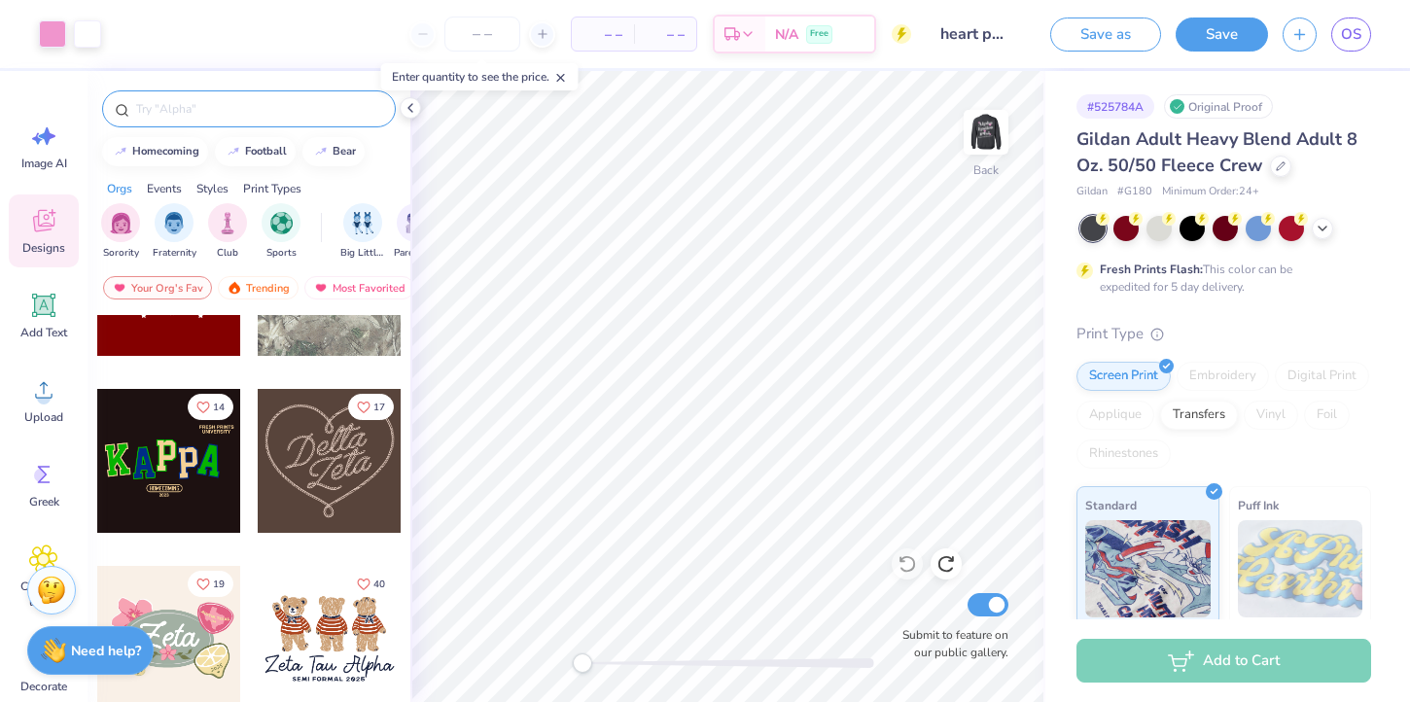
click at [157, 122] on div at bounding box center [249, 108] width 294 height 37
click at [312, 462] on div at bounding box center [330, 461] width 144 height 144
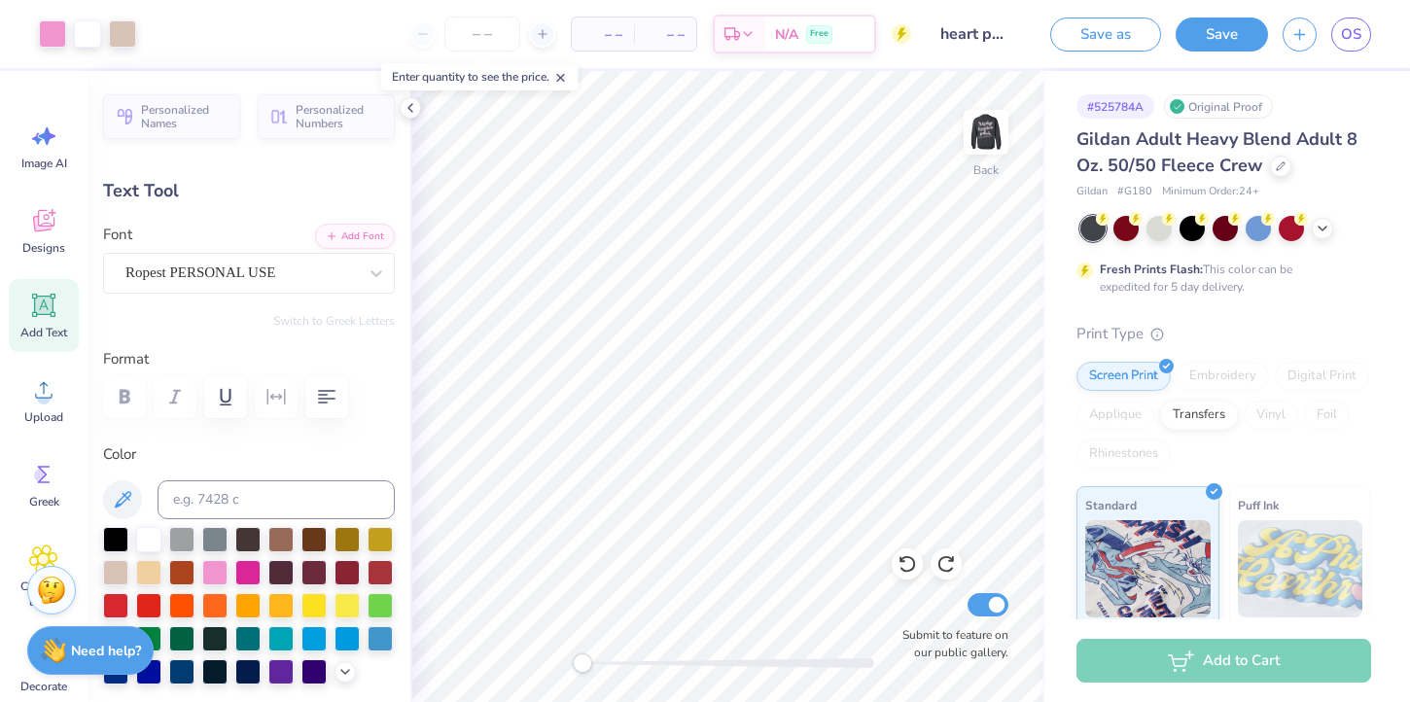
type input "4.15"
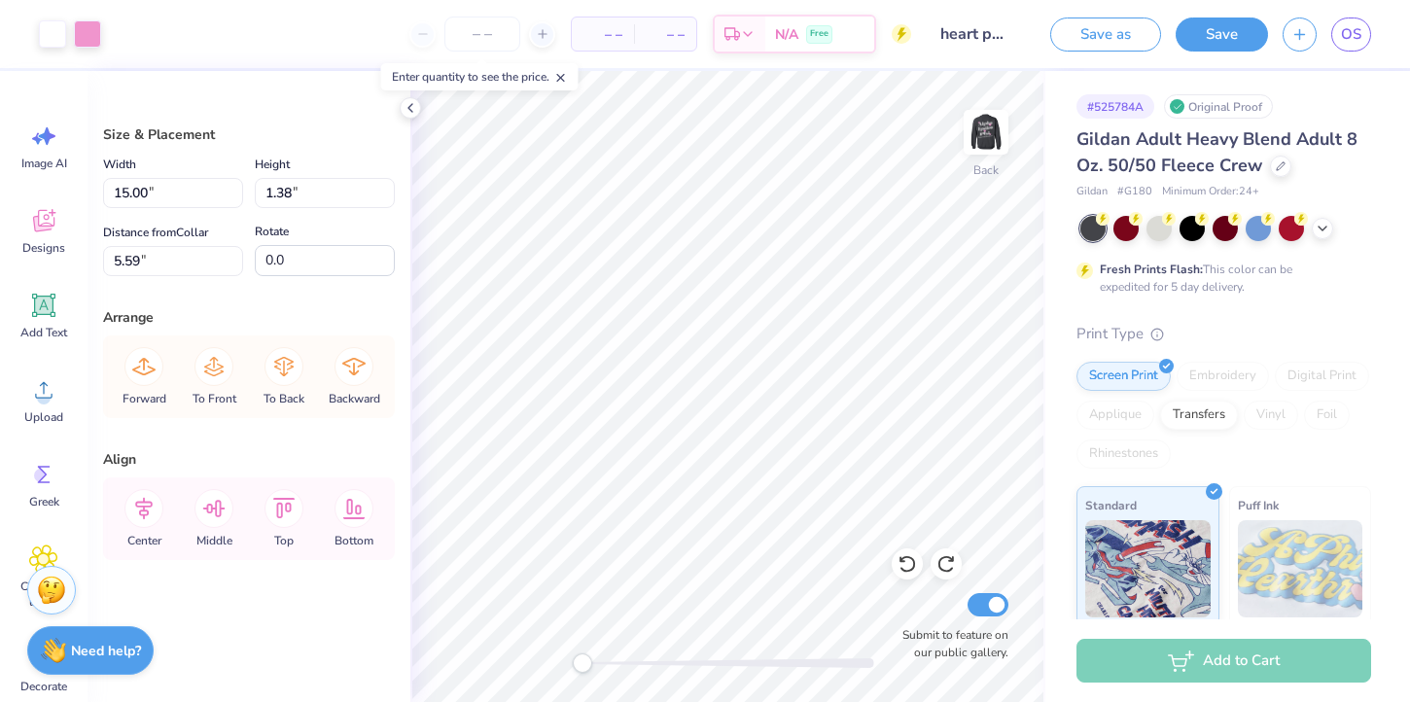
type input "7.78"
type input "6.84"
type input "3.00"
type input "5.59"
type input "11.37"
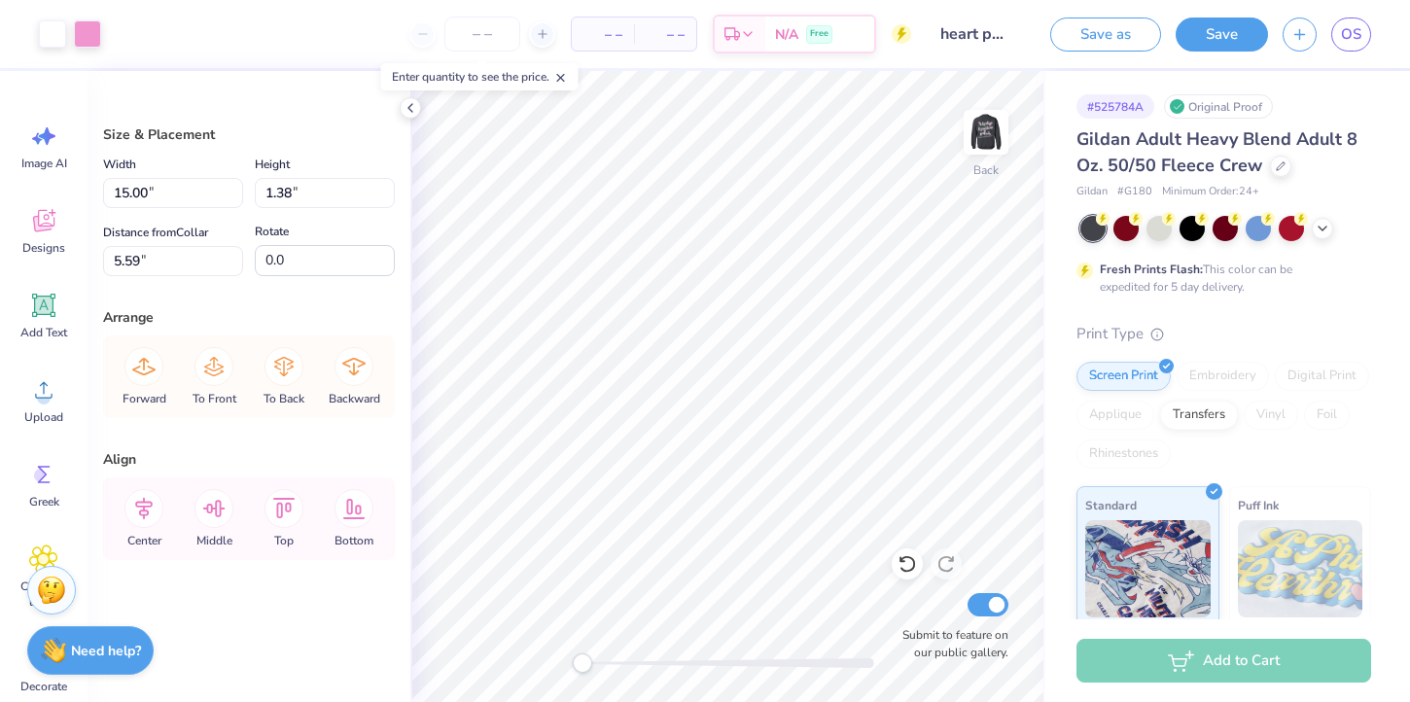
type input "1.05"
type input "5.92"
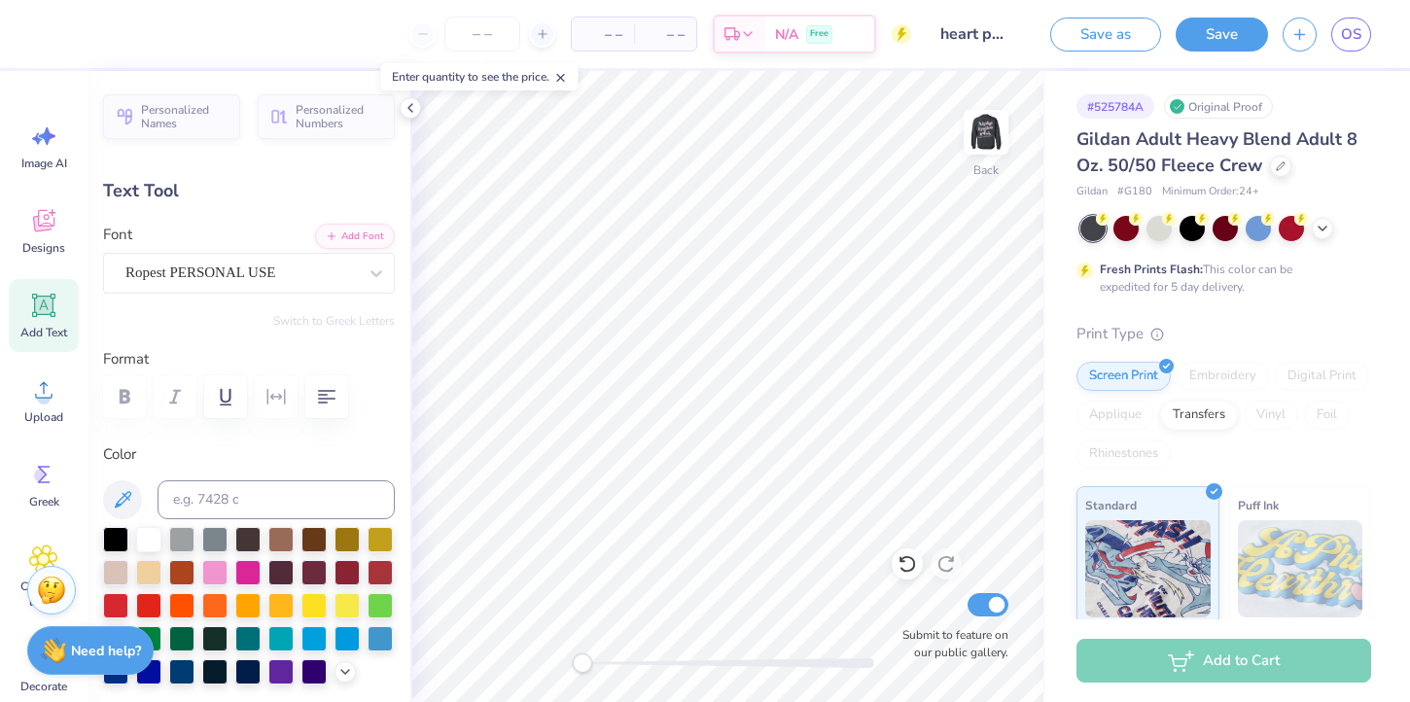
type textarea "Aephi"
type input "3.90"
type input "2.56"
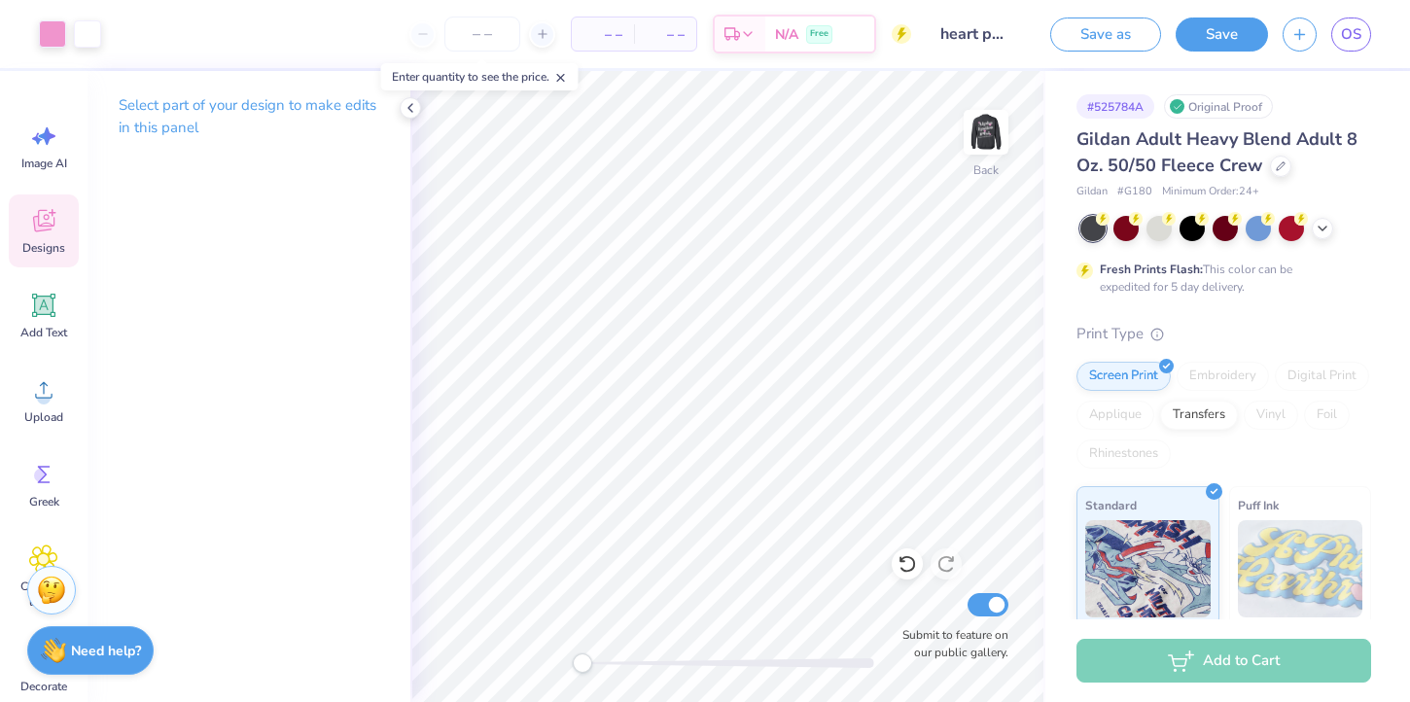
click at [41, 223] on icon at bounding box center [43, 220] width 29 height 29
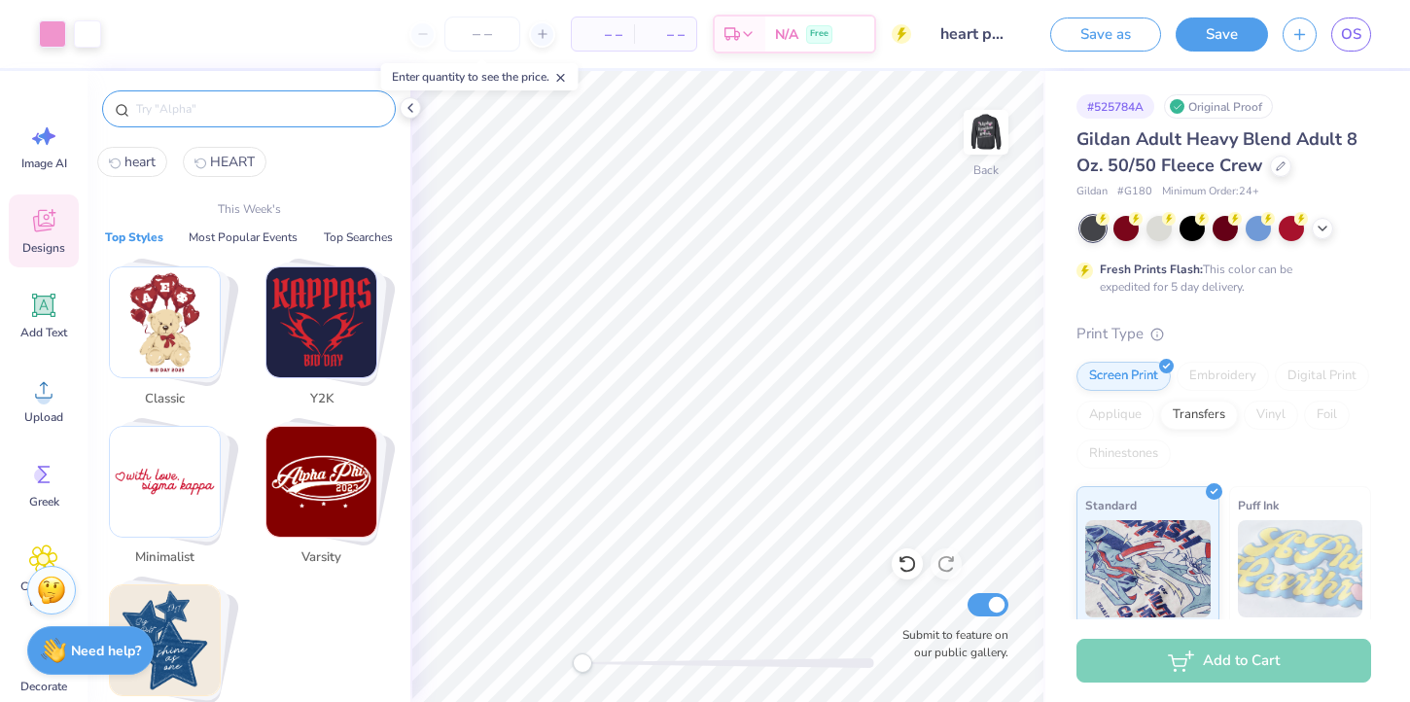
click at [187, 99] on input "text" at bounding box center [258, 108] width 249 height 19
click at [145, 161] on span "heart" at bounding box center [139, 162] width 31 height 18
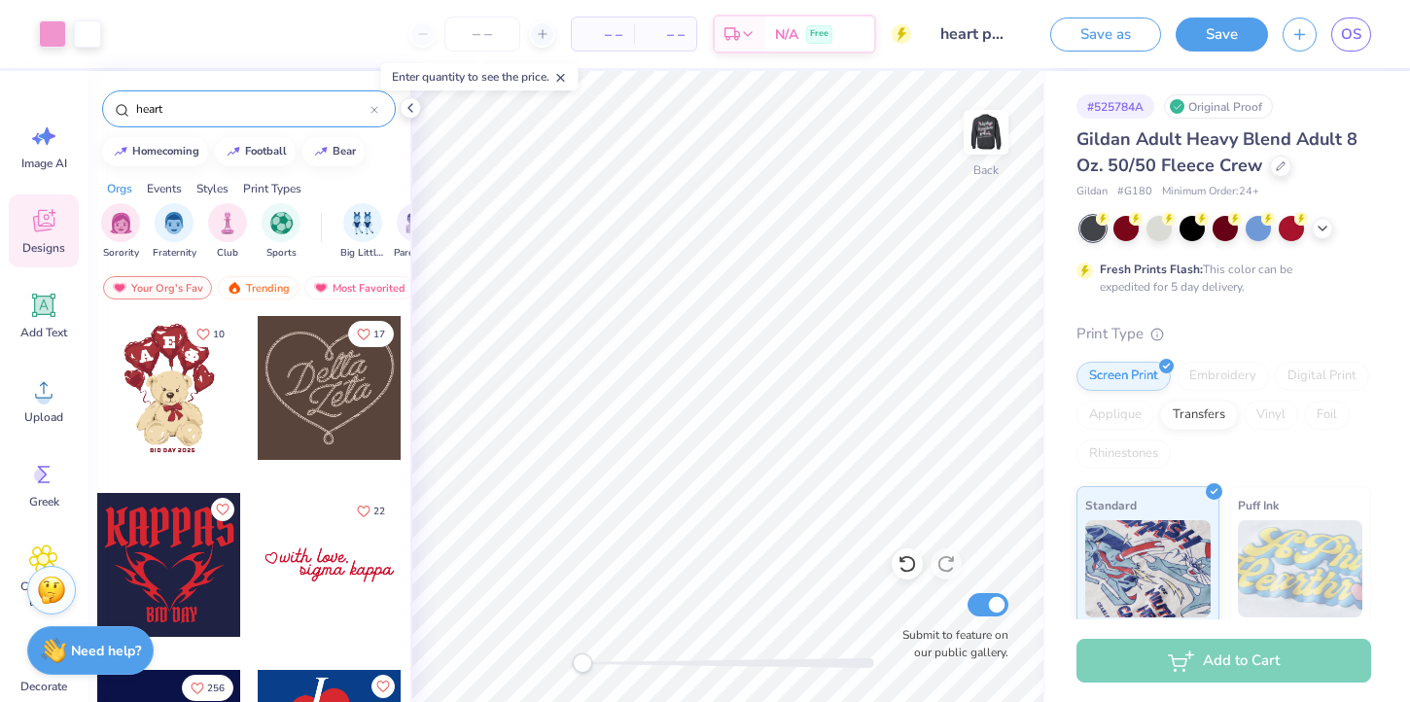
click at [309, 569] on div at bounding box center [330, 565] width 144 height 144
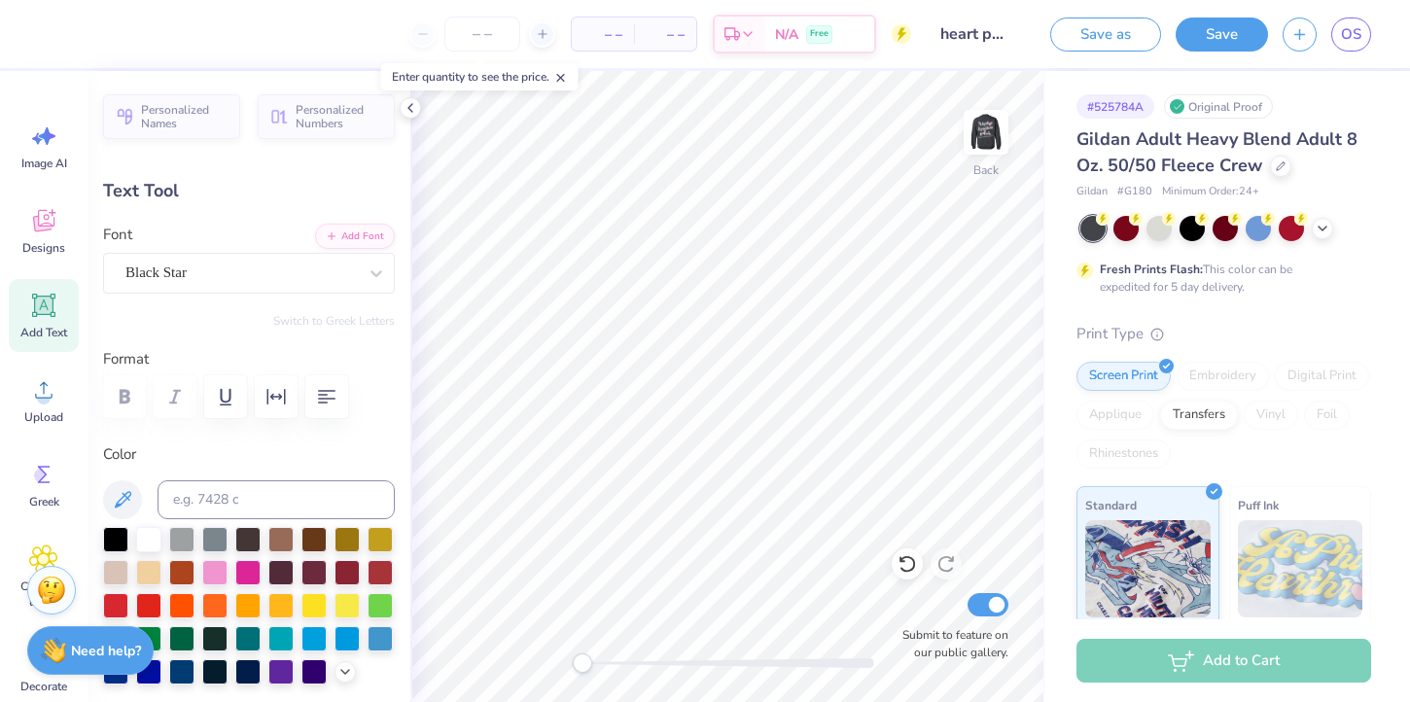
scroll to position [0, 6]
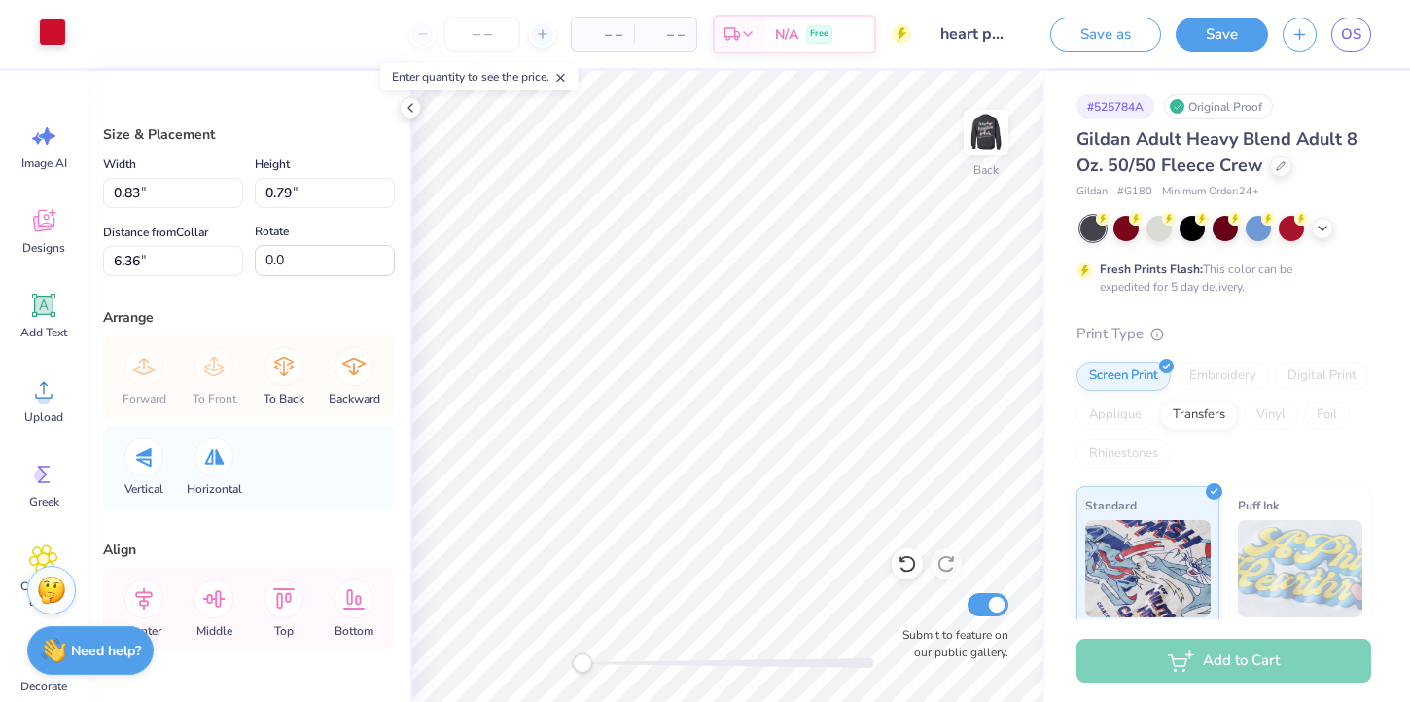
click at [51, 39] on div at bounding box center [52, 31] width 27 height 27
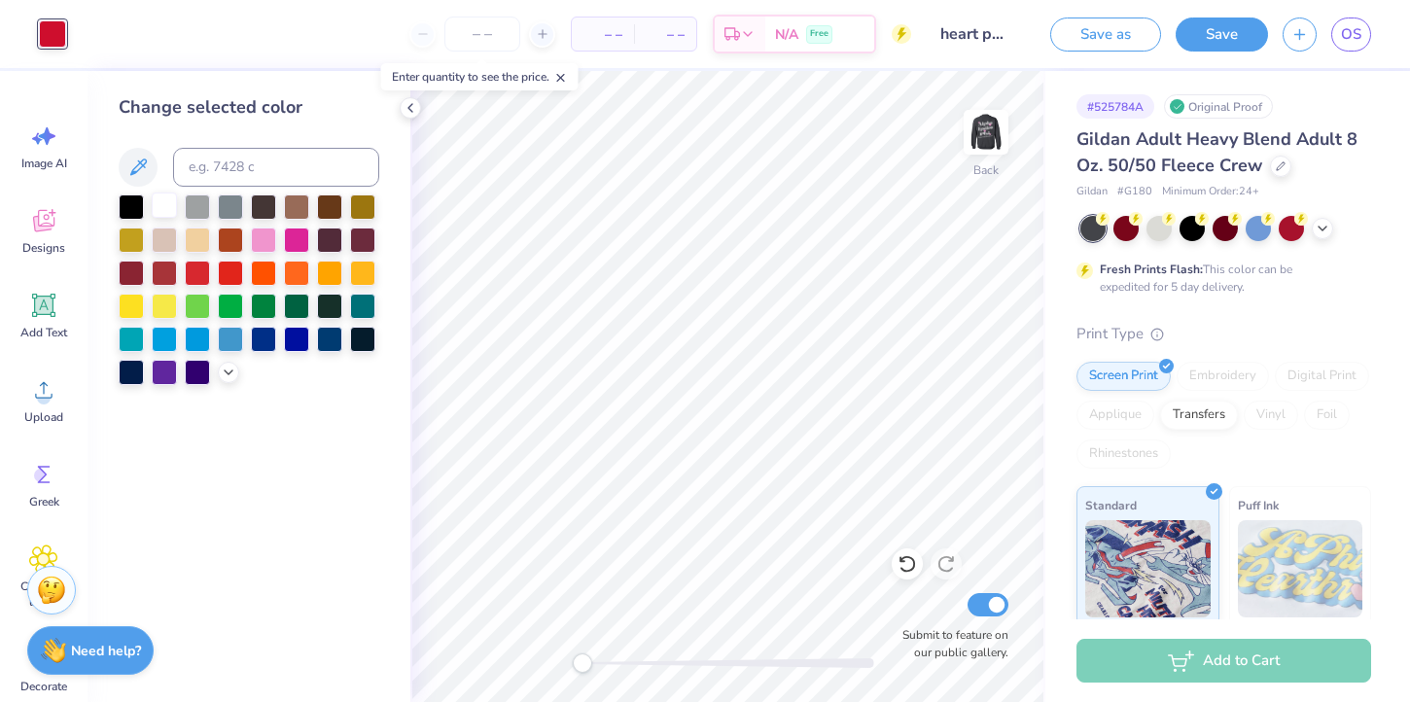
click at [163, 212] on div at bounding box center [164, 204] width 25 height 25
click at [262, 243] on div at bounding box center [263, 238] width 25 height 25
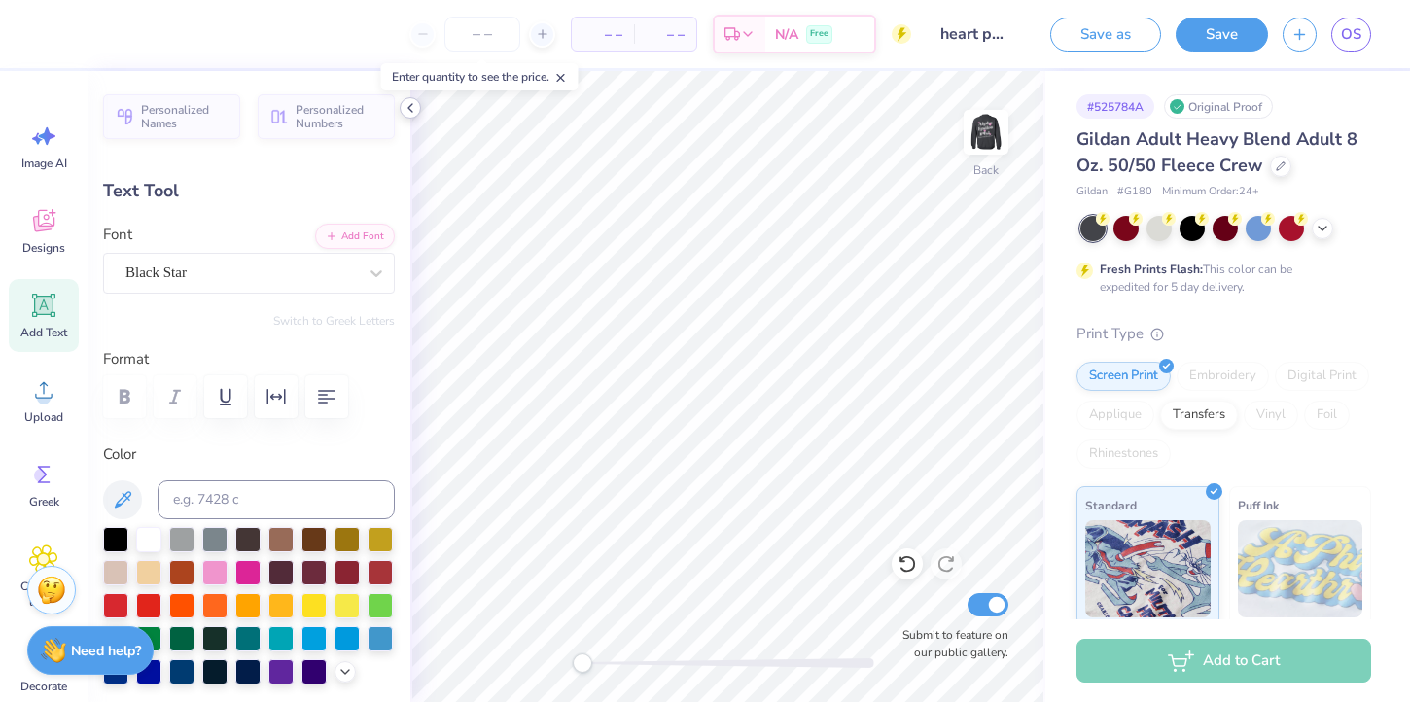
click at [407, 107] on icon at bounding box center [410, 108] width 16 height 16
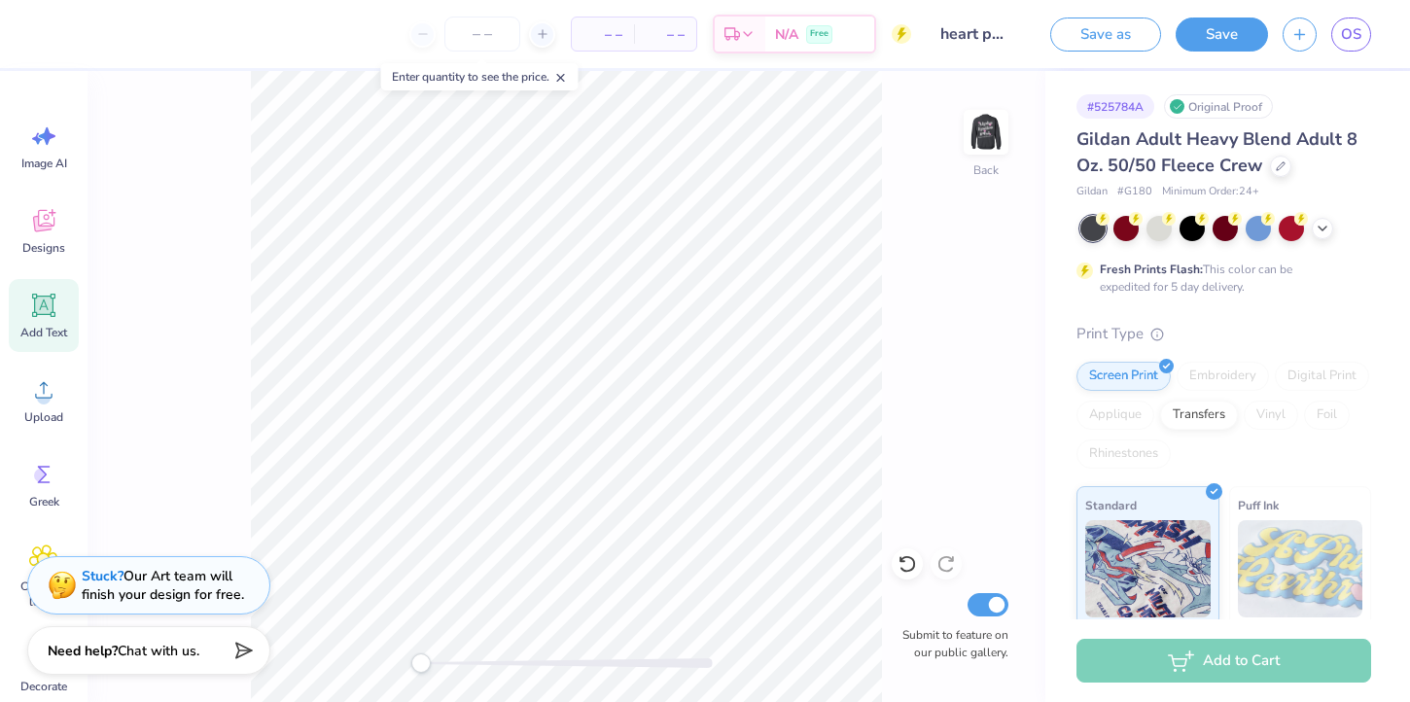
click at [235, 189] on div "Back Submit to feature on our public gallery." at bounding box center [566, 386] width 958 height 631
click at [122, 32] on div at bounding box center [122, 31] width 27 height 27
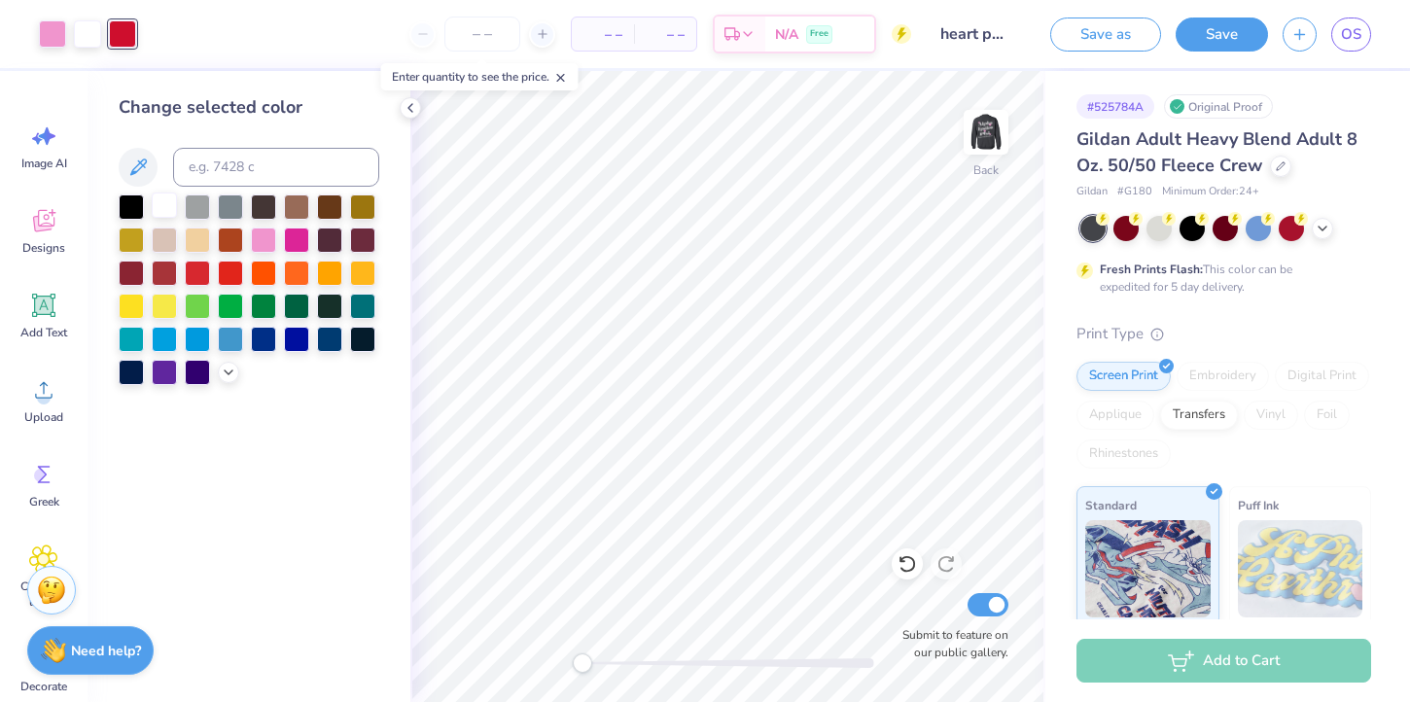
click at [161, 211] on div at bounding box center [164, 204] width 25 height 25
